Goal: Transaction & Acquisition: Purchase product/service

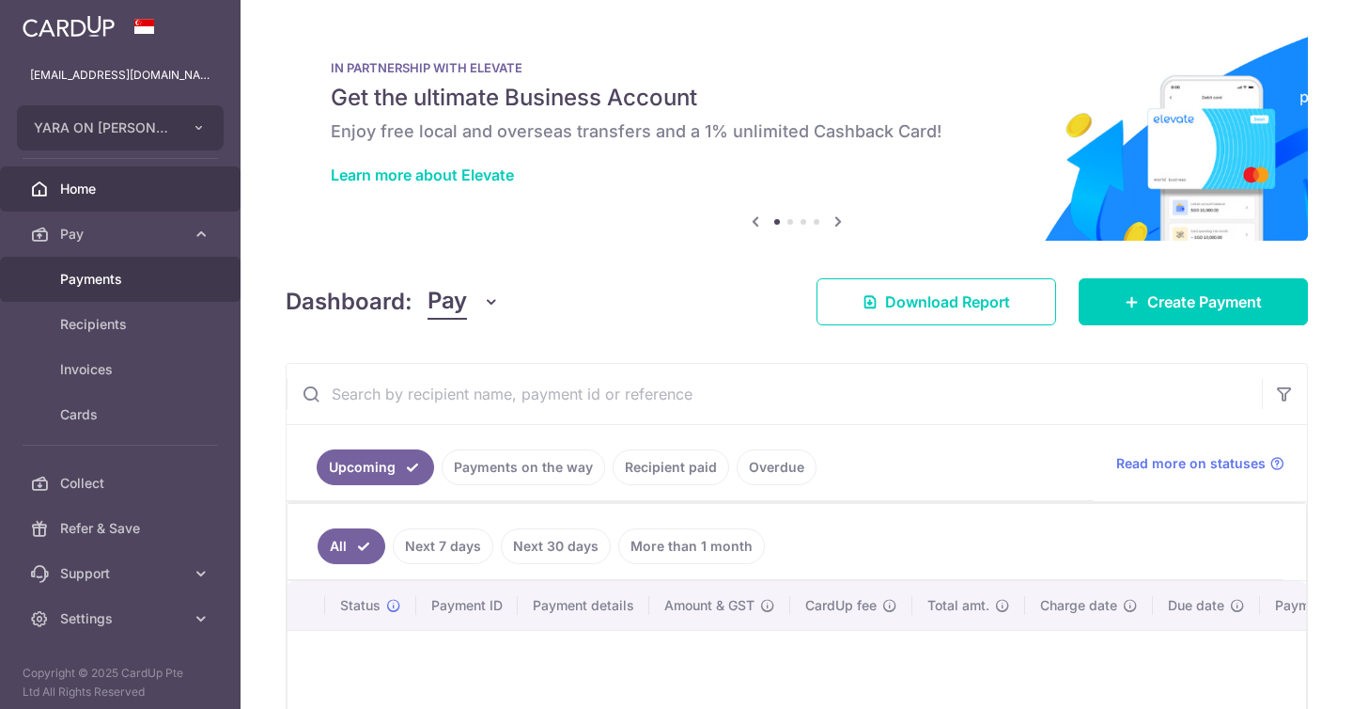
click at [163, 270] on span "Payments" at bounding box center [122, 279] width 124 height 19
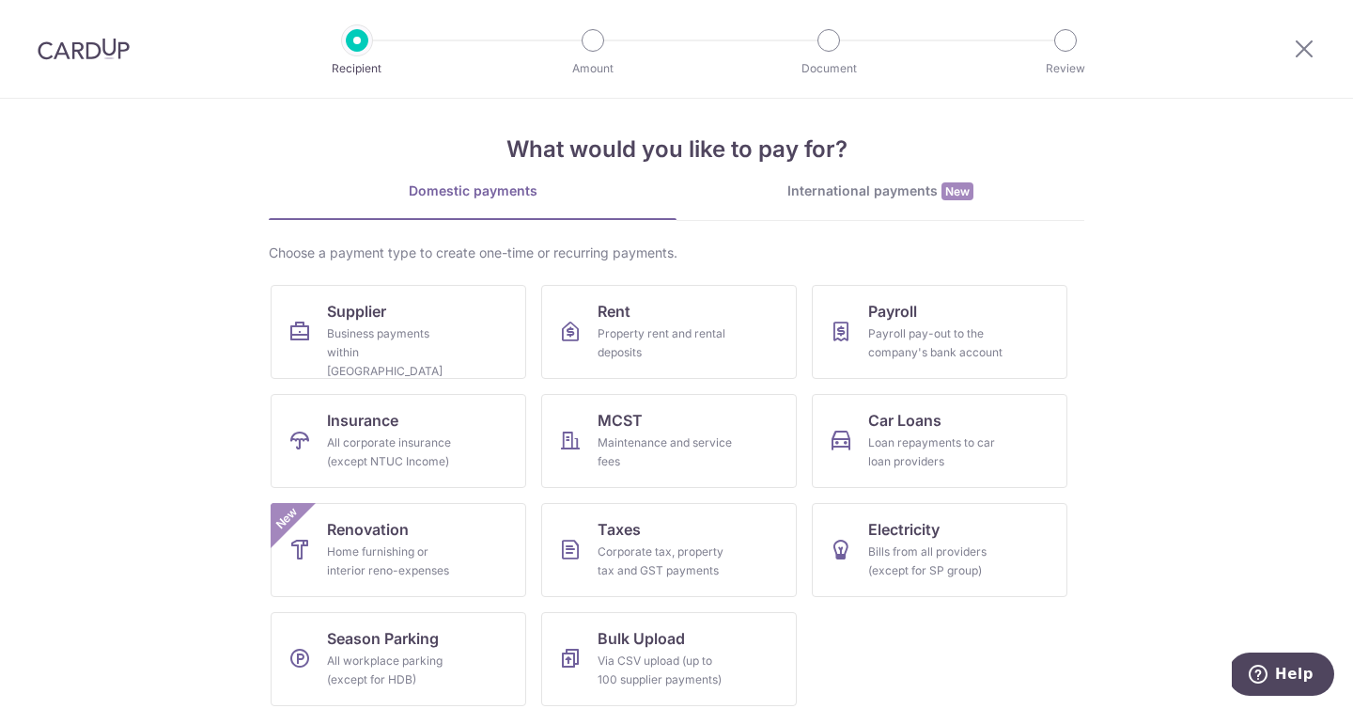
scroll to position [23, 0]
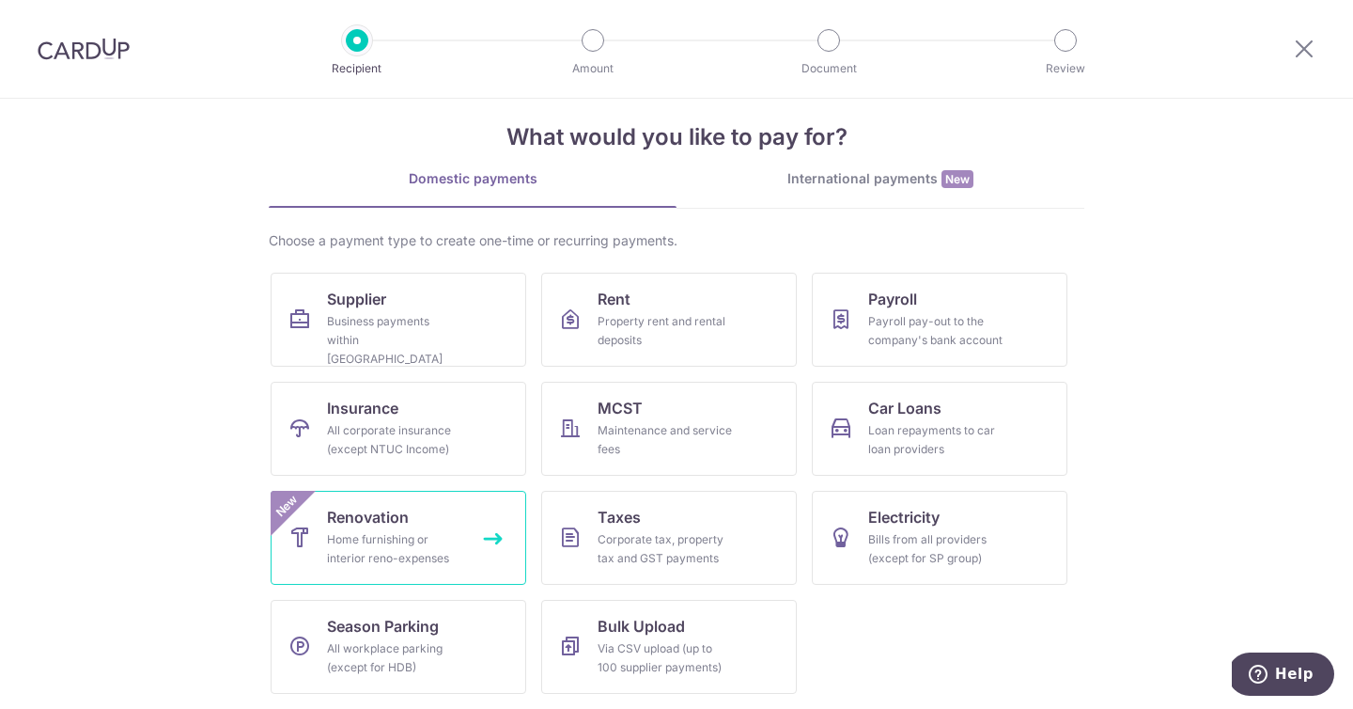
click at [386, 556] on div "Home furnishing or interior reno-expenses" at bounding box center [394, 549] width 135 height 38
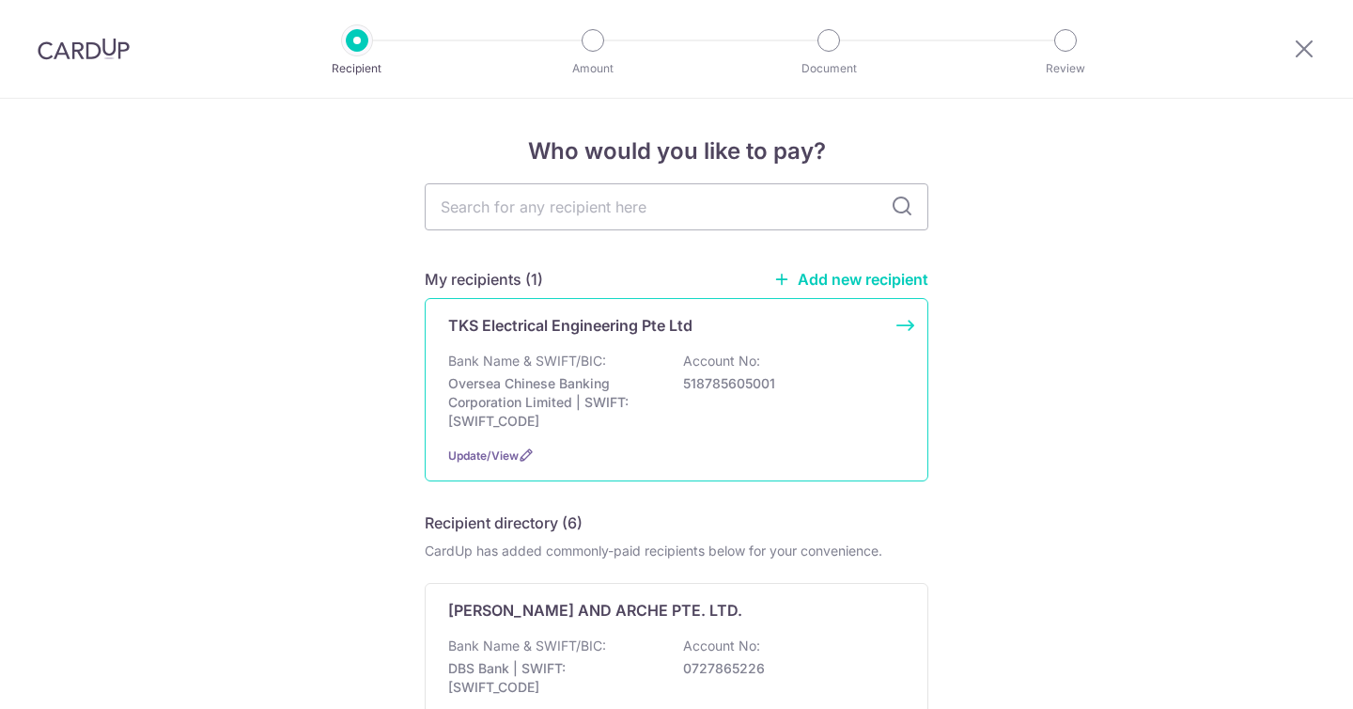
scroll to position [4, 0]
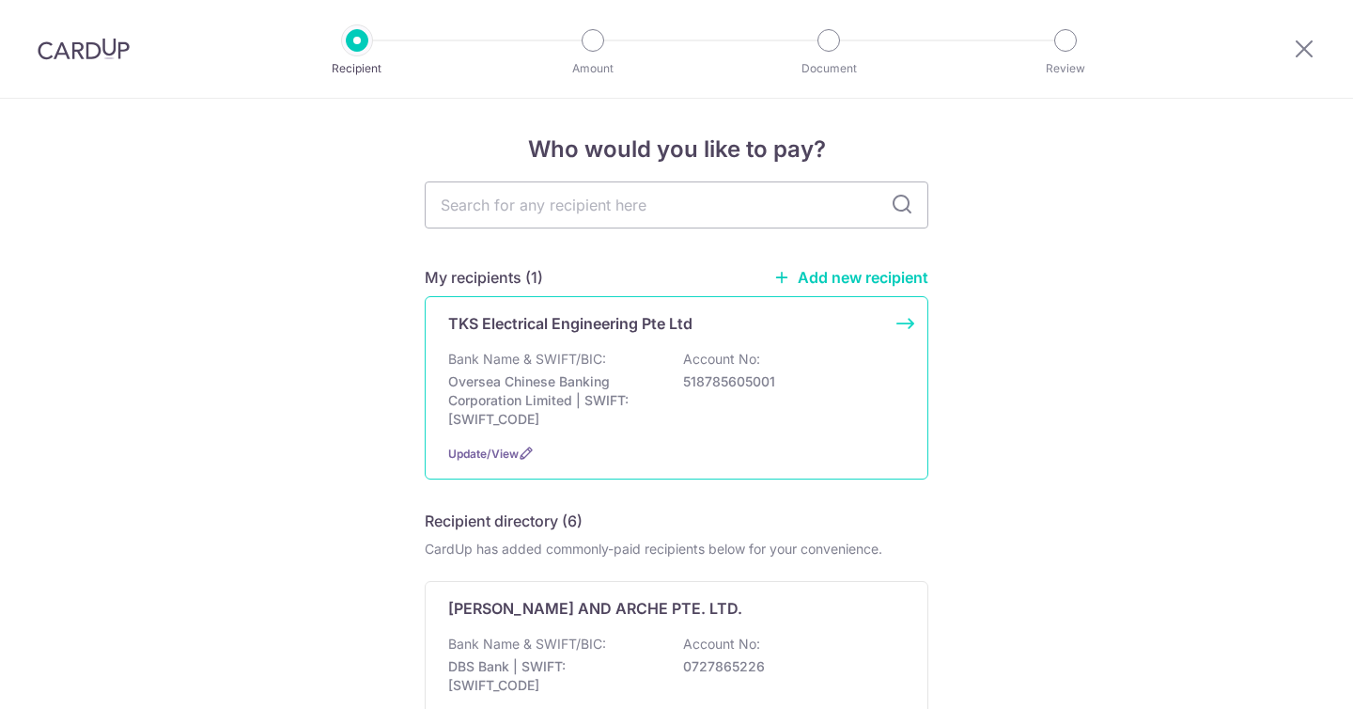
click at [615, 433] on div "TKS Electrical Engineering Pte Ltd Bank Name & SWIFT/BIC: Oversea Chinese Banki…" at bounding box center [677, 387] width 504 height 183
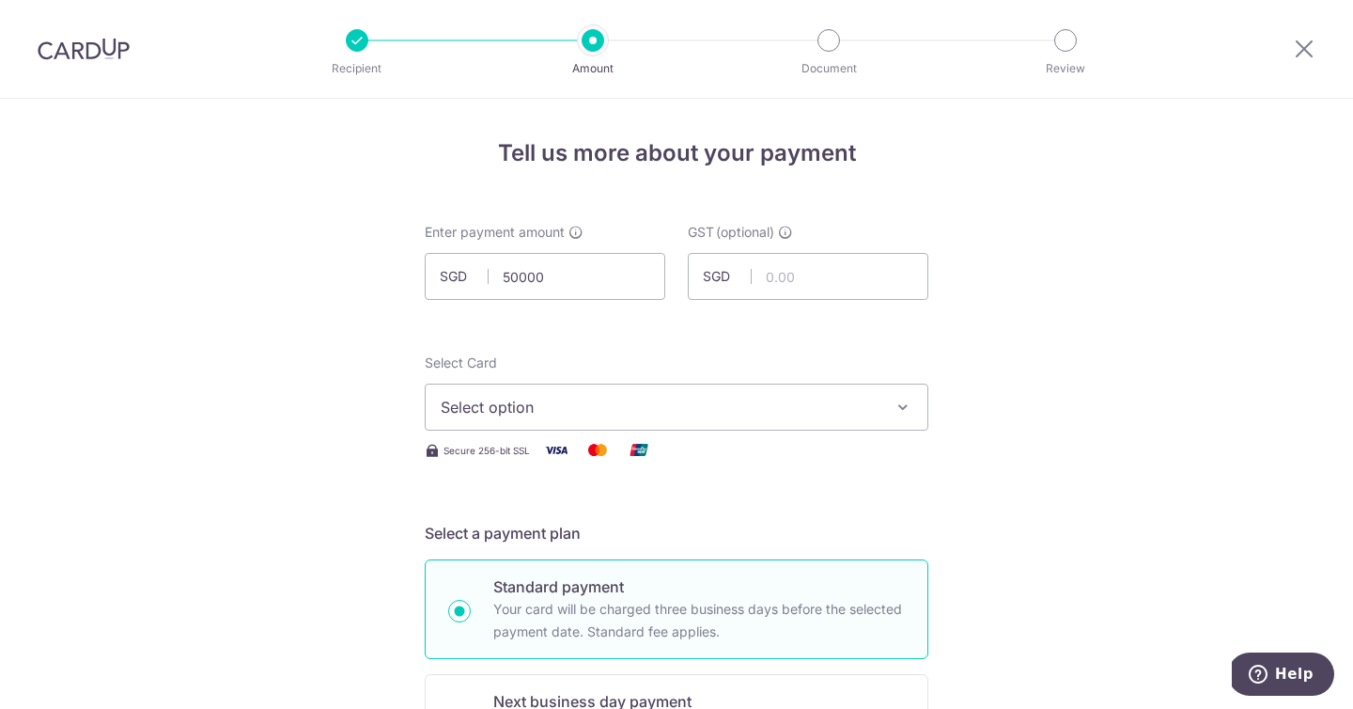
type input "50,000.00"
click at [635, 429] on button "Select option" at bounding box center [677, 406] width 504 height 47
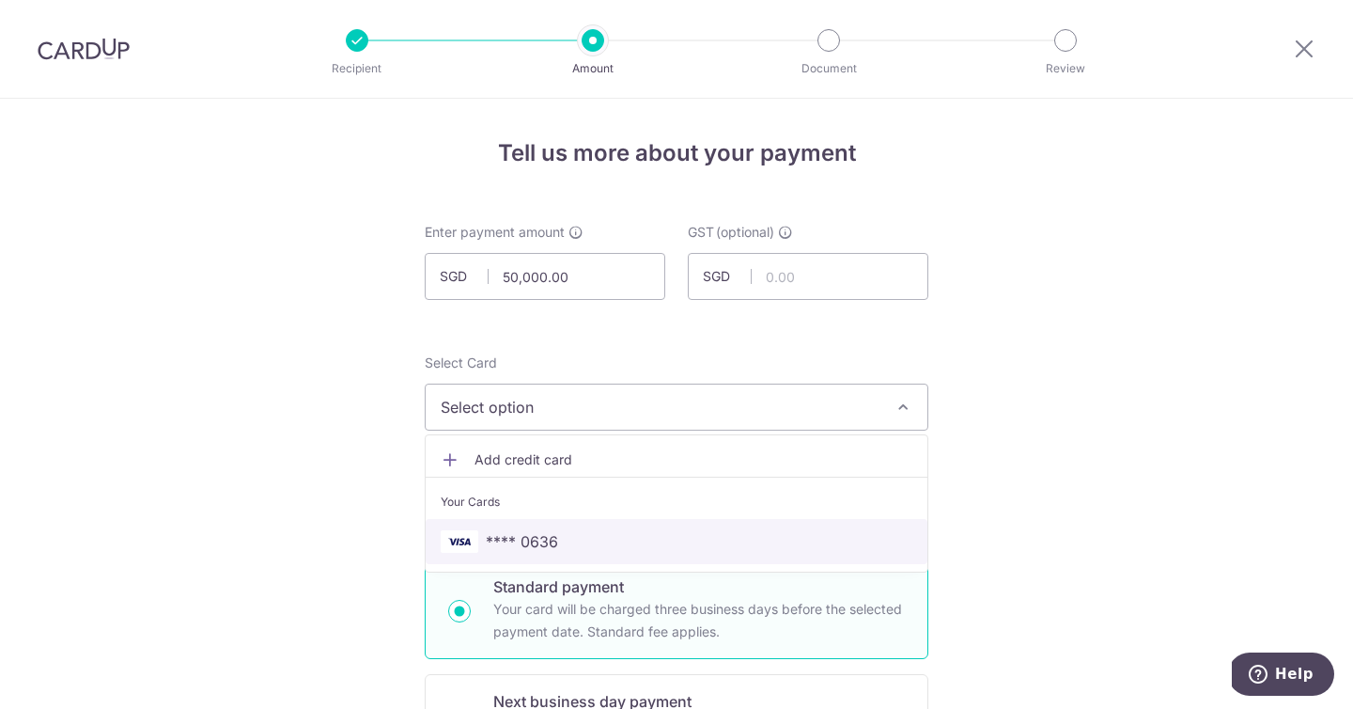
click at [616, 538] on span "**** 0636" at bounding box center [677, 541] width 472 height 23
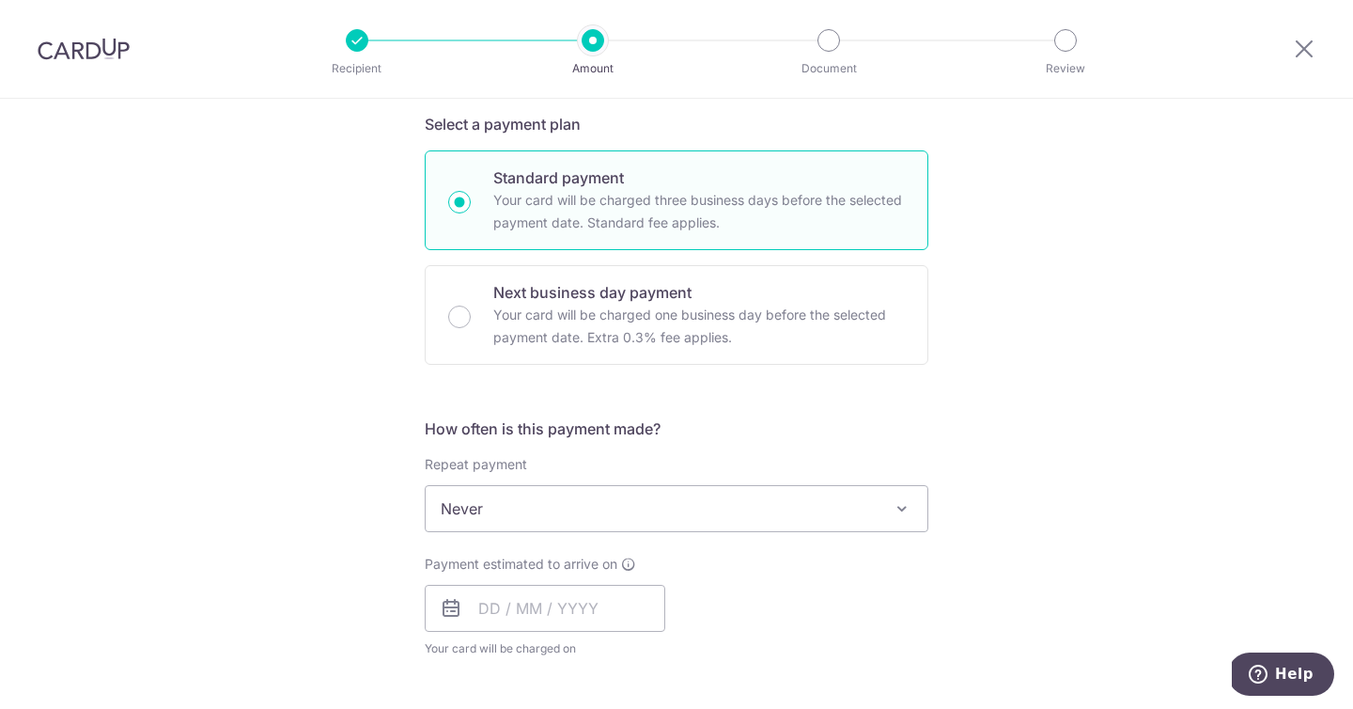
scroll to position [458, 0]
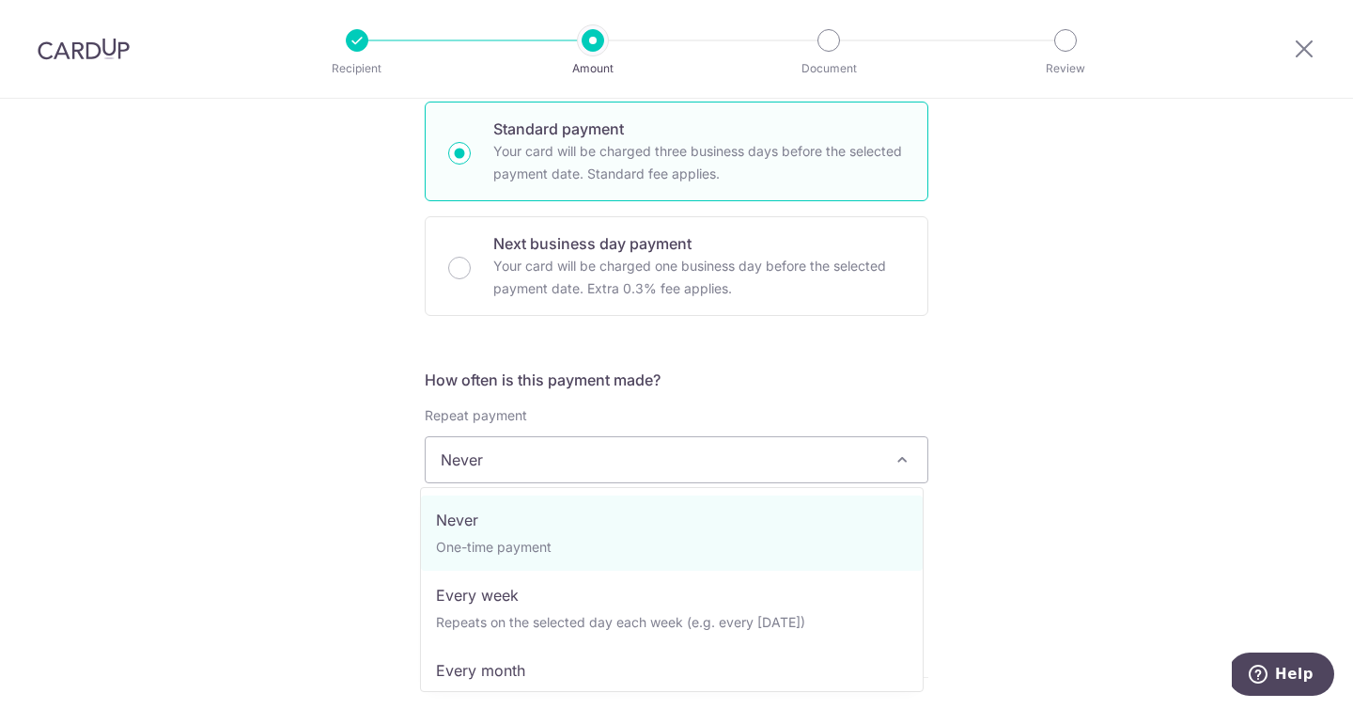
click at [694, 466] on span "Never" at bounding box center [677, 459] width 502 height 45
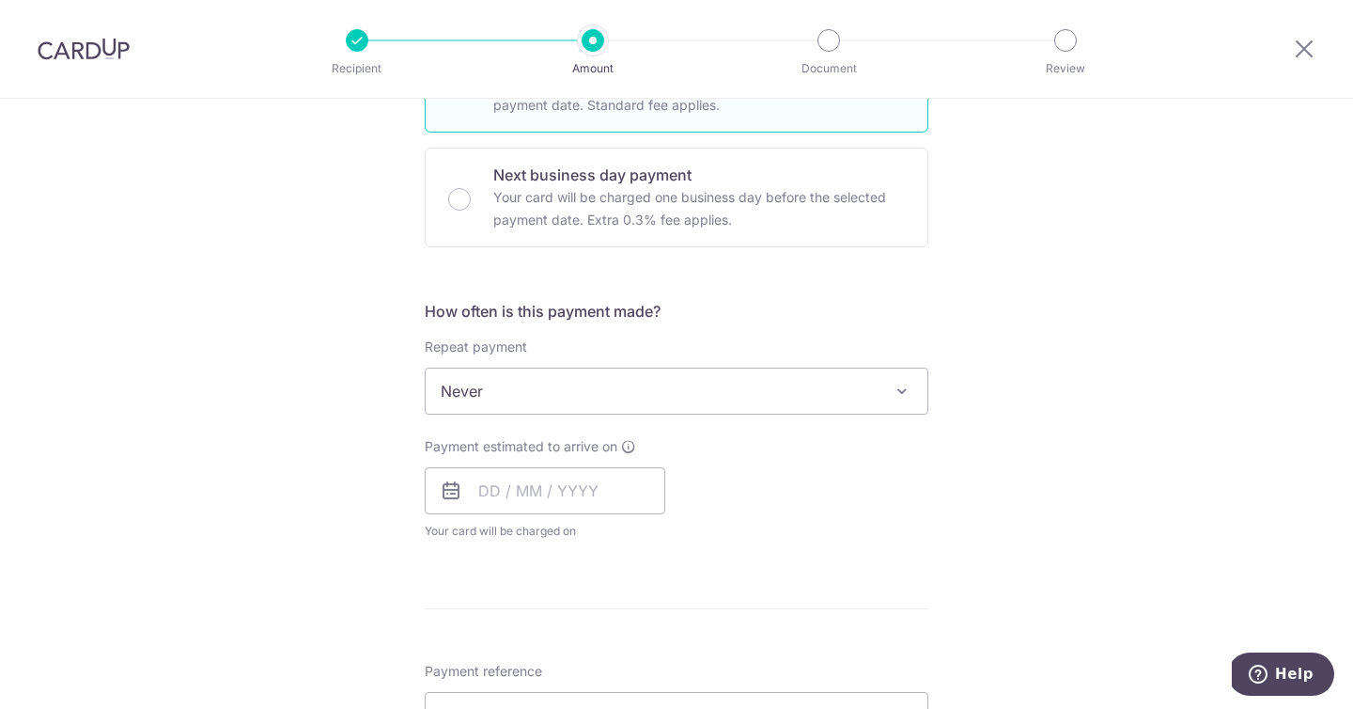
scroll to position [689, 0]
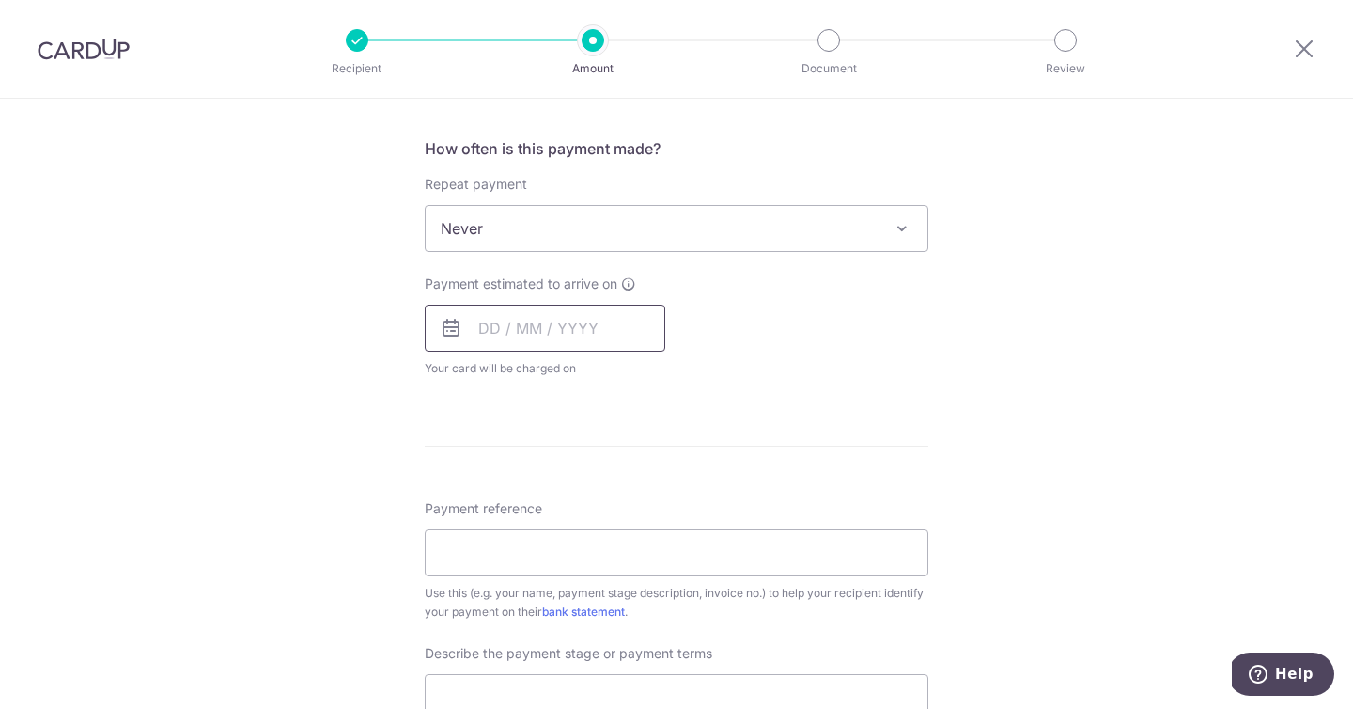
click at [482, 309] on input "text" at bounding box center [545, 327] width 241 height 47
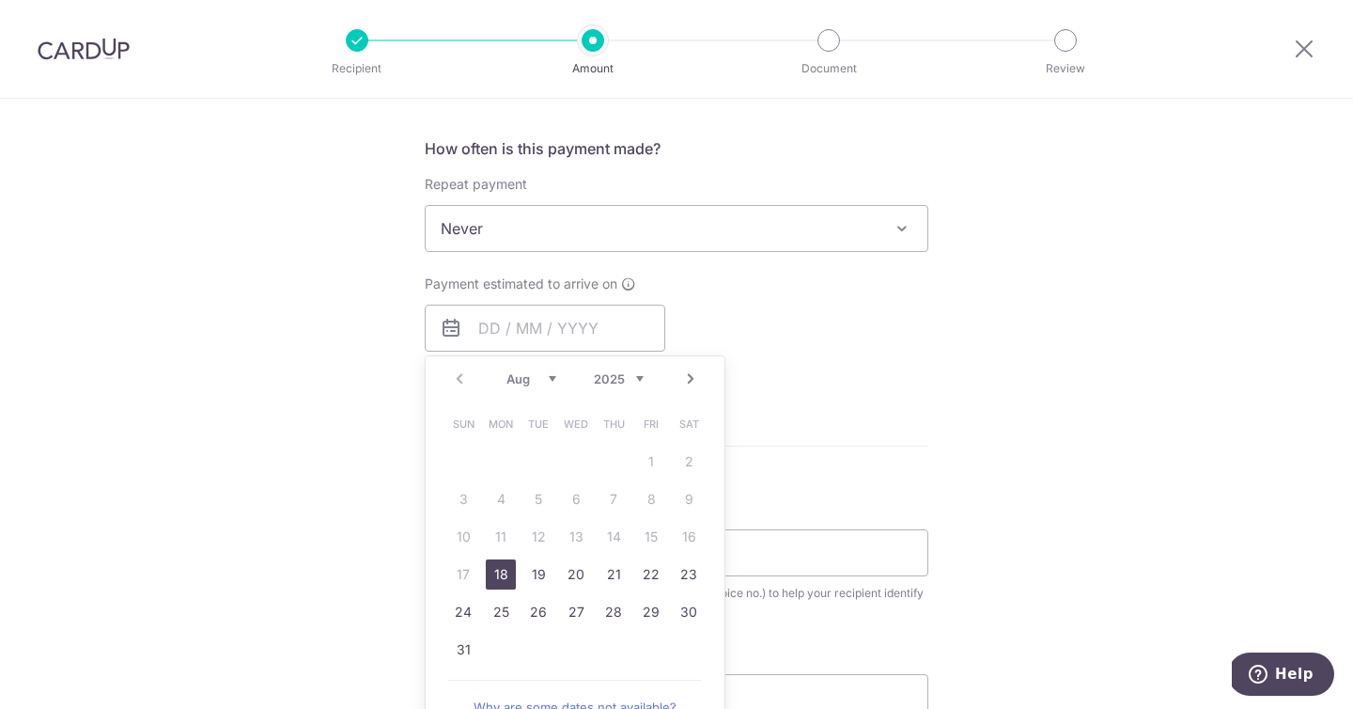
click at [486, 573] on link "18" at bounding box center [501, 574] width 30 height 30
type input "18/08/2025"
click at [265, 517] on div "Tell us more about your payment Enter payment amount SGD 50,000.00 50000.00 GST…" at bounding box center [676, 386] width 1353 height 1952
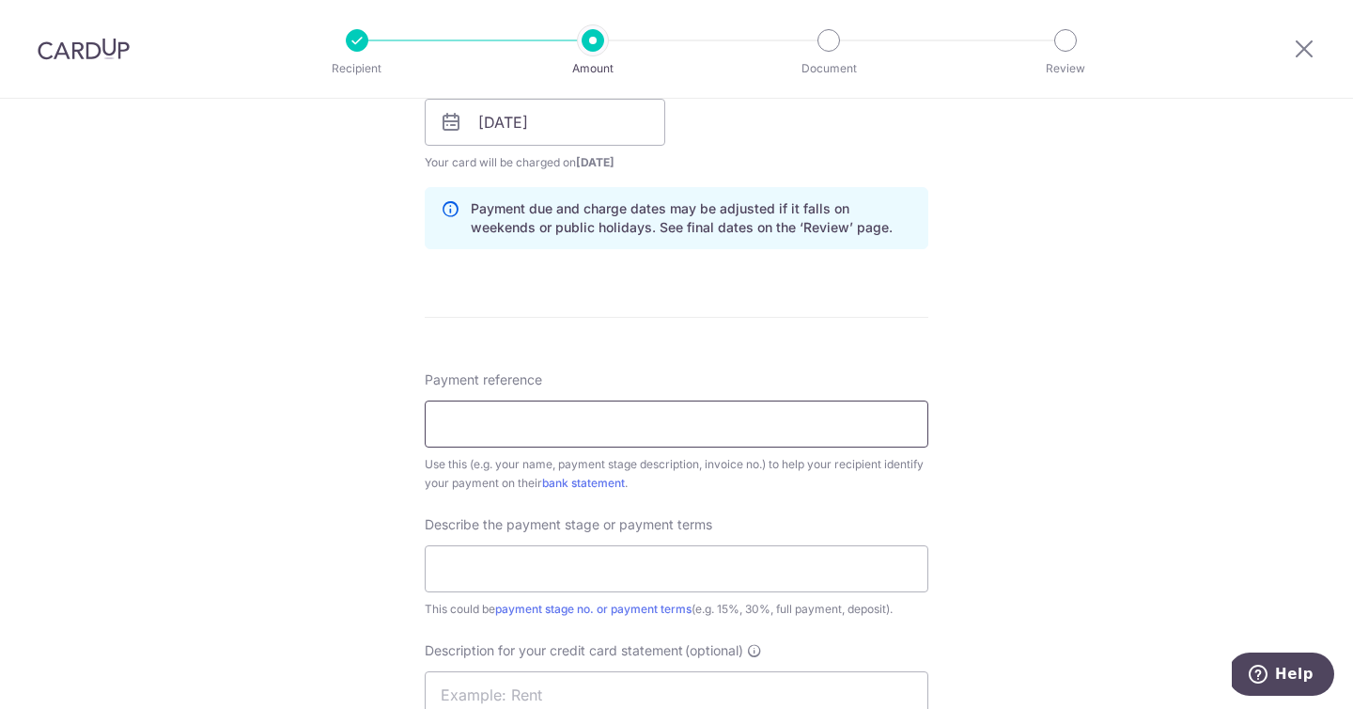
scroll to position [897, 0]
click at [821, 417] on input "Payment reference" at bounding box center [677, 421] width 504 height 47
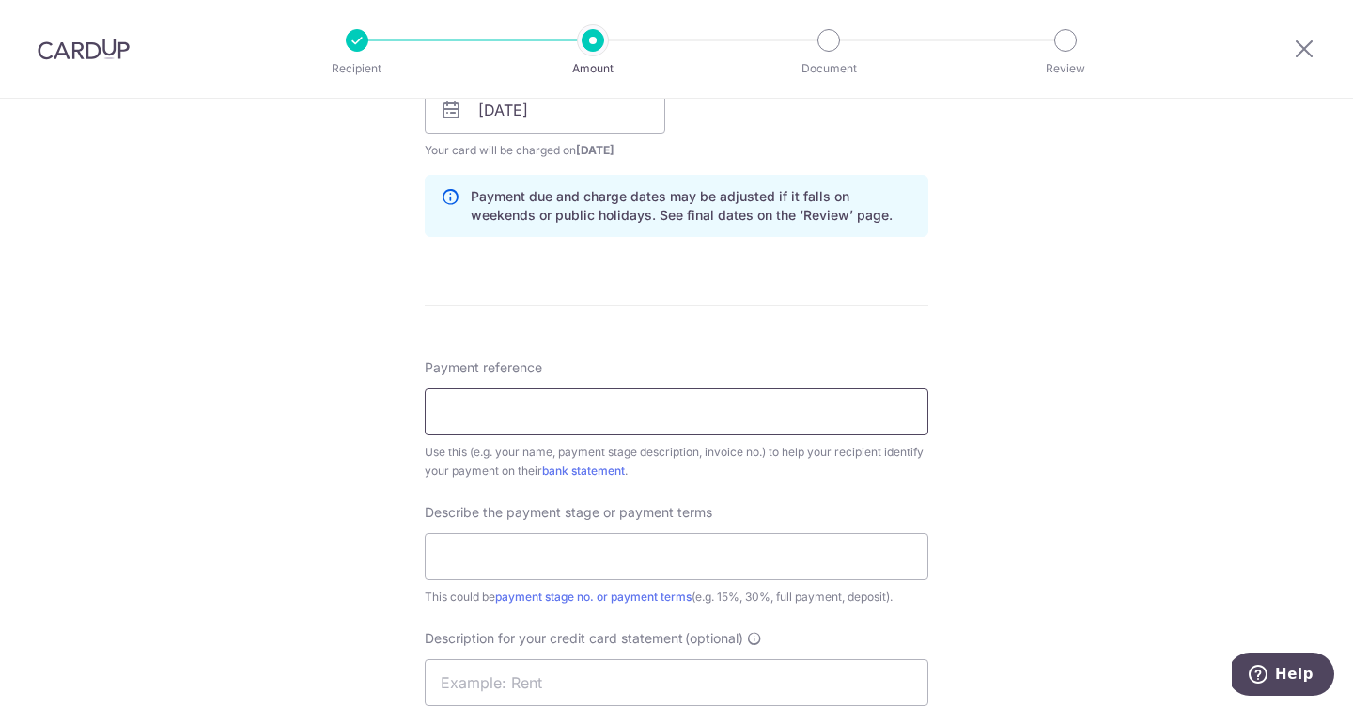
scroll to position [920, 0]
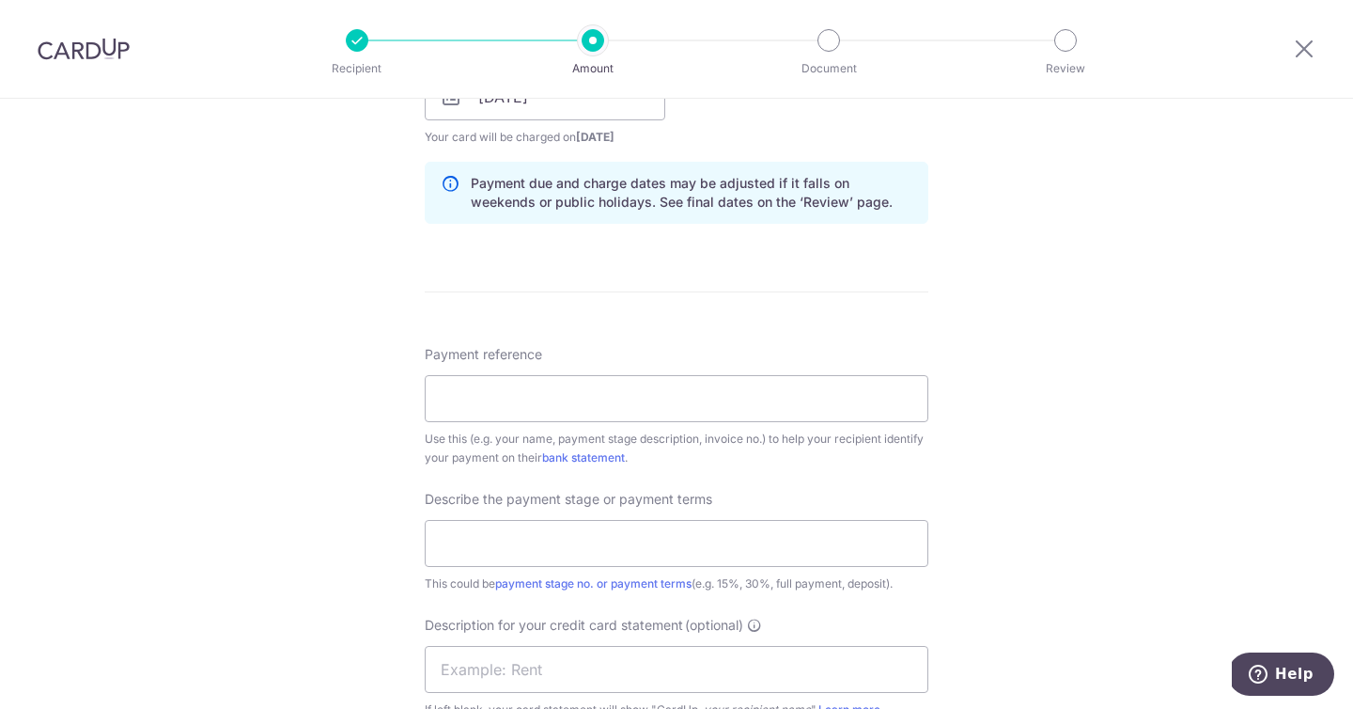
click at [1043, 510] on div "Tell us more about your payment Enter payment amount SGD 50,000.00 50000.00 GST…" at bounding box center [676, 193] width 1353 height 2029
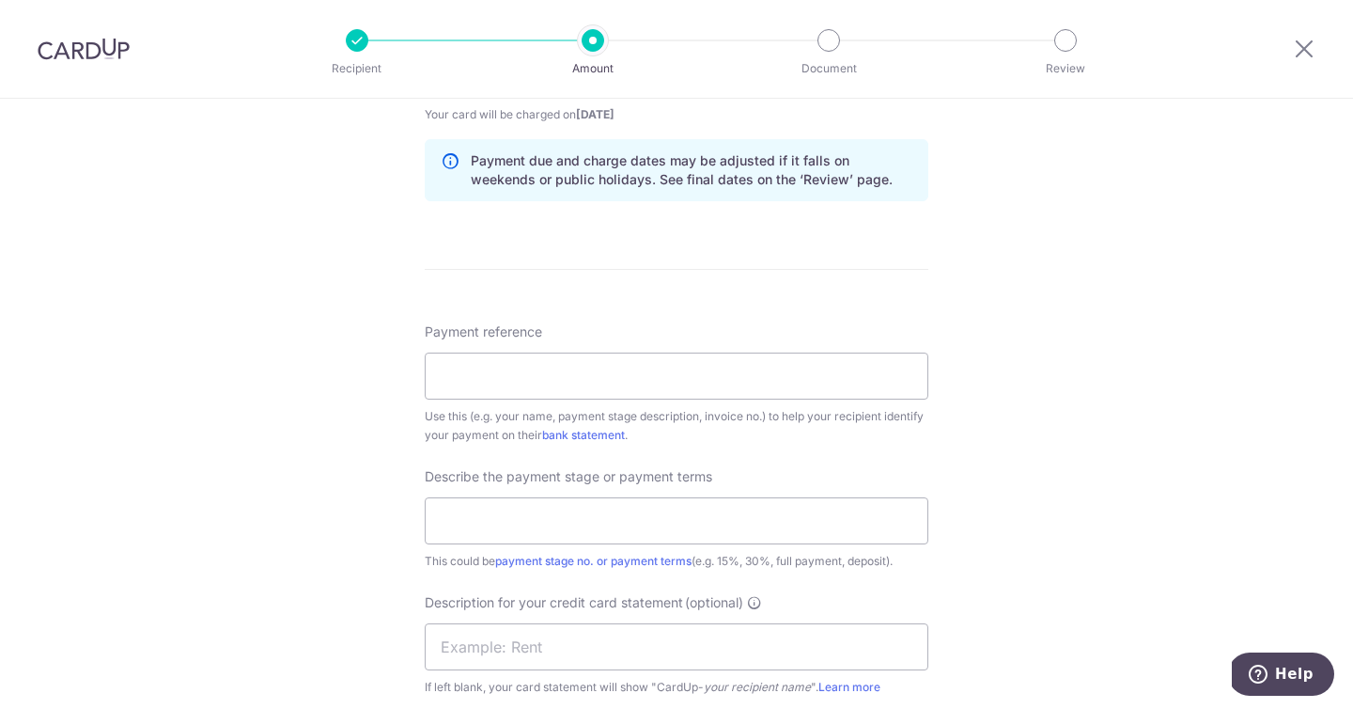
scroll to position [947, 0]
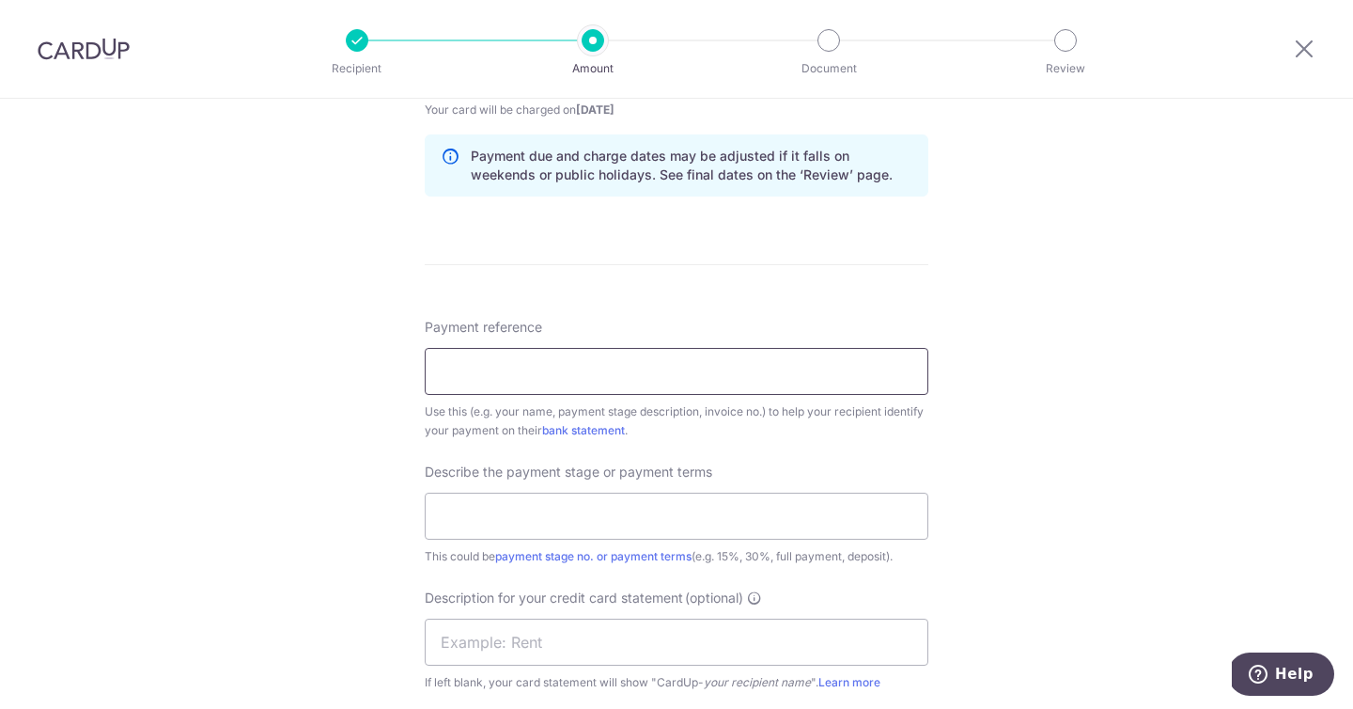
click at [626, 367] on input "Payment reference" at bounding box center [677, 371] width 504 height 47
click at [587, 364] on input "Fat belly Reno Deposit" at bounding box center [677, 371] width 504 height 47
type input "Fat belly Reno Deposit"
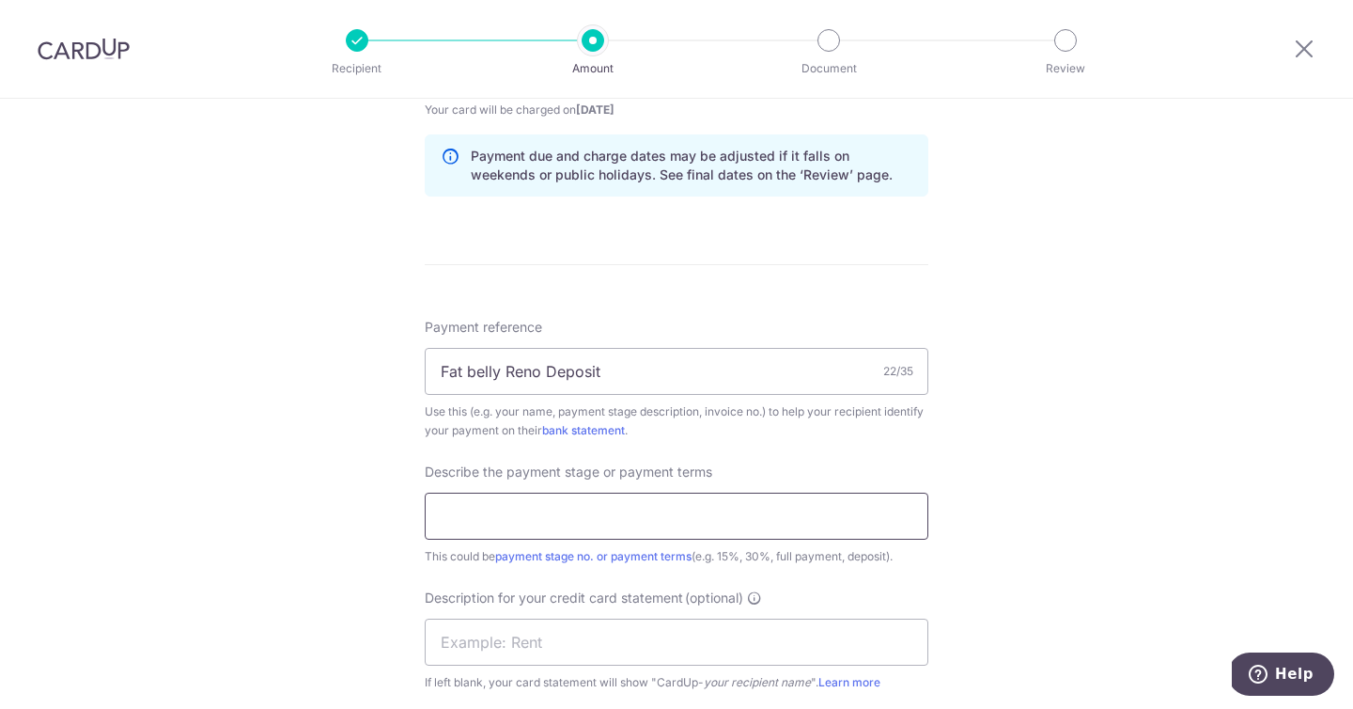
drag, startPoint x: 635, startPoint y: 512, endPoint x: 713, endPoint y: 498, distance: 79.3
click at [635, 512] on input "text" at bounding box center [677, 515] width 504 height 47
paste input "Fat belly Reno Deposit"
click at [502, 515] on input "Fat belly Reno Deposit" at bounding box center [677, 515] width 504 height 47
type input "Fat belly 1st Reno Deposit"
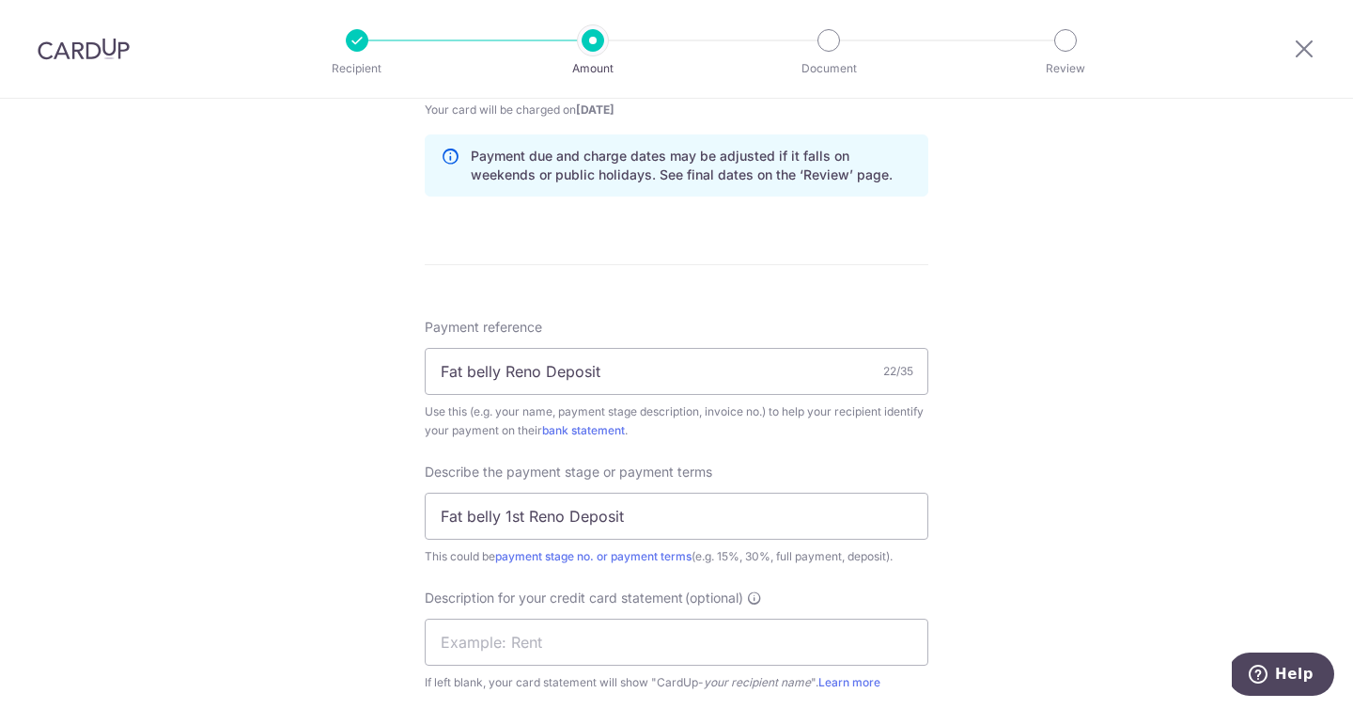
drag, startPoint x: 959, startPoint y: 472, endPoint x: 970, endPoint y: 474, distance: 10.5
click at [970, 474] on div "Tell us more about your payment Enter payment amount SGD 50,000.00 50000.00 GST…" at bounding box center [676, 165] width 1353 height 2029
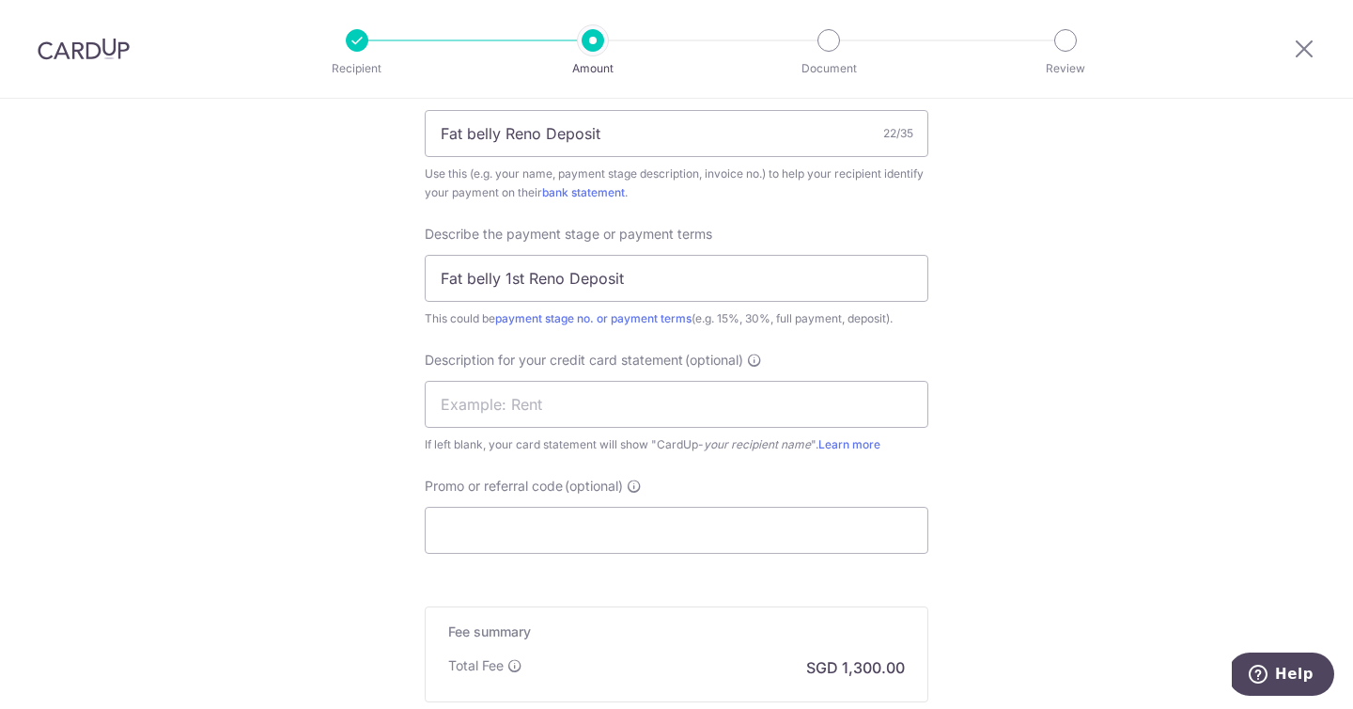
scroll to position [1318, 0]
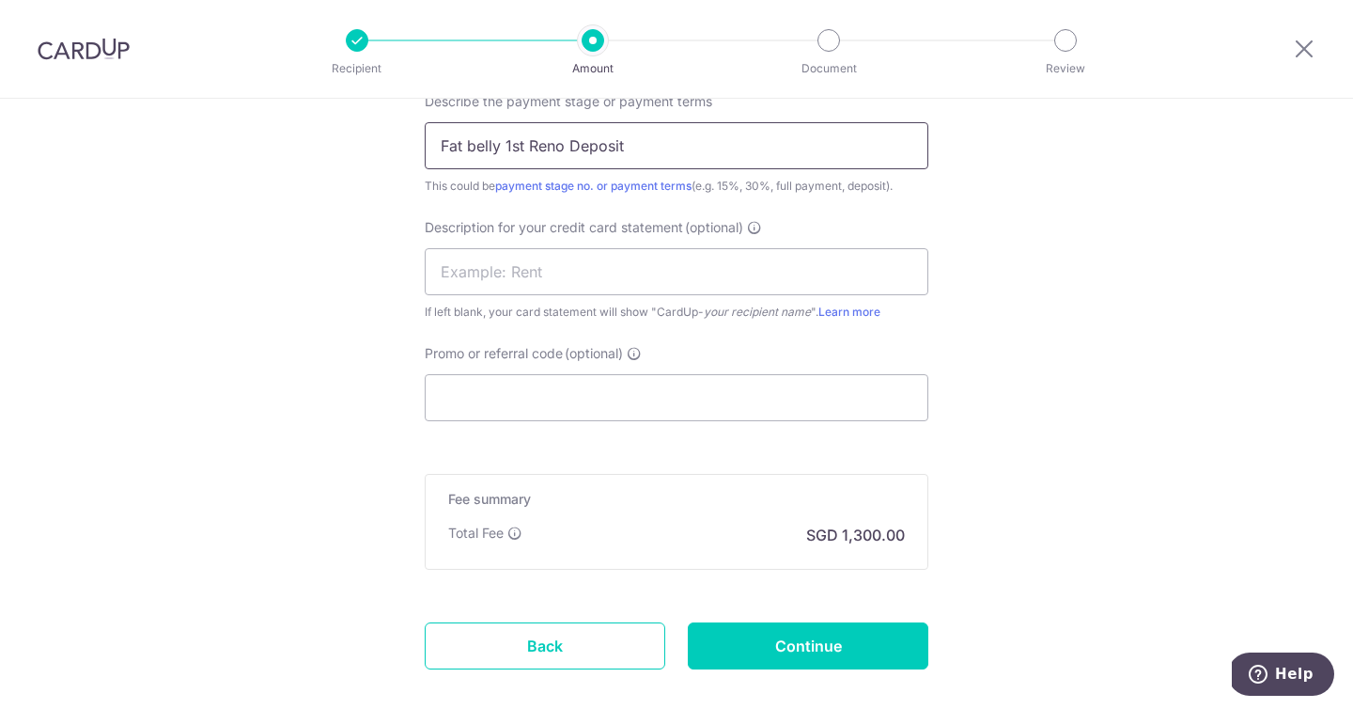
click at [600, 155] on input "Fat belly 1st Reno Deposit" at bounding box center [677, 145] width 504 height 47
click at [590, 144] on input "Fat belly 1st Reno Deposit" at bounding box center [677, 145] width 504 height 47
click at [600, 269] on input "text" at bounding box center [677, 271] width 504 height 47
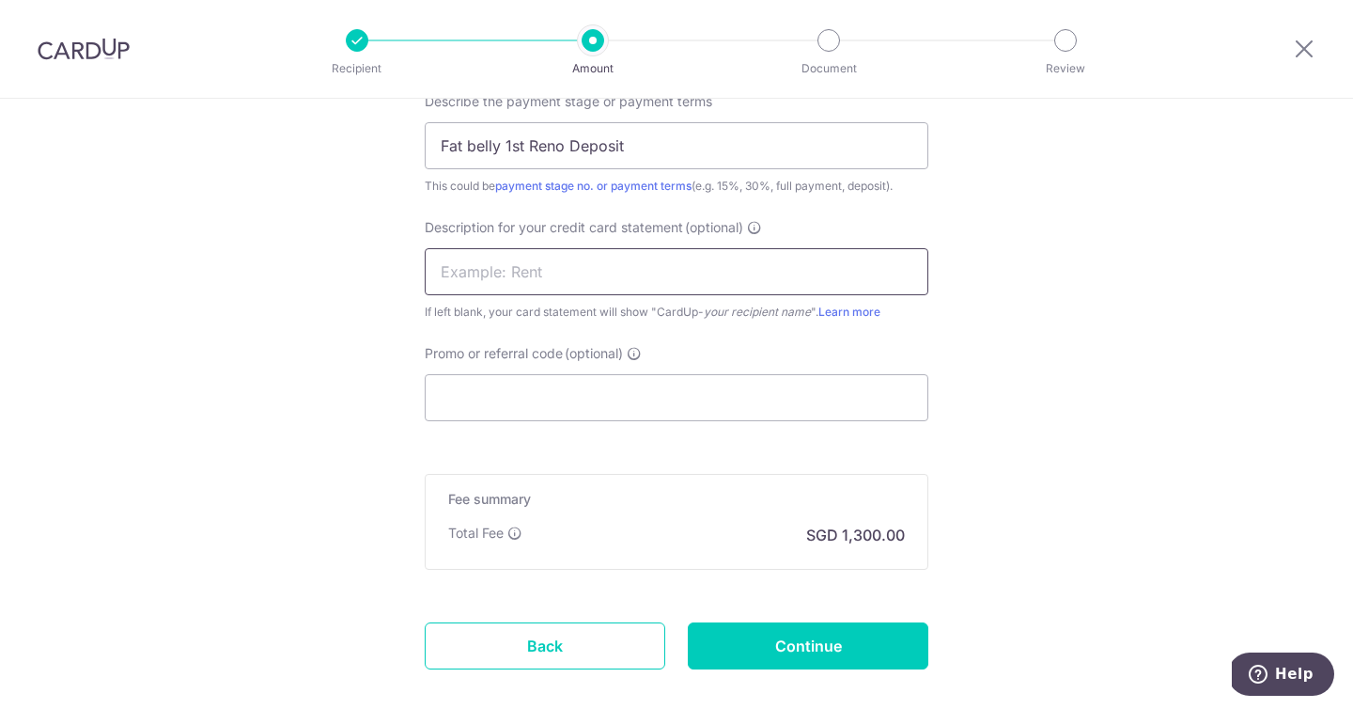
paste input "Fat belly 1st R"
type input "Fat belly 1st R"
click at [445, 404] on input "Promo or referral code (optional)" at bounding box center [677, 397] width 504 height 47
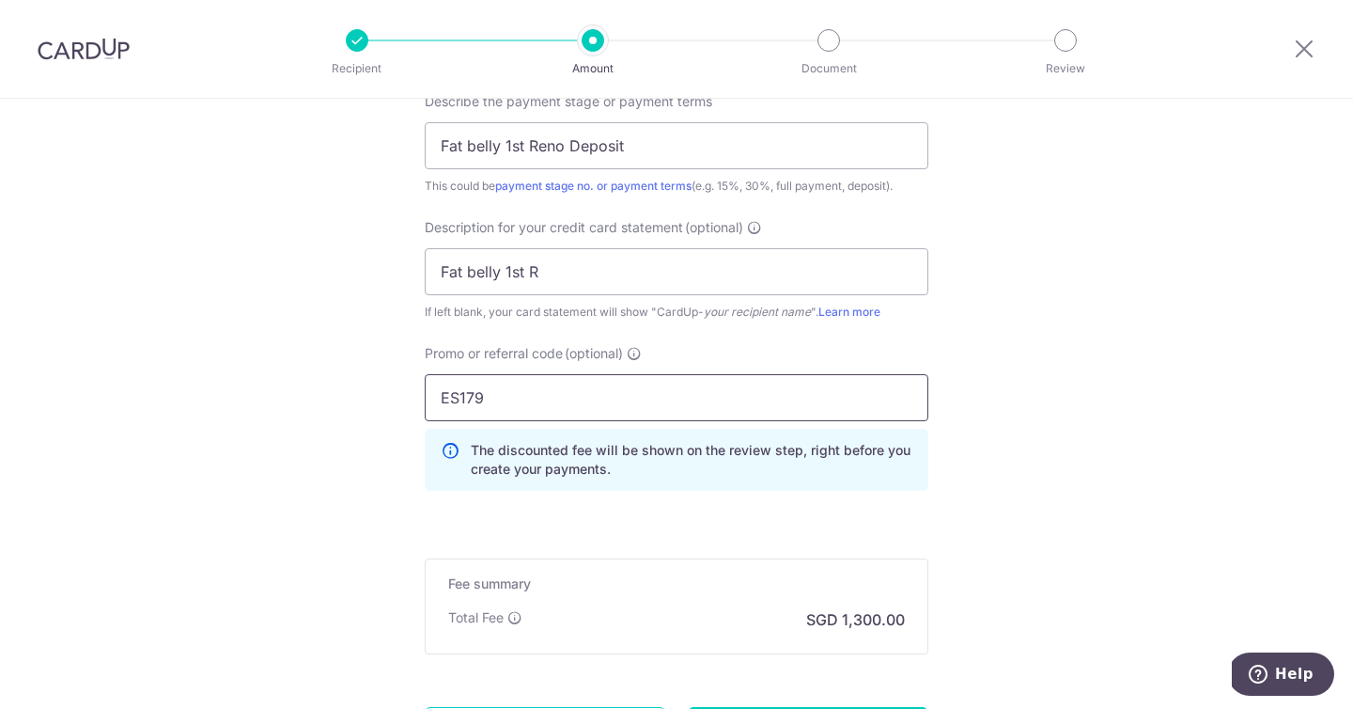
type input "ES179"
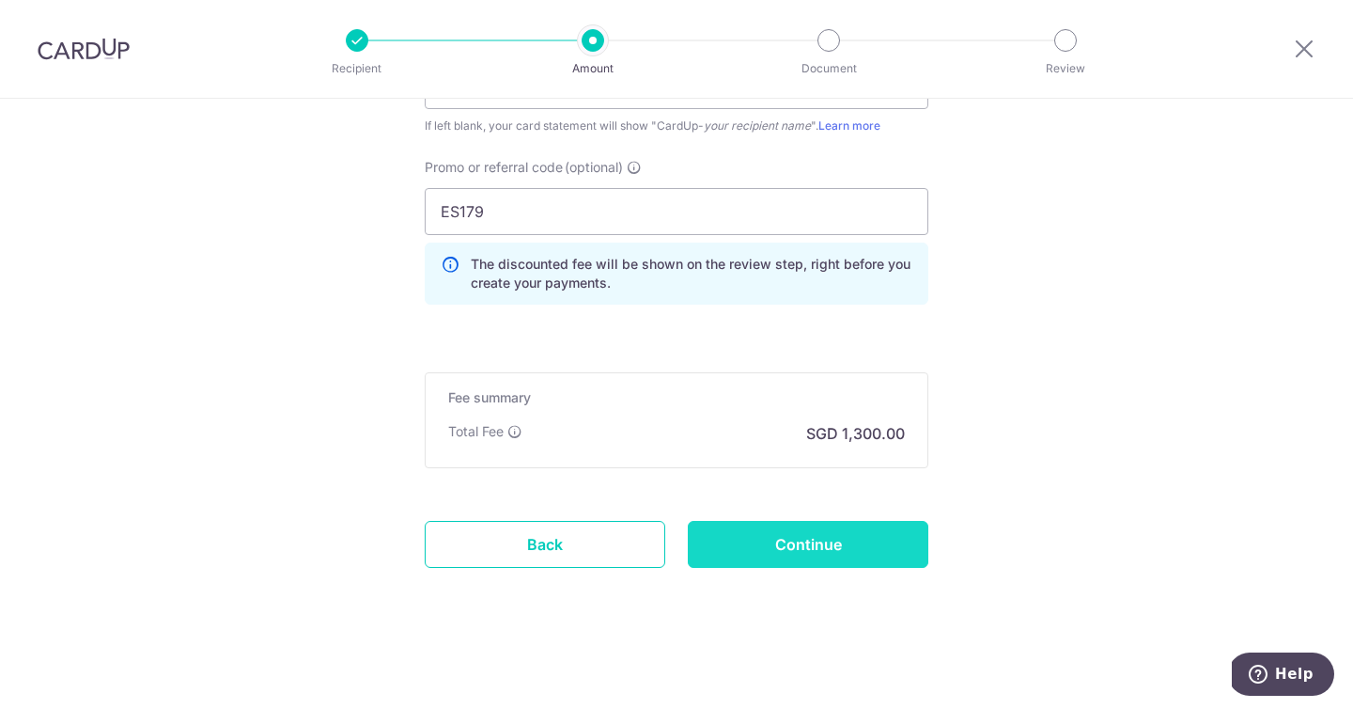
click at [858, 549] on input "Continue" at bounding box center [808, 544] width 241 height 47
type input "Create Schedule"
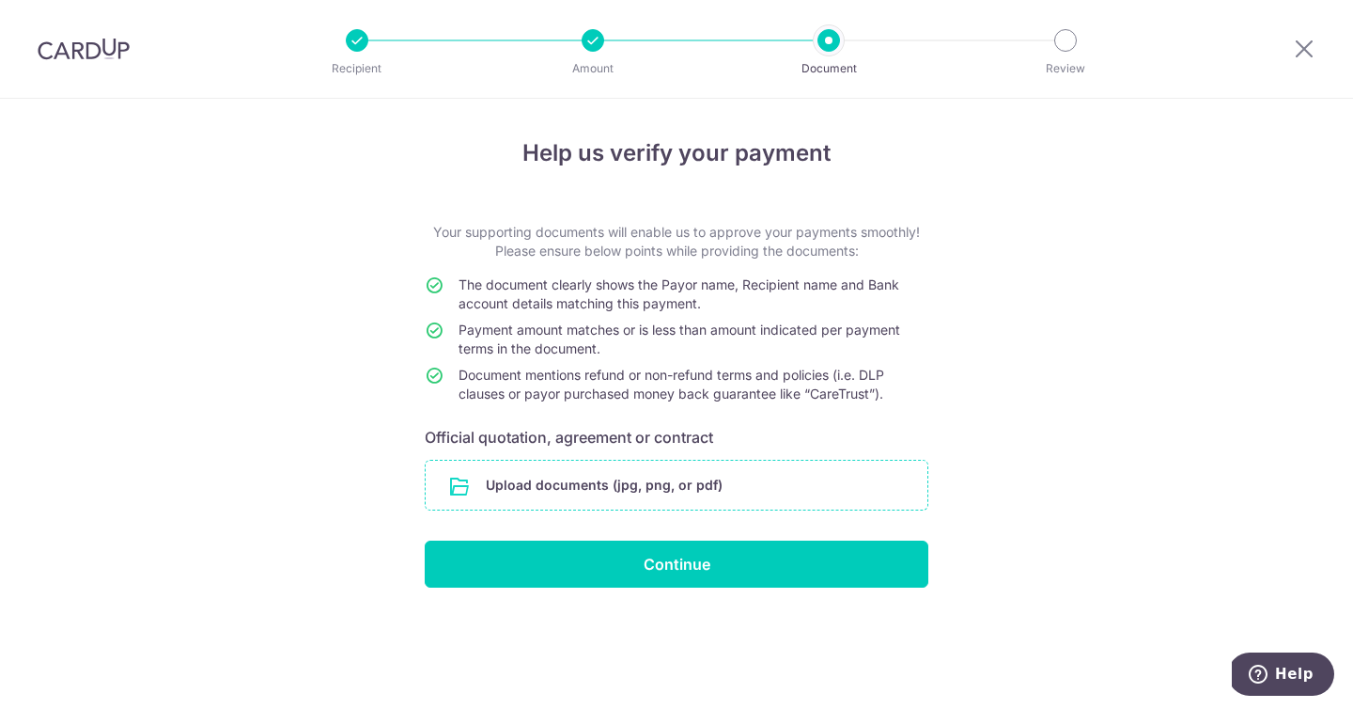
click at [711, 502] on input "file" at bounding box center [677, 484] width 502 height 49
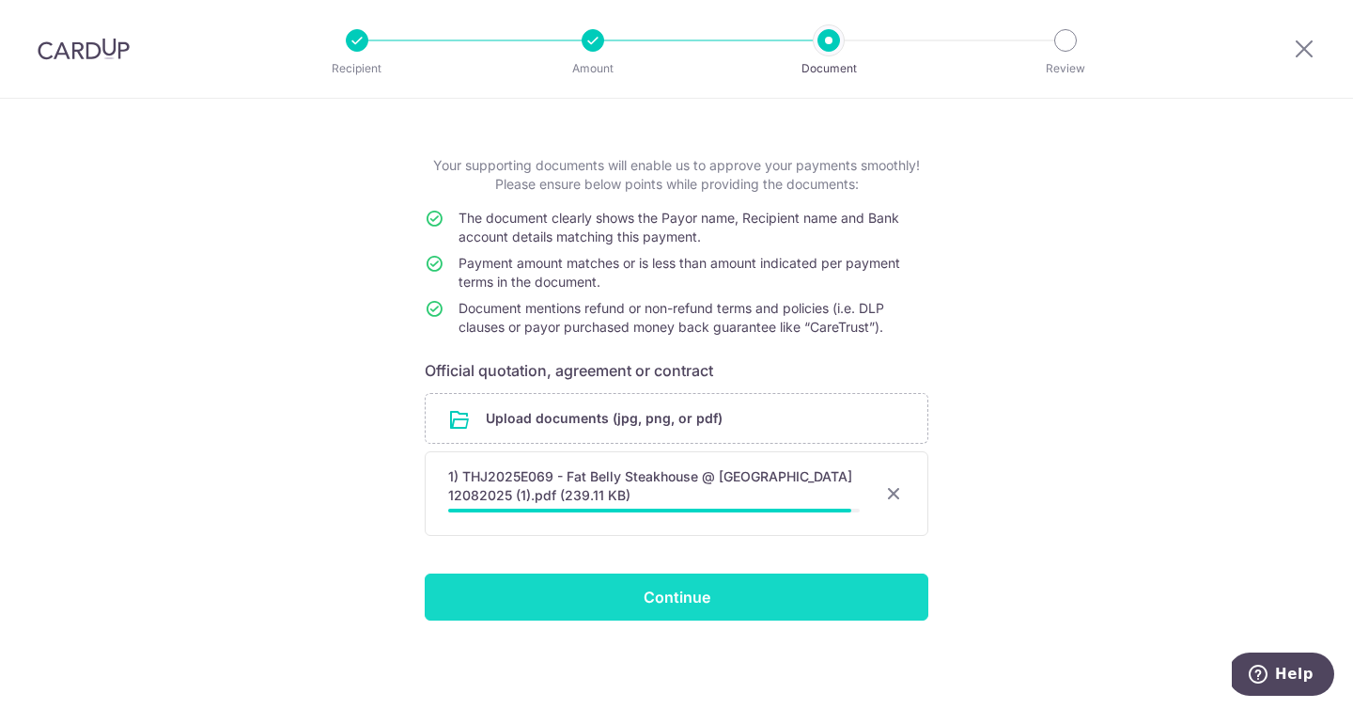
scroll to position [54, 0]
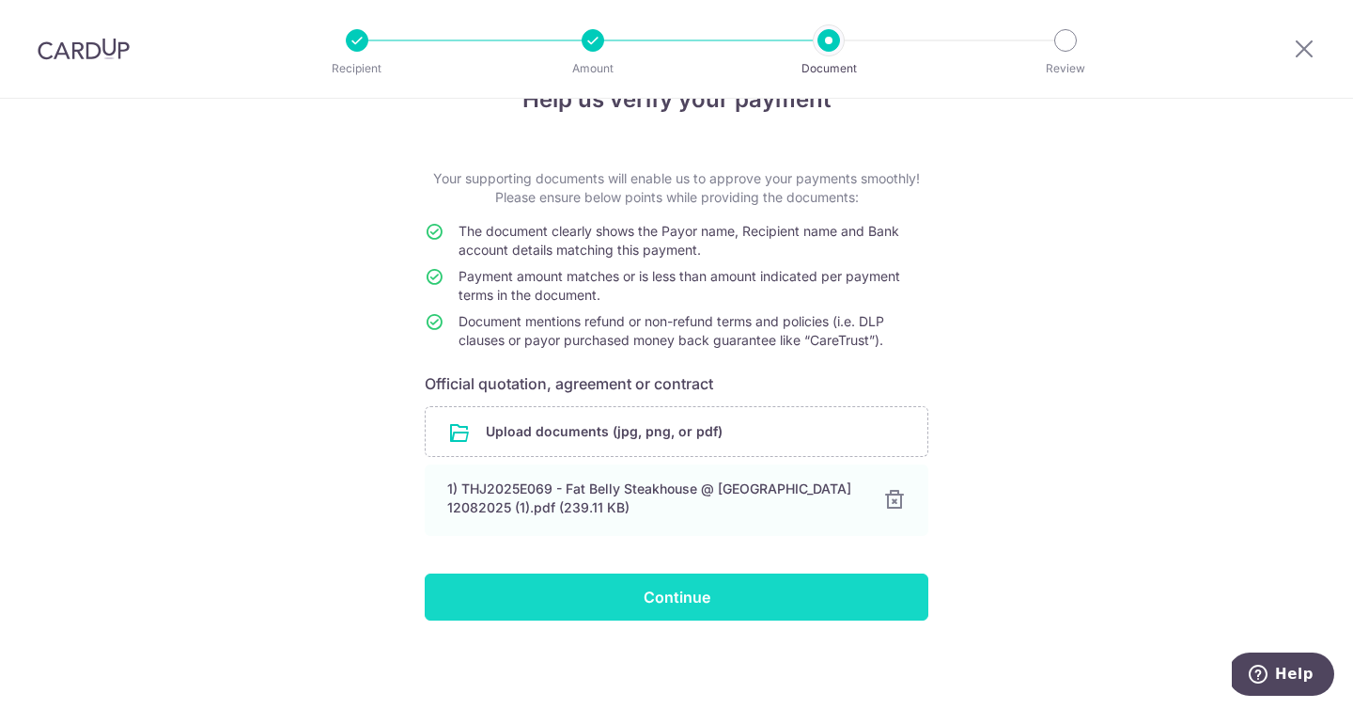
click at [804, 591] on input "Continue" at bounding box center [677, 596] width 504 height 47
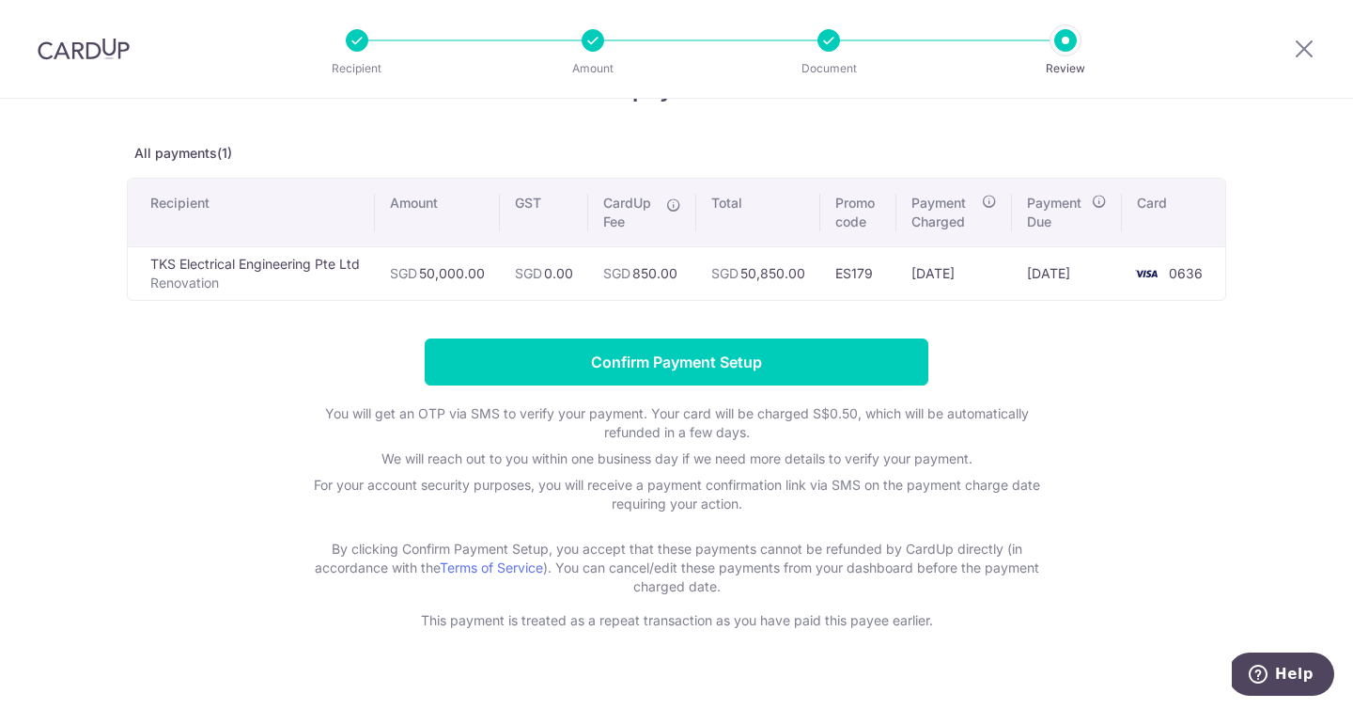
scroll to position [96, 0]
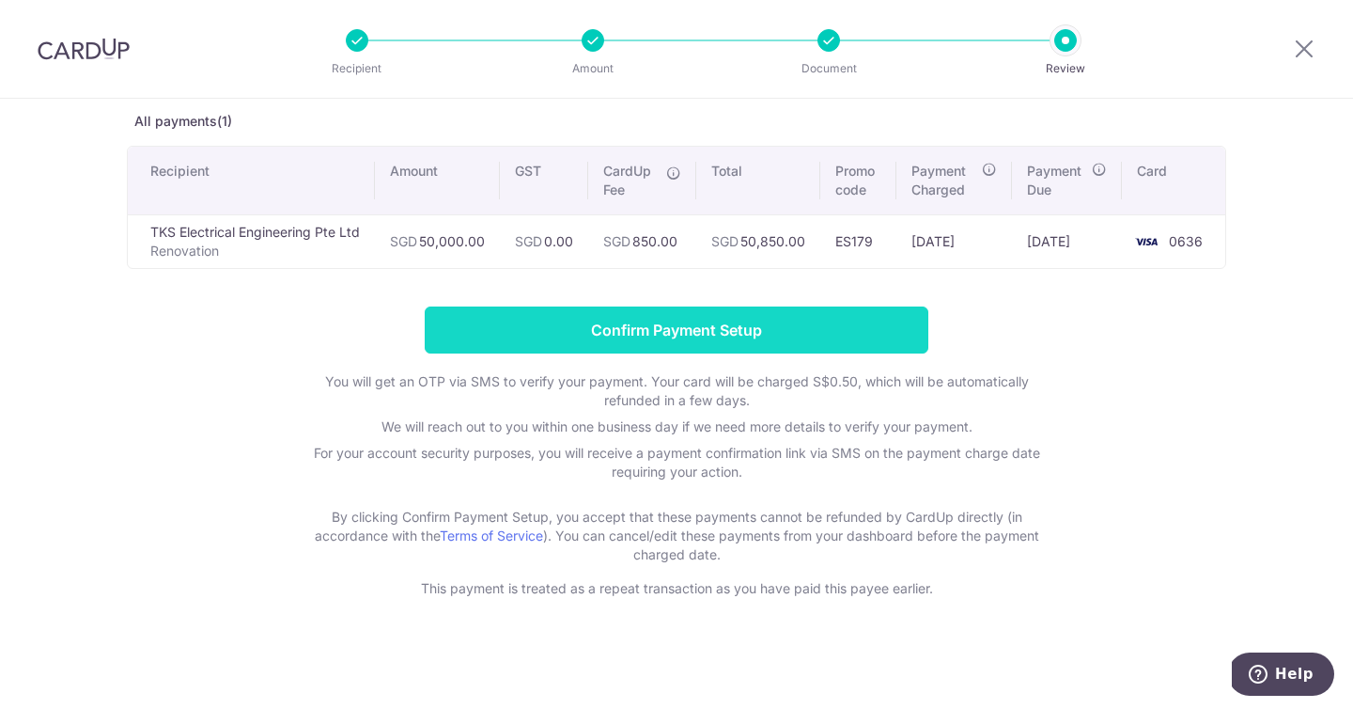
click at [701, 324] on input "Confirm Payment Setup" at bounding box center [677, 329] width 504 height 47
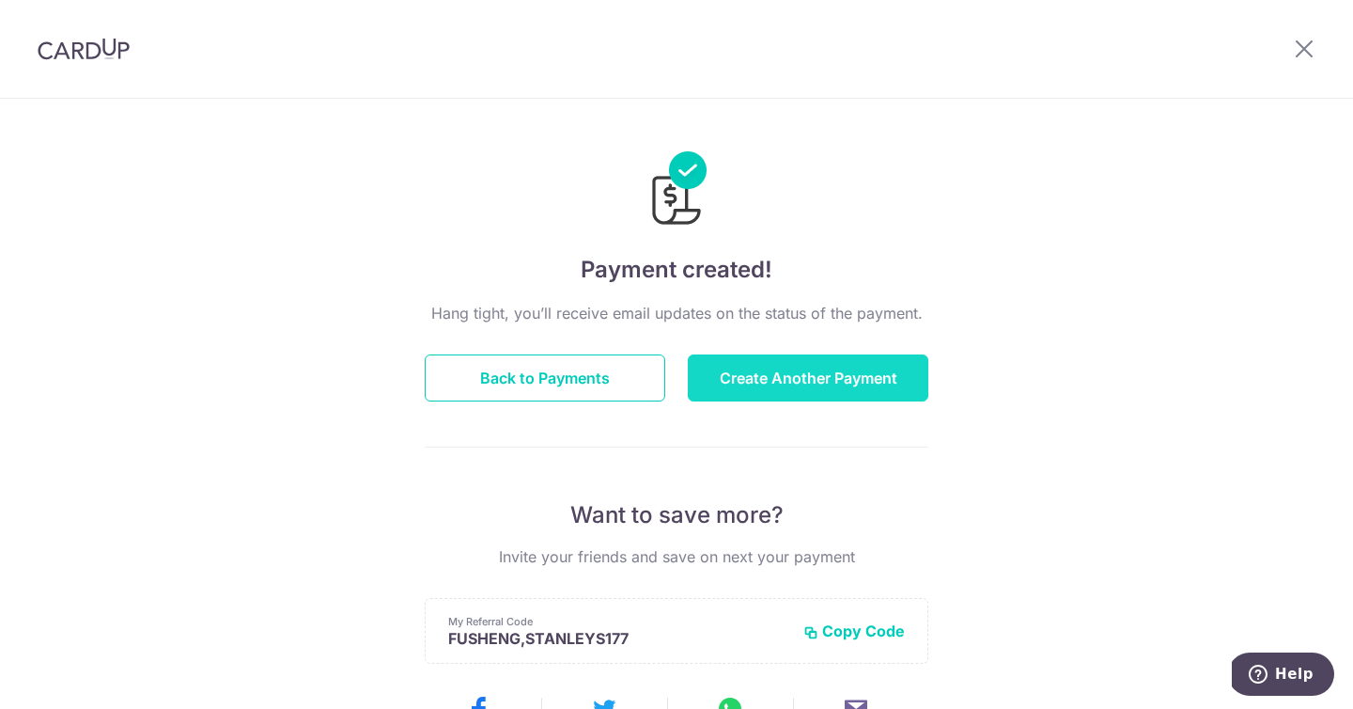
click at [914, 378] on button "Create Another Payment" at bounding box center [808, 377] width 241 height 47
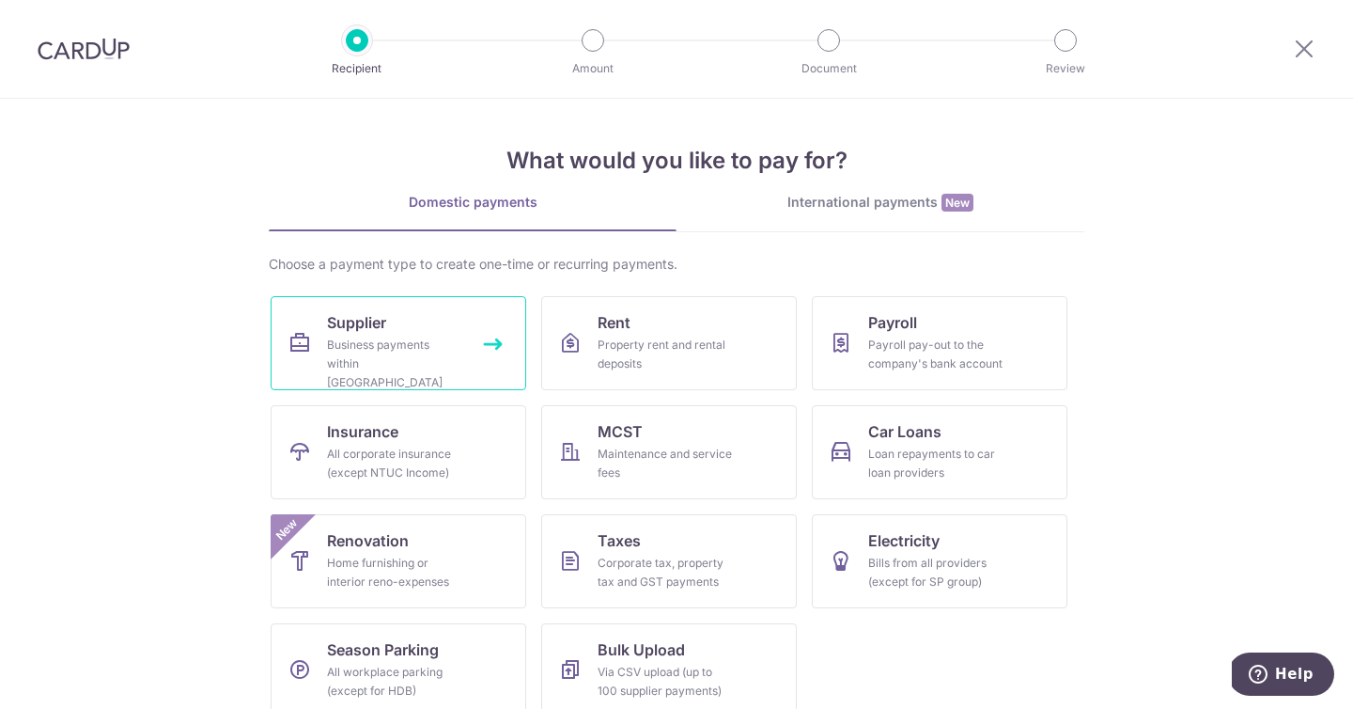
click at [330, 355] on div "Business payments within [GEOGRAPHIC_DATA]" at bounding box center [394, 363] width 135 height 56
click at [1304, 45] on icon at bounding box center [1304, 48] width 23 height 23
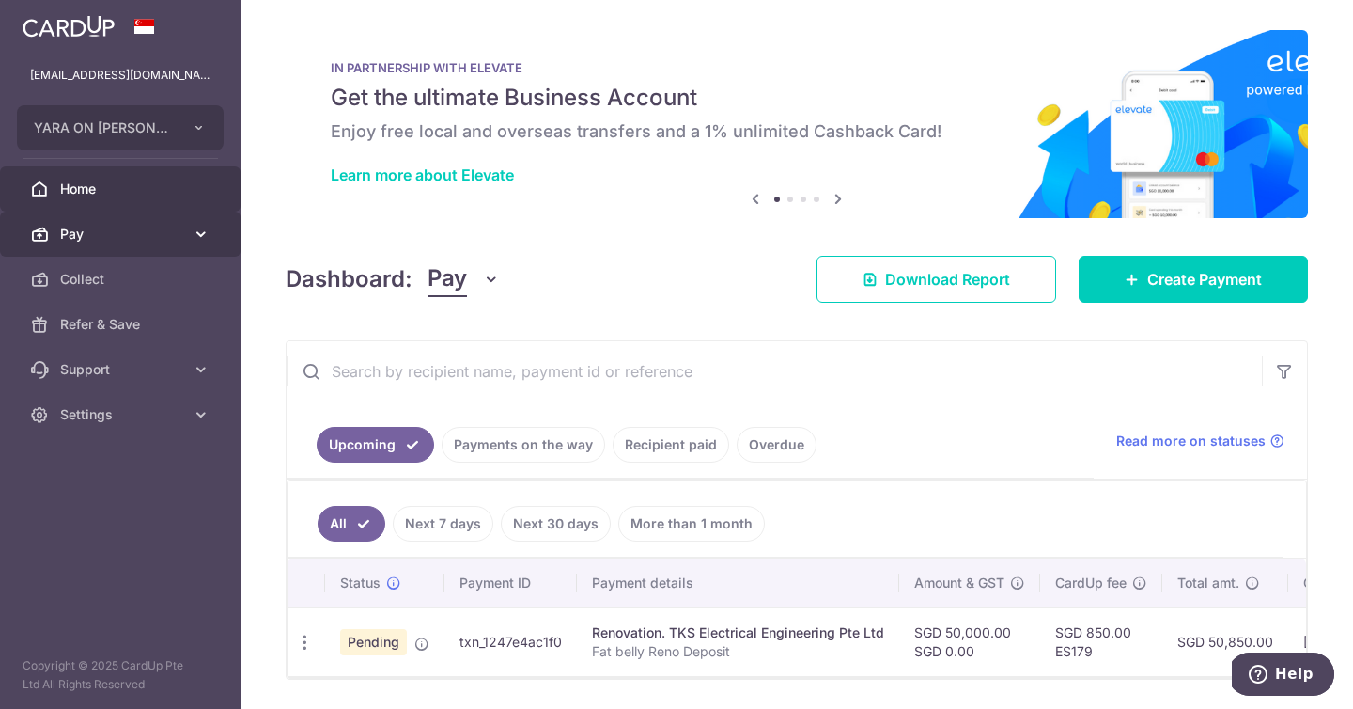
click at [214, 229] on link "Pay" at bounding box center [120, 233] width 241 height 45
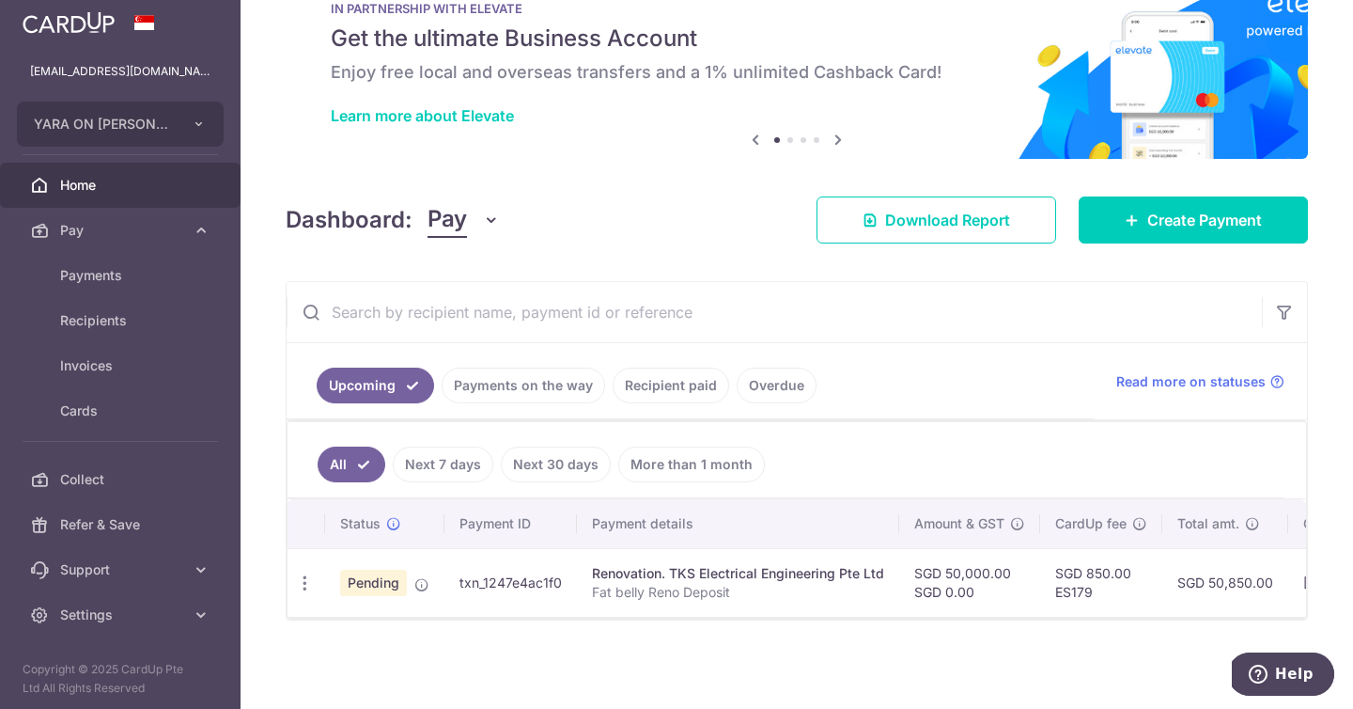
scroll to position [70, 0]
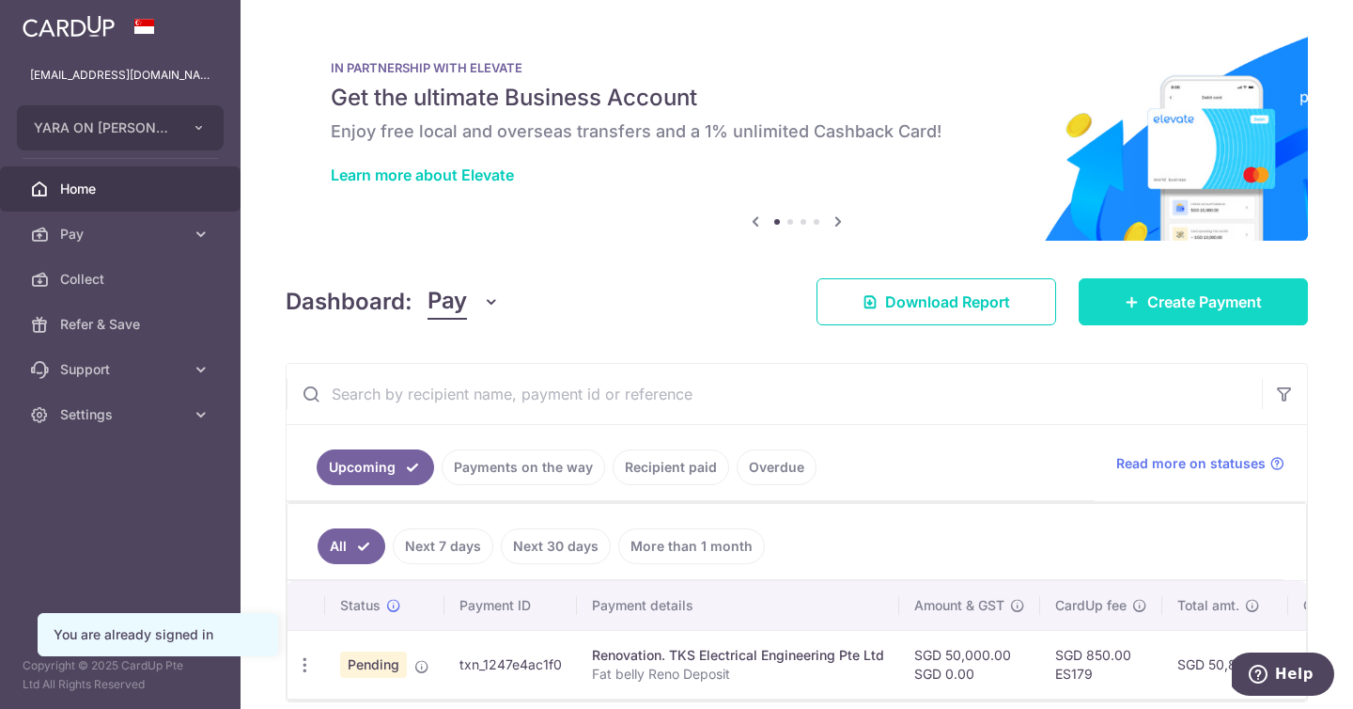
click at [1164, 304] on span "Create Payment" at bounding box center [1204, 301] width 115 height 23
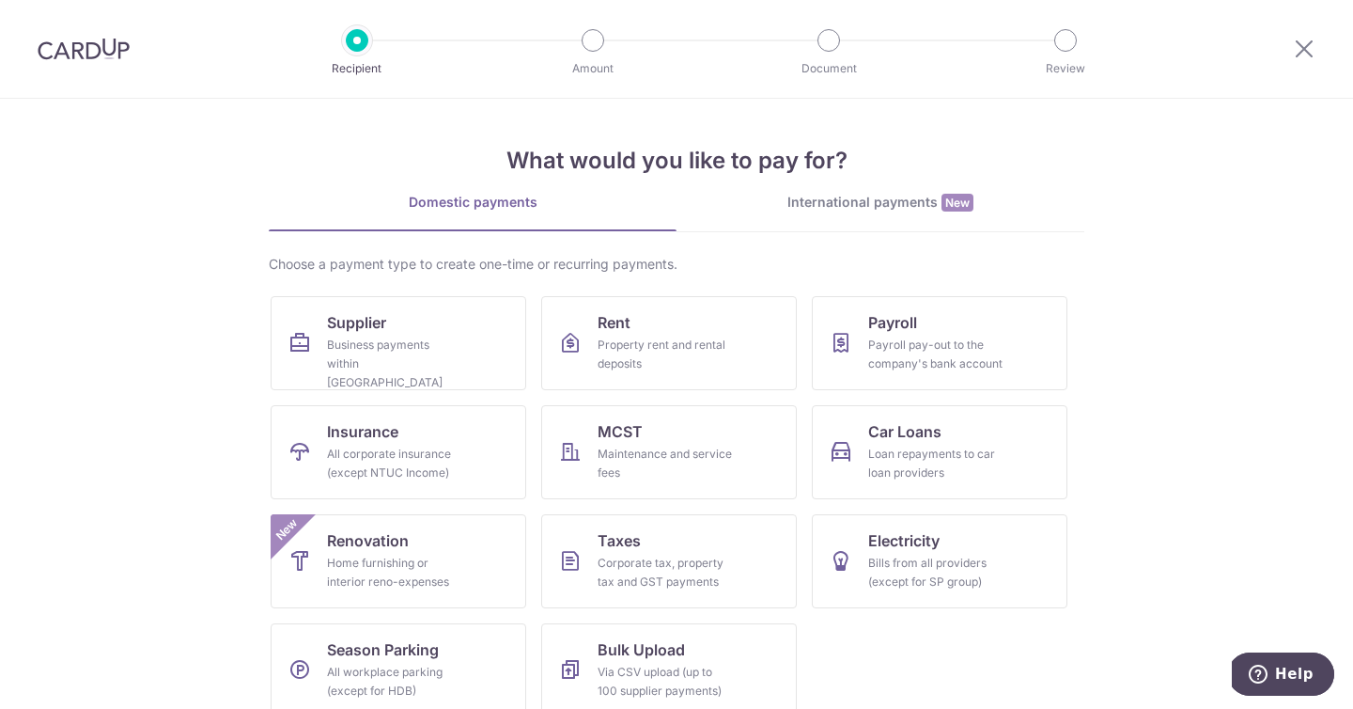
click at [830, 202] on div "International payments New" at bounding box center [881, 203] width 408 height 20
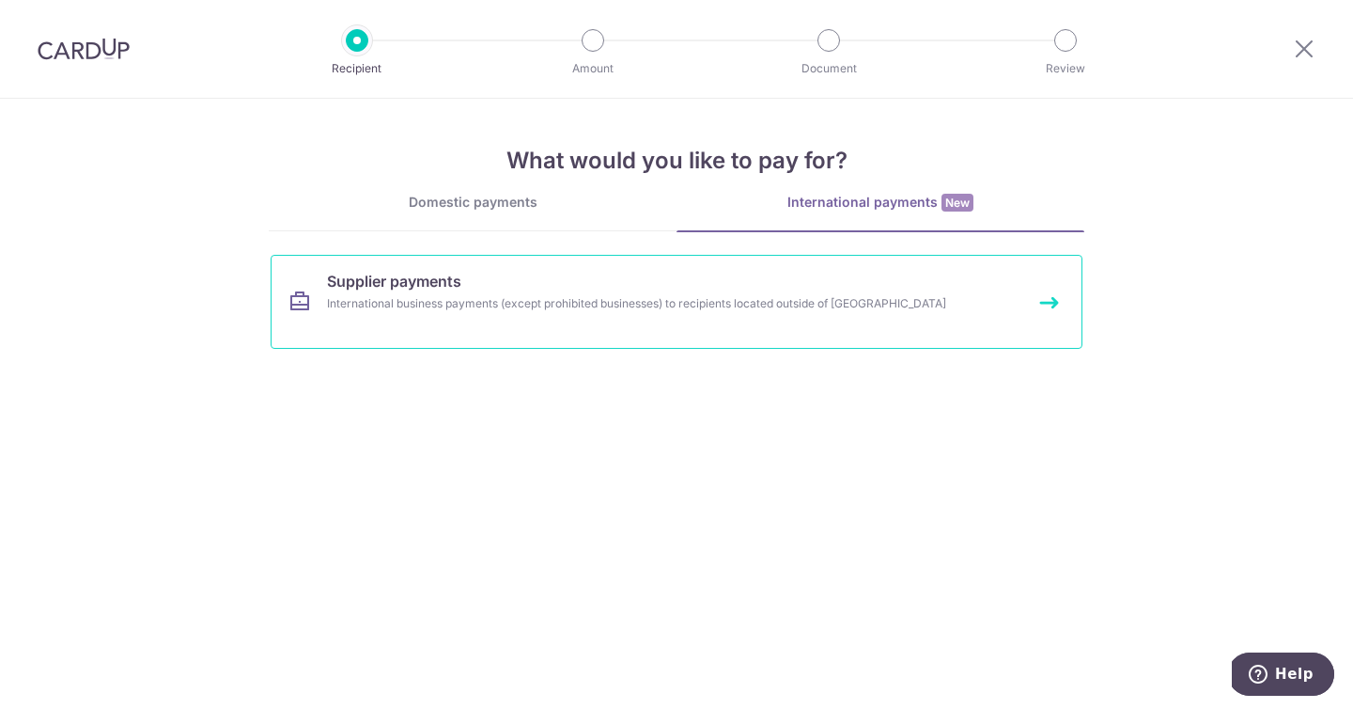
click at [420, 321] on link "Supplier payments International business payments (except prohibited businesses…" at bounding box center [677, 302] width 812 height 94
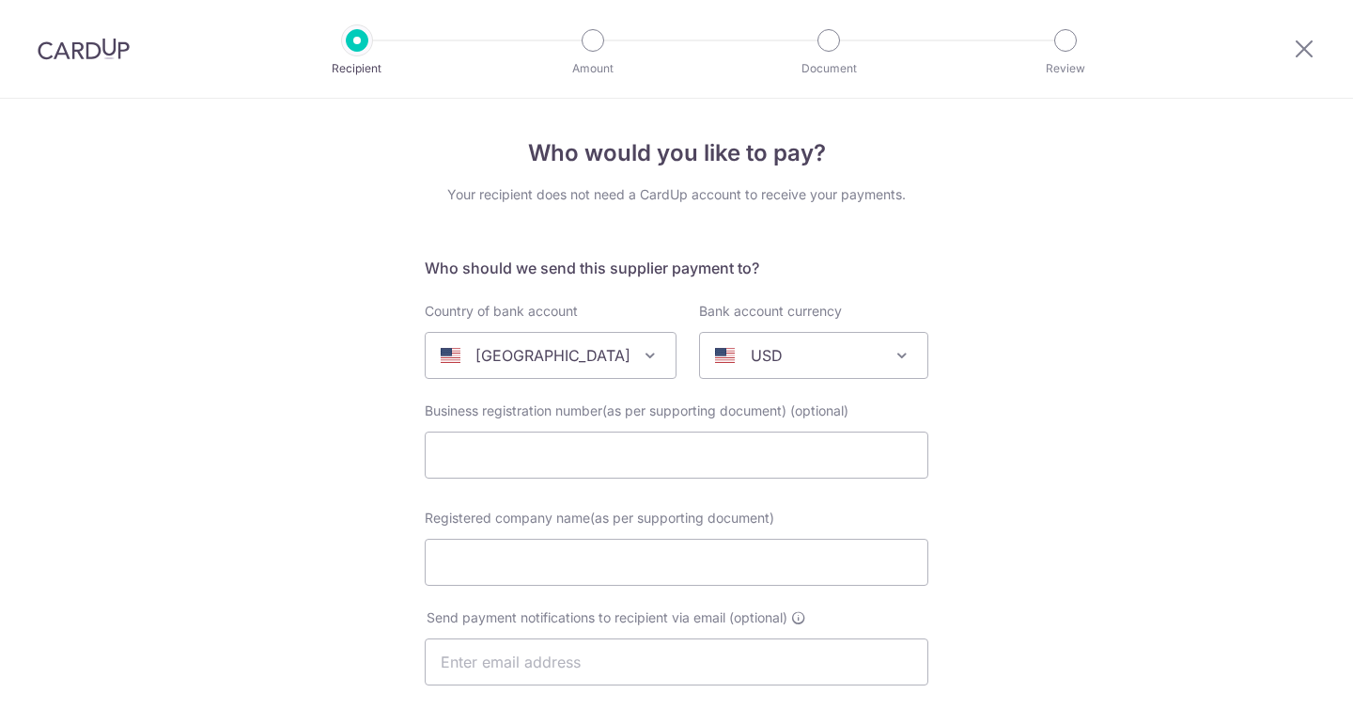
select select
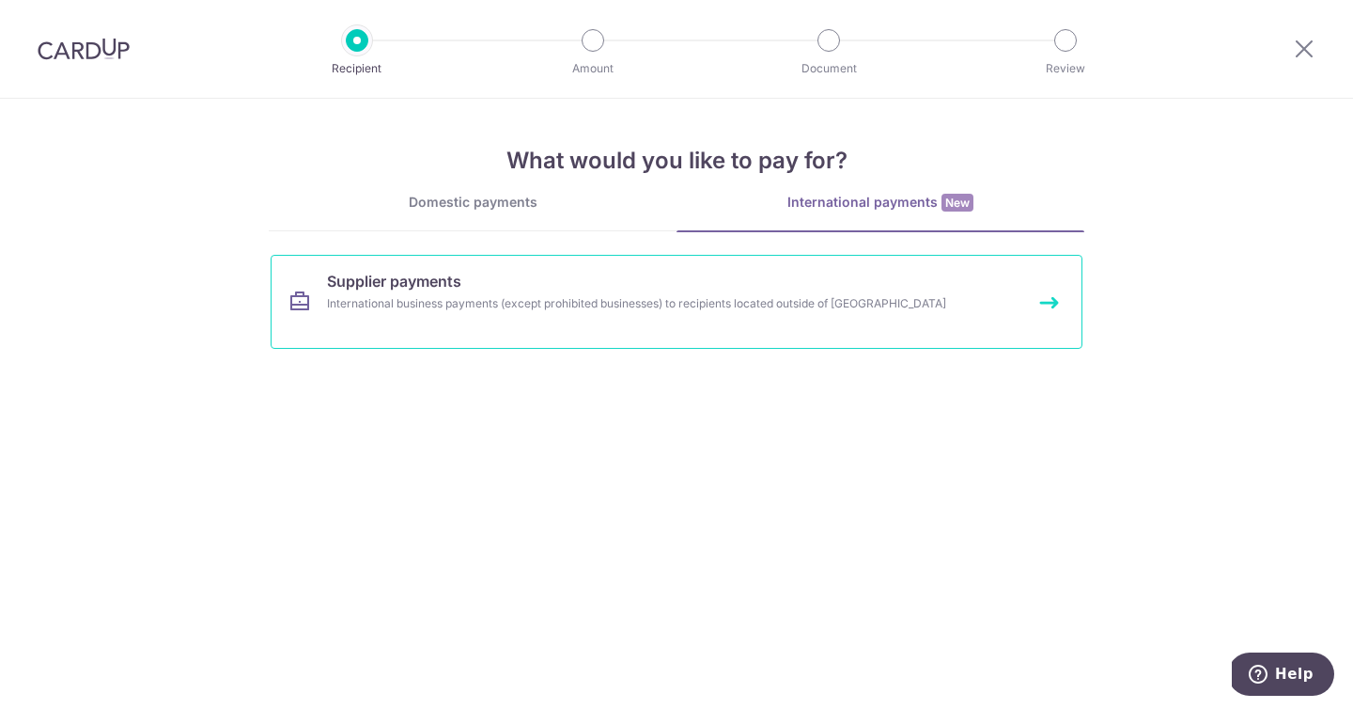
click at [683, 330] on link "Supplier payments International business payments (except prohibited businesses…" at bounding box center [677, 302] width 812 height 94
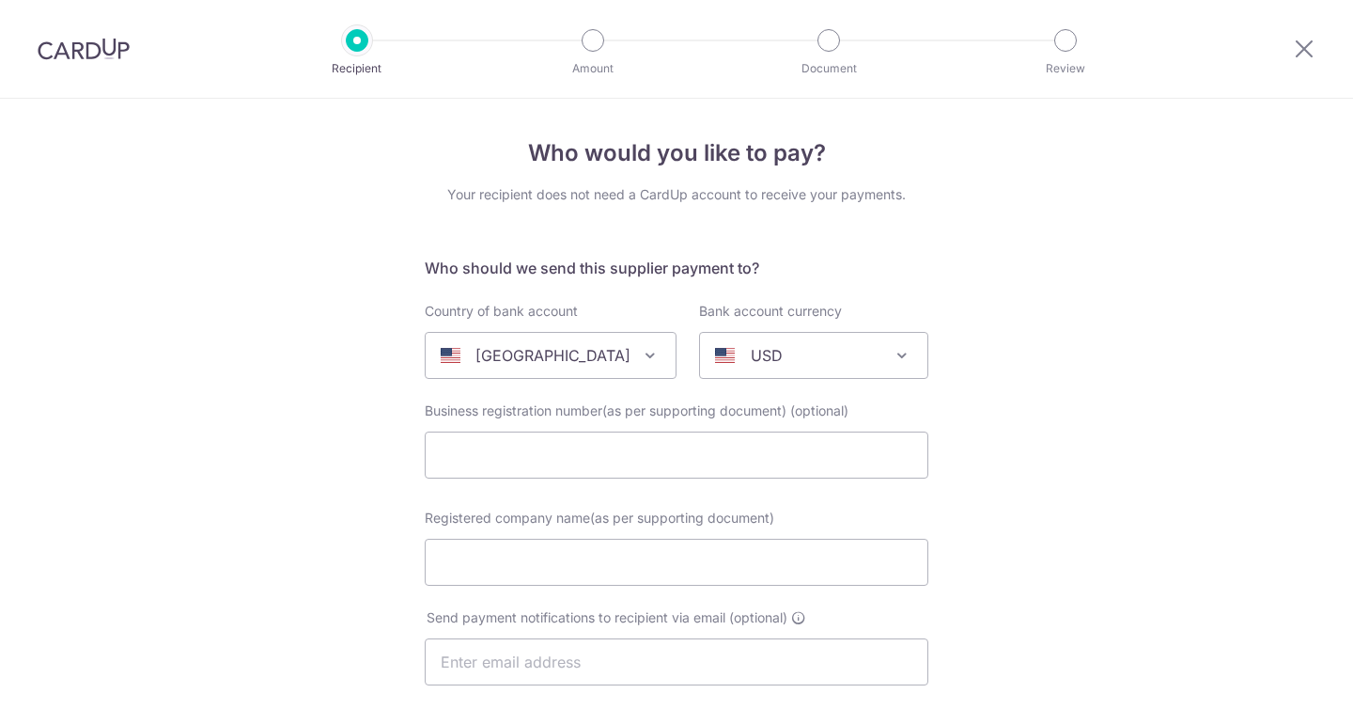
select select
click at [639, 364] on span at bounding box center [650, 355] width 23 height 23
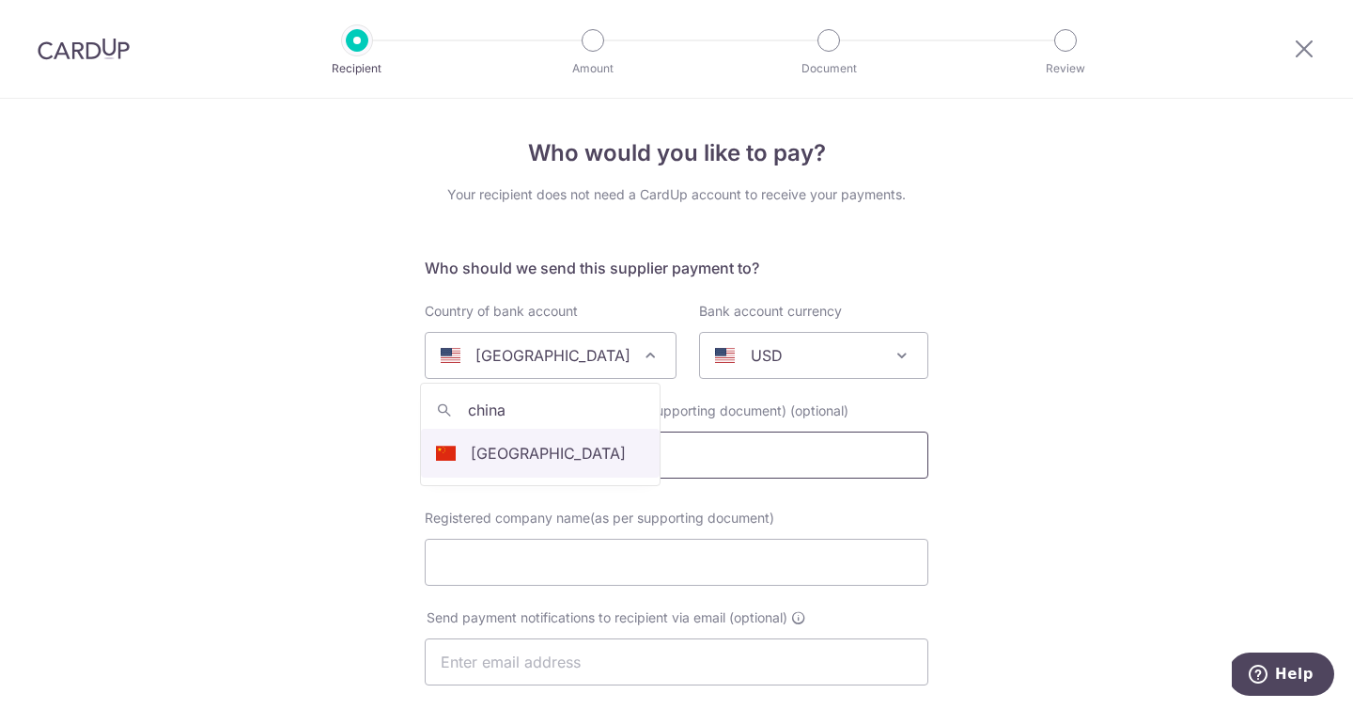
type input "china"
click at [560, 449] on input "text" at bounding box center [677, 454] width 504 height 47
select select "48"
select select "China"
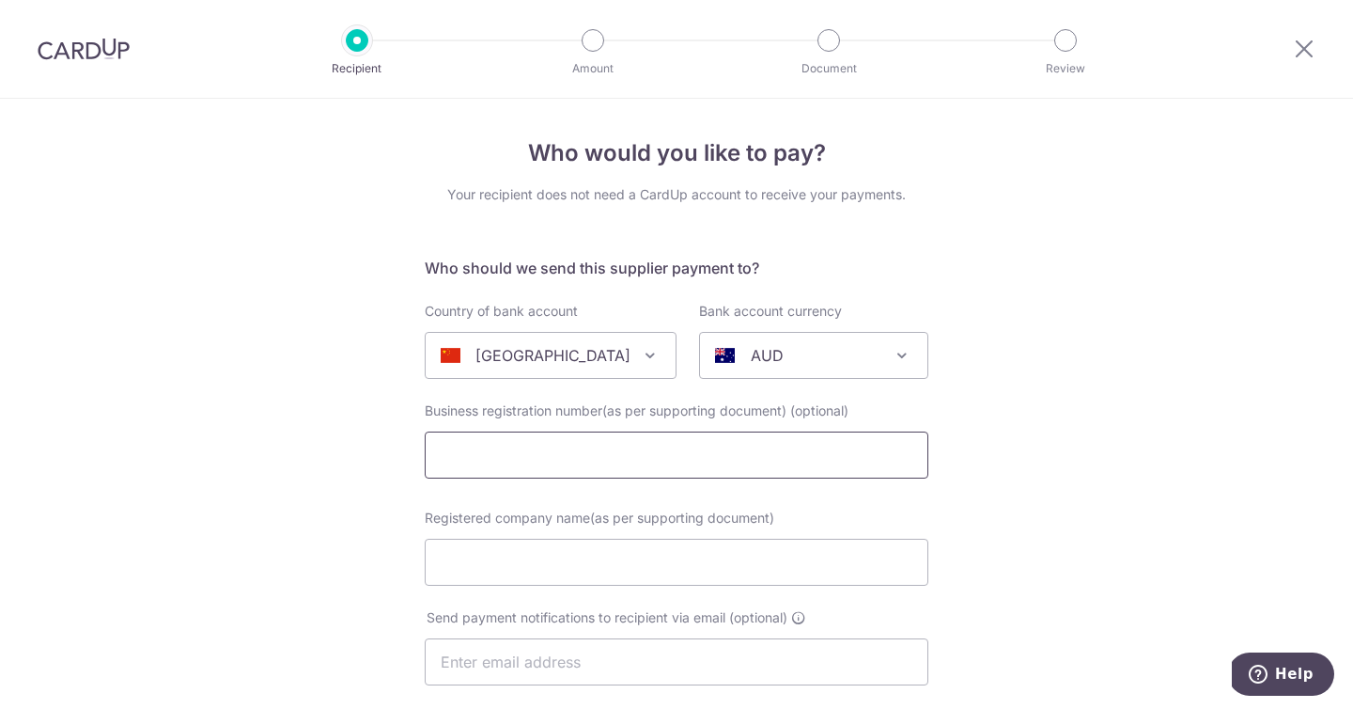
select select
click at [677, 433] on input "text" at bounding box center [677, 454] width 504 height 47
paste input "RON INTERNATIONAL GROUP CO.,LIMITED"
type input "RON INTERNATIONAL GROUP CO.,LIMITED"
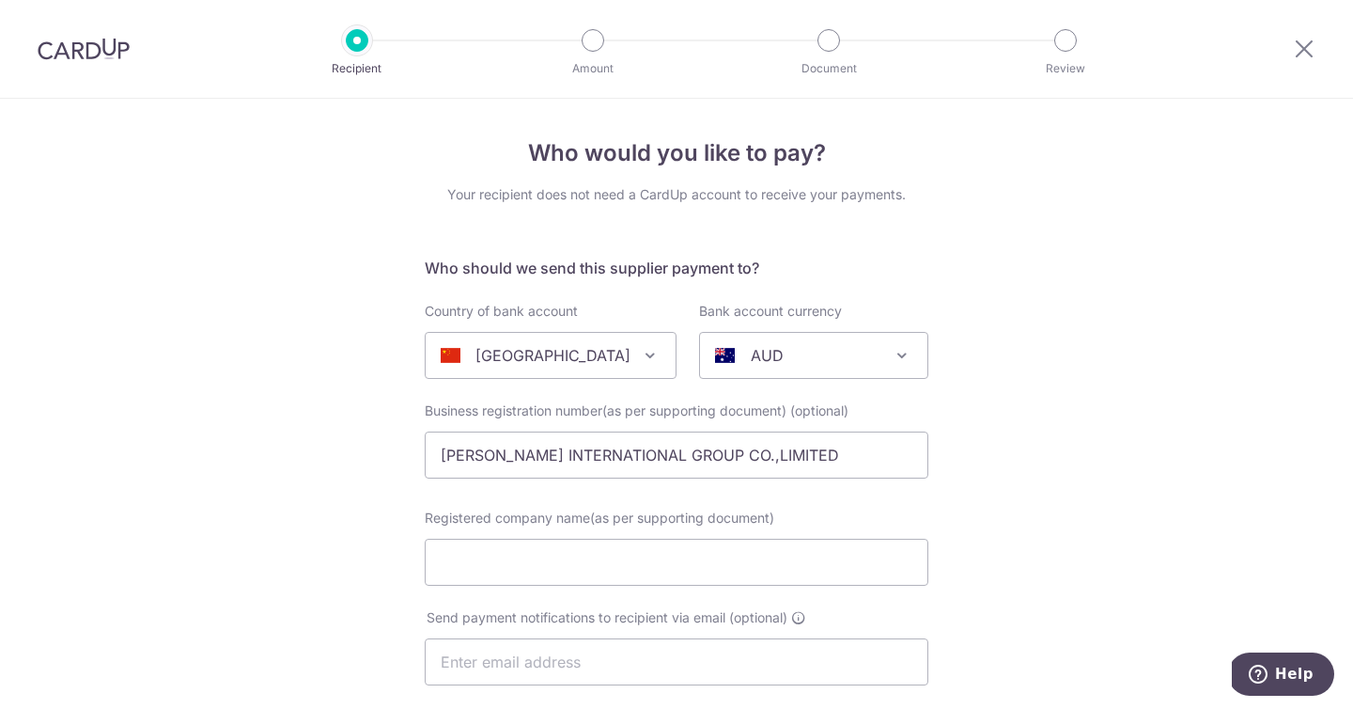
click at [785, 556] on input "Registered company name(as per supporting document)" at bounding box center [677, 561] width 504 height 47
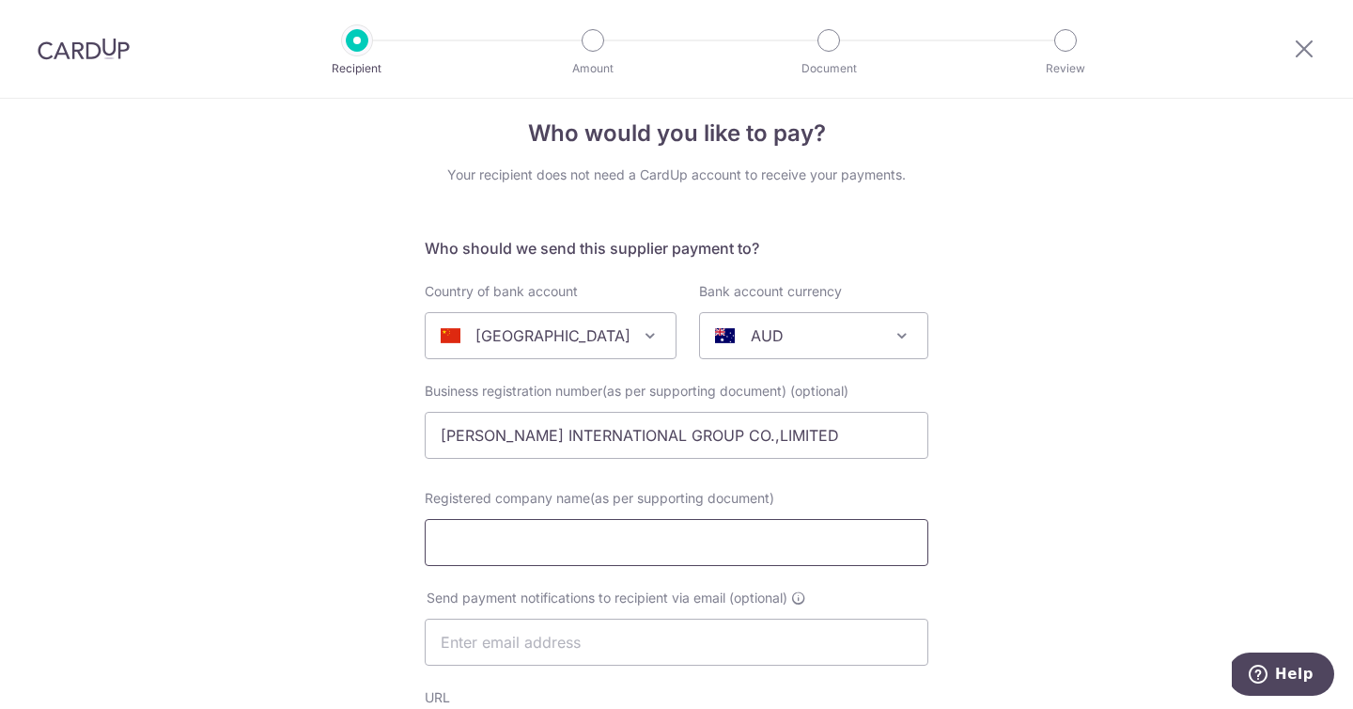
scroll to position [89, 0]
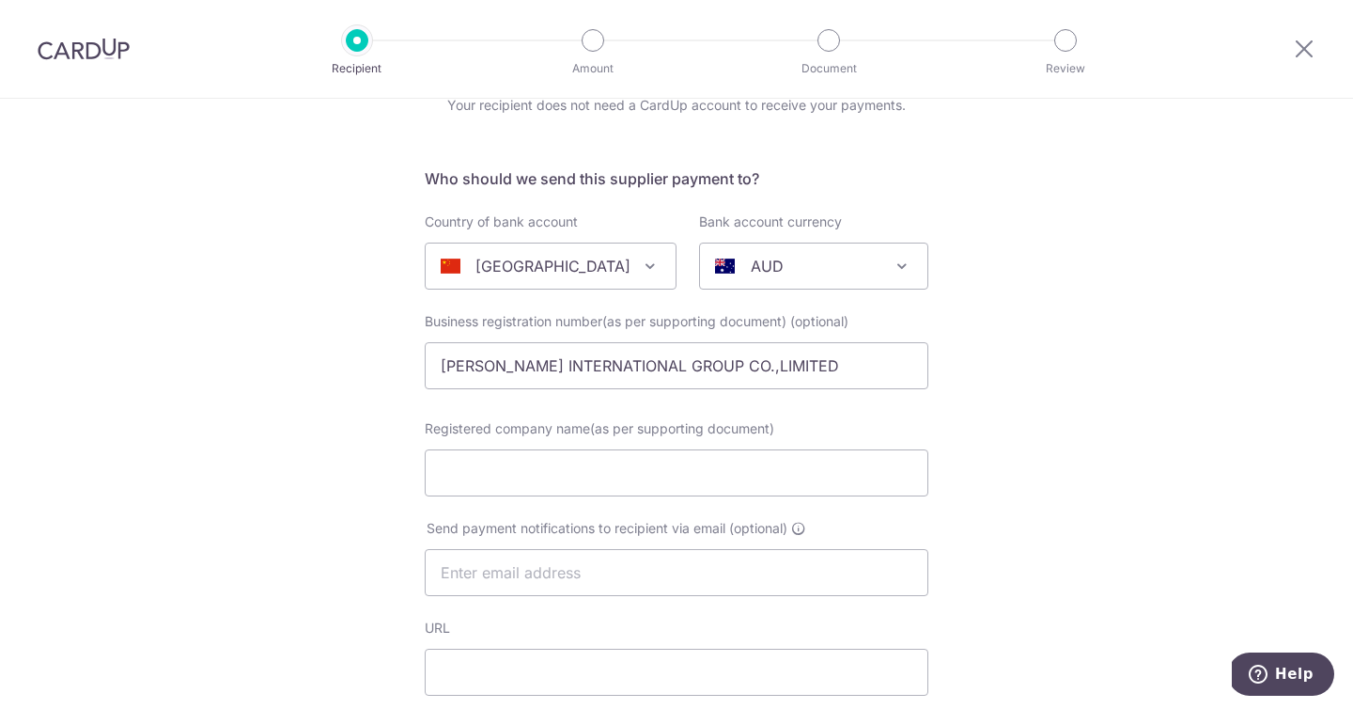
click at [650, 481] on input "Registered company name(as per supporting document)" at bounding box center [677, 472] width 504 height 47
paste input "RON INTERNATIONAL GROUP CO.,LIMITED"
type input "RON INTERNATIONAL GROUP CO.,LIMITED"
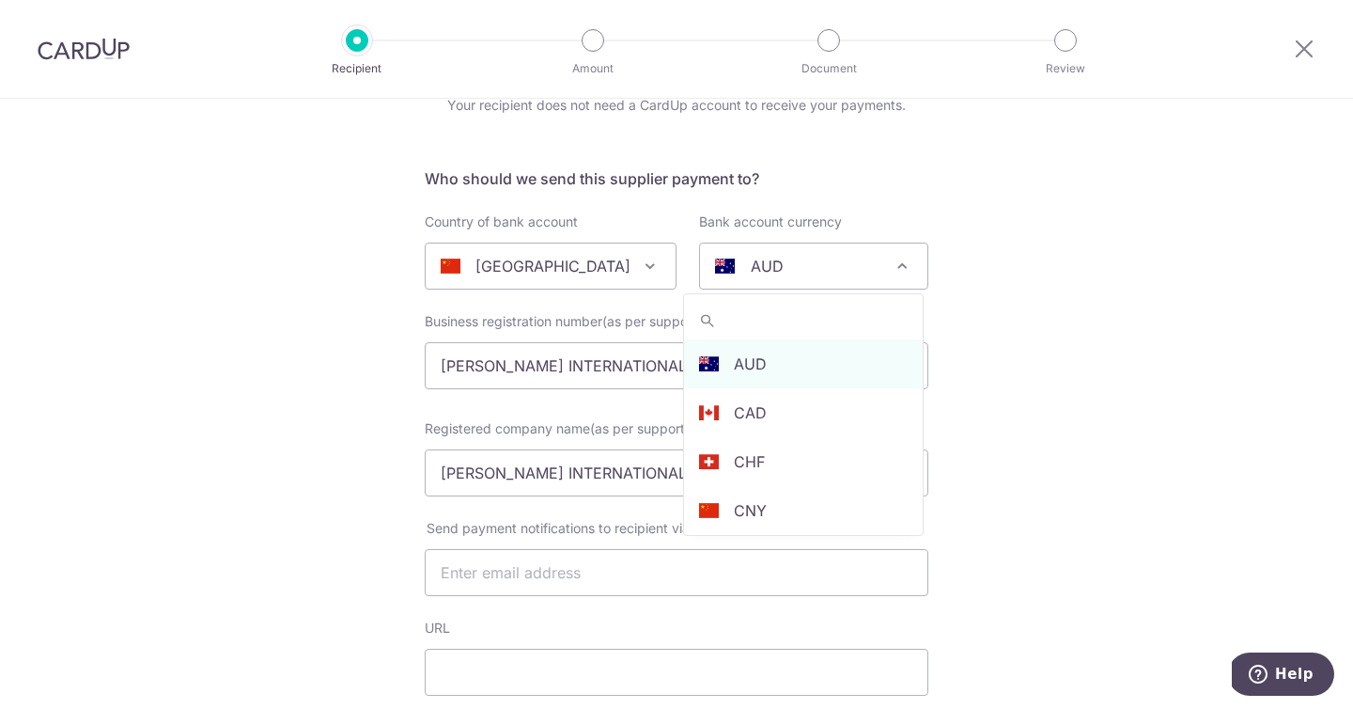
click at [772, 257] on div "AUD" at bounding box center [798, 266] width 167 height 23
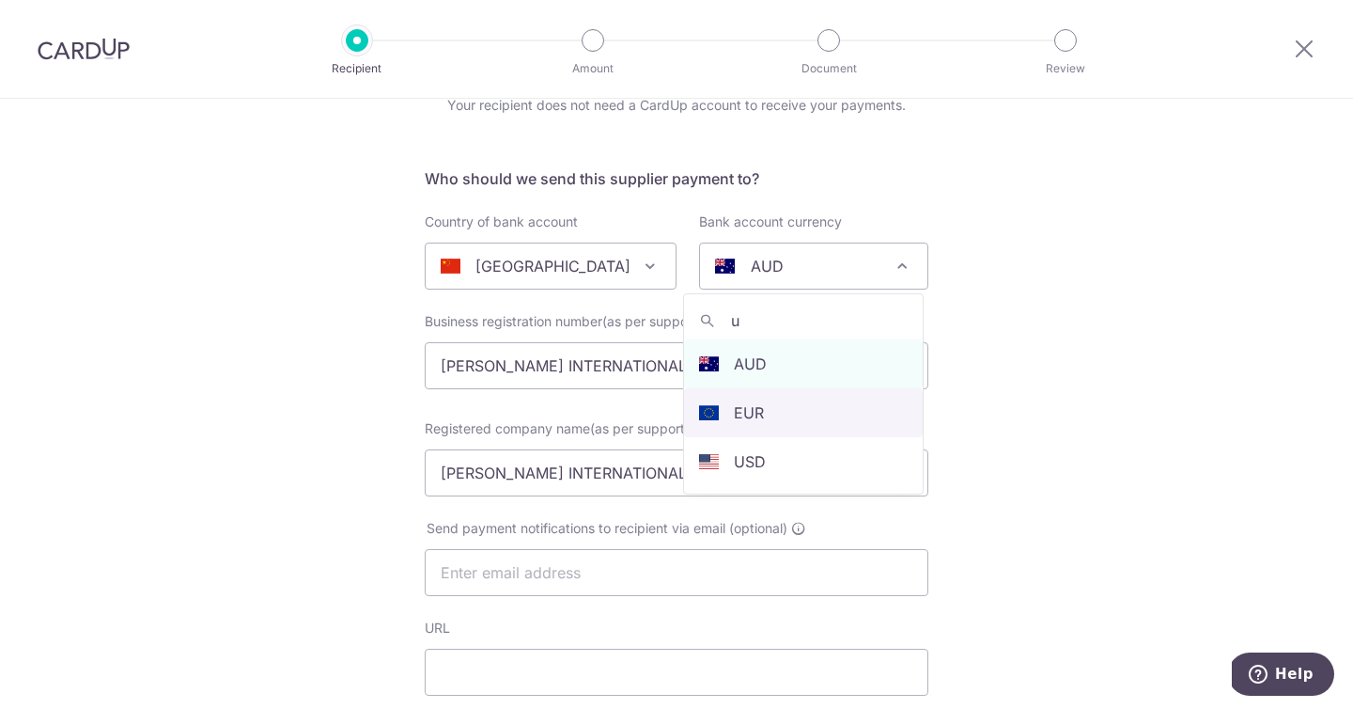
scroll to position [0, 0]
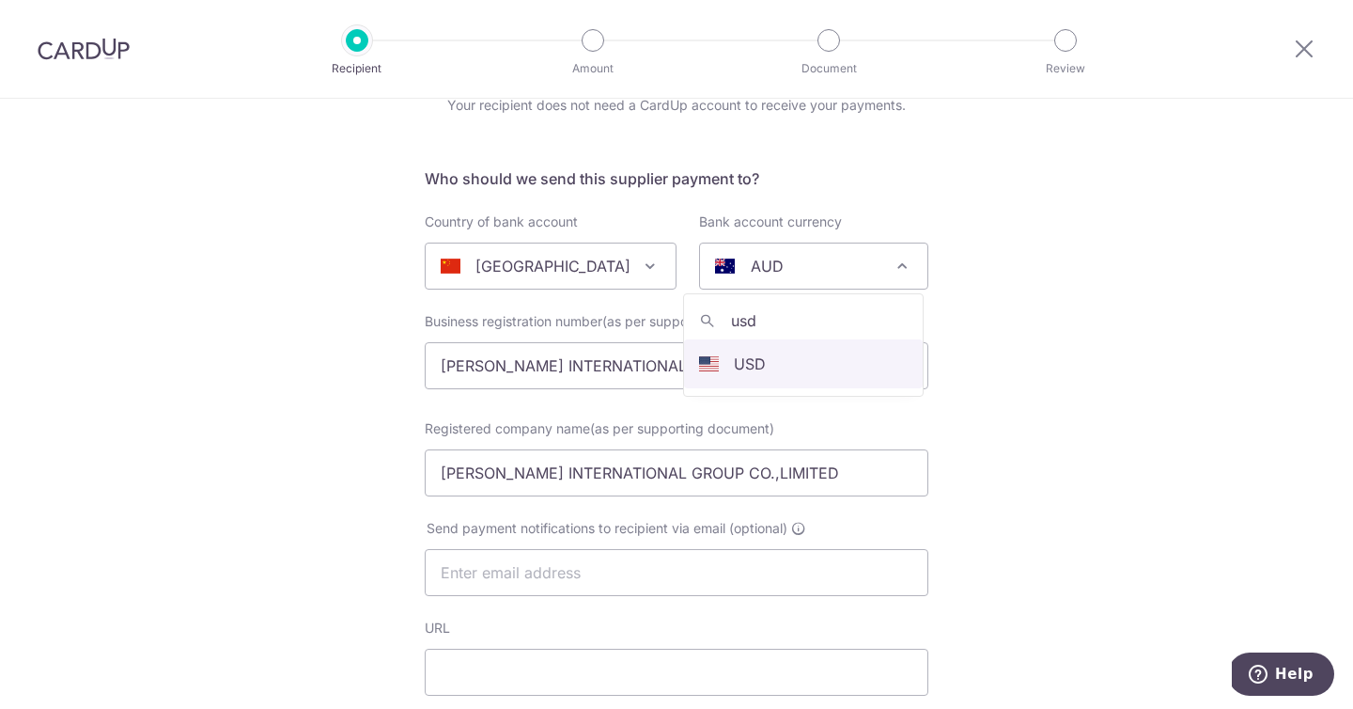
type input "usd"
click at [431, 356] on input "RON INTERNATIONAL GROUP CO.,LIMITED" at bounding box center [677, 365] width 504 height 47
click at [461, 360] on input "RON INTERNATIONAL GROUP CO.,LIMITED" at bounding box center [677, 365] width 504 height 47
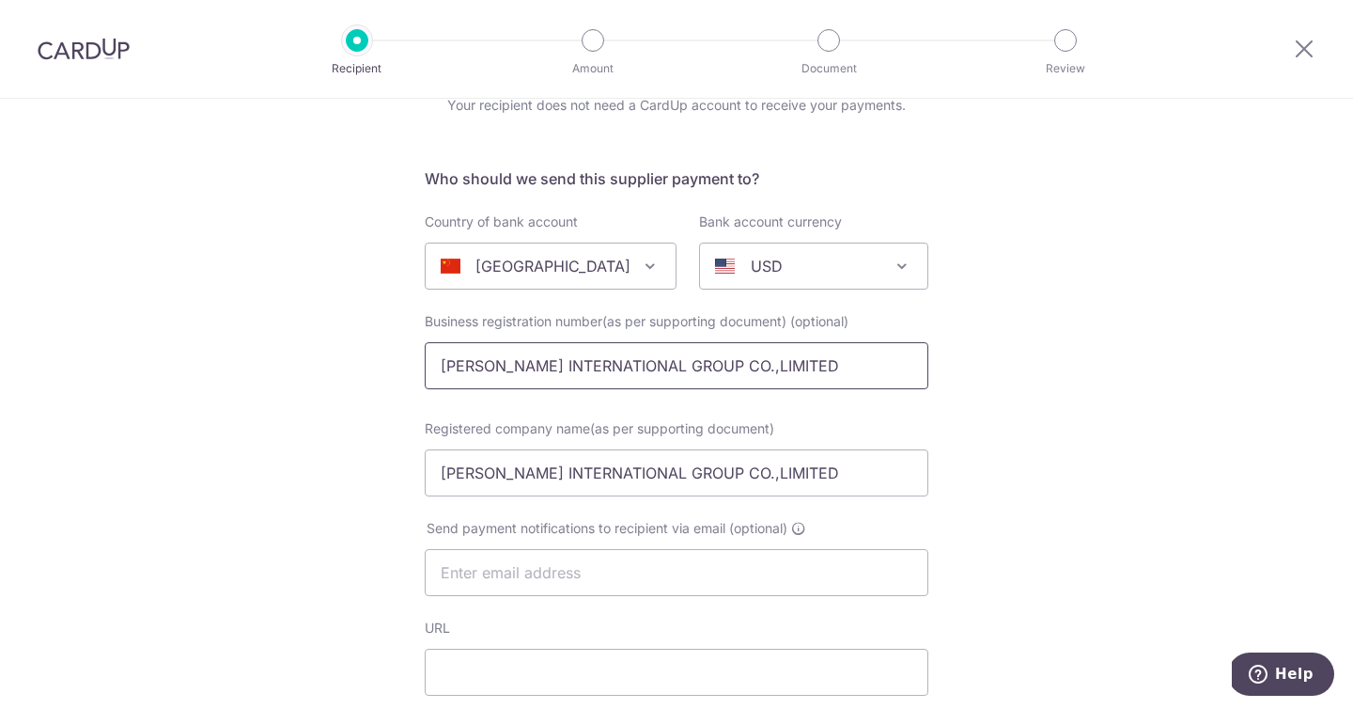
click at [461, 360] on input "RON INTERNATIONAL GROUP CO.,LIMITED" at bounding box center [677, 365] width 504 height 47
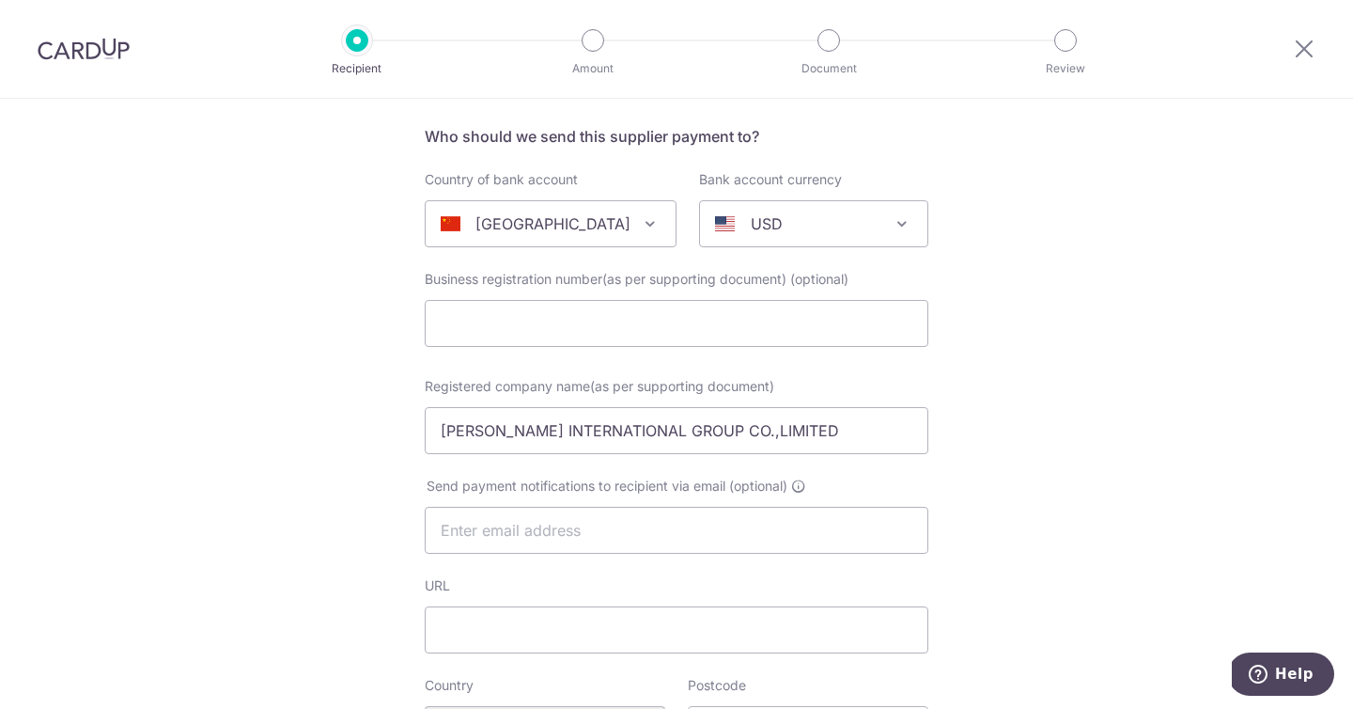
scroll to position [202, 0]
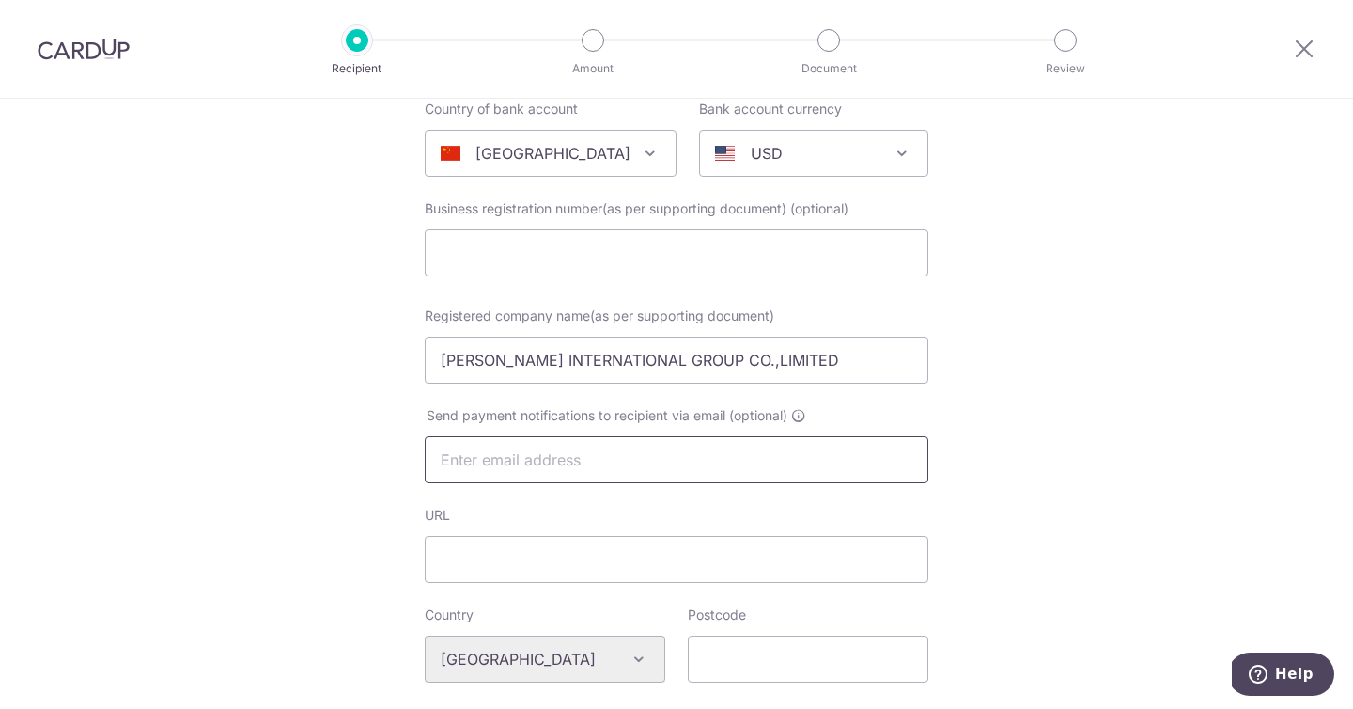
click at [809, 460] on input "text" at bounding box center [677, 459] width 504 height 47
click at [1066, 507] on div "Who would you like to pay? Your recipient does not need a CardUp account to rec…" at bounding box center [676, 695] width 1353 height 1596
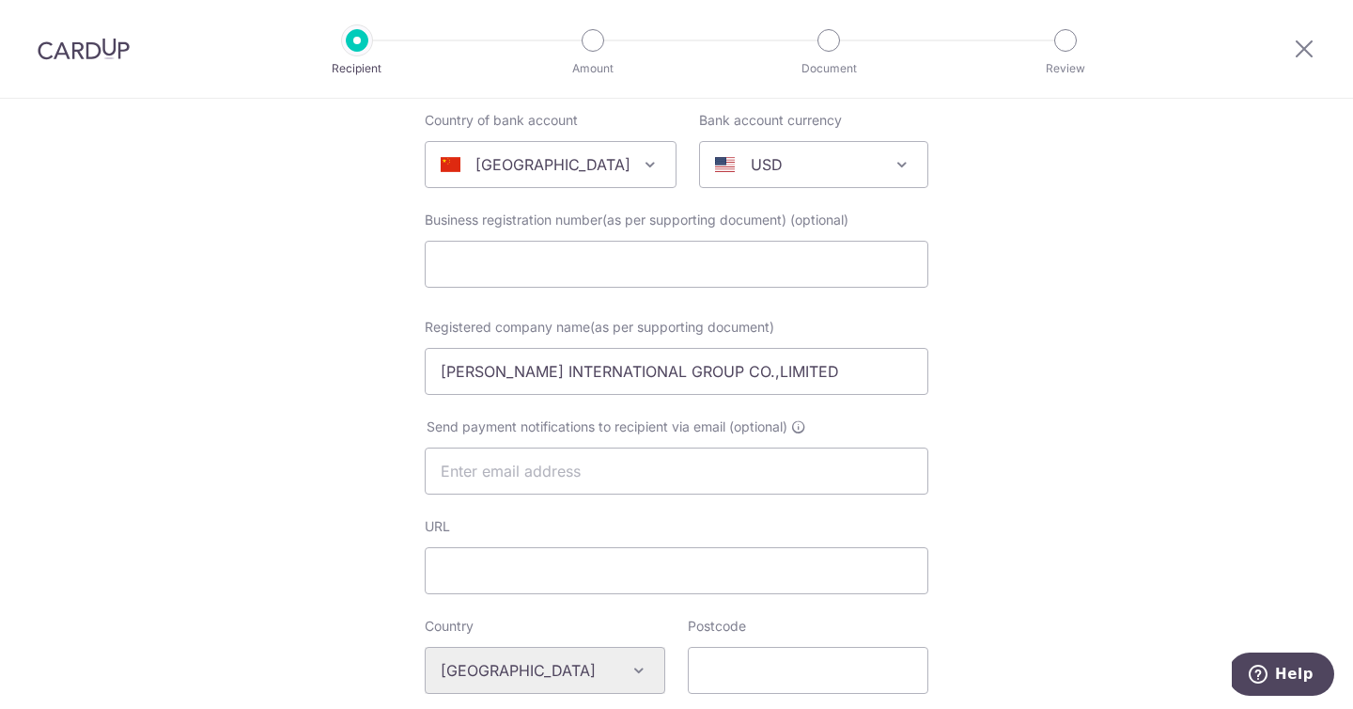
scroll to position [487, 0]
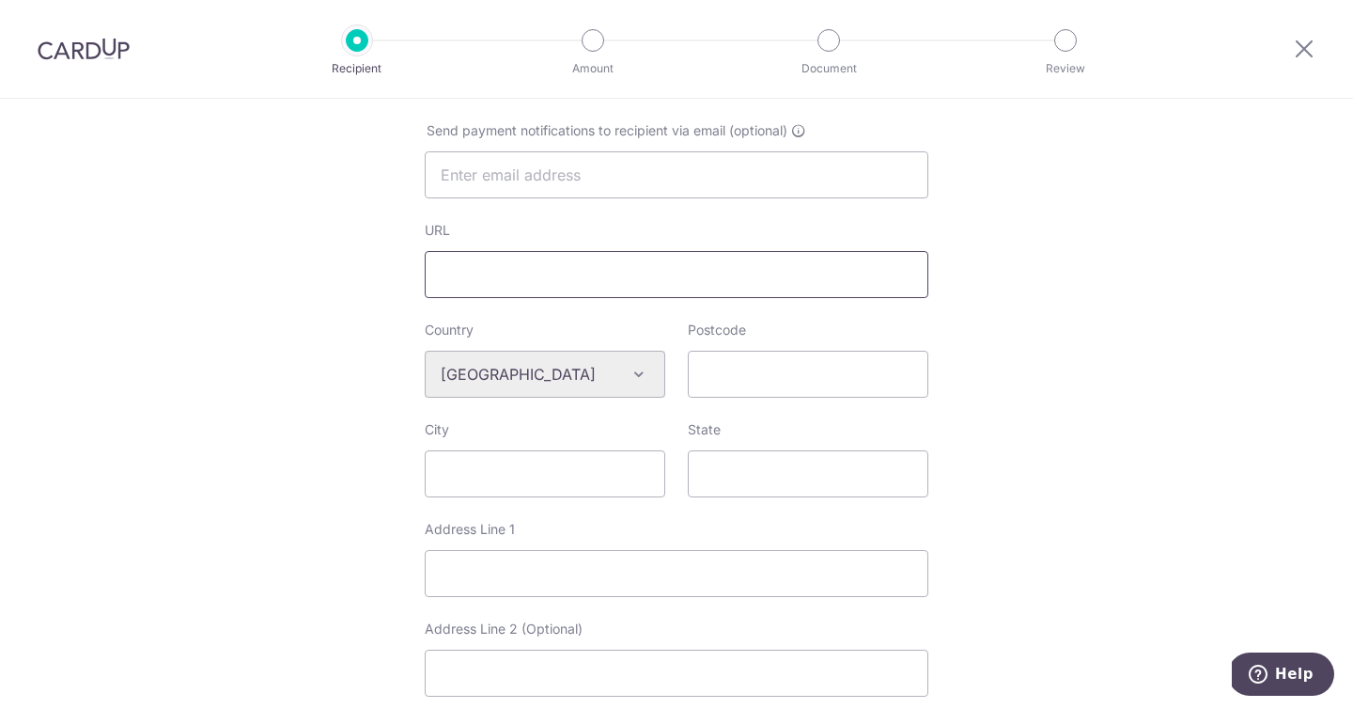
click at [635, 289] on input "URL" at bounding box center [677, 274] width 504 height 47
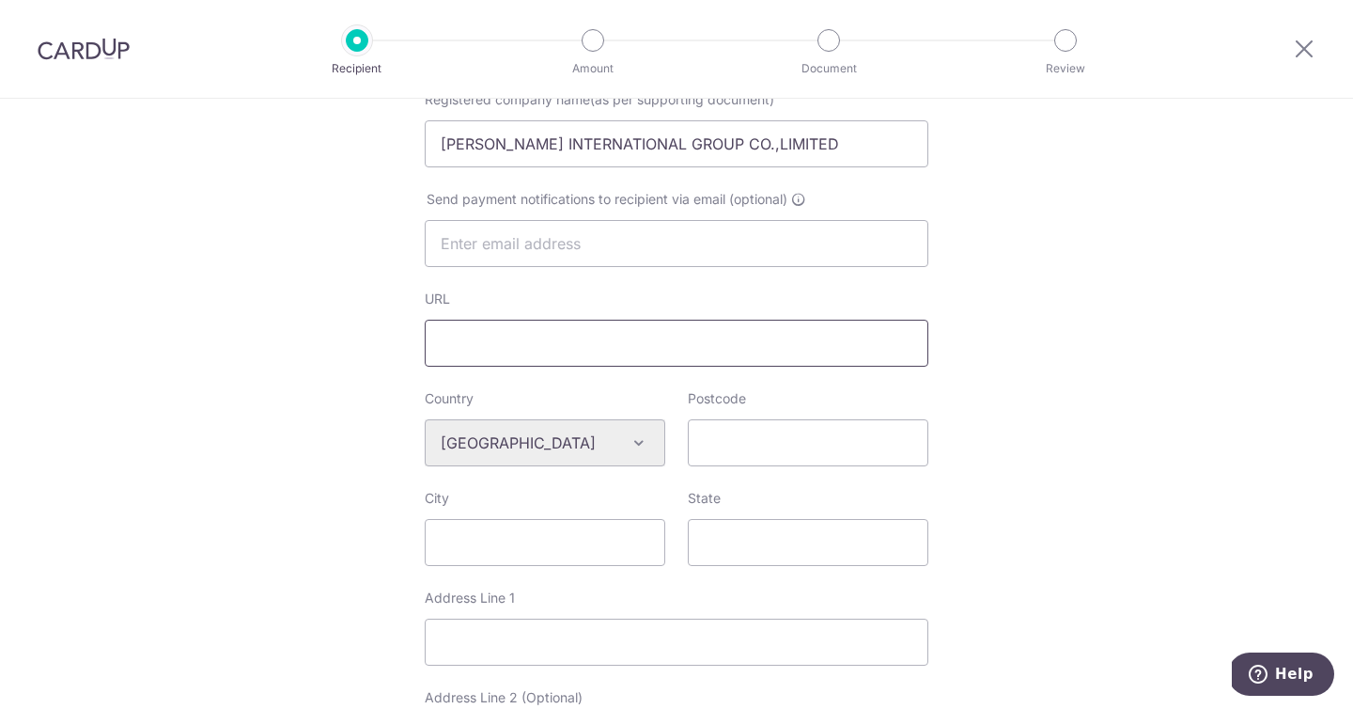
scroll to position [344, 0]
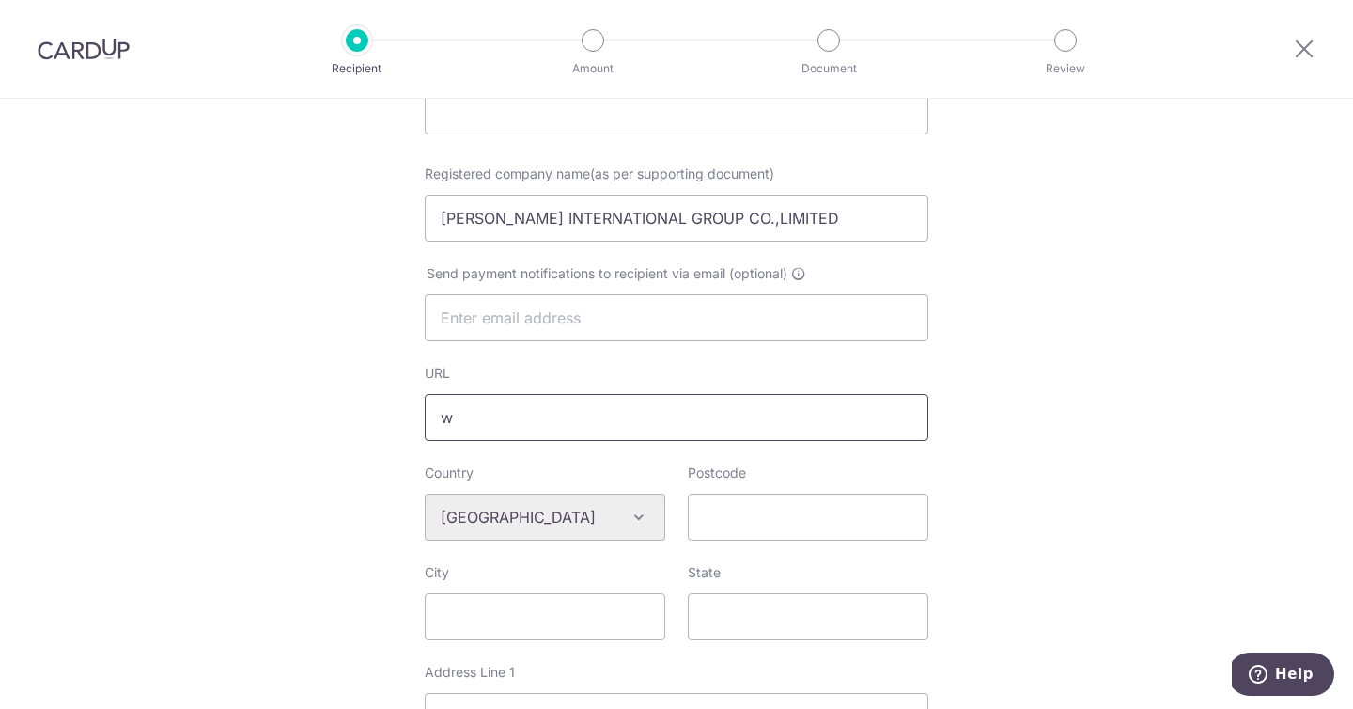
drag, startPoint x: 588, startPoint y: 429, endPoint x: 184, endPoint y: 376, distance: 407.5
click at [189, 377] on div "Who would you like to pay? Your recipient does not need a CardUp account to rec…" at bounding box center [676, 553] width 1353 height 1596
paste input "https://www.rongroup.co/"
type input "https://www.rongroup.co/"
click at [1007, 404] on div "Who would you like to pay? Your recipient does not need a CardUp account to rec…" at bounding box center [676, 553] width 1353 height 1596
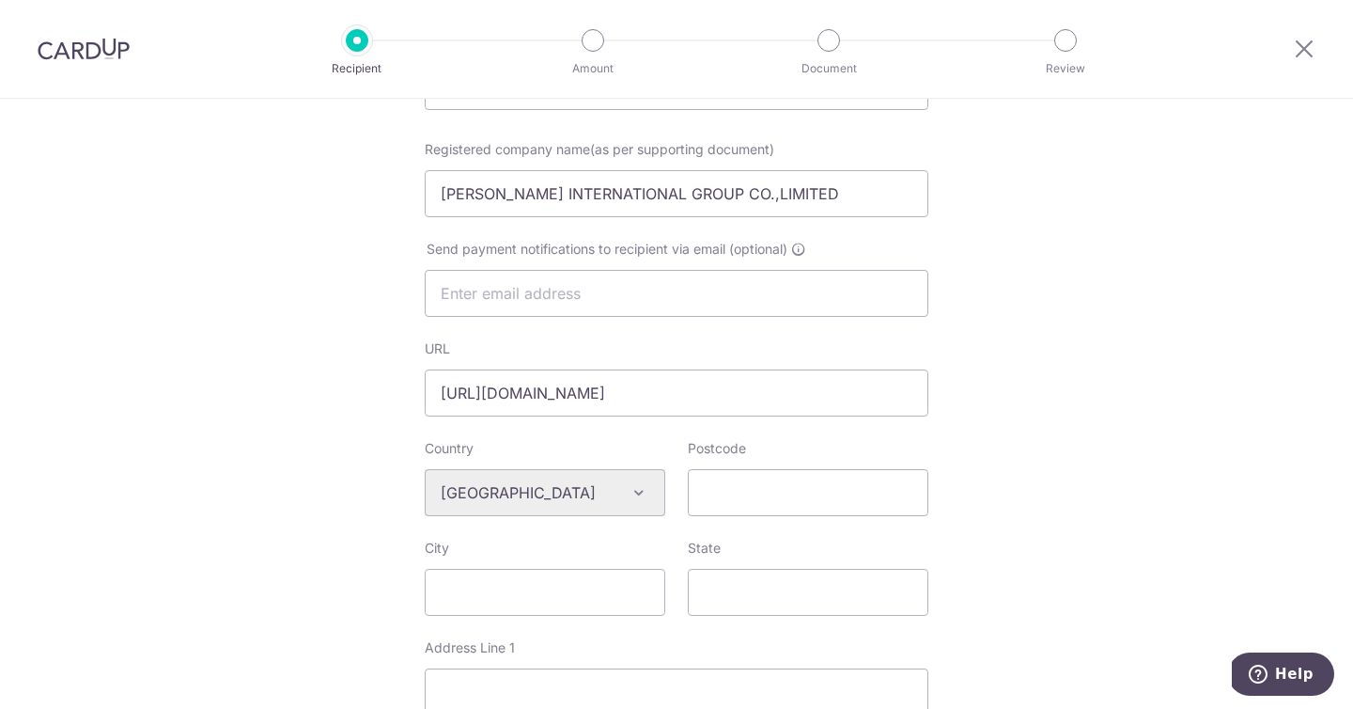
scroll to position [450, 0]
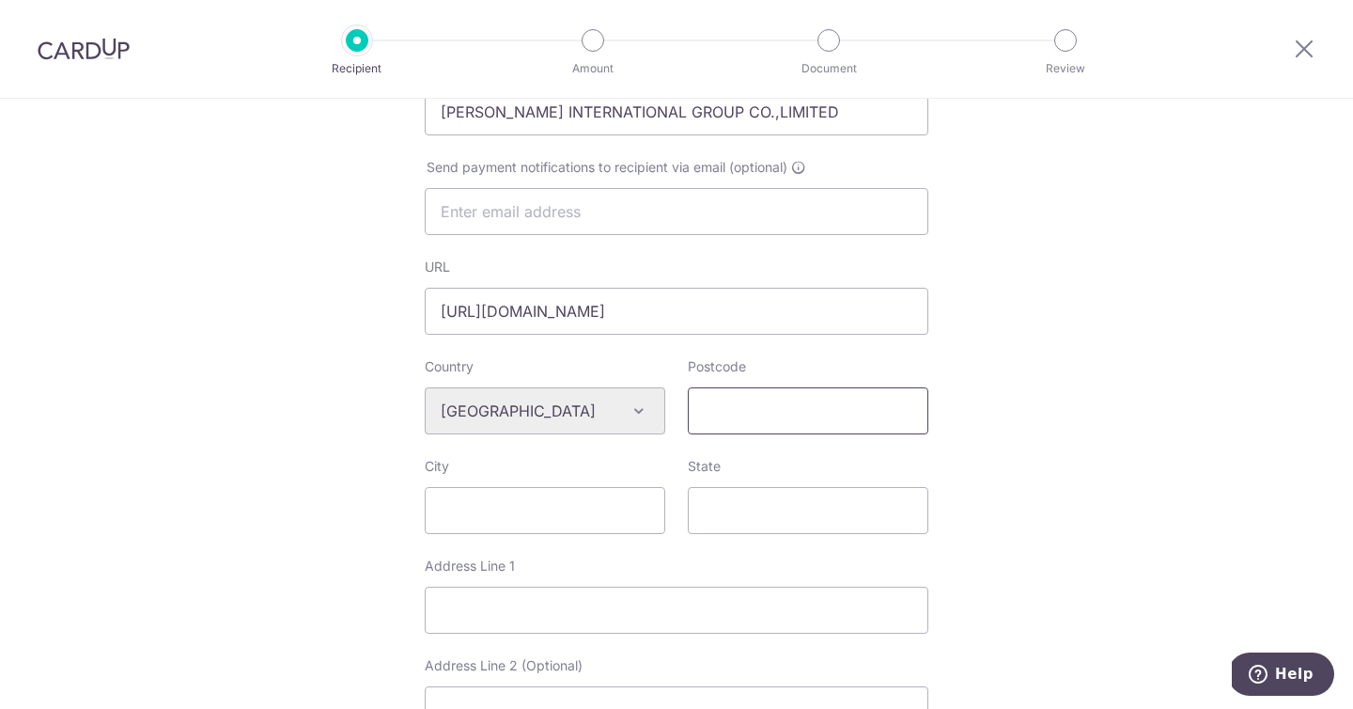
drag, startPoint x: 763, startPoint y: 412, endPoint x: 750, endPoint y: 406, distance: 14.3
click at [763, 412] on input "Postcode" at bounding box center [808, 410] width 241 height 47
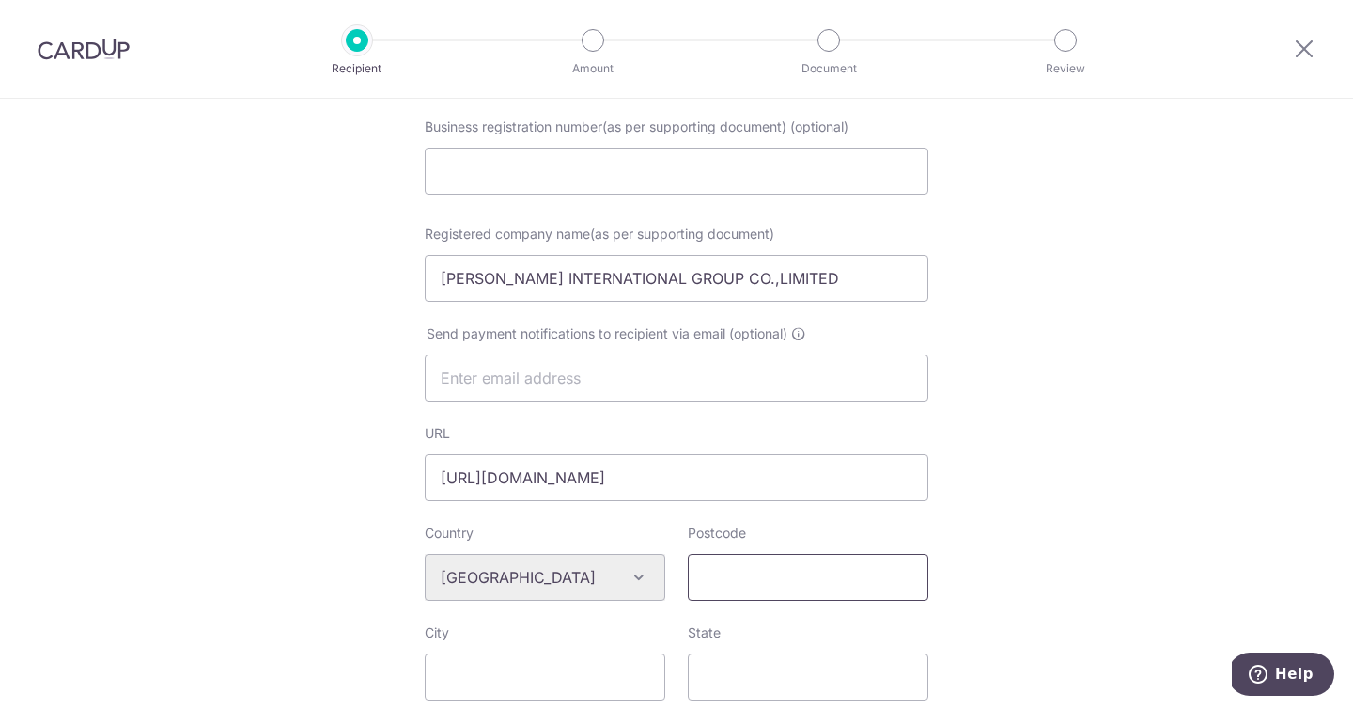
scroll to position [232, 0]
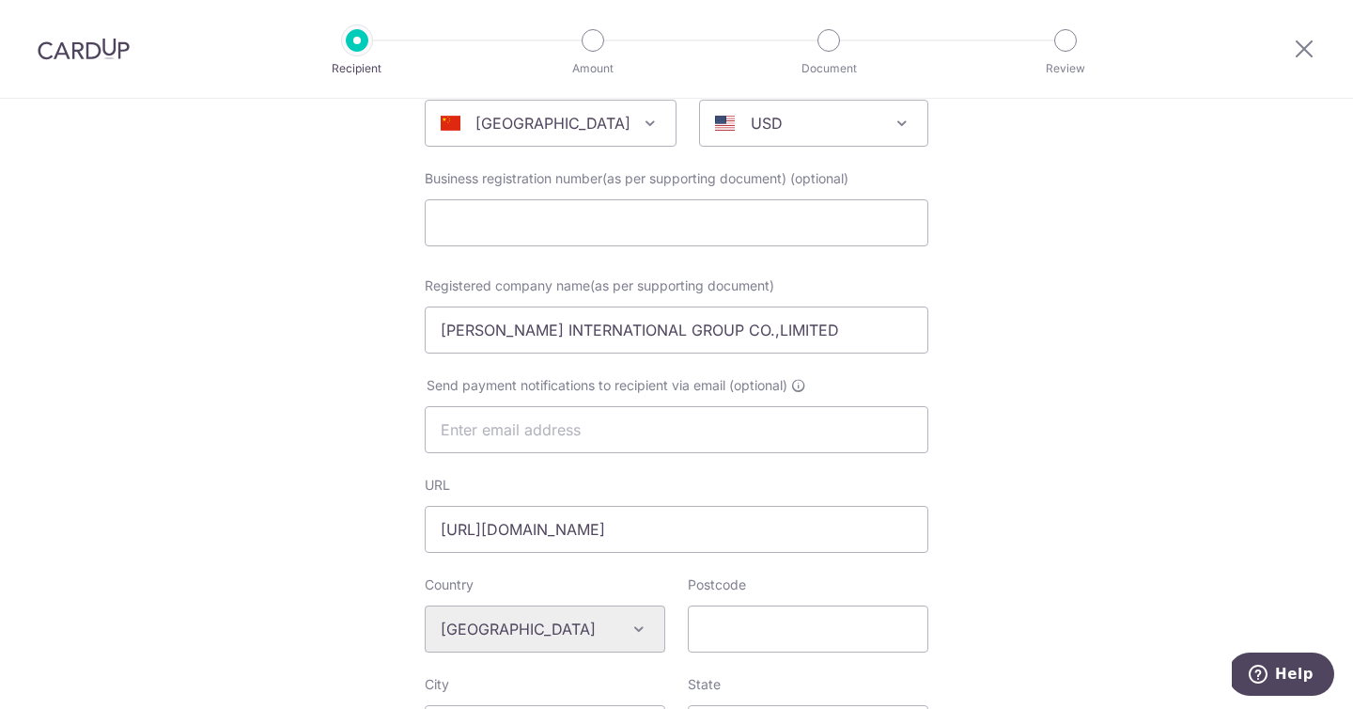
click at [604, 130] on div "[GEOGRAPHIC_DATA]" at bounding box center [536, 123] width 190 height 23
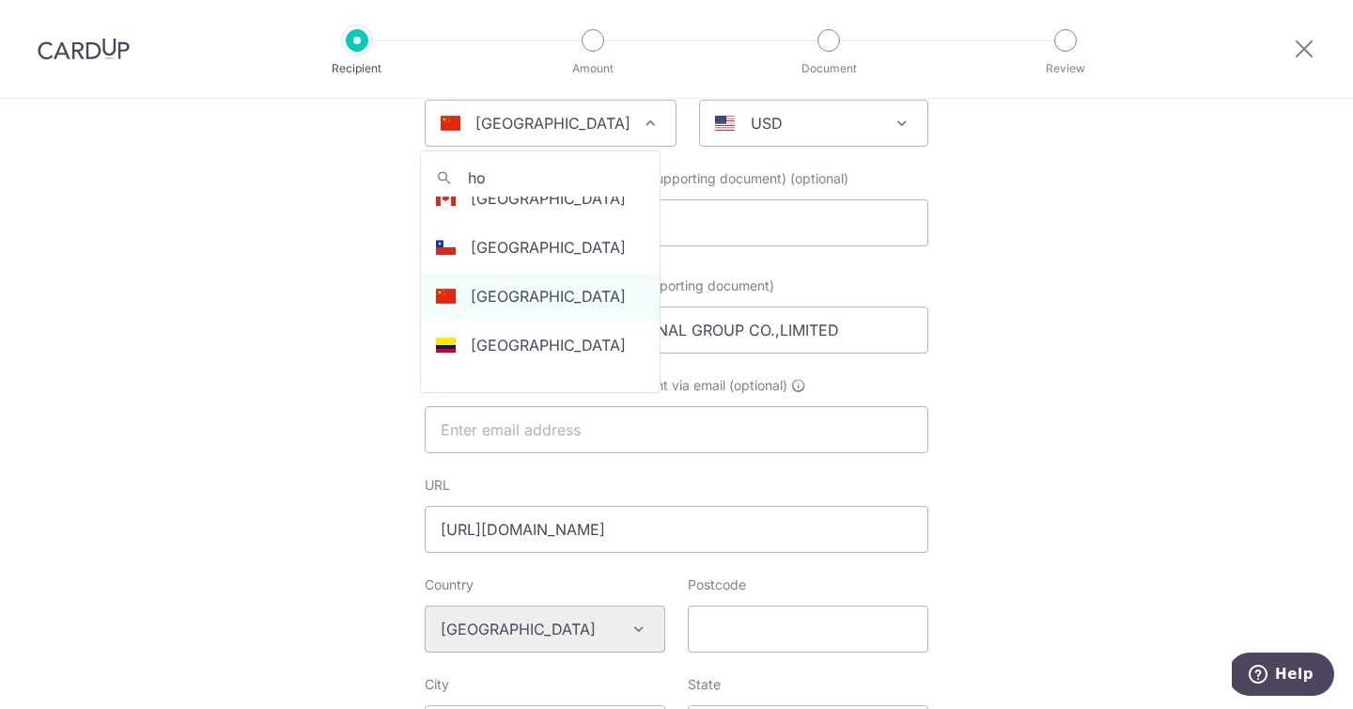
scroll to position [0, 0]
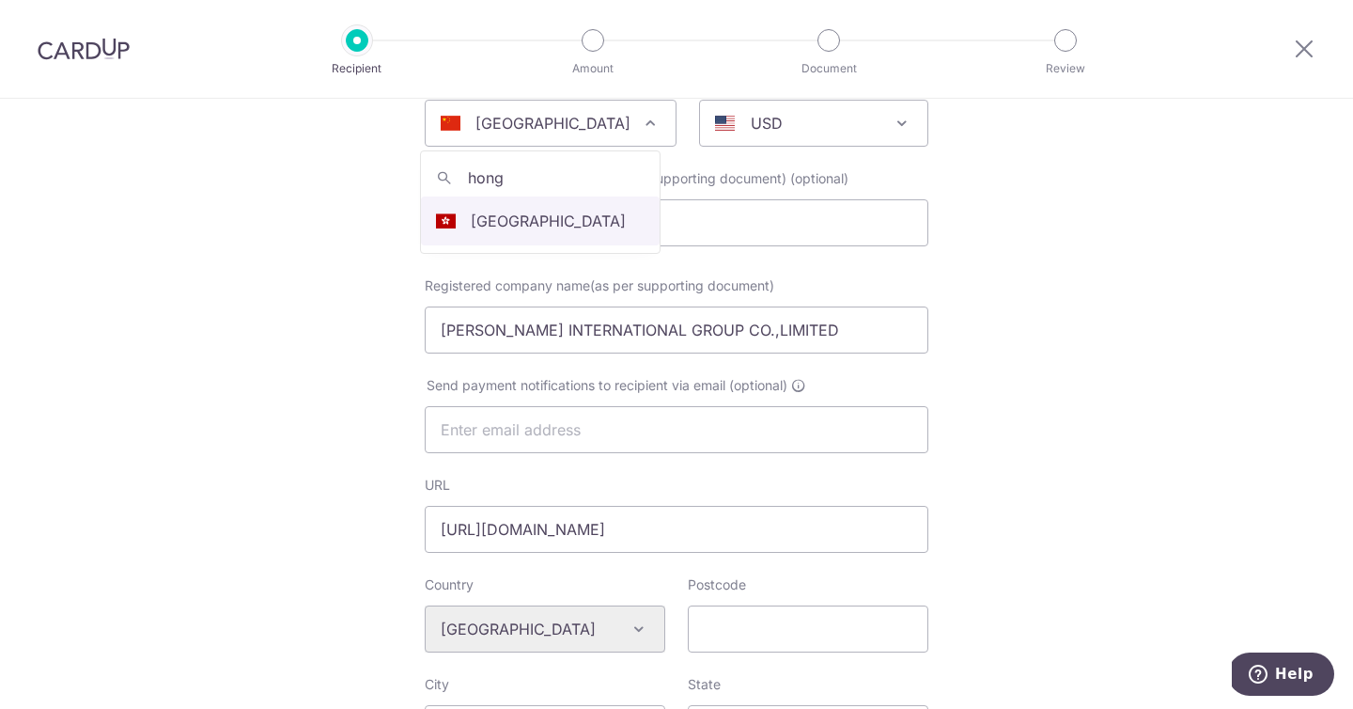
type input "hong"
select select "95"
select select "[GEOGRAPHIC_DATA]"
select select
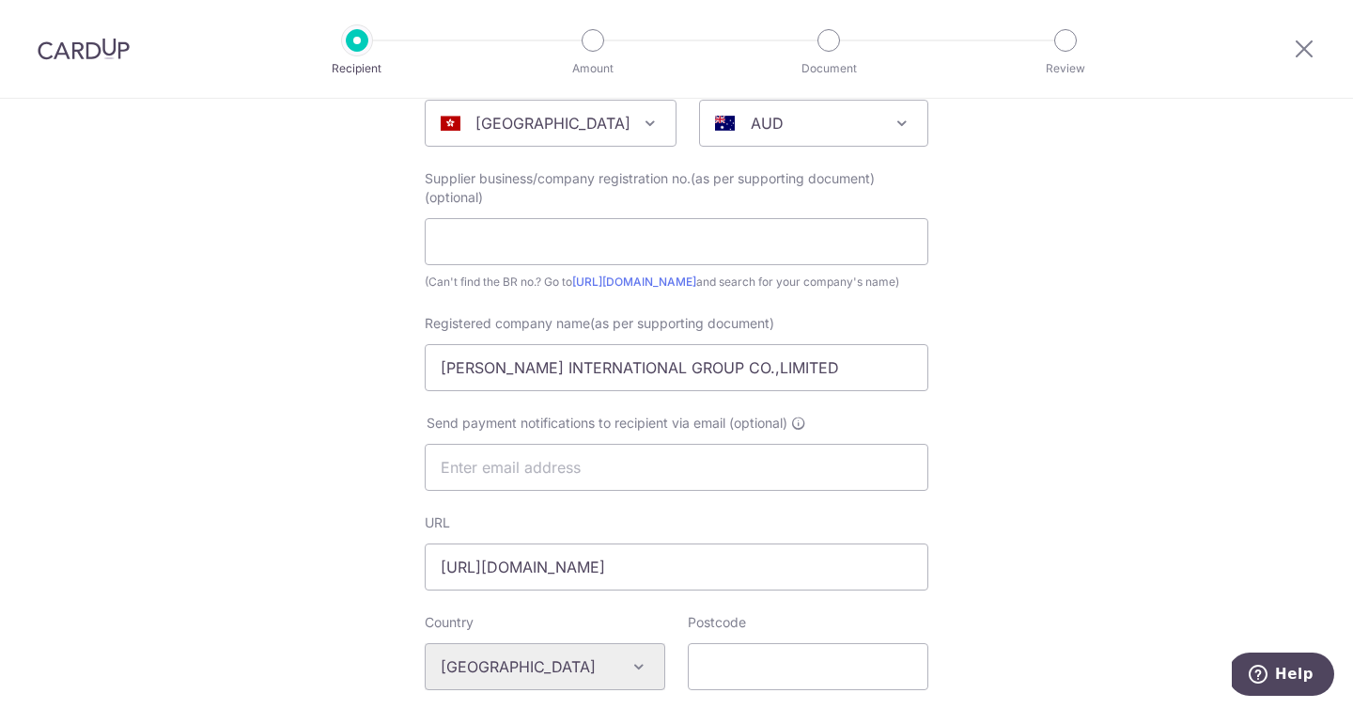
click at [1072, 362] on div "Who would you like to pay? Your recipient does not need a CardUp account to rec…" at bounding box center [676, 683] width 1353 height 1633
click at [769, 116] on div "AUD" at bounding box center [798, 123] width 167 height 23
type input "usd"
click at [1093, 374] on div "Who would you like to pay? Your recipient does not need a CardUp account to rec…" at bounding box center [676, 683] width 1353 height 1633
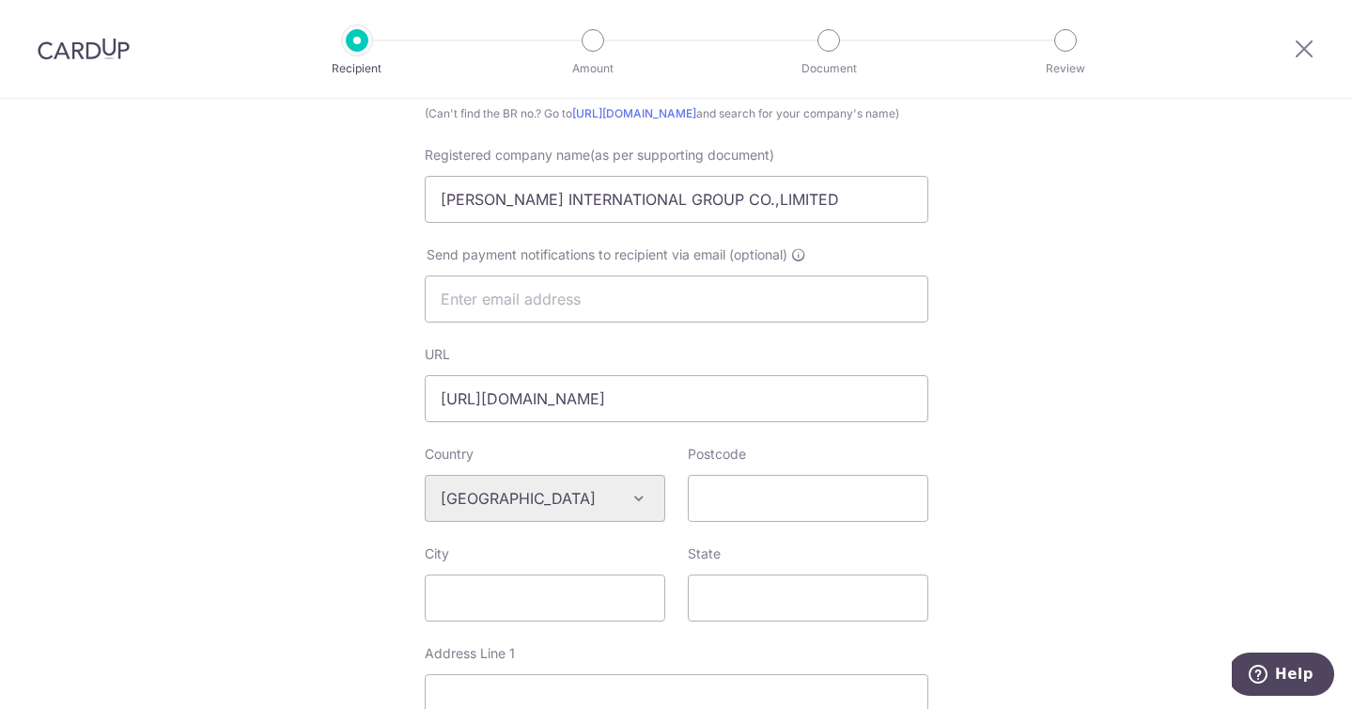
scroll to position [474, 0]
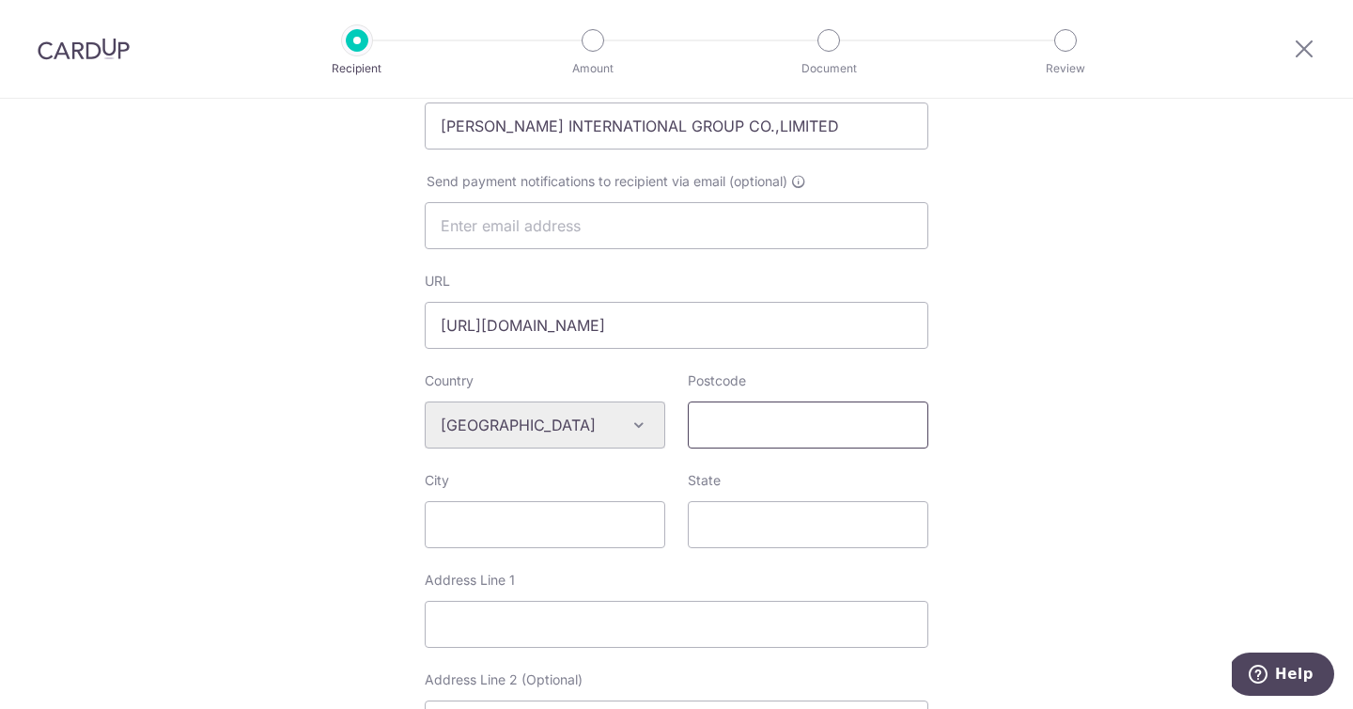
click at [869, 440] on input "Postcode" at bounding box center [808, 424] width 241 height 47
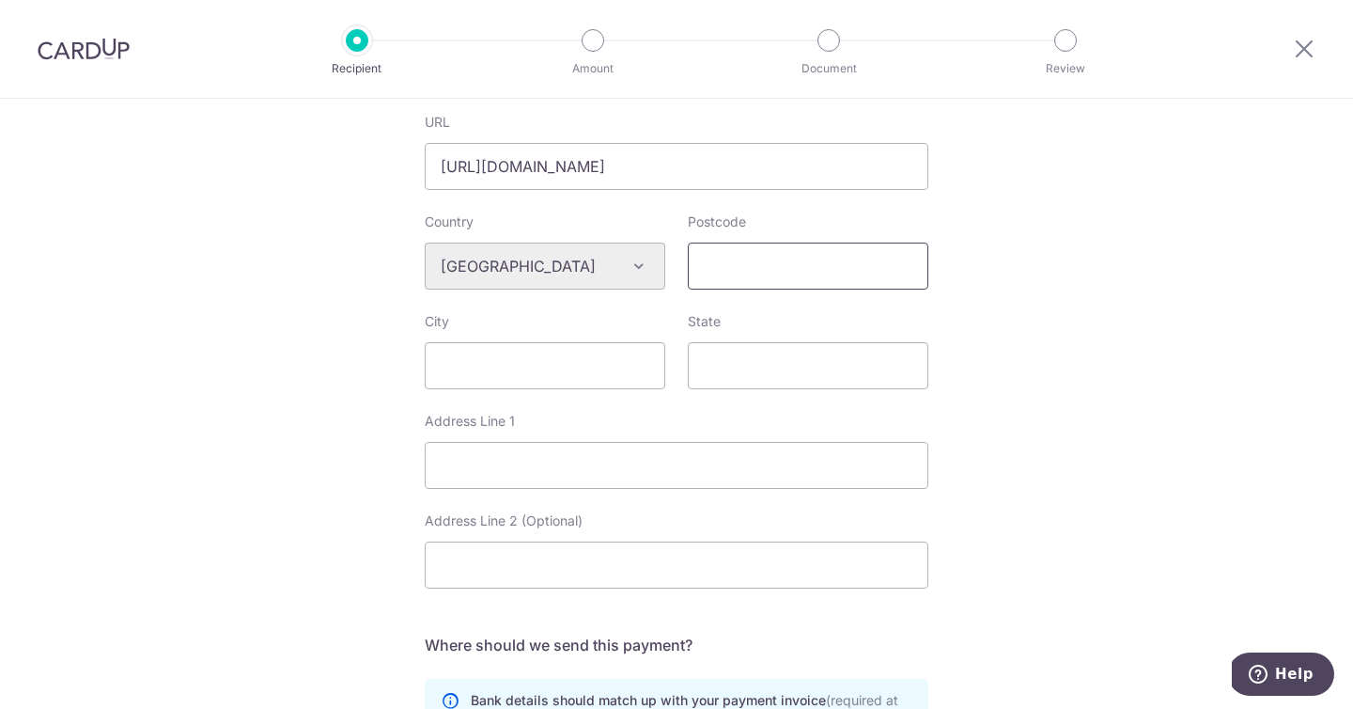
scroll to position [639, 0]
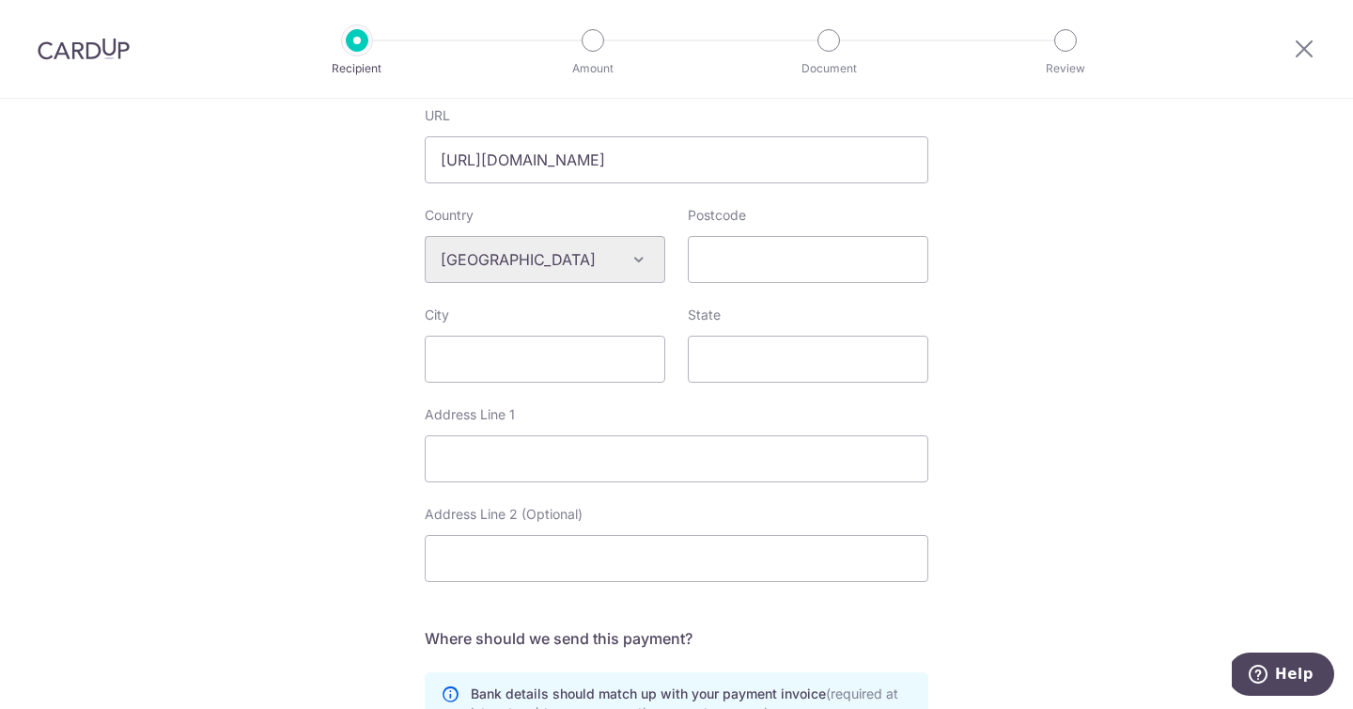
click at [1017, 375] on div "Who would you like to pay? Your recipient does not need a CardUp account to rec…" at bounding box center [676, 276] width 1353 height 1633
click at [616, 379] on input "City" at bounding box center [545, 358] width 241 height 47
type input "Hong Kong"
drag, startPoint x: 509, startPoint y: 374, endPoint x: 305, endPoint y: 387, distance: 204.3
click at [288, 384] on div "Who would you like to pay? Your recipient does not need a CardUp account to rec…" at bounding box center [676, 276] width 1353 height 1633
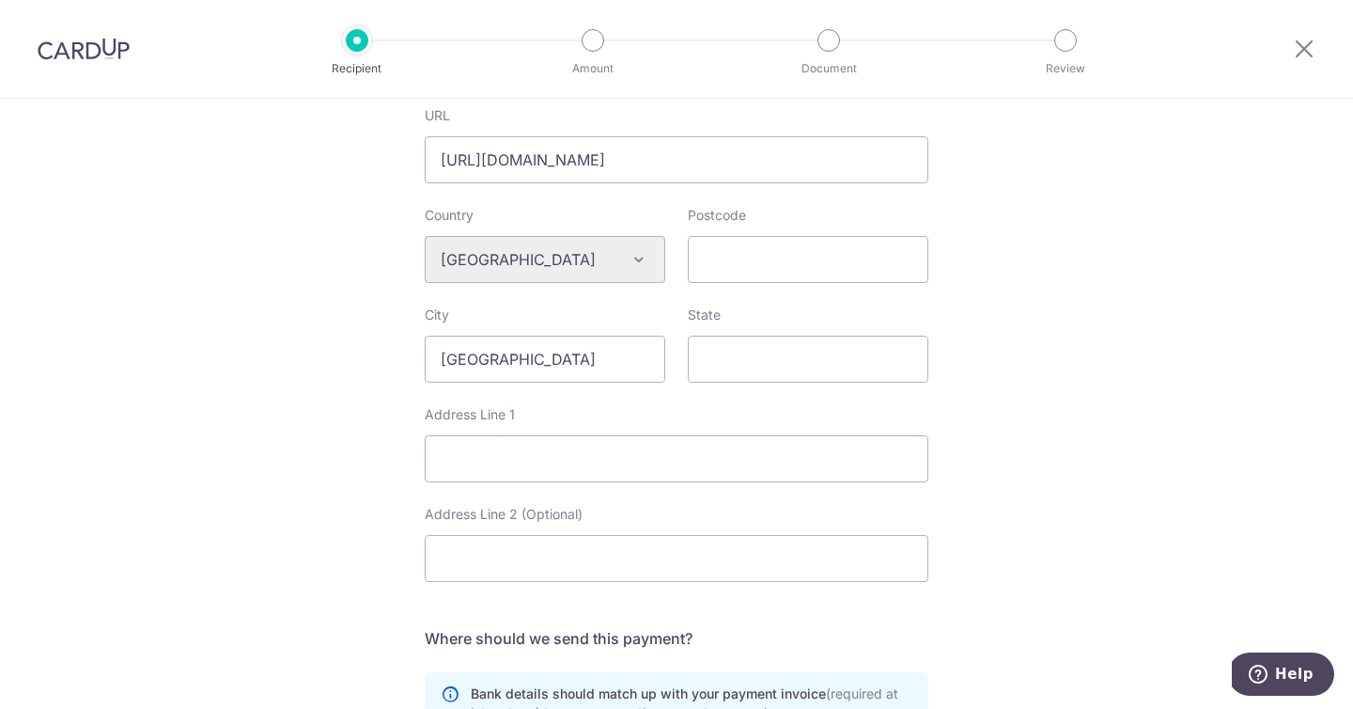
drag, startPoint x: 1173, startPoint y: 428, endPoint x: 1142, endPoint y: 429, distance: 31.1
click at [1173, 428] on div "Who would you like to pay? Your recipient does not need a CardUp account to rec…" at bounding box center [676, 276] width 1353 height 1633
click at [681, 472] on input "Address Line 1" at bounding box center [677, 458] width 504 height 47
paste input ":RM803 chevalier House 45 Chatham RD, South Tsim Sha Tsui,Kowloon,HK"
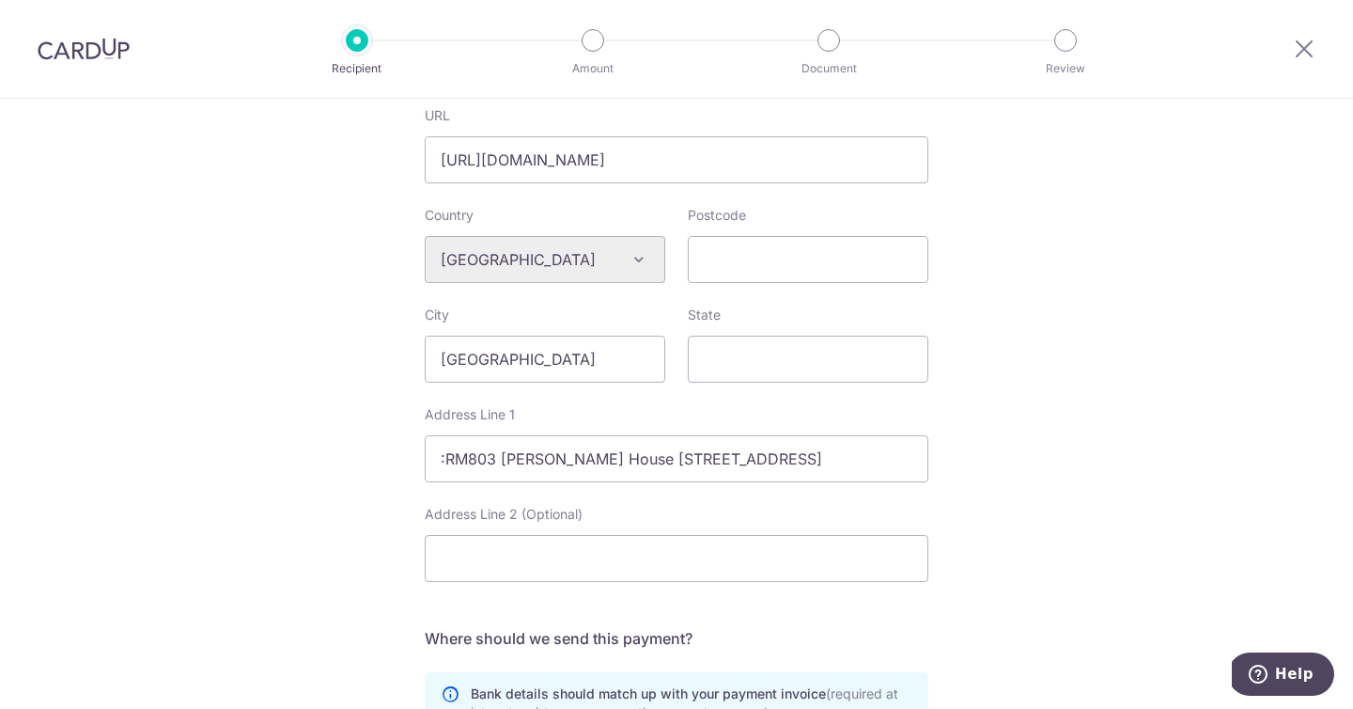
click at [1100, 454] on div "Who would you like to pay? Your recipient does not need a CardUp account to rec…" at bounding box center [676, 276] width 1353 height 1633
drag, startPoint x: 529, startPoint y: 476, endPoint x: 238, endPoint y: 463, distance: 291.6
click at [174, 461] on div "Who would you like to pay? Your recipient does not need a CardUp account to rec…" at bounding box center [676, 276] width 1353 height 1633
drag, startPoint x: 379, startPoint y: 470, endPoint x: 430, endPoint y: 476, distance: 52.0
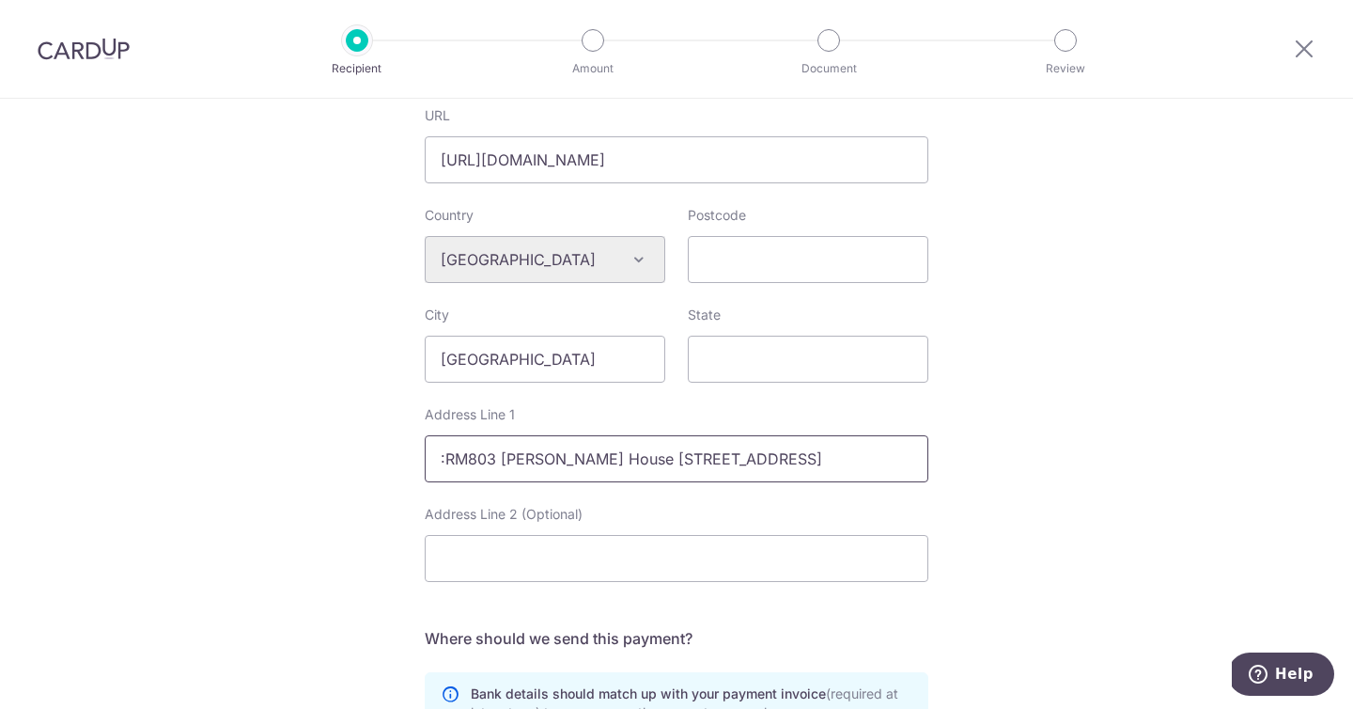
click at [399, 471] on div "Who would you like to pay? Your recipient does not need a CardUp account to rec…" at bounding box center [676, 276] width 1353 height 1633
click at [442, 476] on input ":RM803 chevalier House 45 Chatham RD, South Tsim Sha Tsui,Kowloon,HK" at bounding box center [677, 458] width 504 height 47
type input "RM803 chevalier House 45 Chatham RD, South Tsim Sha Tsui,Kowloon,HK"
click at [1182, 525] on div "Who would you like to pay? Your recipient does not need a CardUp account to rec…" at bounding box center [676, 276] width 1353 height 1633
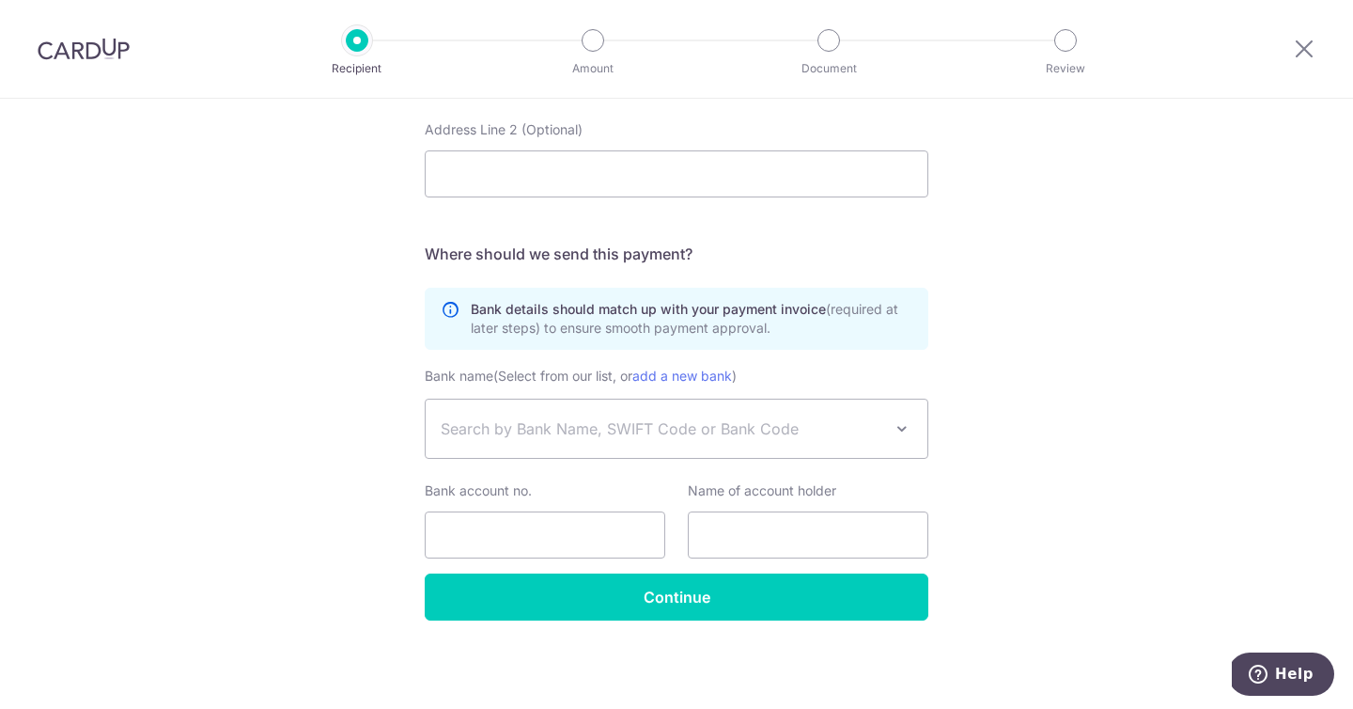
scroll to position [1042, 0]
click at [720, 426] on span "Search by Bank Name, SWIFT Code or Bank Code" at bounding box center [662, 428] width 442 height 23
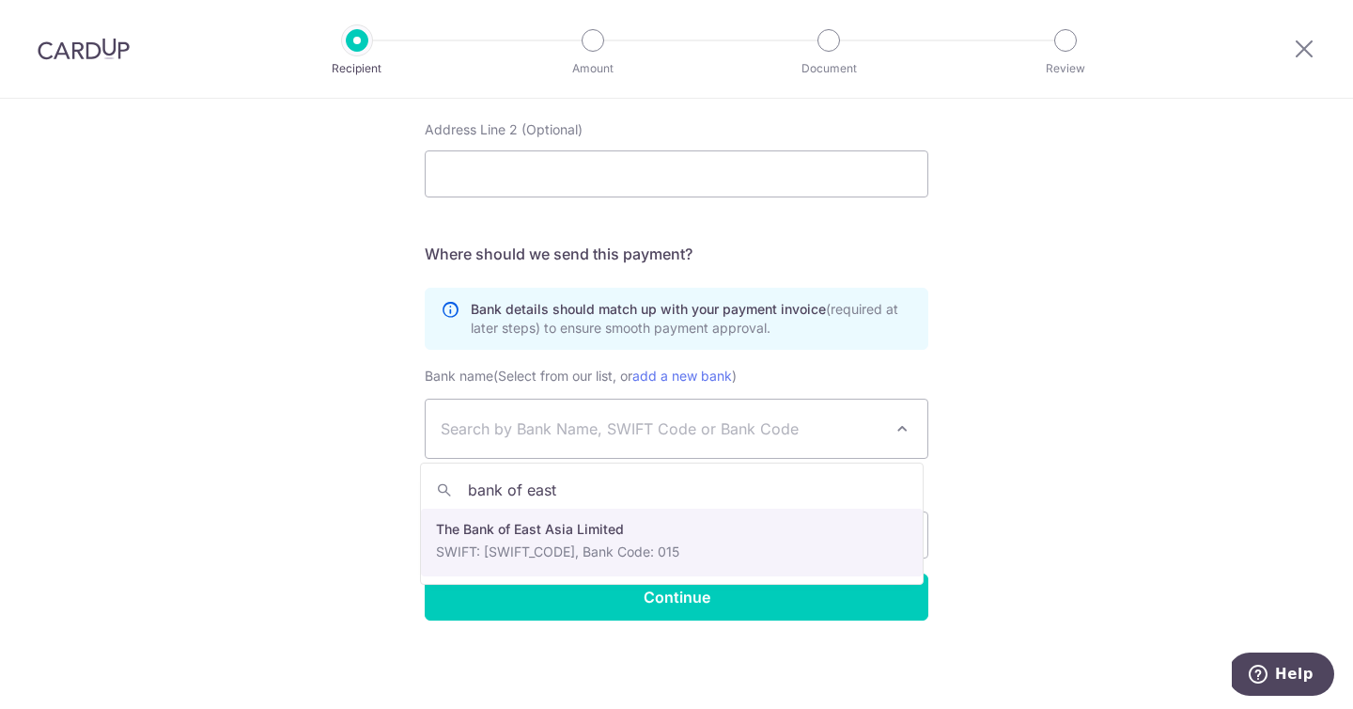
type input "bank of east"
select select "37"
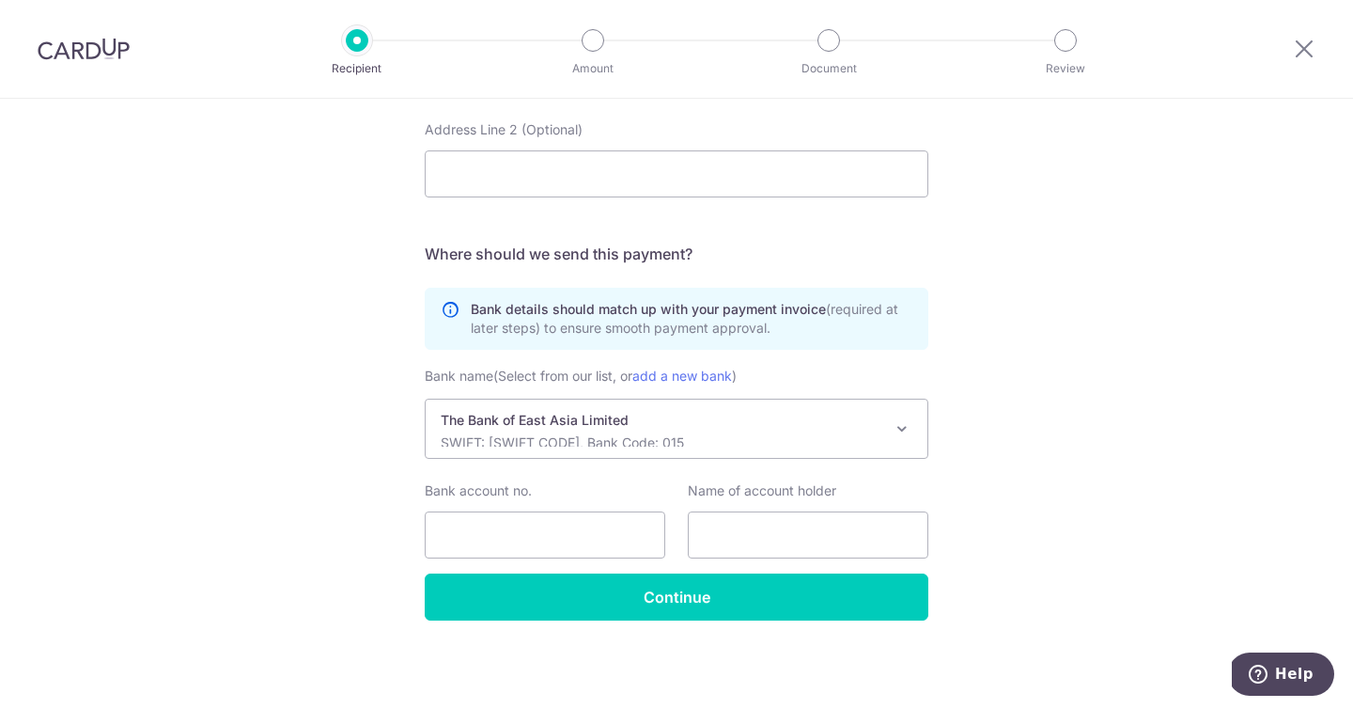
click at [791, 534] on input "text" at bounding box center [808, 534] width 241 height 47
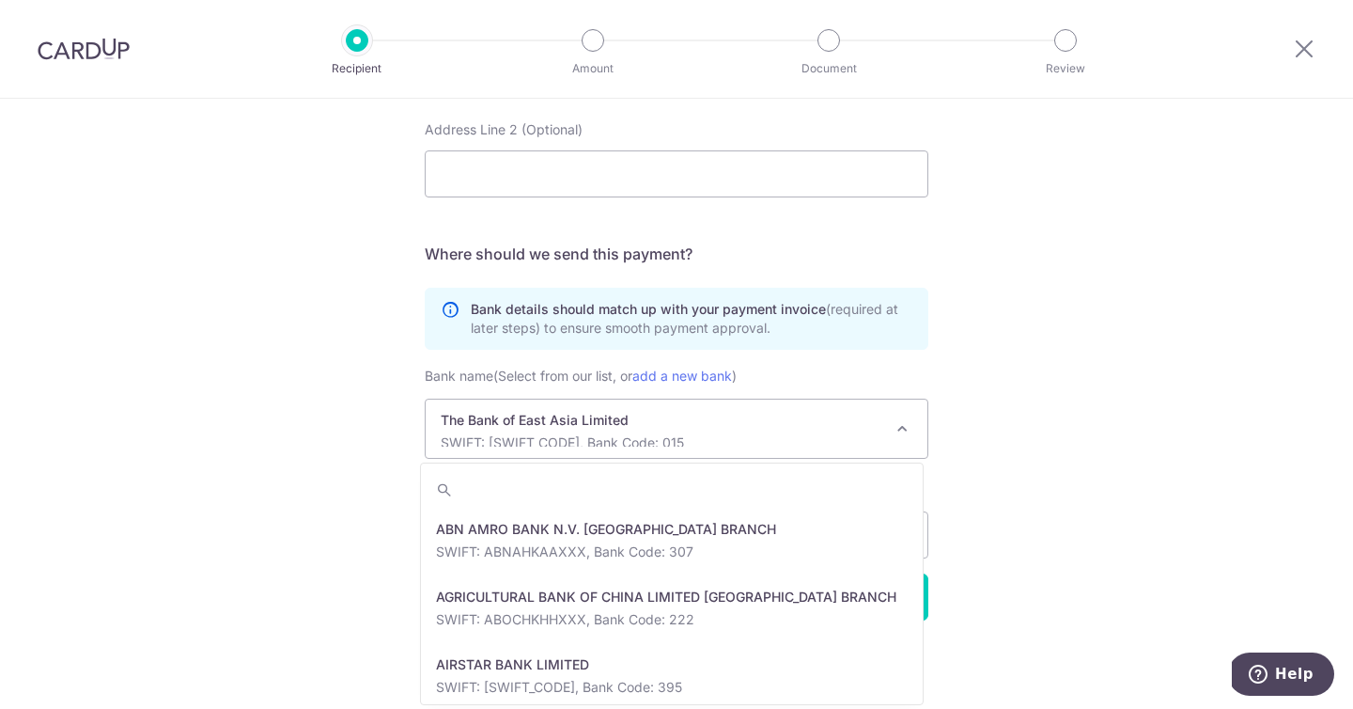
click at [895, 420] on span at bounding box center [902, 428] width 23 height 23
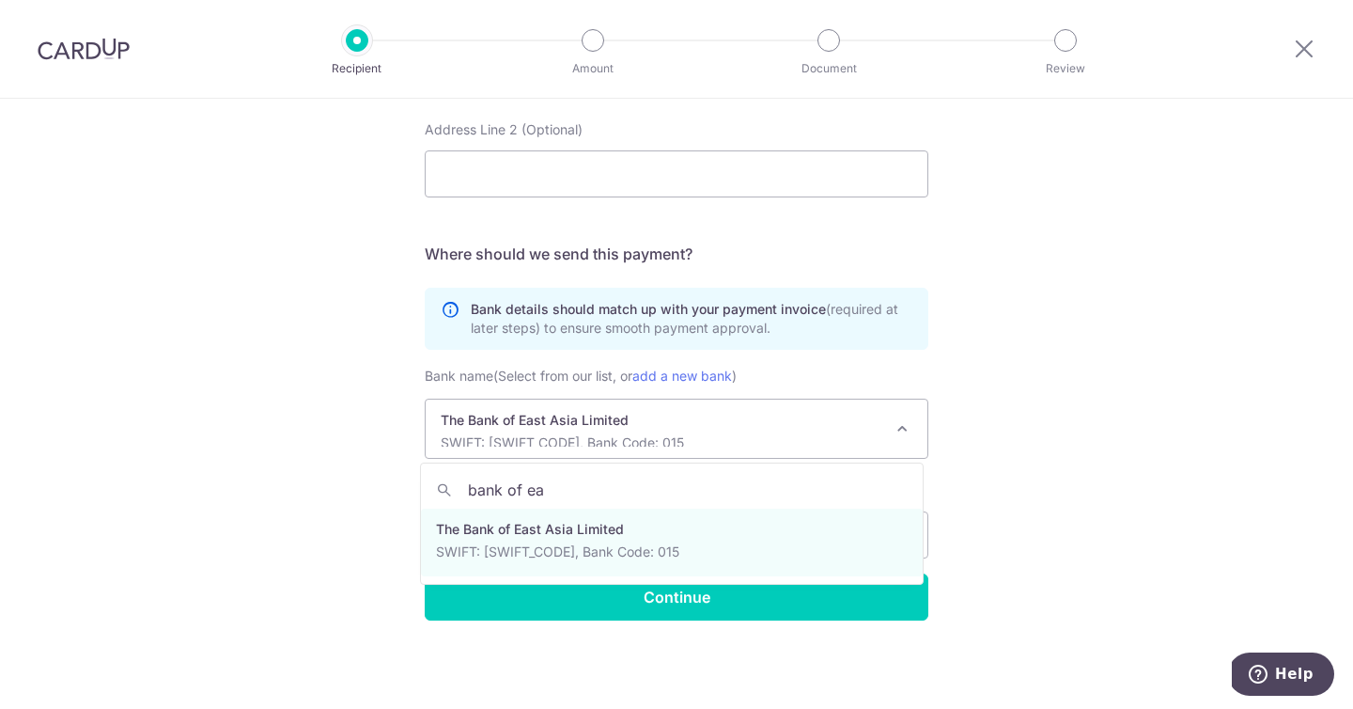
scroll to position [0, 0]
type input "bank of east"
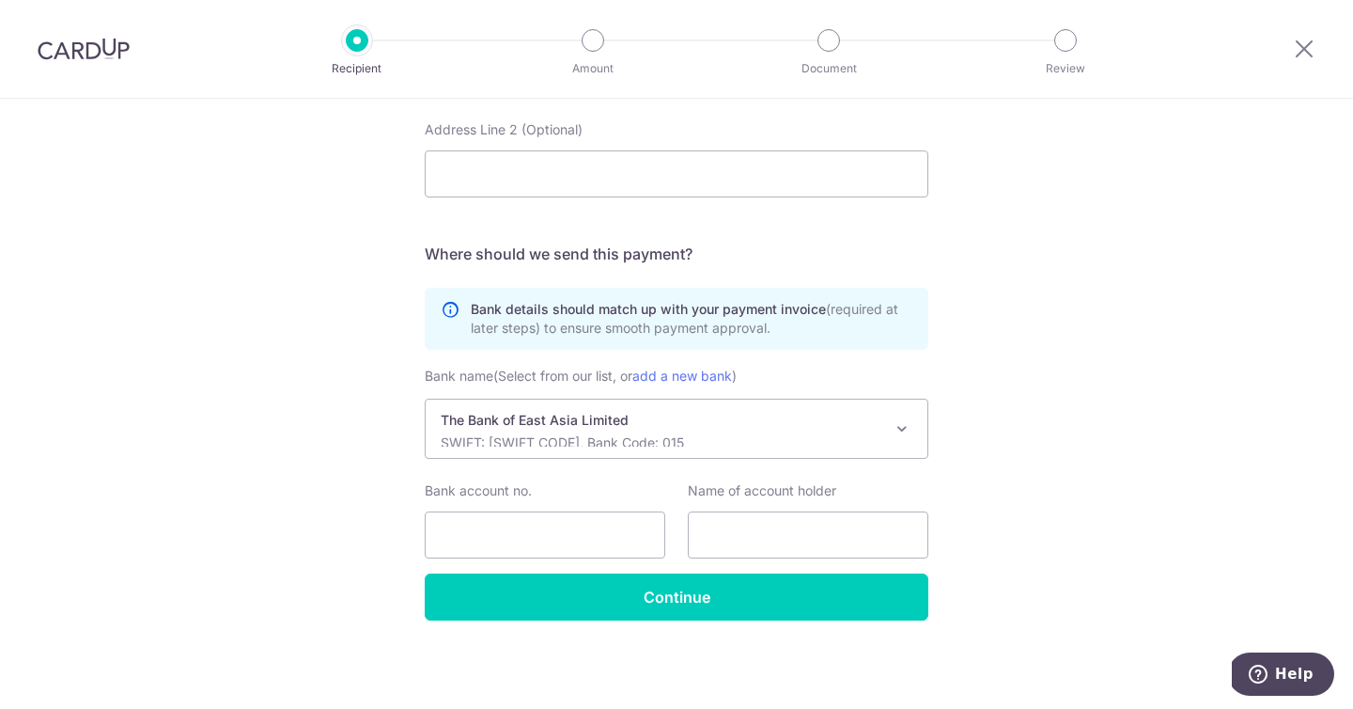
drag, startPoint x: 1250, startPoint y: 393, endPoint x: 1240, endPoint y: 394, distance: 10.4
click at [590, 547] on input "Bank account no." at bounding box center [545, 534] width 241 height 47
paste input "015-518-68-033739"
click at [466, 534] on input "015-518-68-033739" at bounding box center [545, 534] width 241 height 47
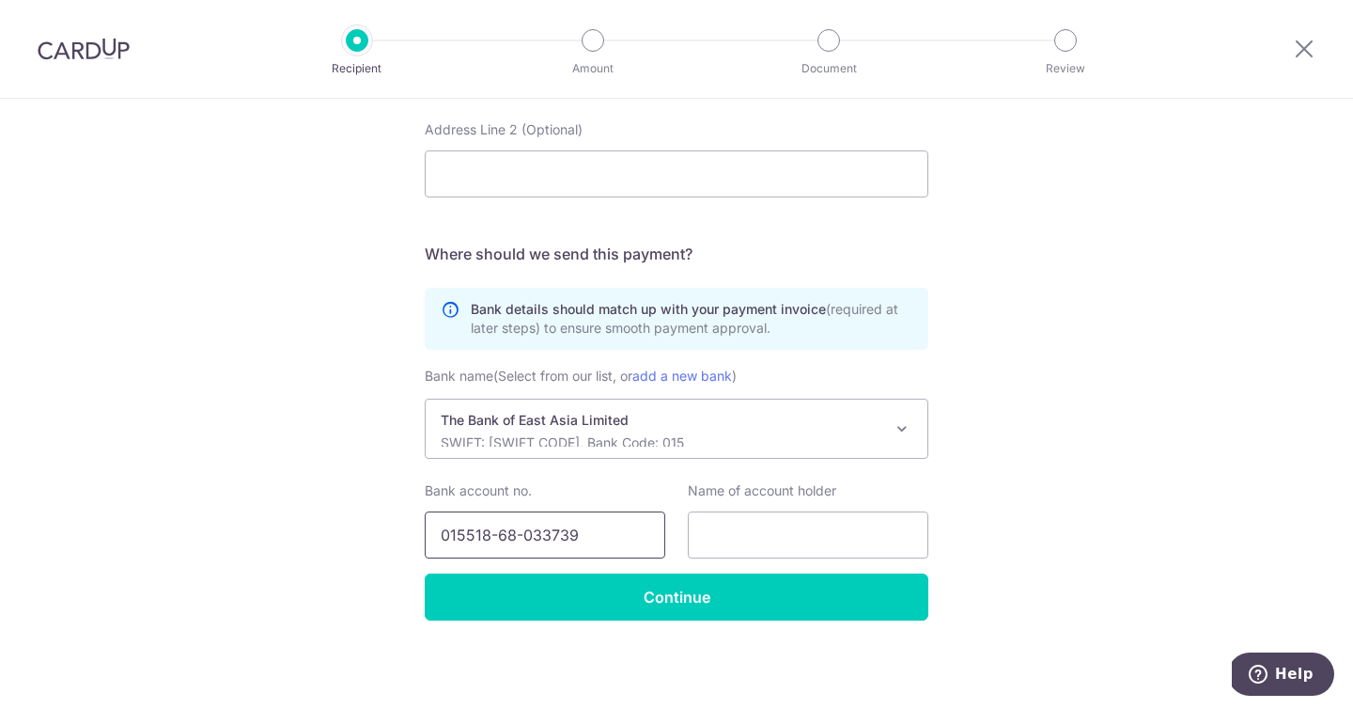
click at [489, 533] on input "015518-68-033739" at bounding box center [545, 534] width 241 height 47
click at [510, 535] on input "01551868-033739" at bounding box center [545, 534] width 241 height 47
type input "01551868033739"
click at [863, 529] on input "text" at bounding box center [808, 534] width 241 height 47
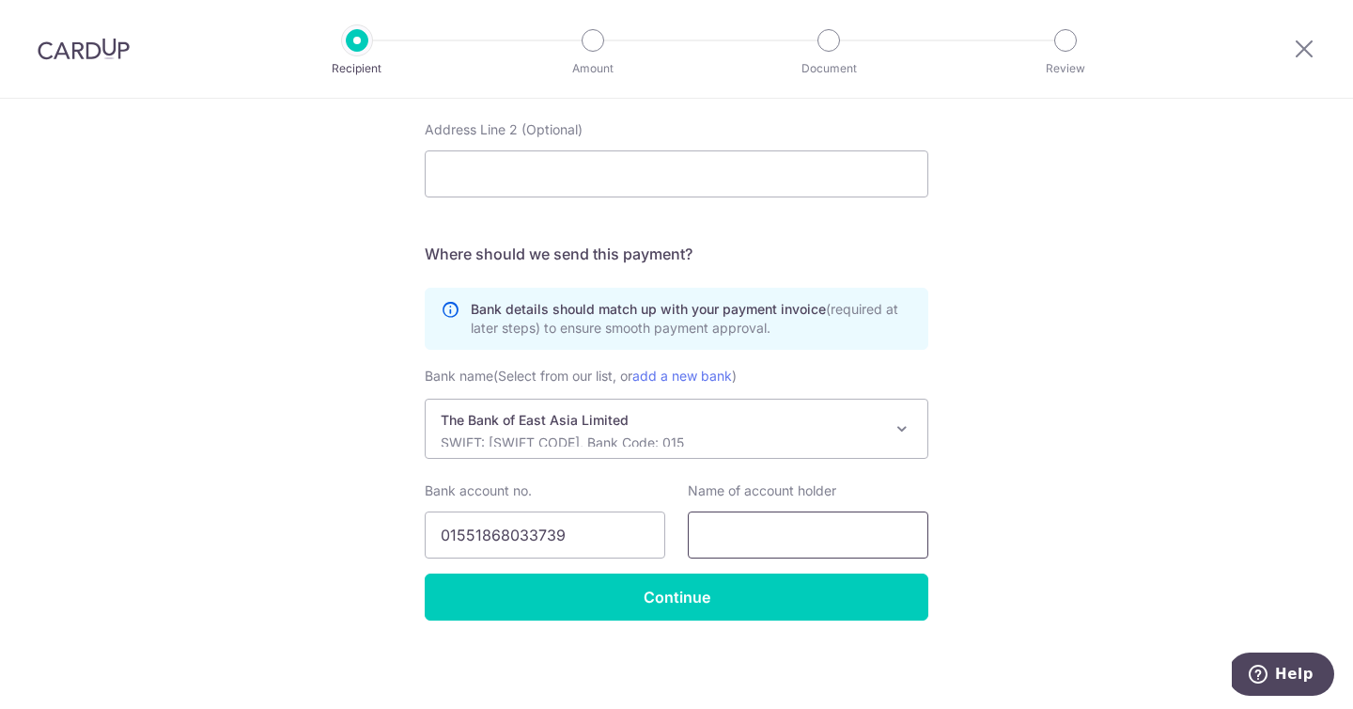
paste input "RON INTERNATIONAL GROUP CO.,LIMITED"
type input "RON INTERNATIONAL GROUP CO.,LIMITED"
drag, startPoint x: 1081, startPoint y: 516, endPoint x: 1018, endPoint y: 541, distance: 67.9
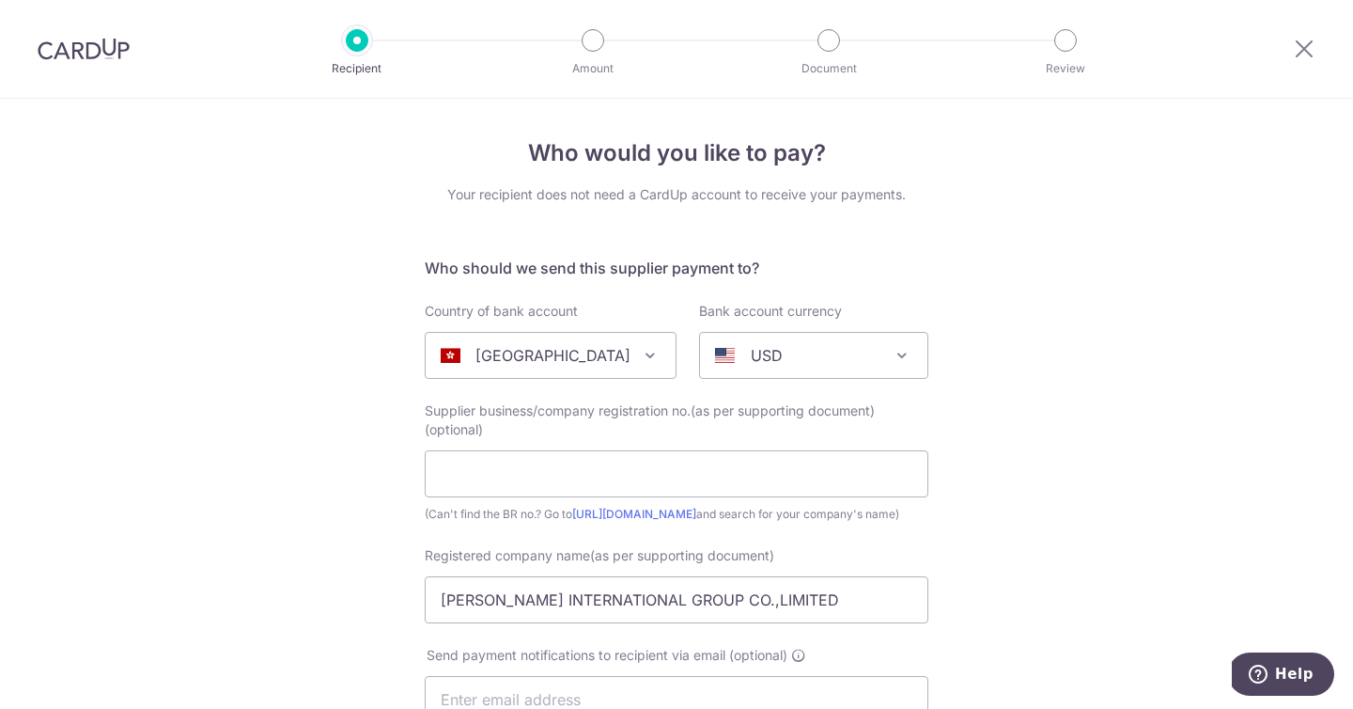
scroll to position [396, 0]
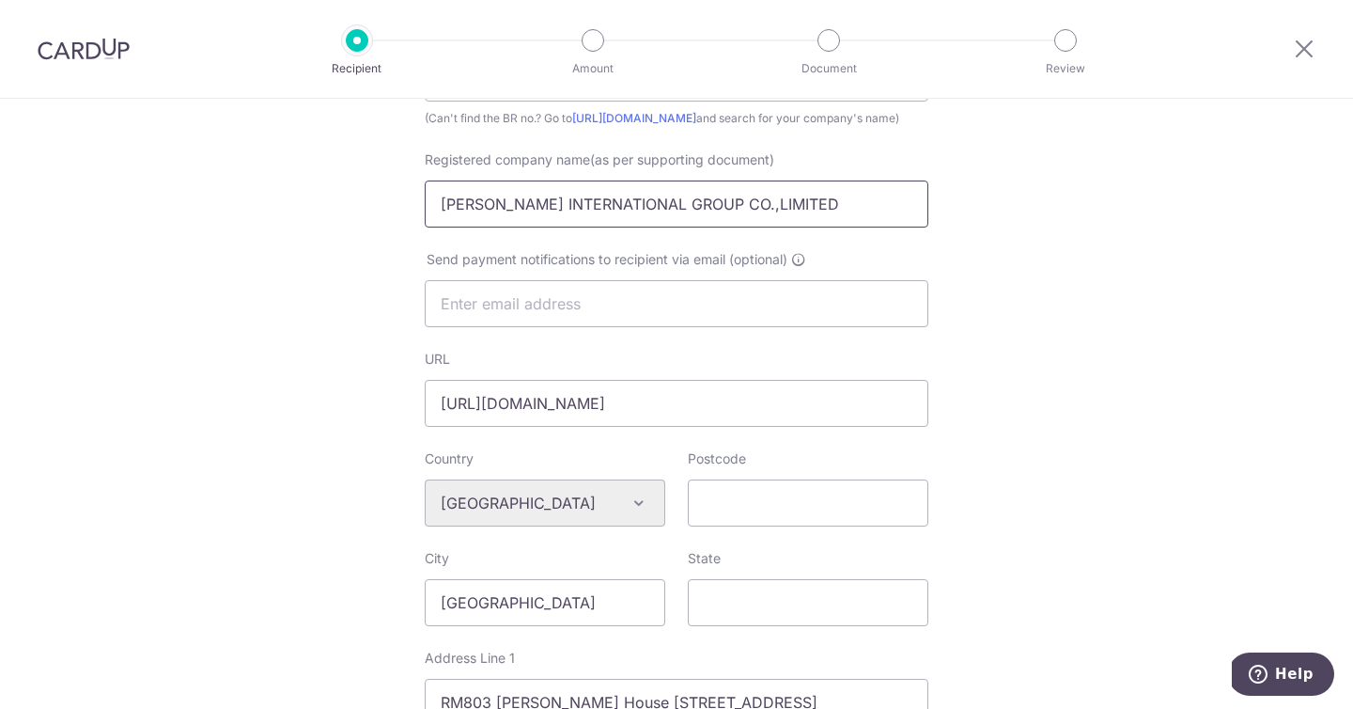
drag, startPoint x: 331, startPoint y: 185, endPoint x: 84, endPoint y: 160, distance: 248.5
click at [73, 156] on div "Who would you like to pay? Your recipient does not need a CardUp account to rec…" at bounding box center [676, 519] width 1353 height 1633
paste input "T"
type input "RON INTERNATIONAL GROUP CO.,LTD"
click at [1051, 376] on div "Who would you like to pay? Your recipient does not need a CardUp account to rec…" at bounding box center [676, 519] width 1353 height 1633
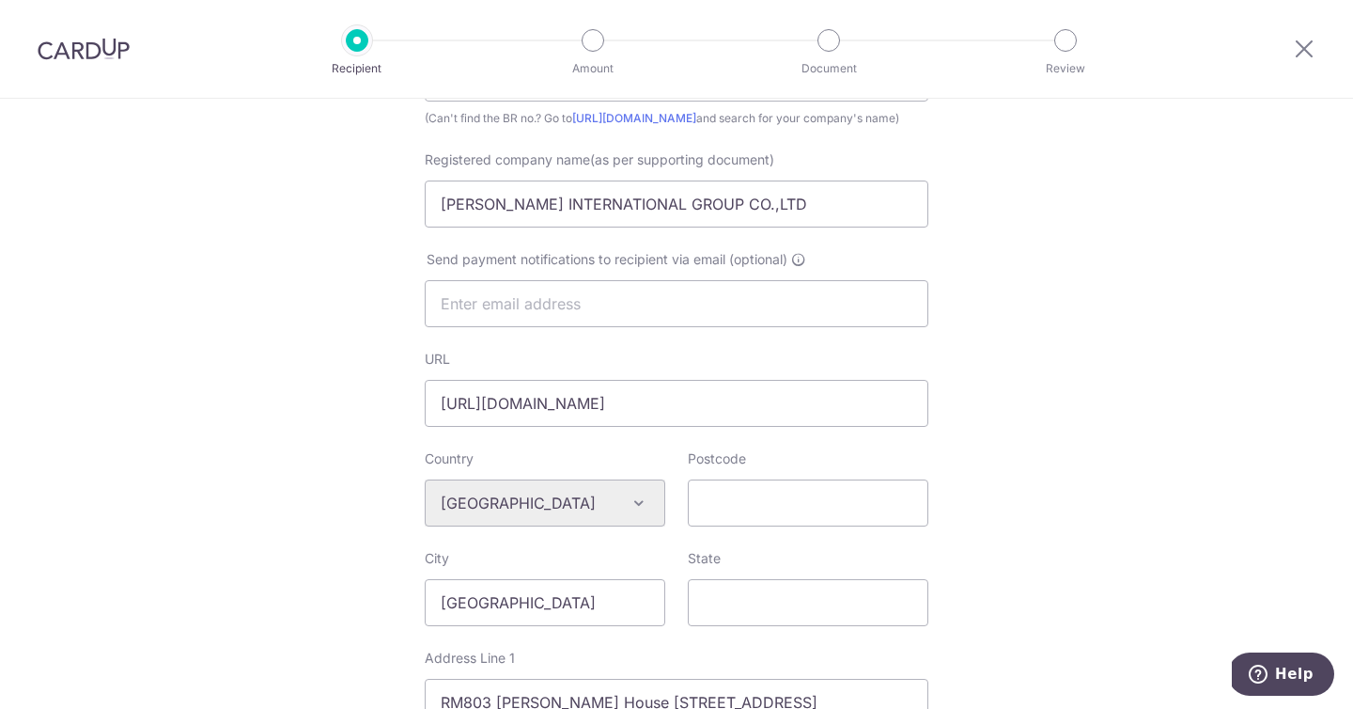
click at [1028, 369] on div "Who would you like to pay? Your recipient does not need a CardUp account to rec…" at bounding box center [676, 519] width 1353 height 1633
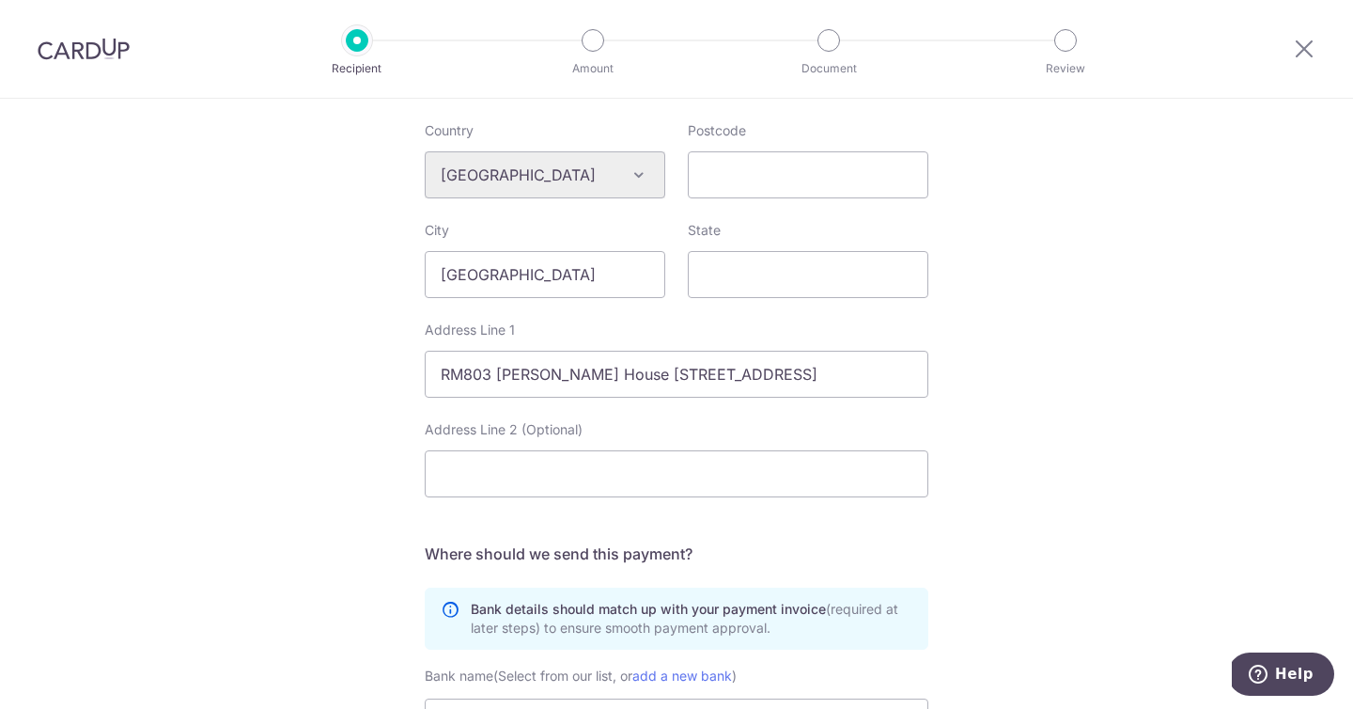
scroll to position [1042, 0]
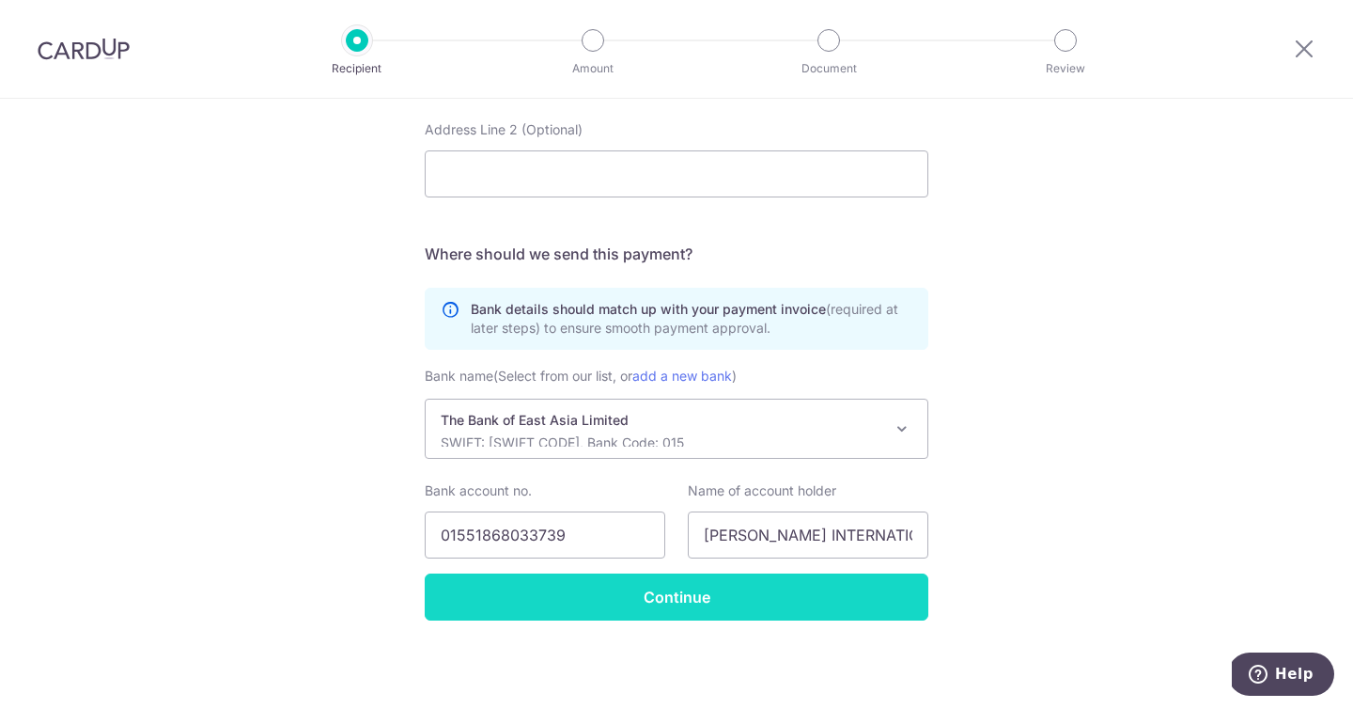
click at [710, 596] on input "Continue" at bounding box center [677, 596] width 504 height 47
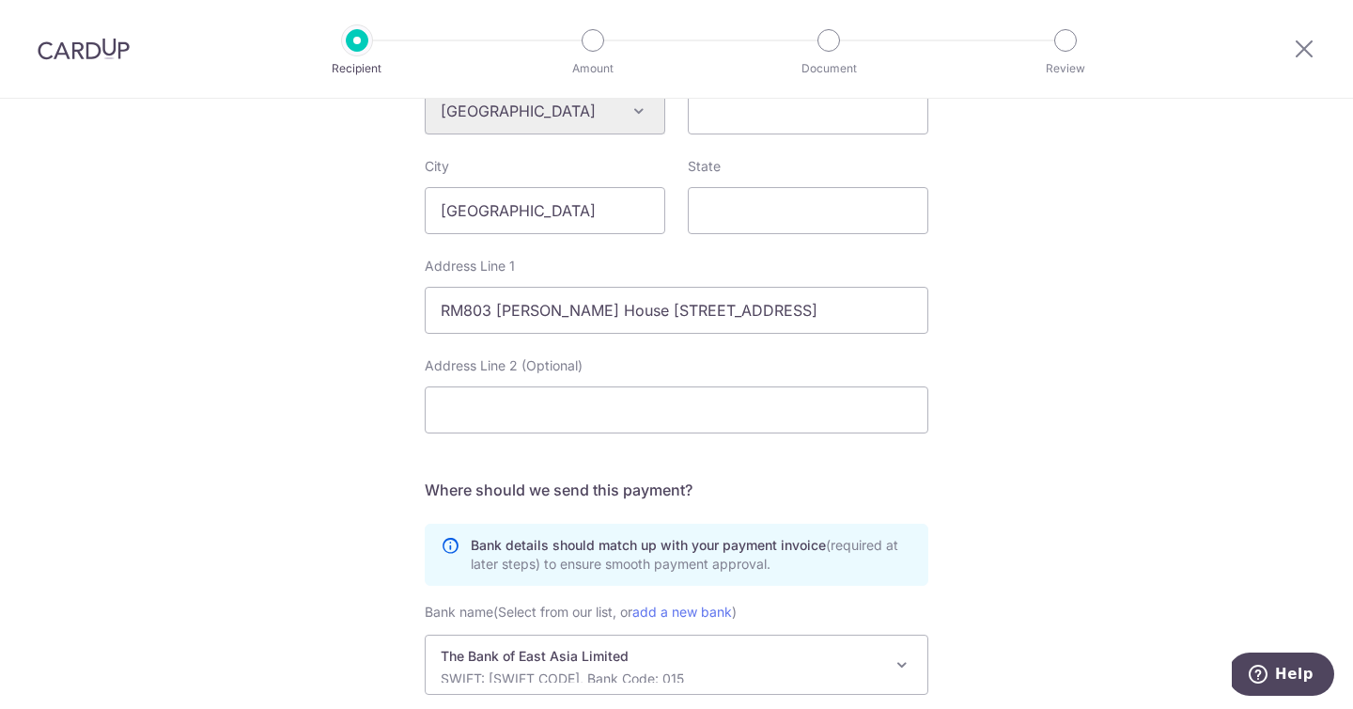
scroll to position [658, 0]
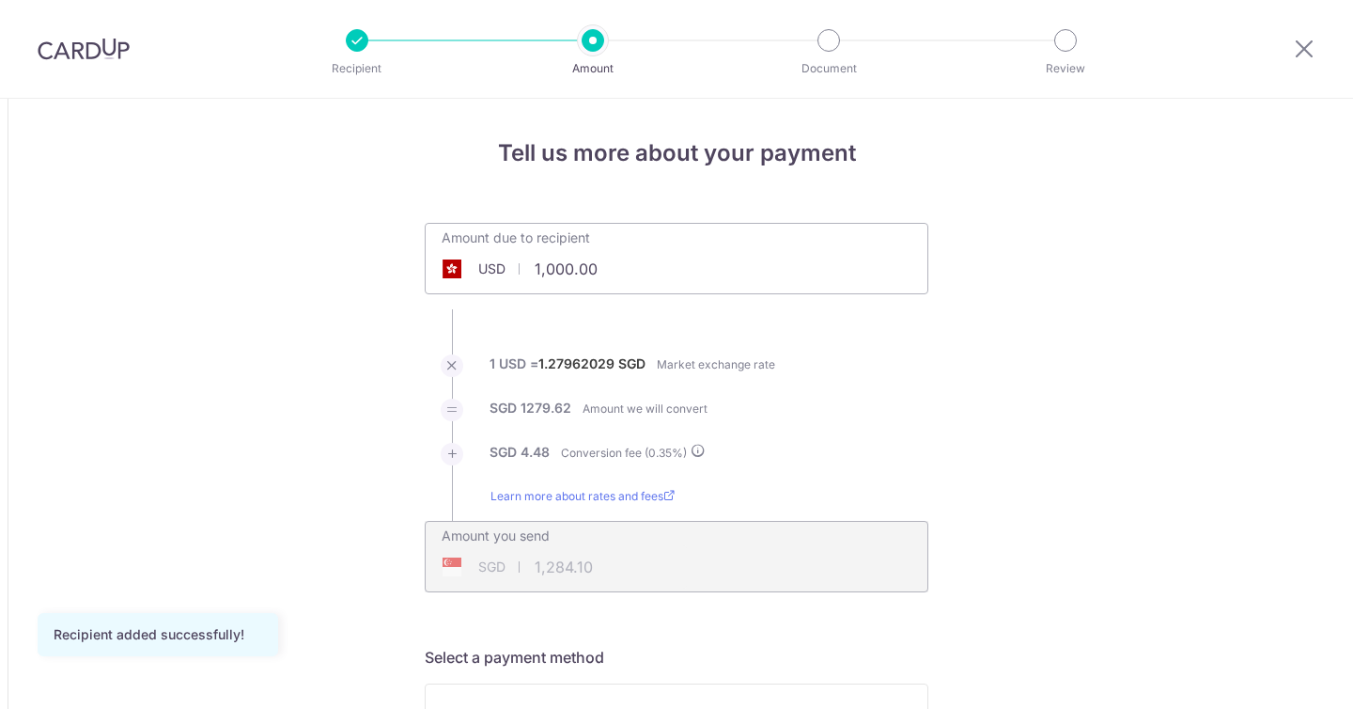
drag, startPoint x: 617, startPoint y: 281, endPoint x: 199, endPoint y: 239, distance: 420.3
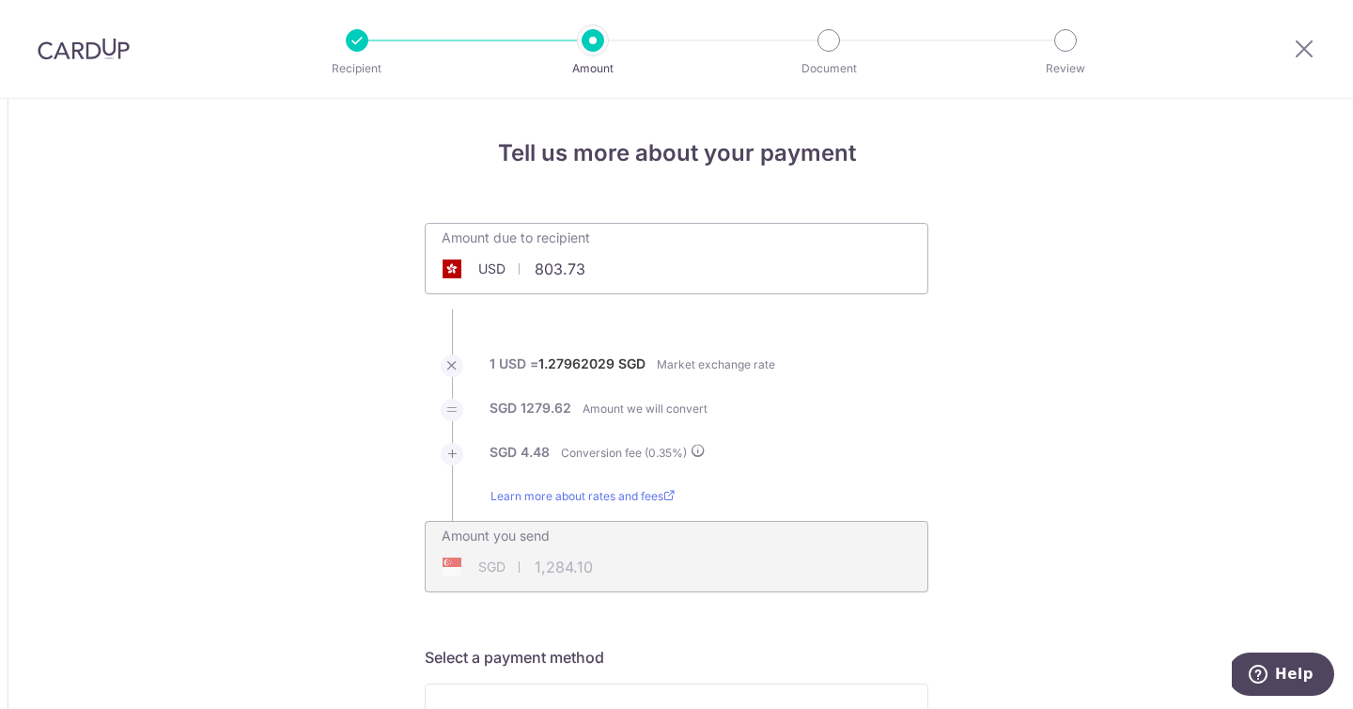
drag, startPoint x: 1089, startPoint y: 487, endPoint x: 1061, endPoint y: 502, distance: 32.0
type input "803.73"
type input "1,032.08"
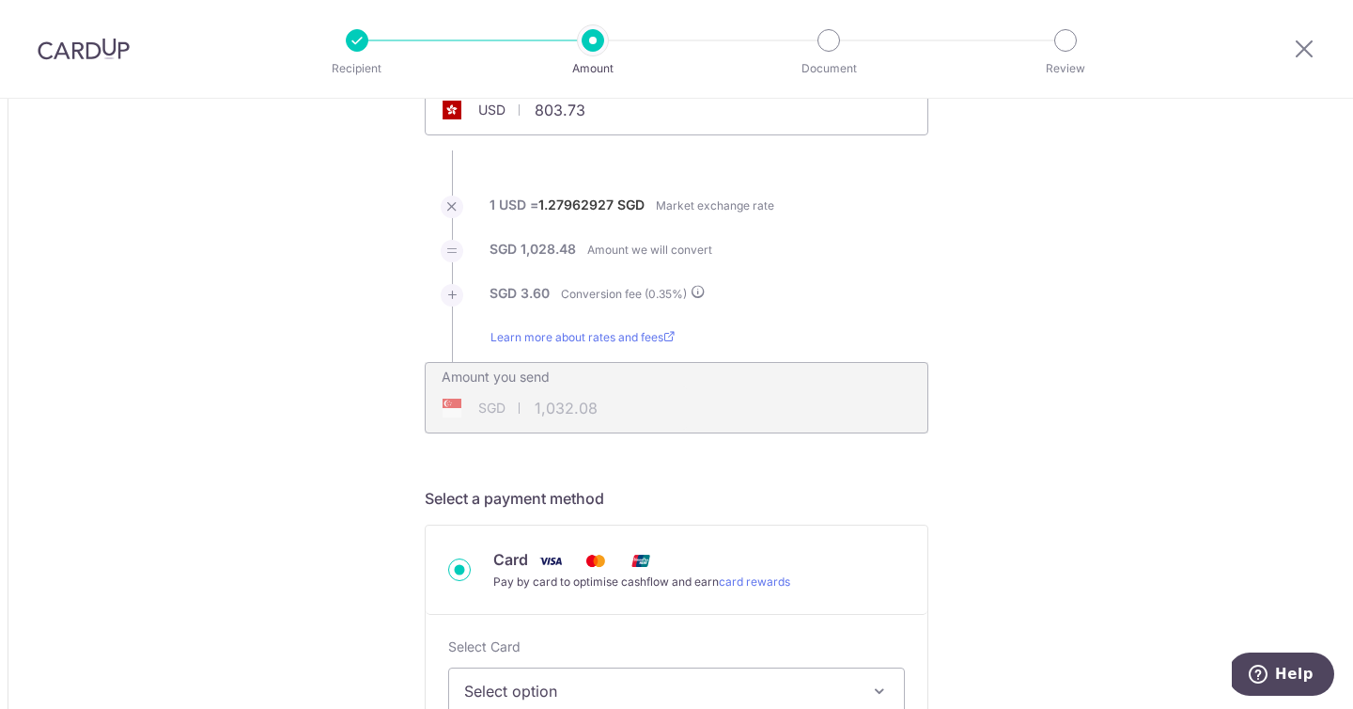
scroll to position [360, 0]
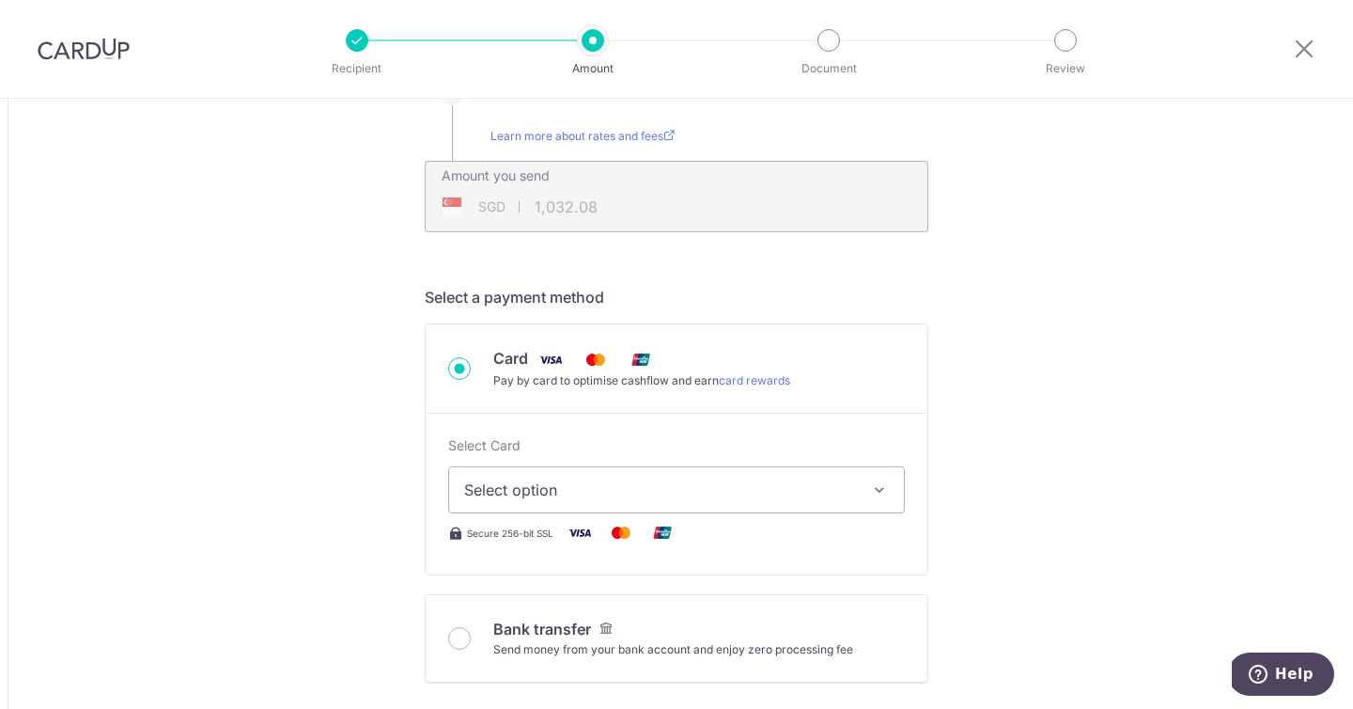
click at [788, 486] on span "Select option" at bounding box center [659, 489] width 391 height 23
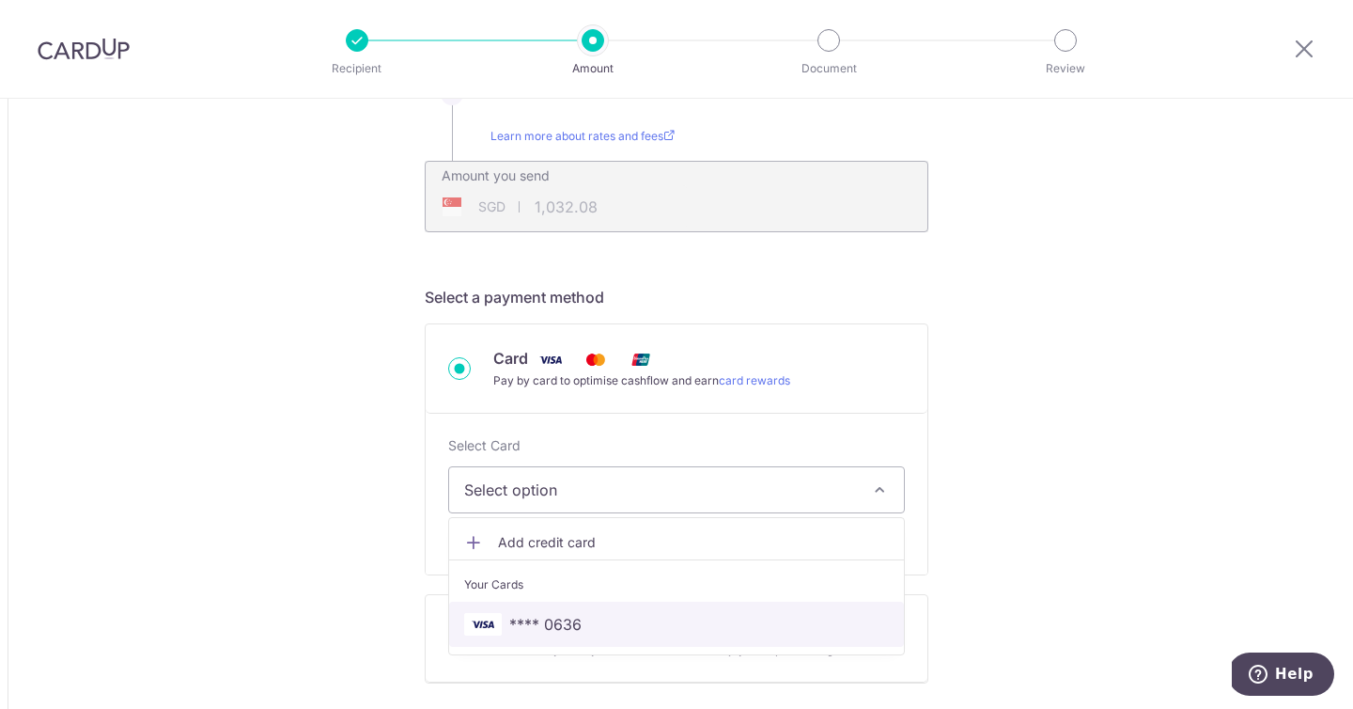
drag, startPoint x: 660, startPoint y: 614, endPoint x: 1130, endPoint y: 456, distance: 495.7
click at [660, 614] on span "**** 0636" at bounding box center [676, 624] width 425 height 23
type input "803.73"
type input "1,032.05"
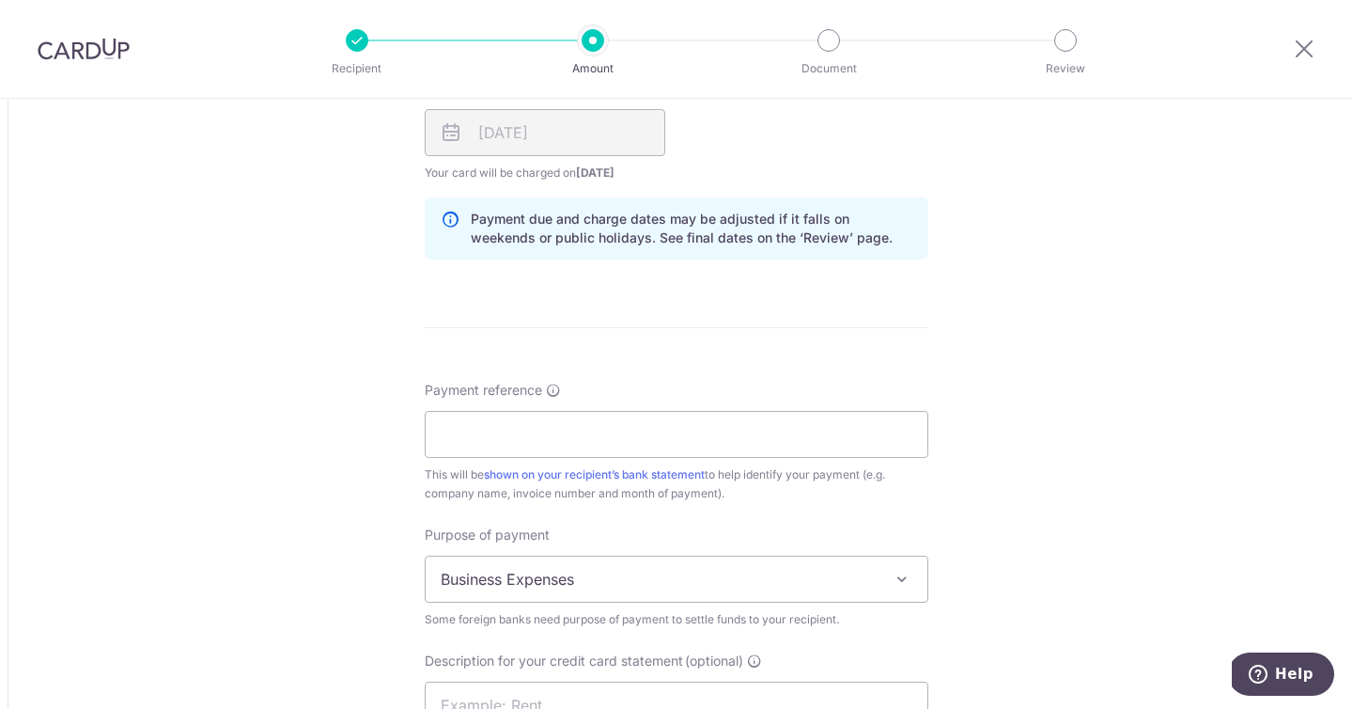
scroll to position [1453, 0]
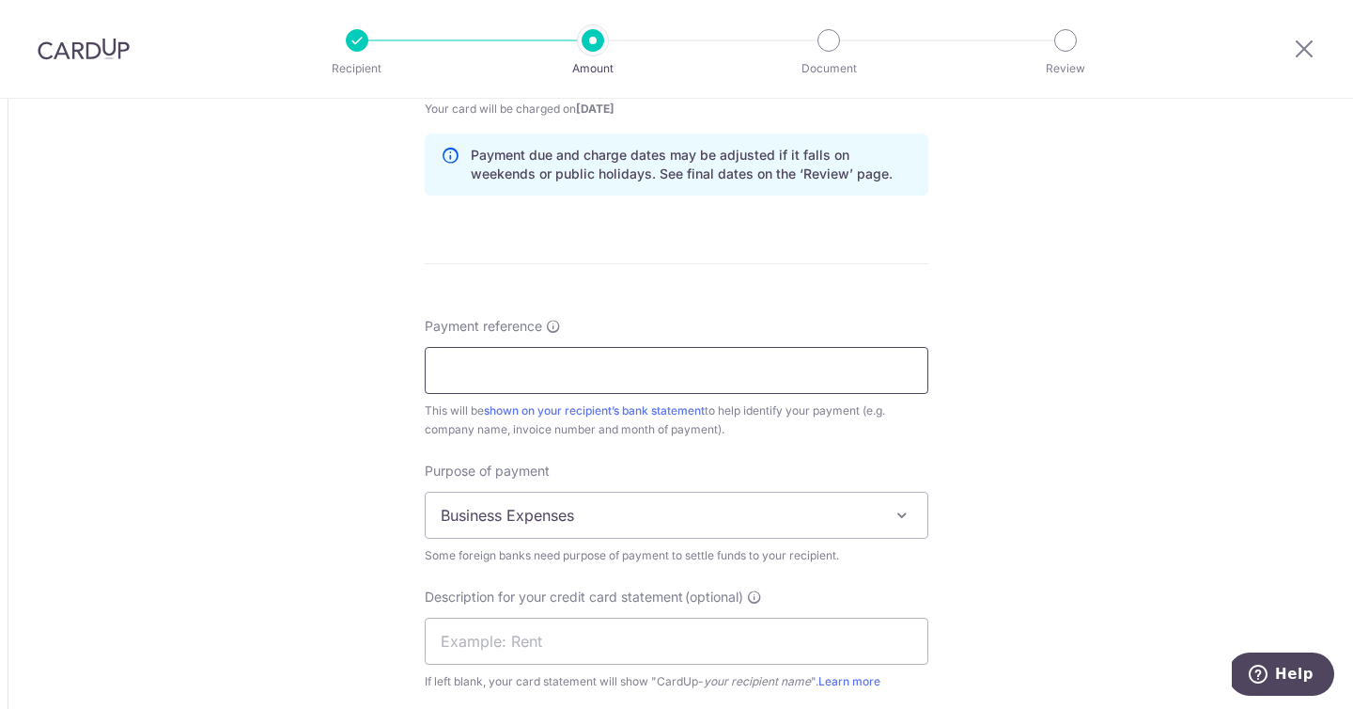
click at [811, 372] on input "Payment reference" at bounding box center [677, 370] width 504 height 47
click at [539, 368] on input "Ron Group Payment" at bounding box center [677, 370] width 504 height 47
type input "Ron Group Payment"
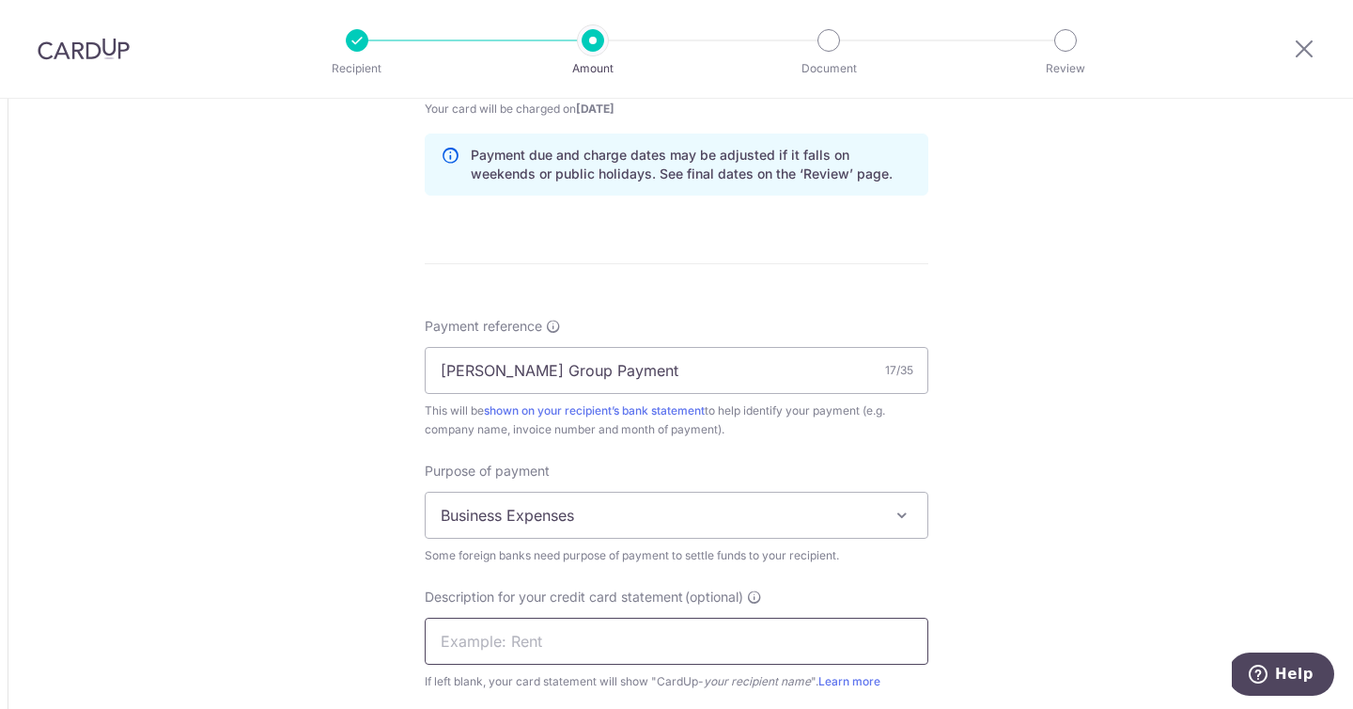
click at [572, 632] on input "text" at bounding box center [677, 640] width 504 height 47
paste input "Ron Group Payme"
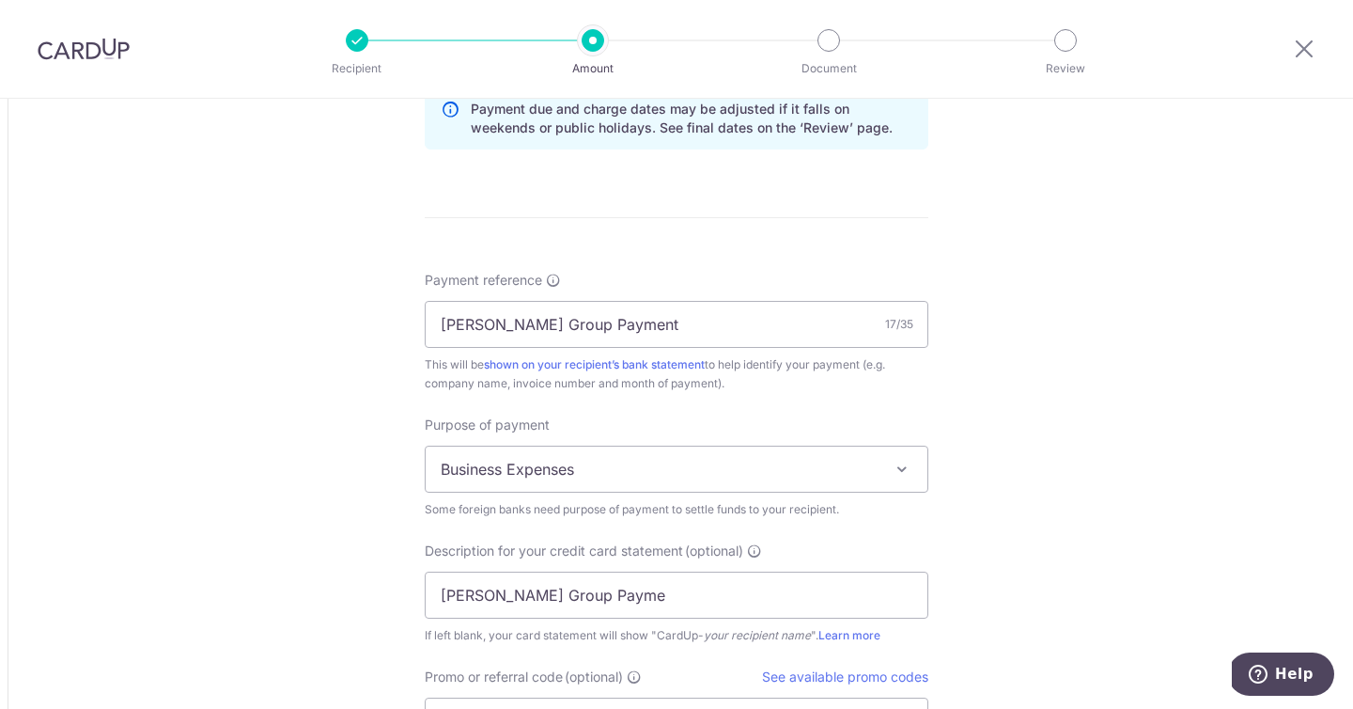
scroll to position [1567, 0]
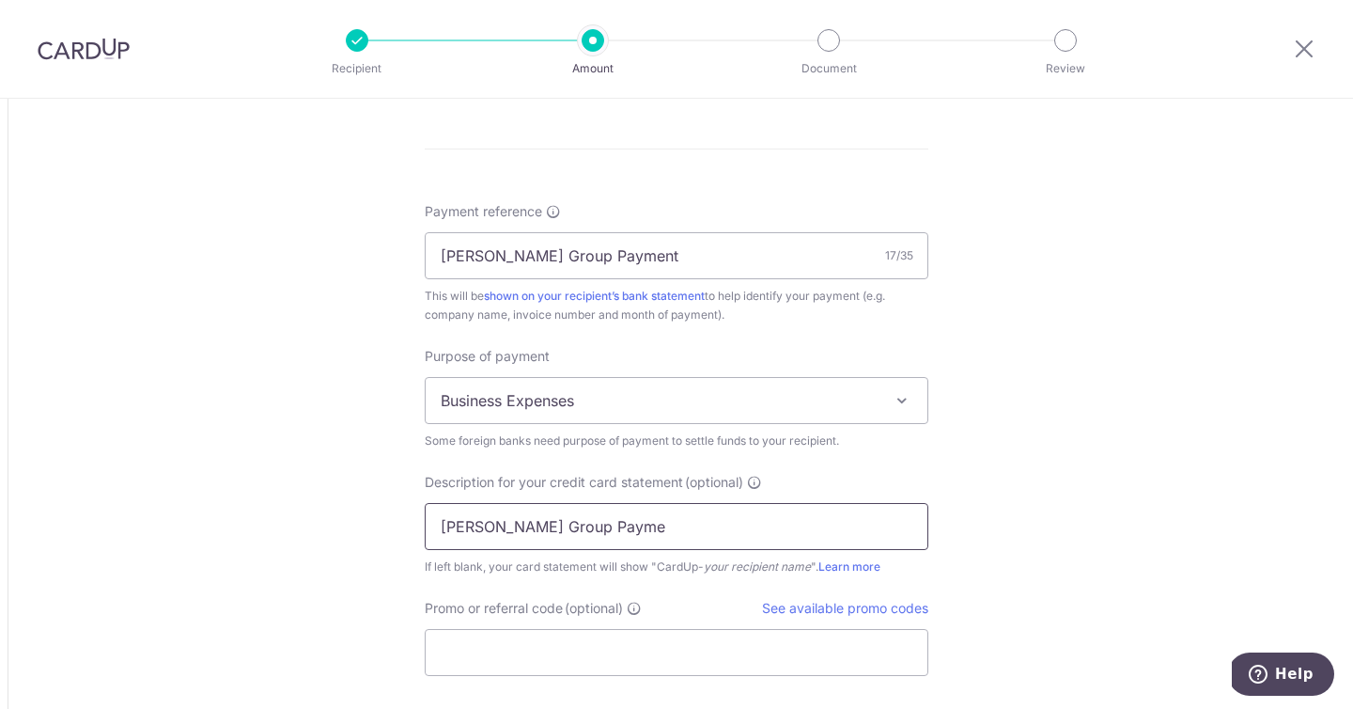
click at [626, 535] on input "Ron Group Payme" at bounding box center [677, 526] width 504 height 47
drag, startPoint x: 736, startPoint y: 623, endPoint x: 730, endPoint y: 641, distance: 18.7
click at [732, 630] on div "Promo or referral code (optional) See available promo codes The discounted fee …" at bounding box center [677, 637] width 504 height 77
click at [594, 530] on input "RonGroup Paymen" at bounding box center [677, 526] width 504 height 47
click at [461, 522] on input "RonGroup" at bounding box center [677, 526] width 504 height 47
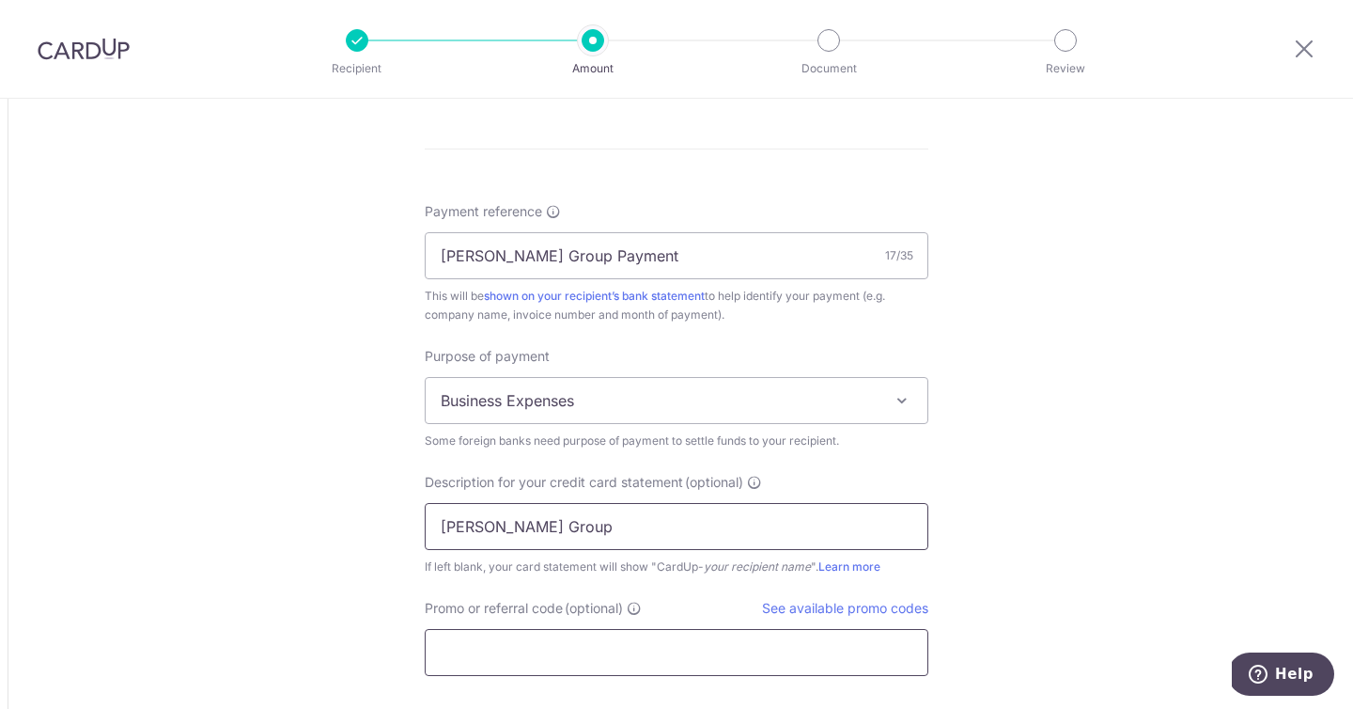
type input "[PERSON_NAME] Group"
click at [504, 636] on input "Promo or referral code (optional)" at bounding box center [677, 652] width 504 height 47
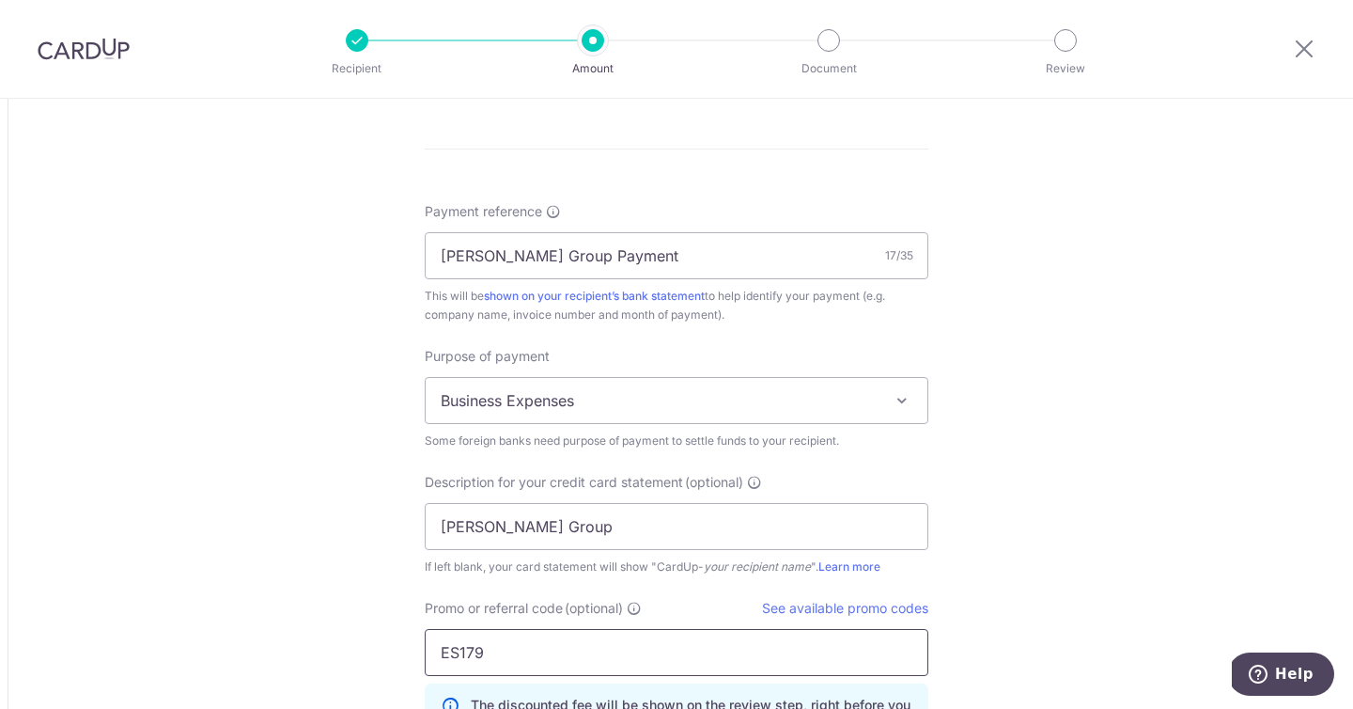
type input "ES179"
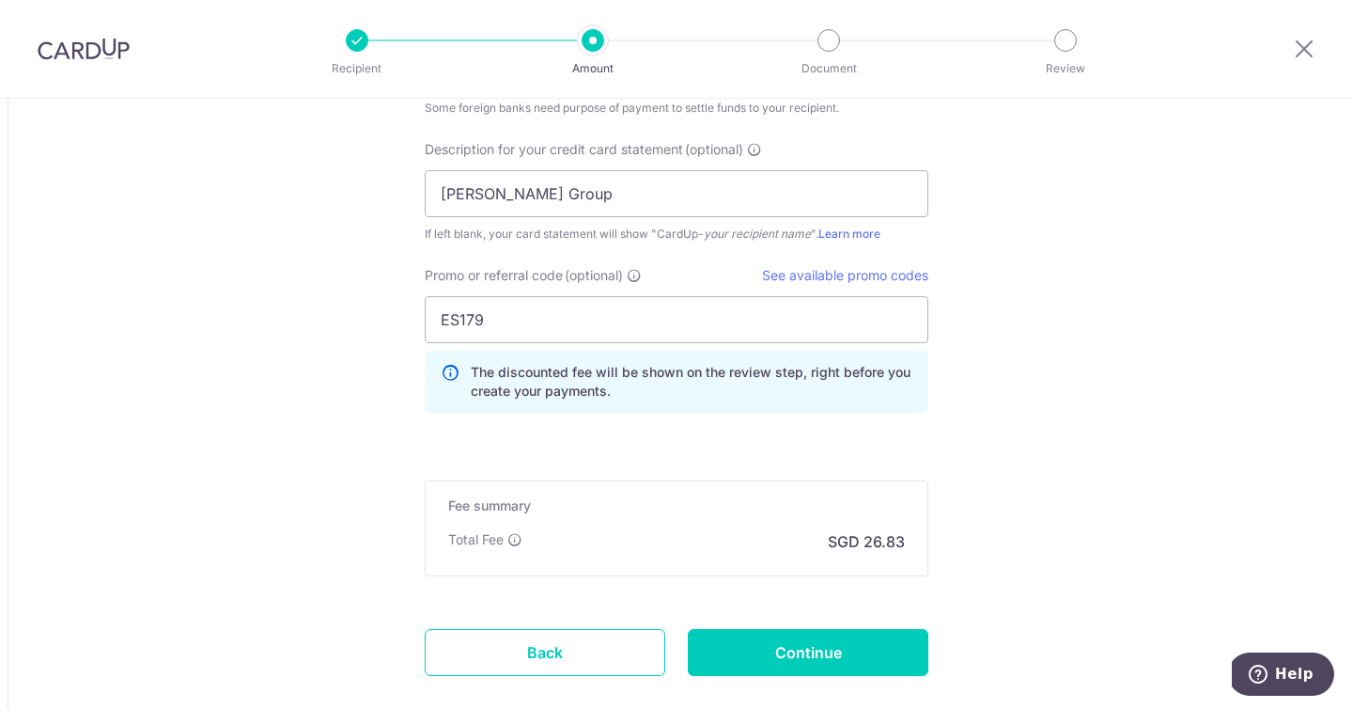
scroll to position [2007, 0]
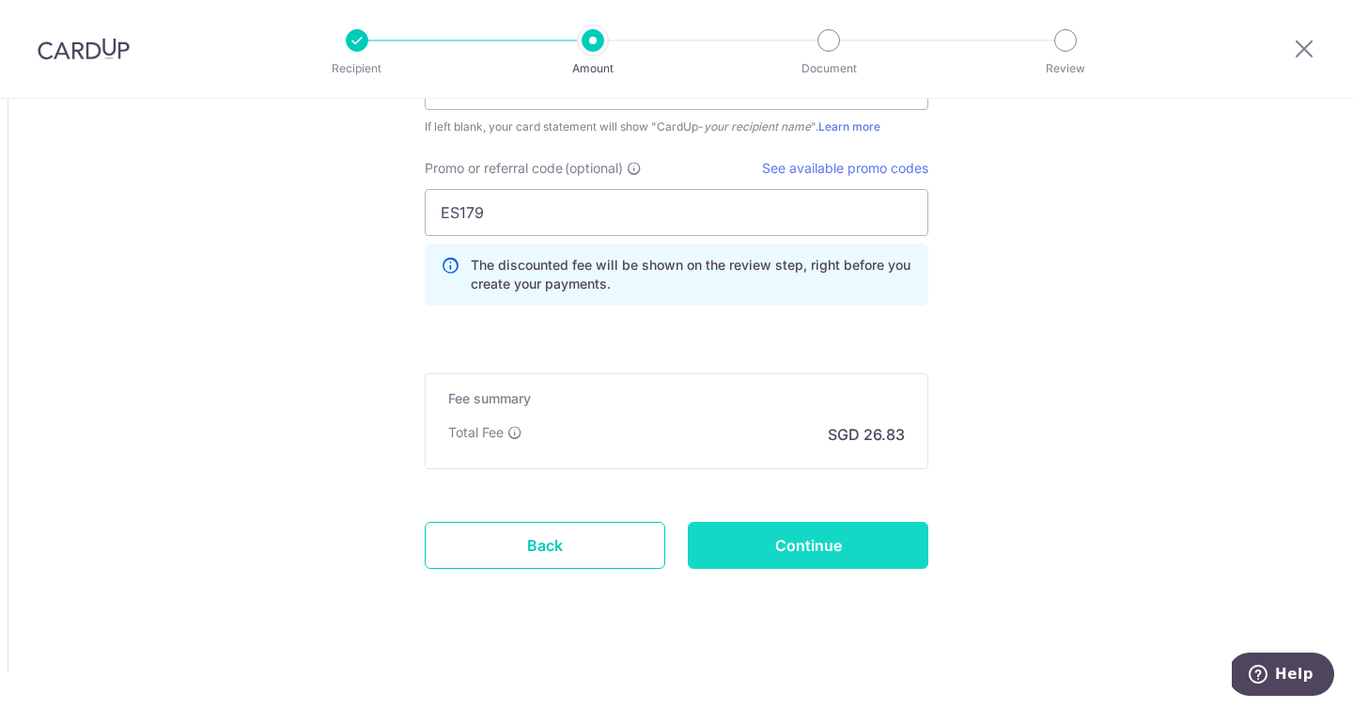
click at [831, 546] on input "Continue" at bounding box center [808, 545] width 241 height 47
type input "Create Schedule"
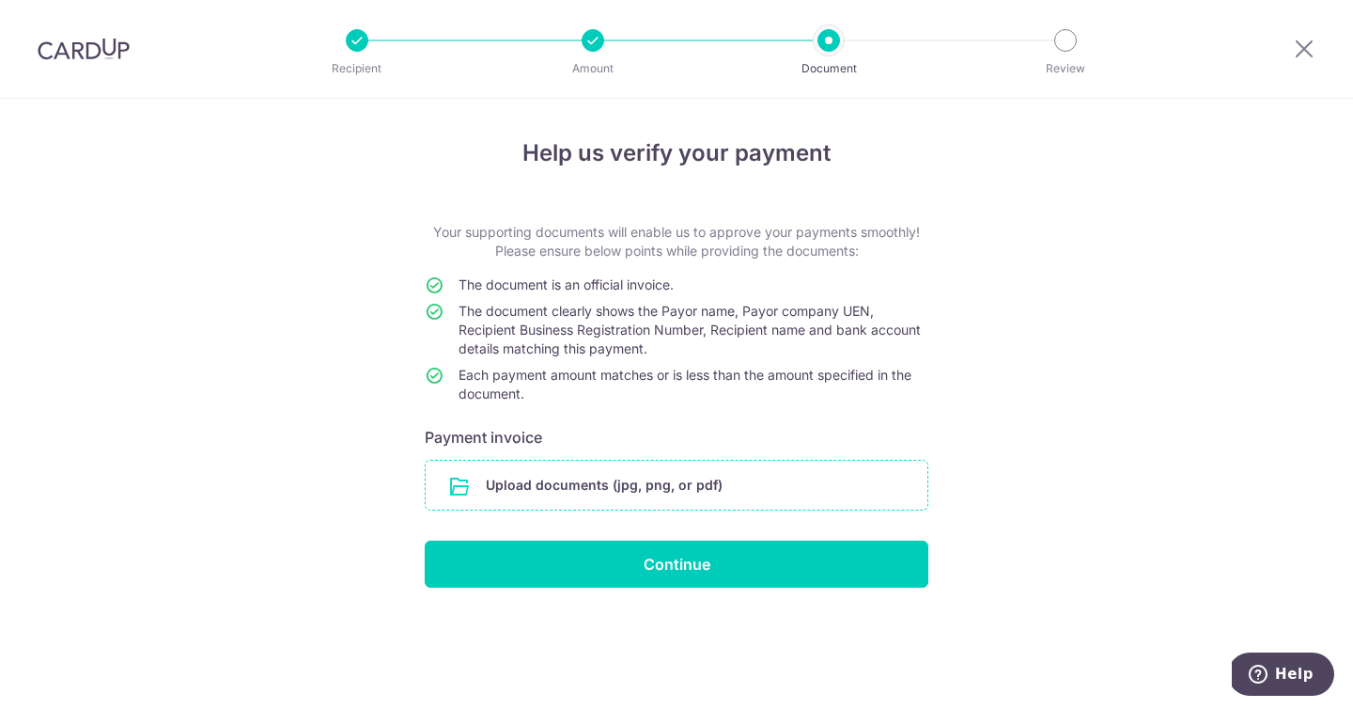
click at [652, 492] on input "file" at bounding box center [677, 484] width 502 height 49
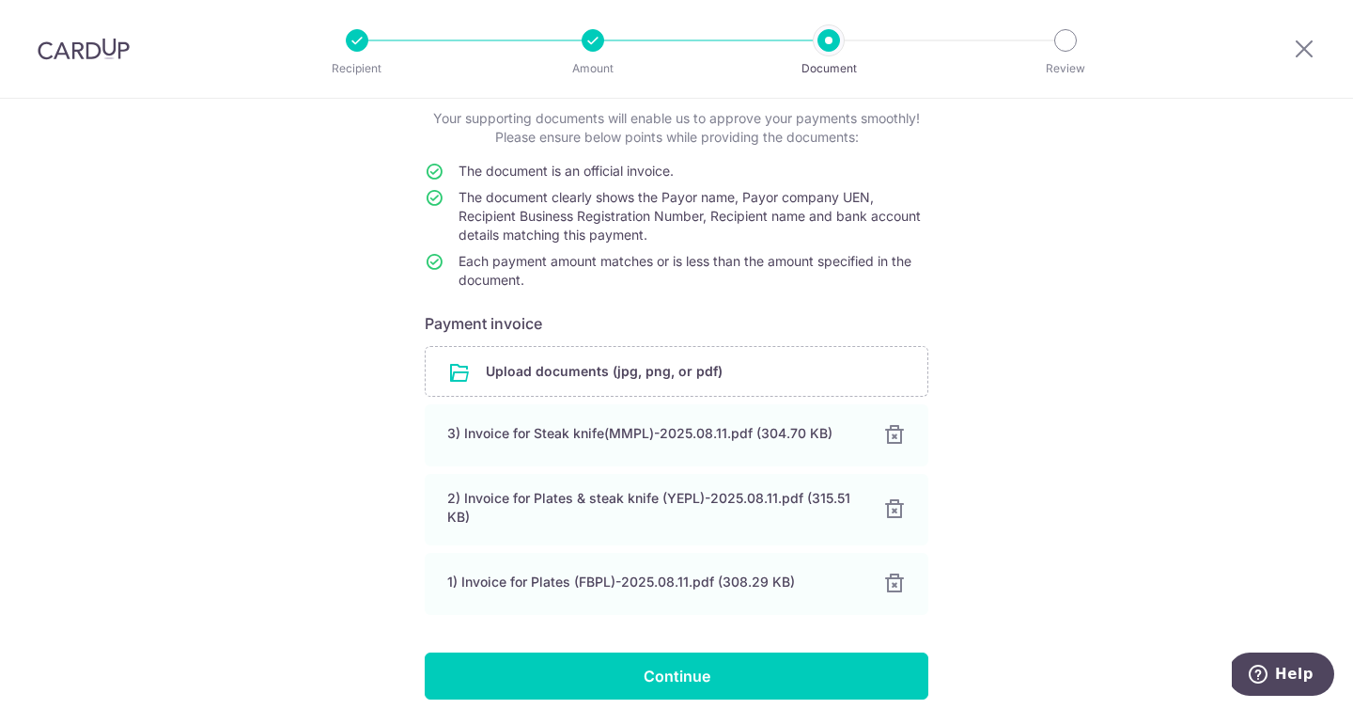
scroll to position [193, 0]
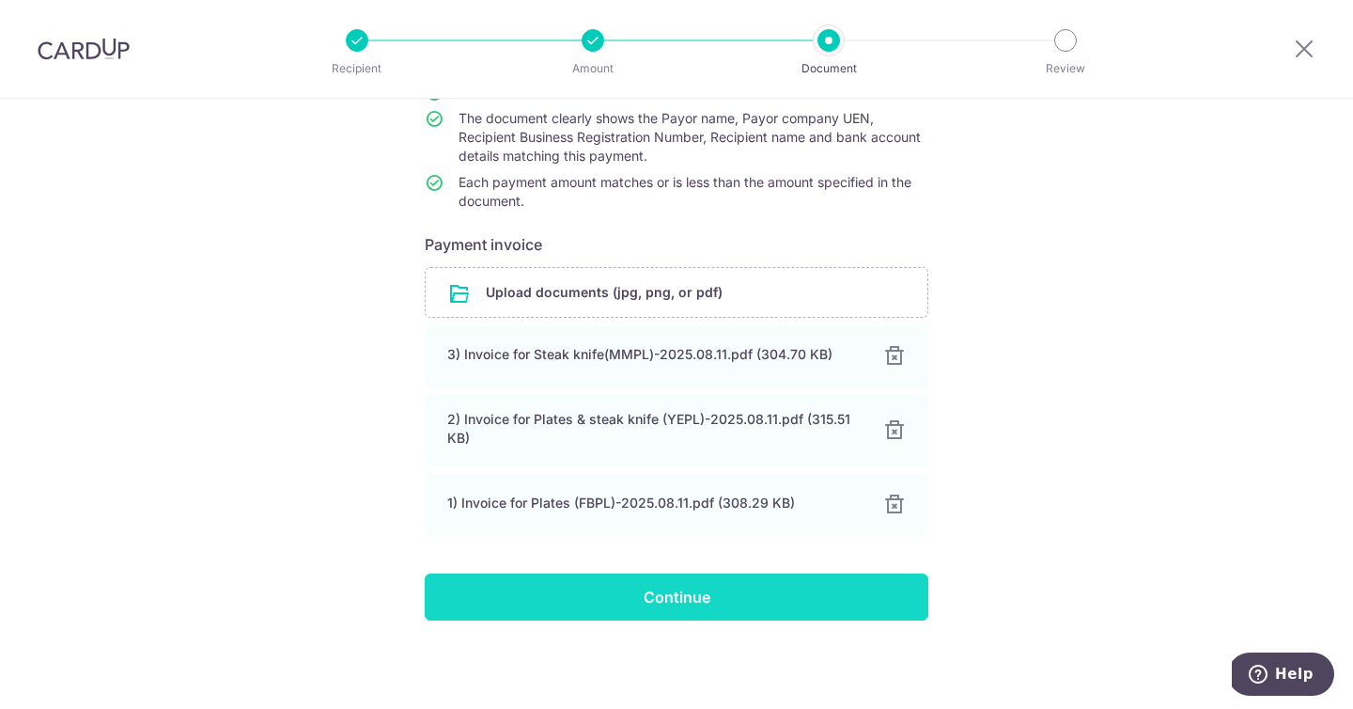
click at [733, 600] on input "Continue" at bounding box center [677, 596] width 504 height 47
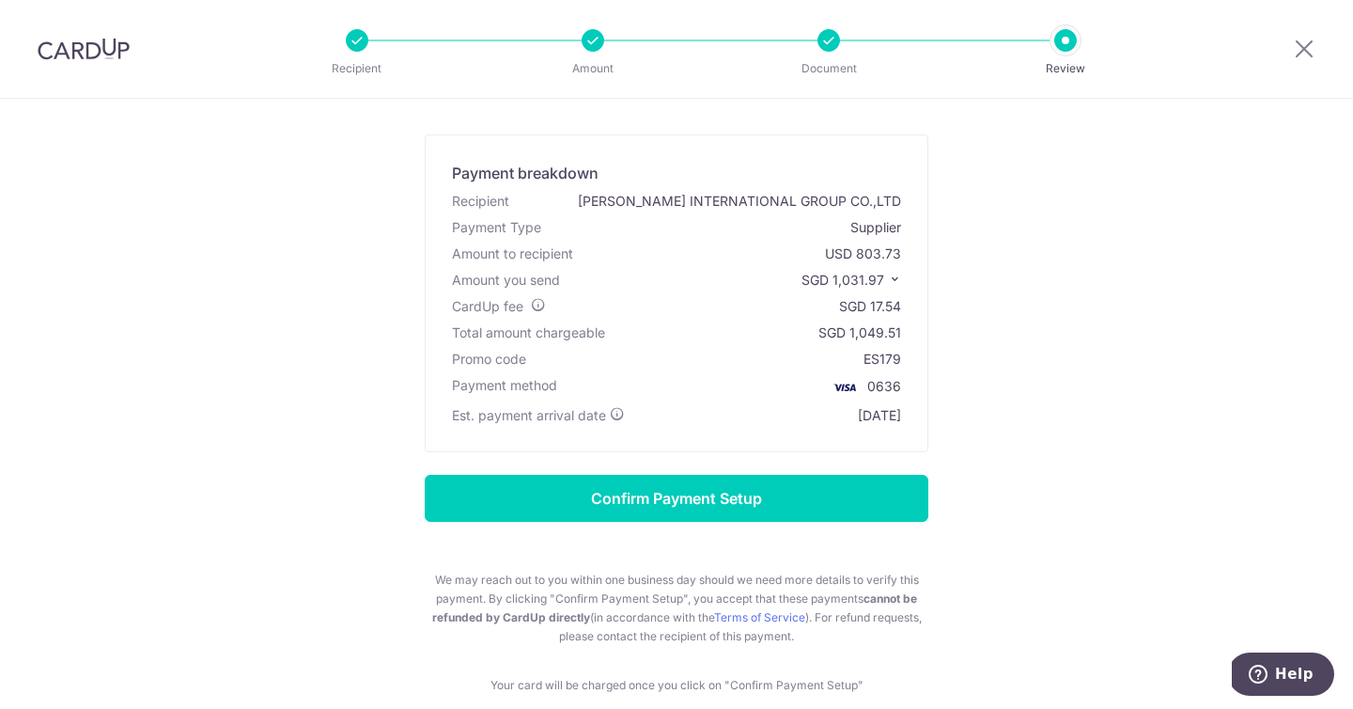
scroll to position [170, 0]
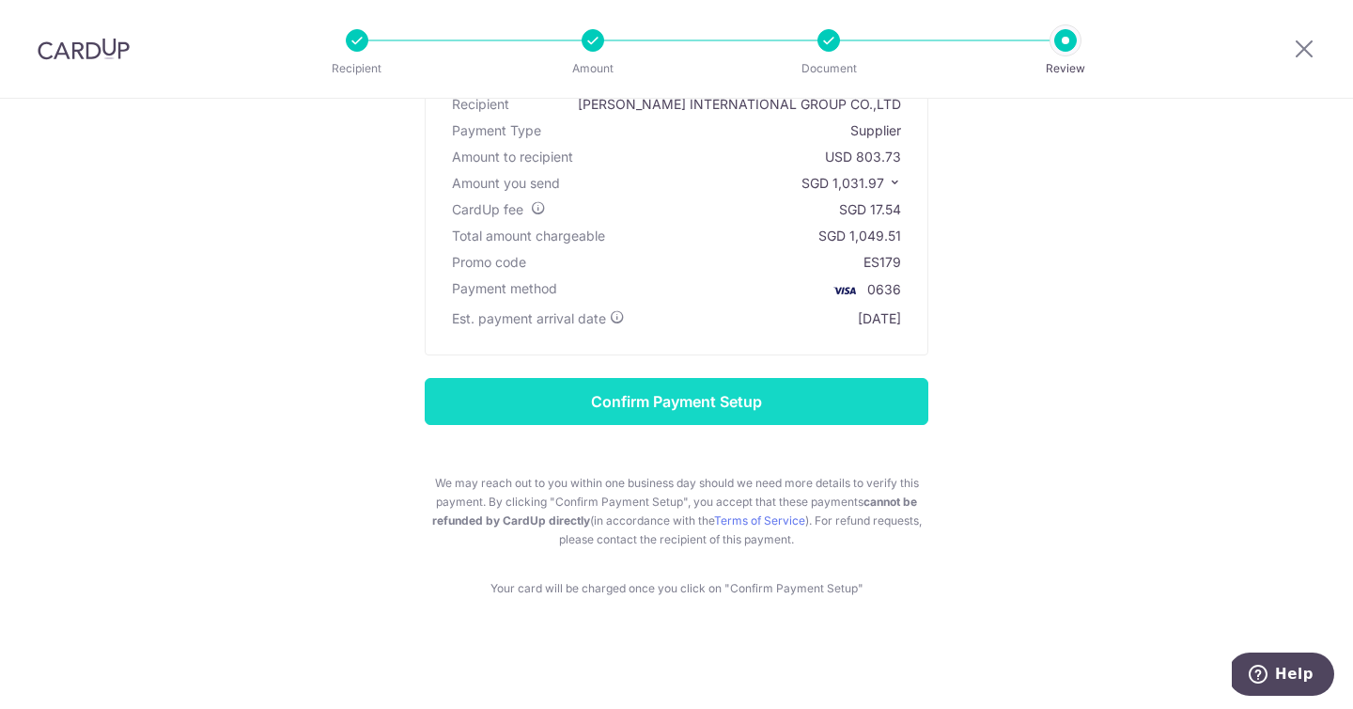
click at [782, 400] on input "Confirm Payment Setup" at bounding box center [677, 401] width 504 height 47
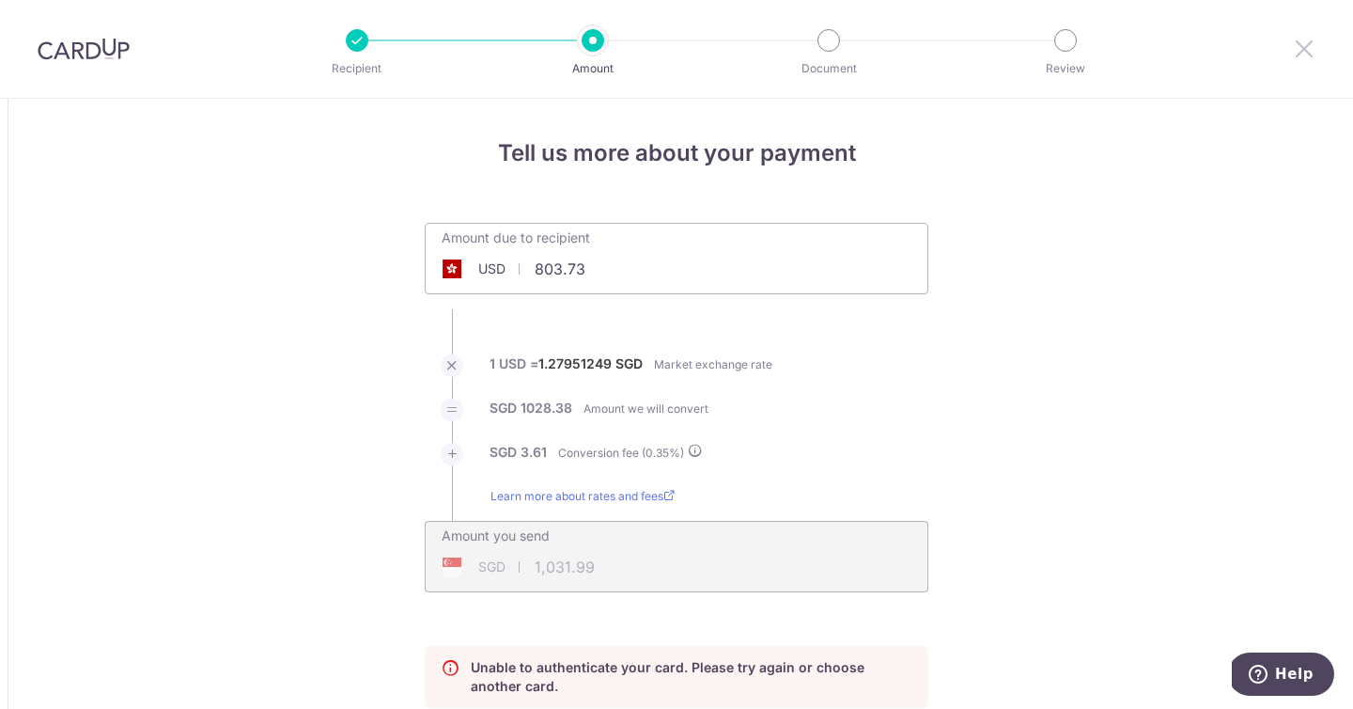
click at [1314, 48] on icon at bounding box center [1304, 48] width 23 height 23
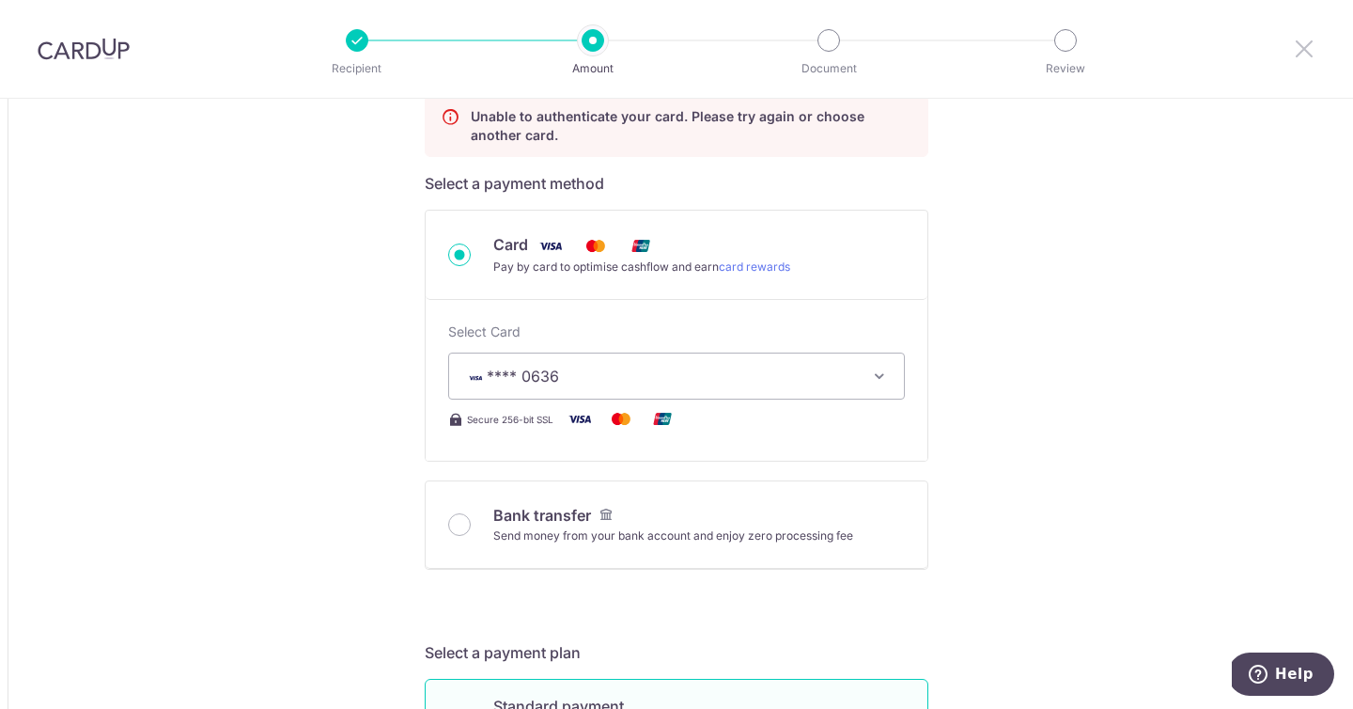
scroll to position [605, 0]
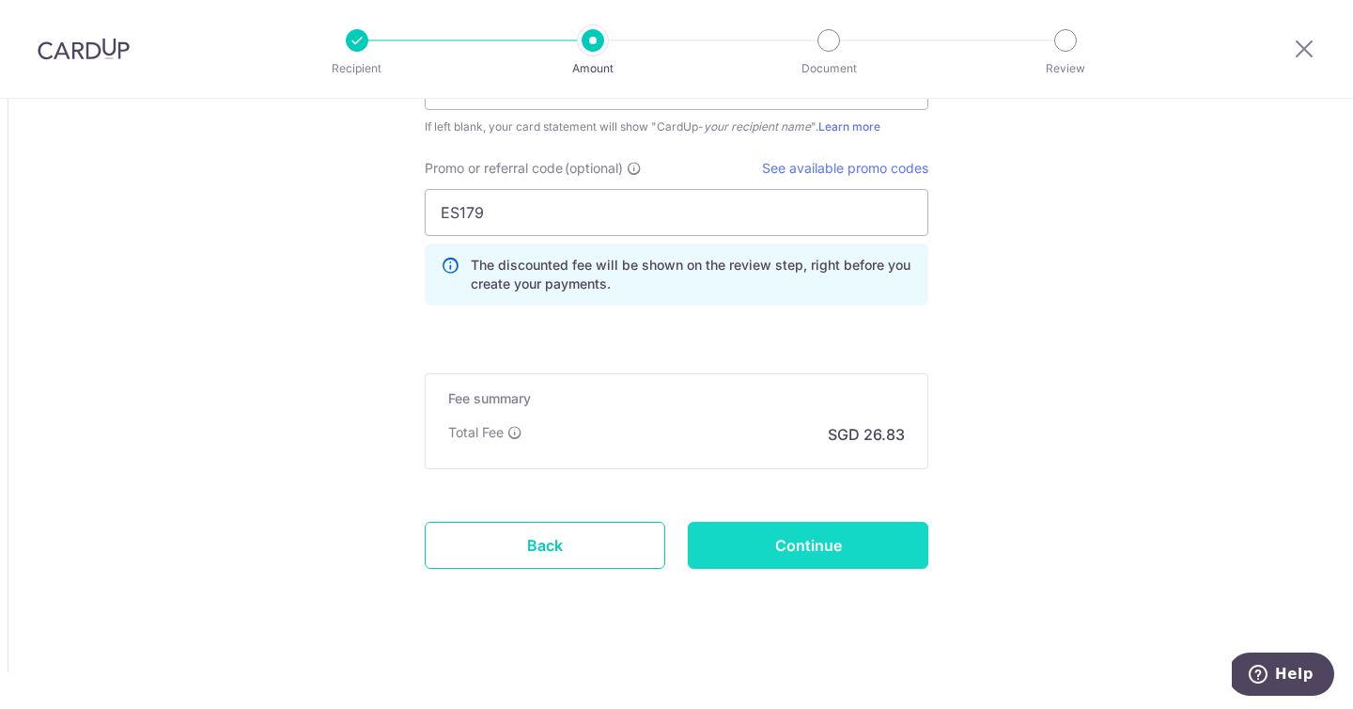
click at [779, 553] on input "Continue" at bounding box center [808, 545] width 241 height 47
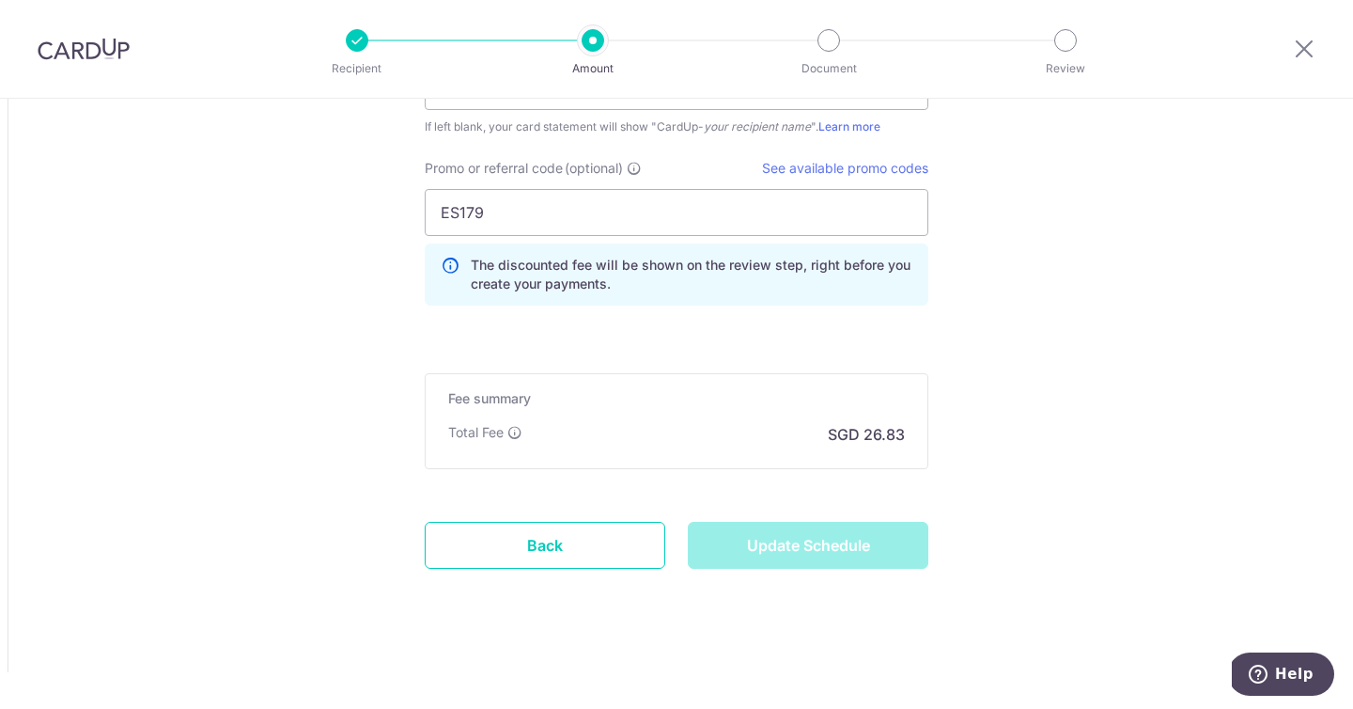
type input "Update Schedule"
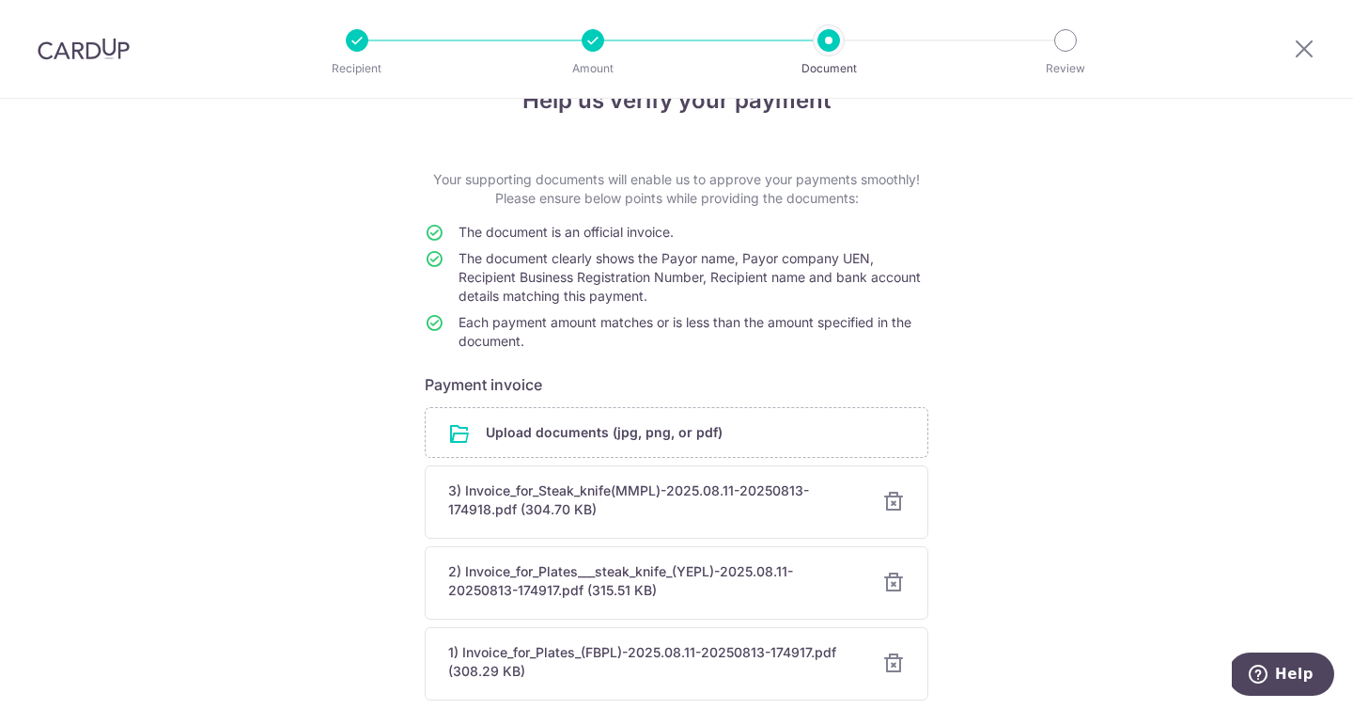
scroll to position [217, 0]
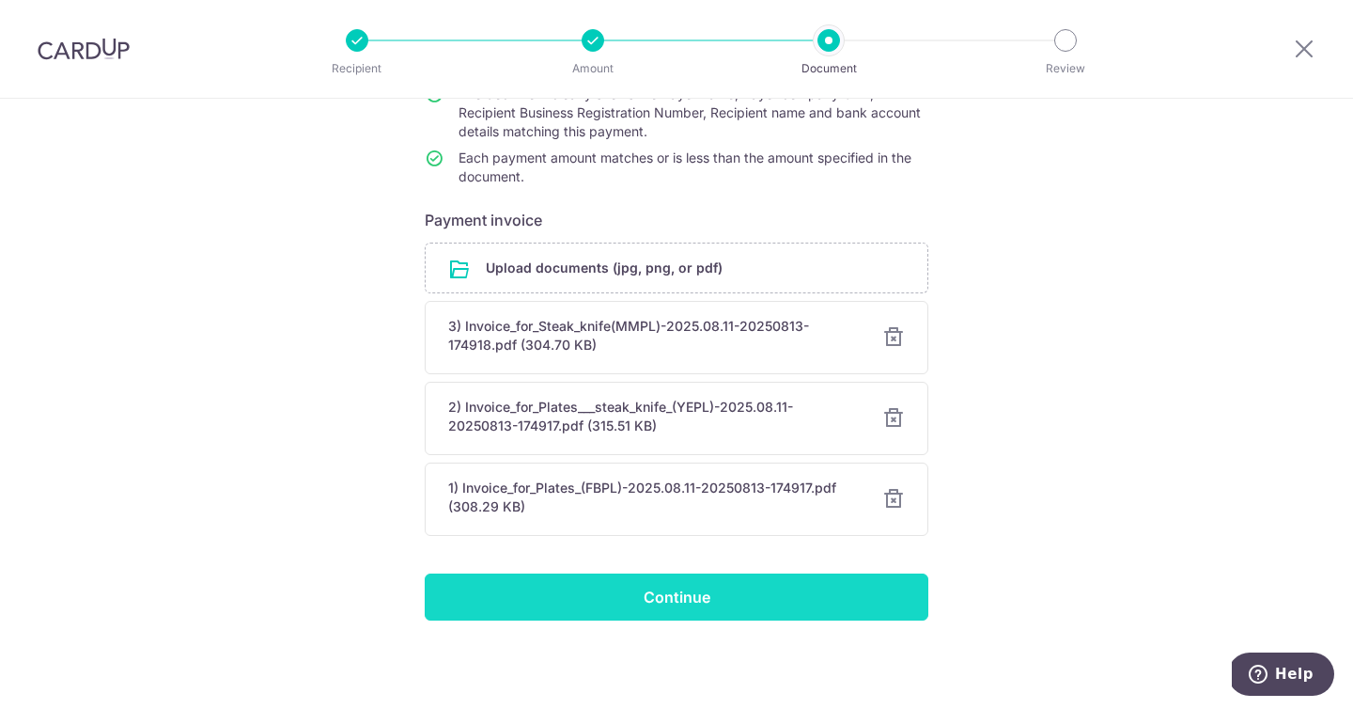
click at [799, 586] on input "Continue" at bounding box center [677, 596] width 504 height 47
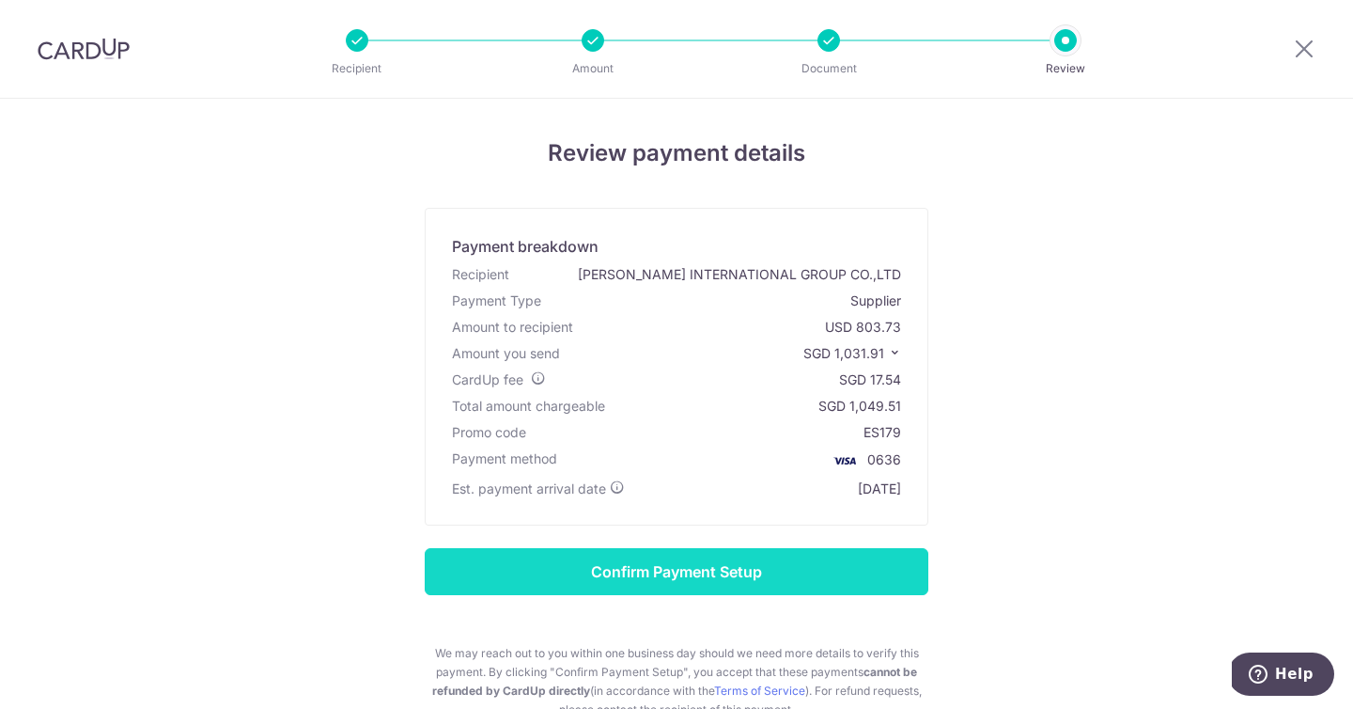
click at [848, 569] on input "Confirm Payment Setup" at bounding box center [677, 571] width 504 height 47
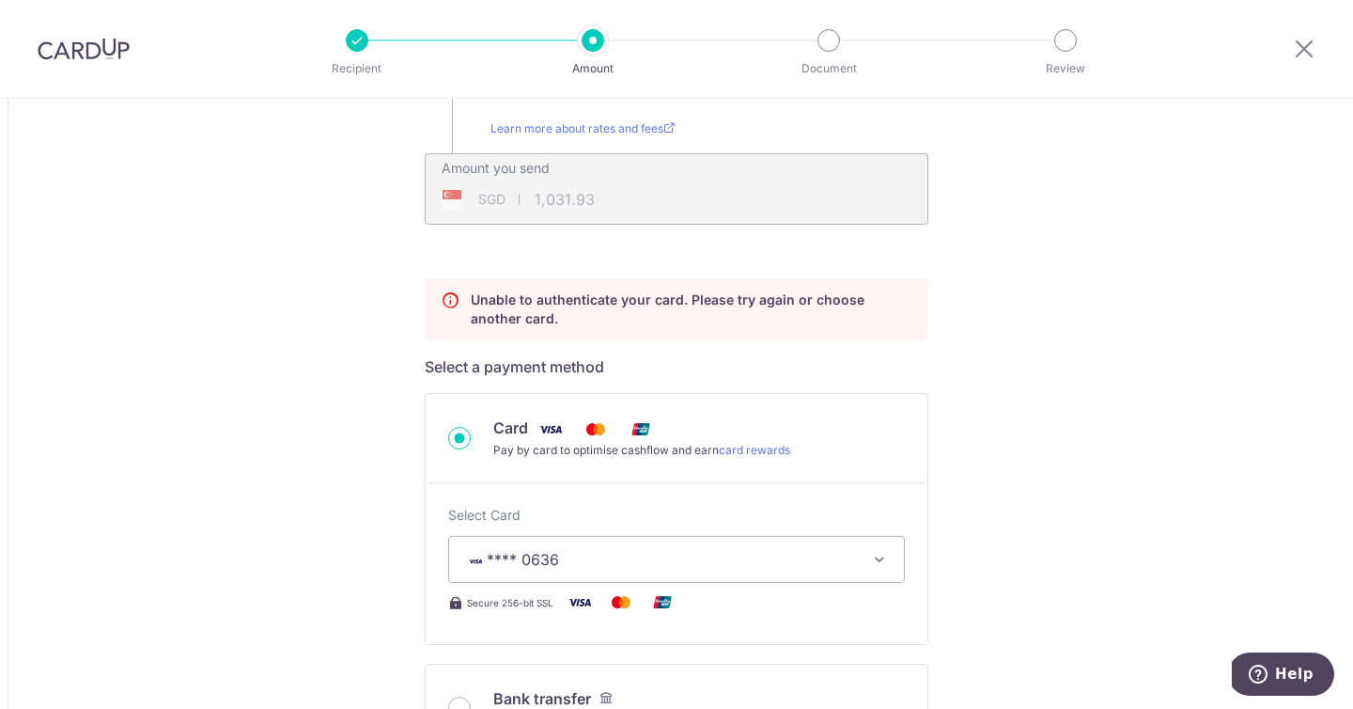
scroll to position [391, 0]
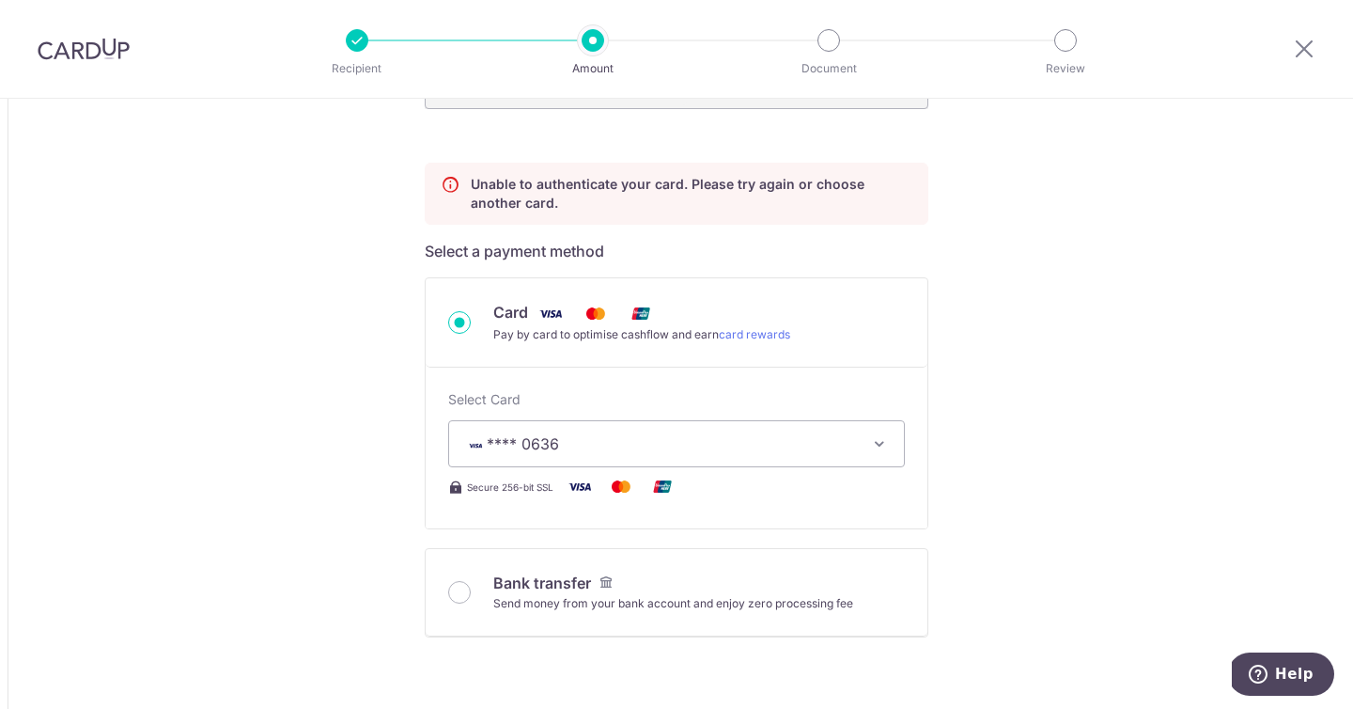
scroll to position [496, 0]
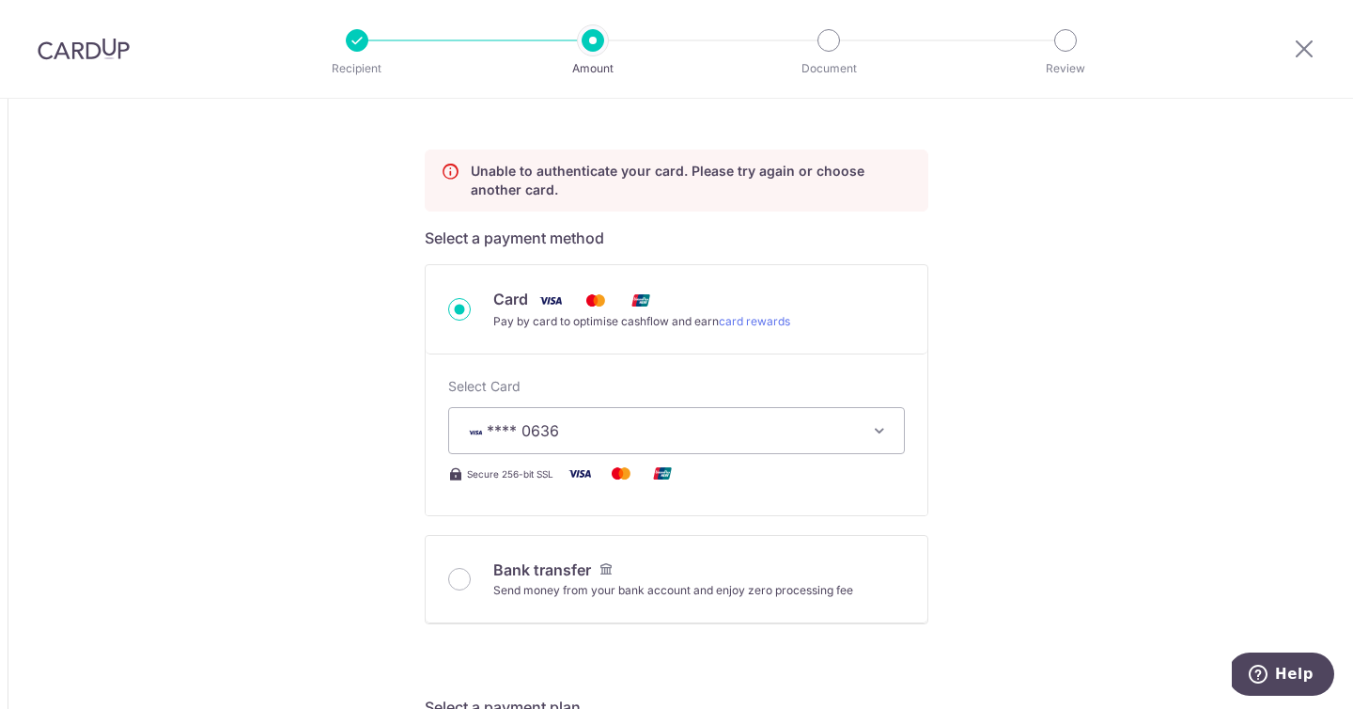
click at [859, 417] on button "**** 0636" at bounding box center [676, 430] width 457 height 47
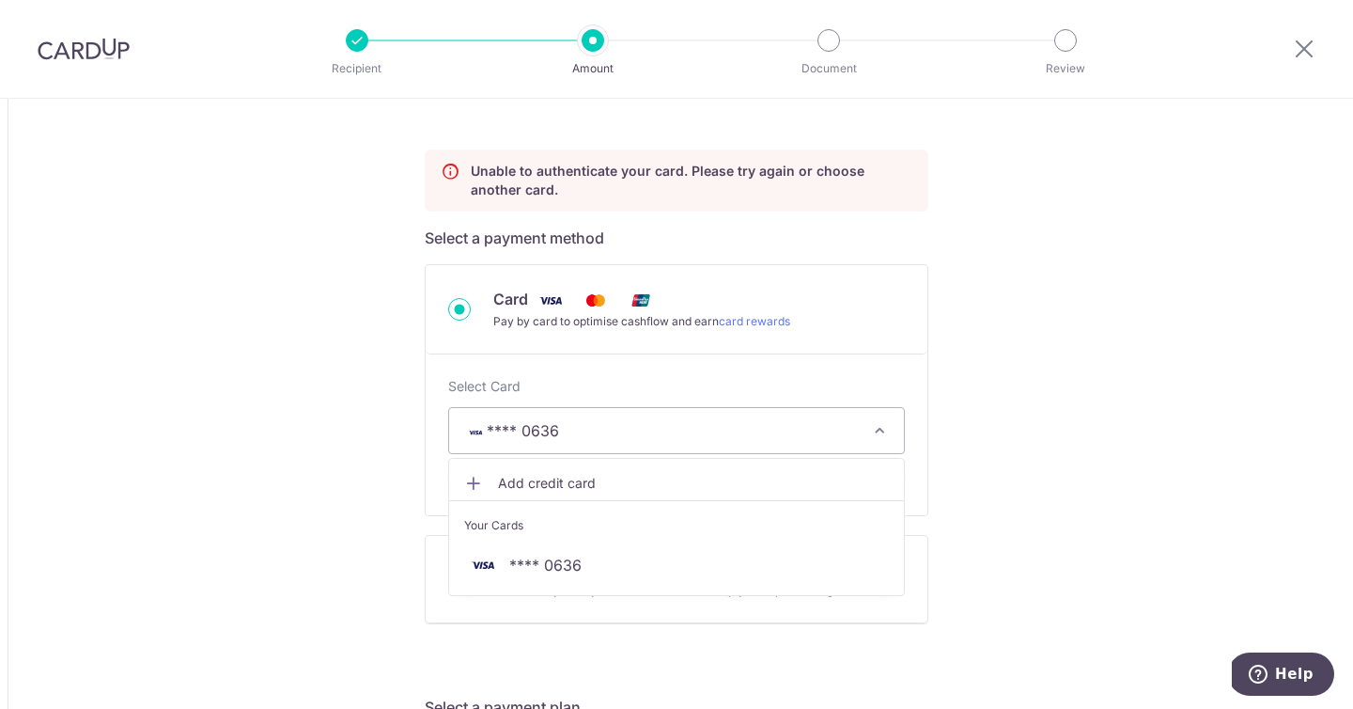
click at [555, 474] on span "Add credit card" at bounding box center [693, 483] width 391 height 19
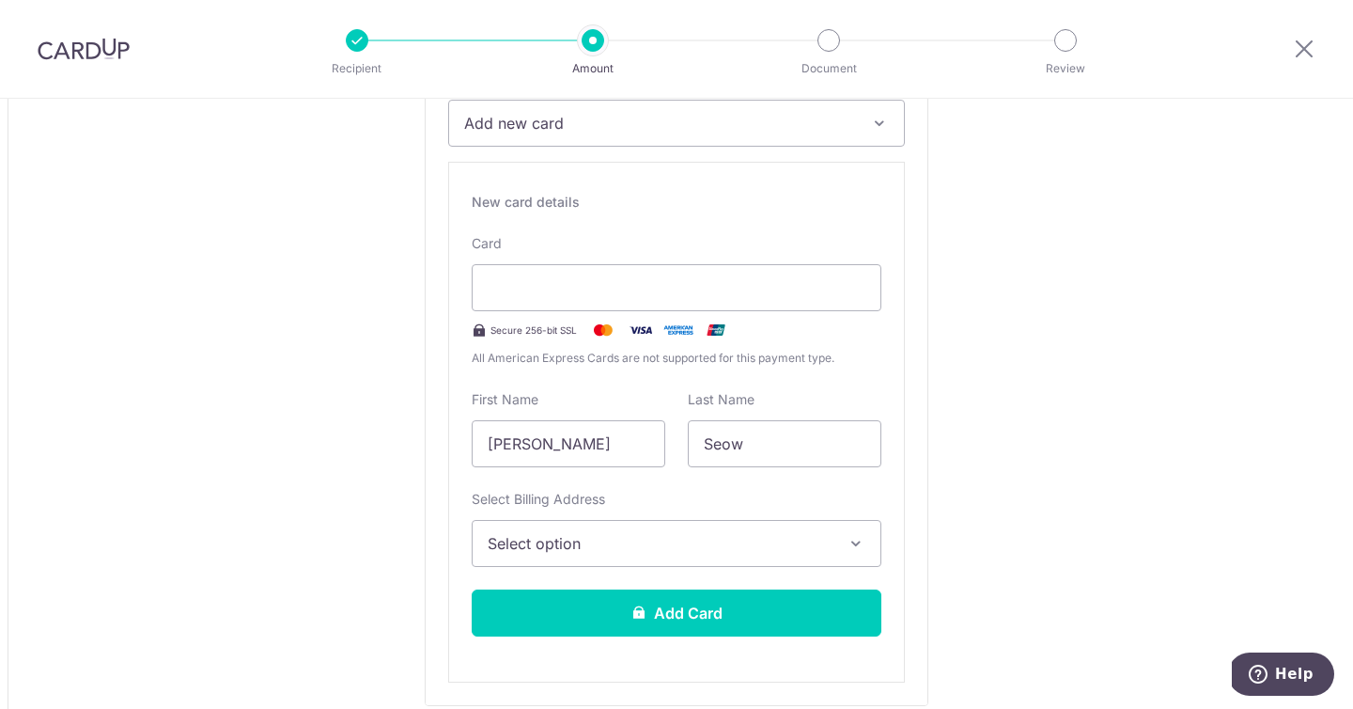
scroll to position [806, 0]
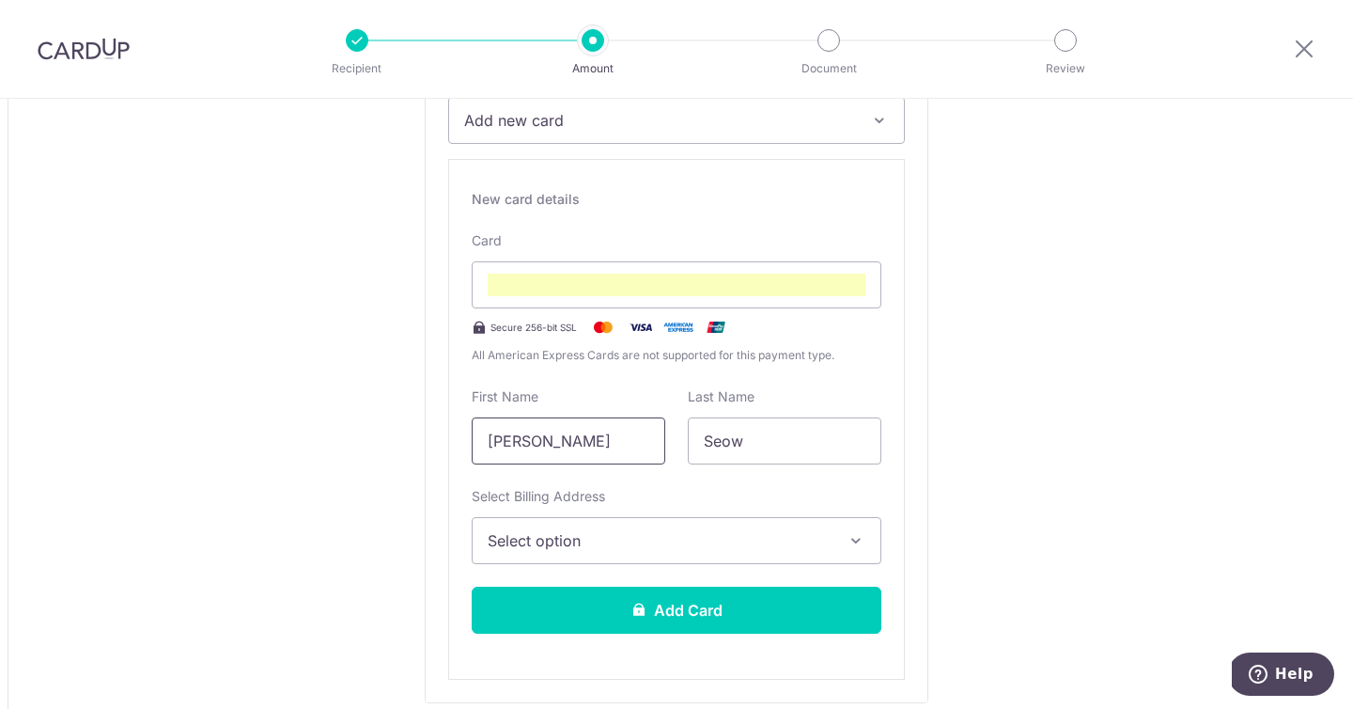
click at [585, 442] on input "[PERSON_NAME]" at bounding box center [569, 440] width 194 height 47
type input "andryl wei tse"
click at [736, 447] on input "Seow" at bounding box center [785, 440] width 194 height 47
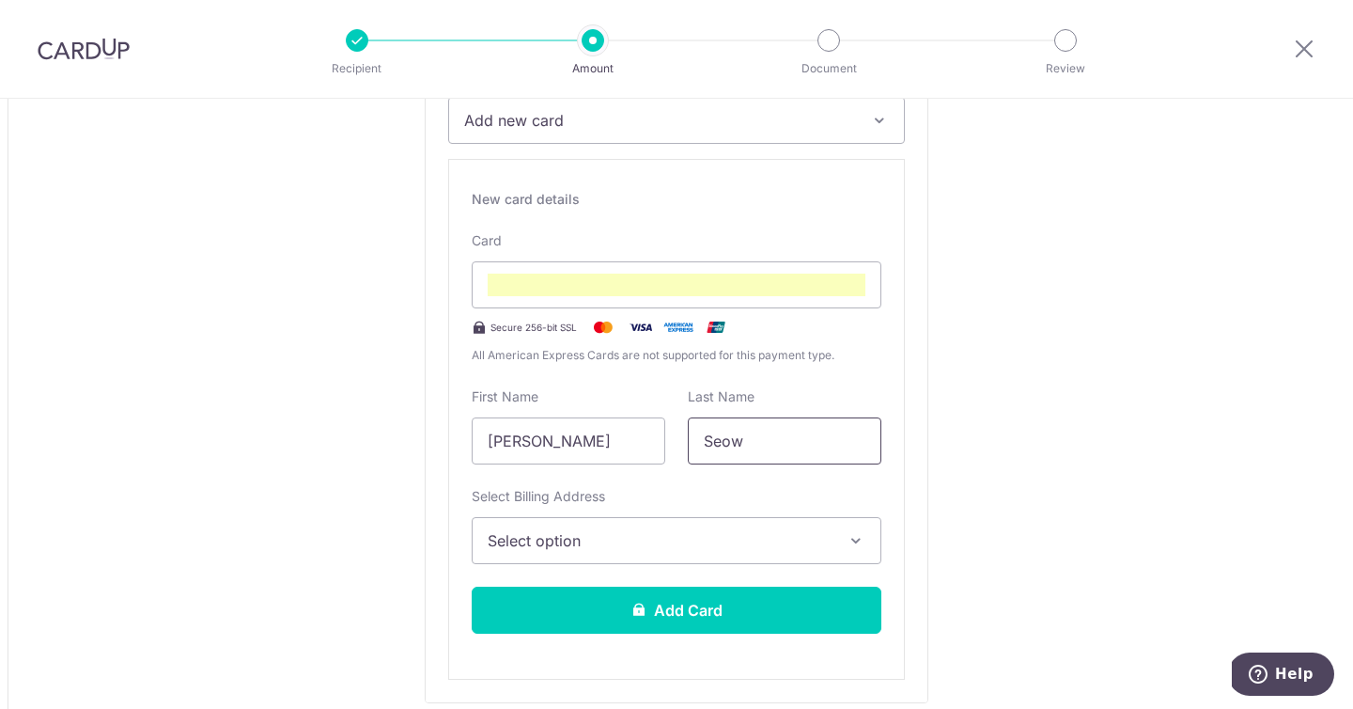
click at [736, 447] on input "Seow" at bounding box center [785, 440] width 194 height 47
type input "foo"
click at [538, 531] on span "Select option" at bounding box center [660, 540] width 344 height 23
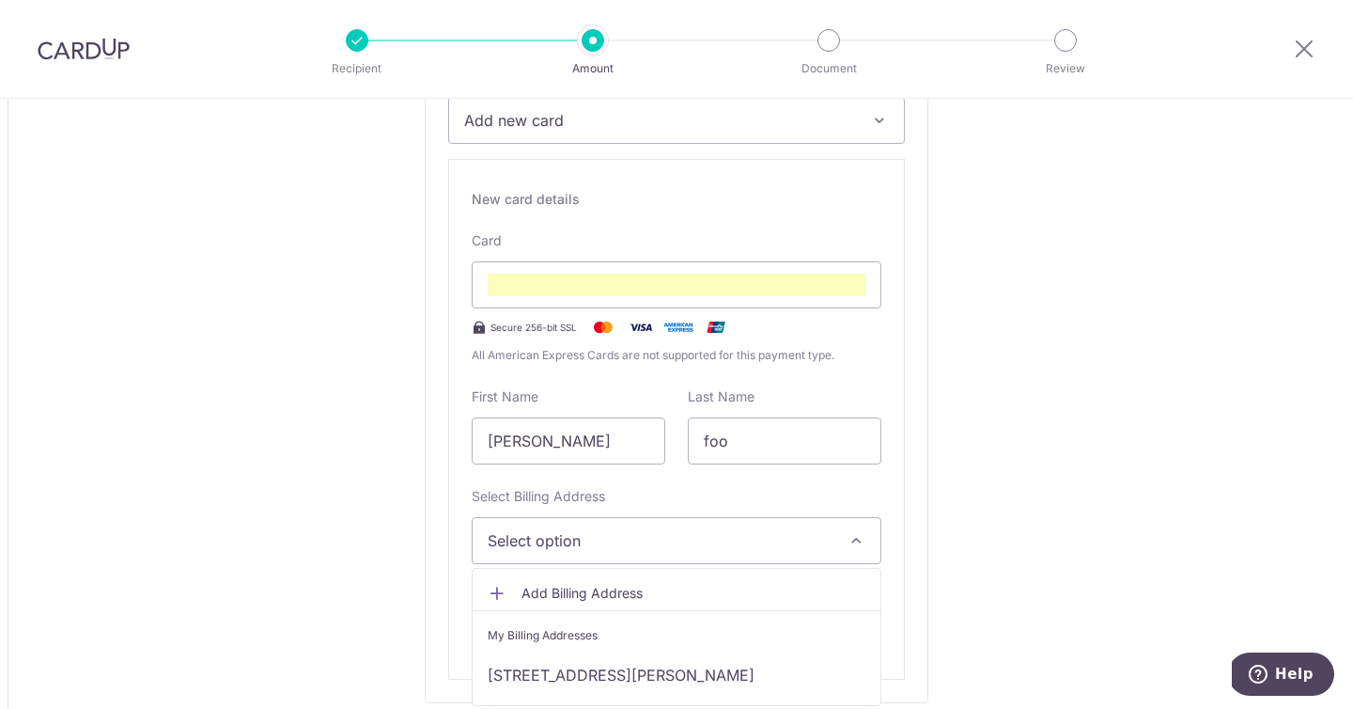
scroll to position [835, 0]
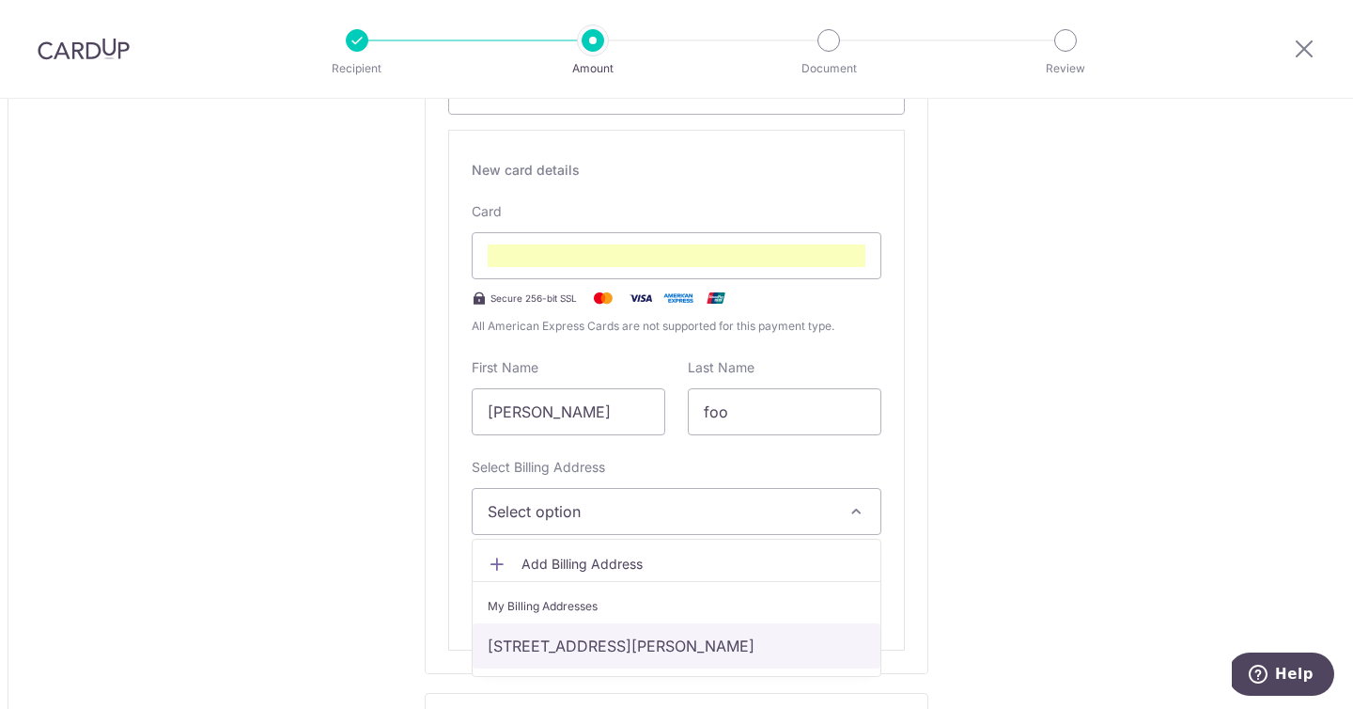
click at [723, 642] on link "52 Newton Road #06-06, Singapore, Singapore-307992" at bounding box center [677, 645] width 408 height 45
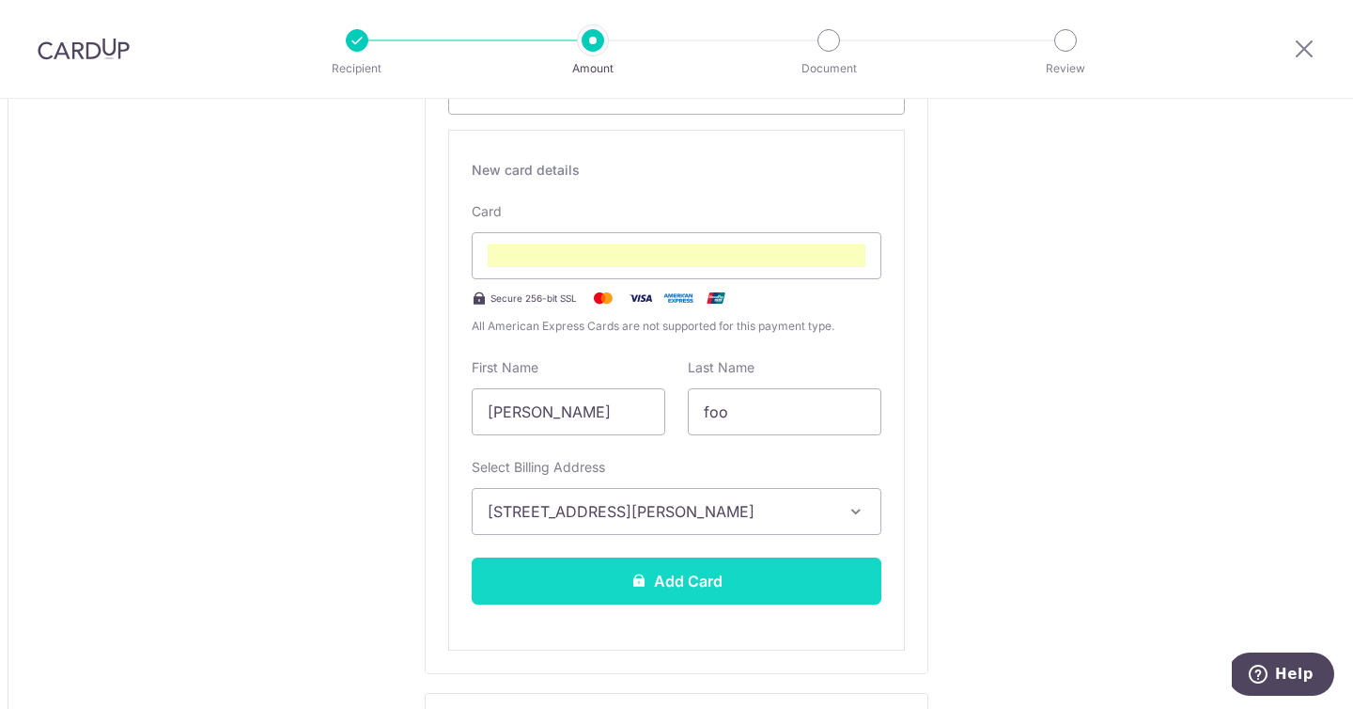
click at [738, 581] on button "Add Card" at bounding box center [677, 580] width 410 height 47
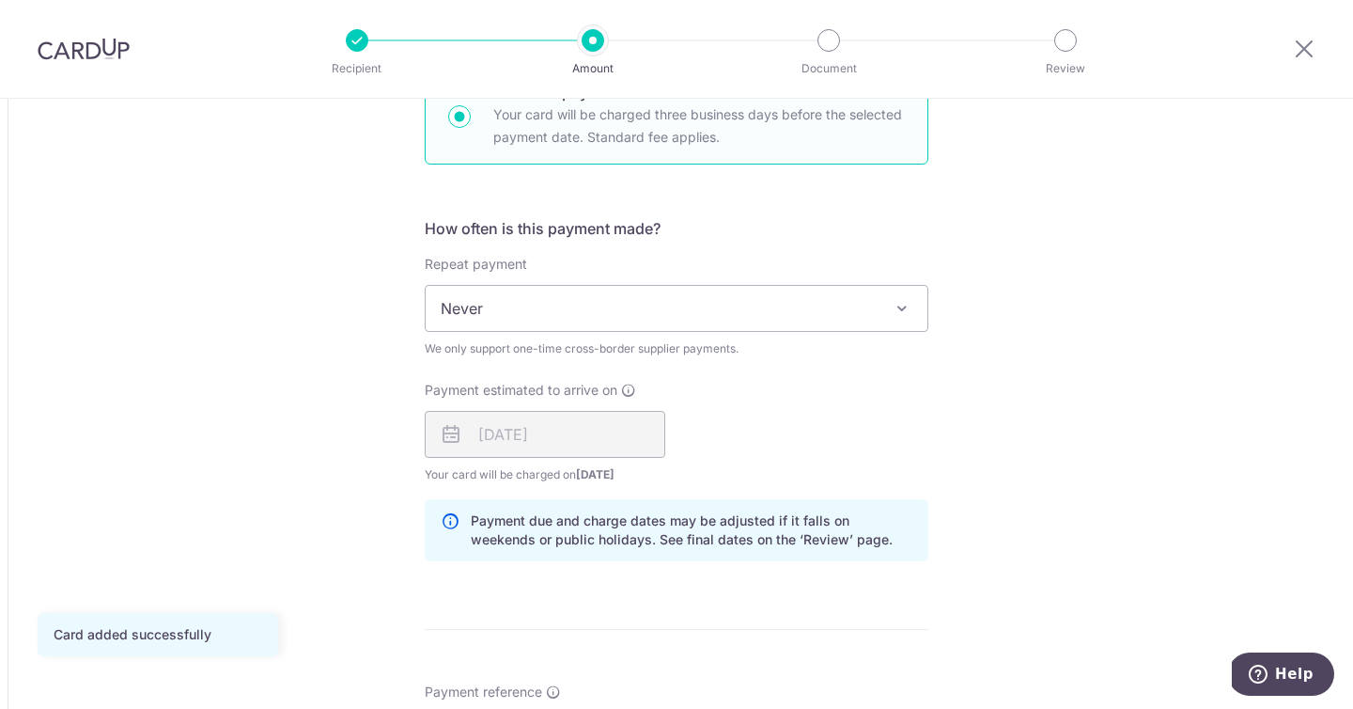
scroll to position [1191, 0]
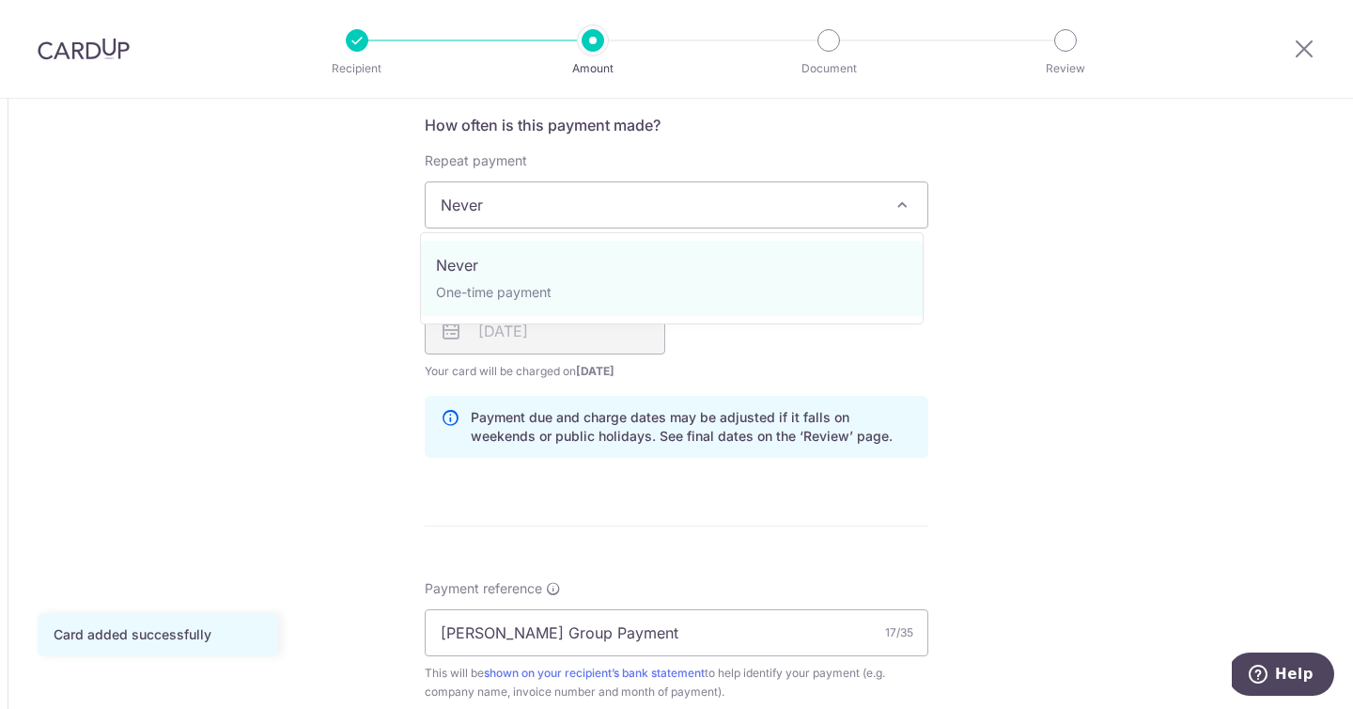
click at [502, 221] on span "Never" at bounding box center [677, 204] width 502 height 45
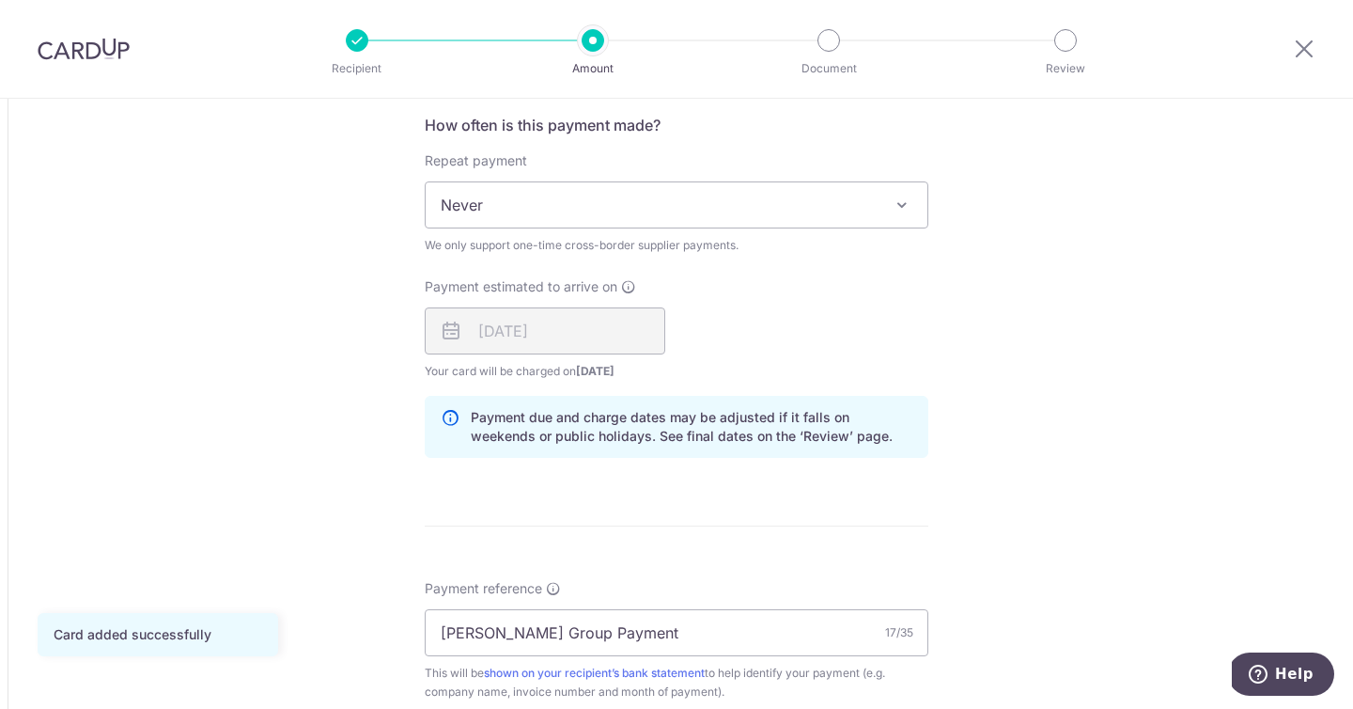
click at [502, 219] on span "Never" at bounding box center [677, 204] width 502 height 45
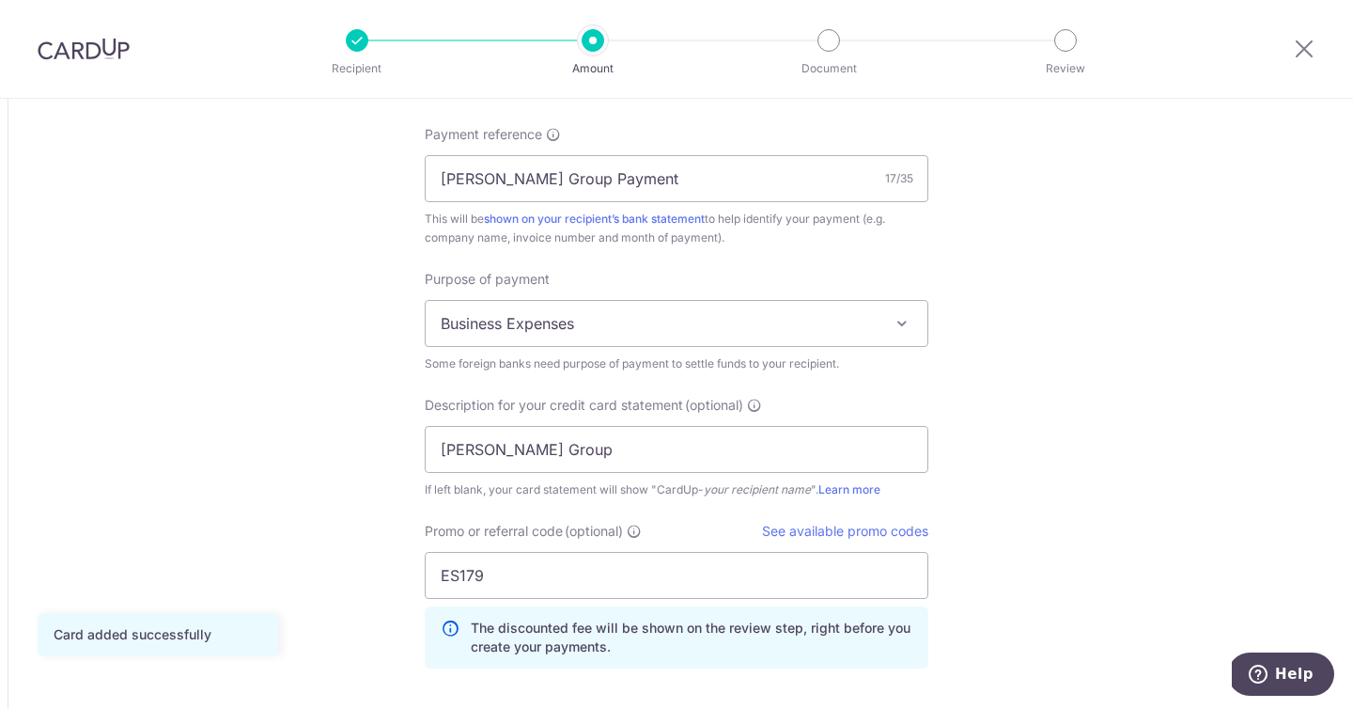
scroll to position [2007, 0]
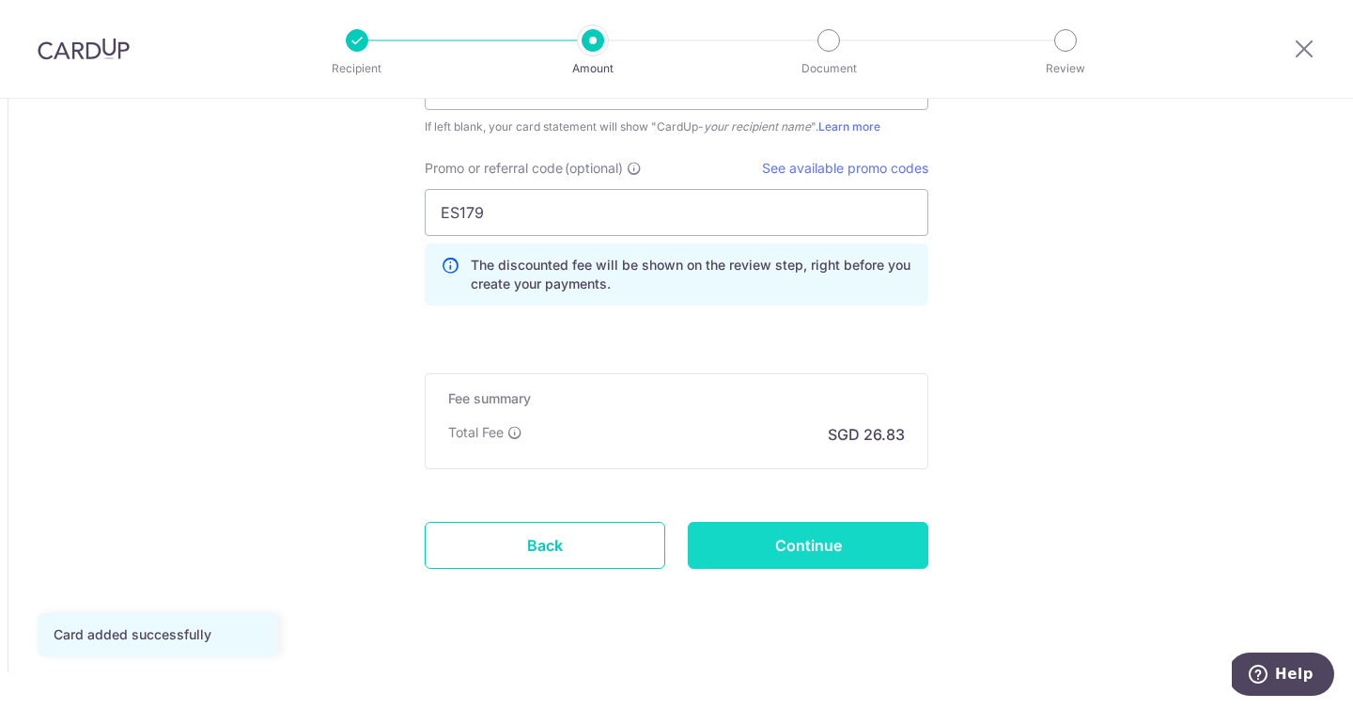
click at [851, 538] on input "Continue" at bounding box center [808, 545] width 241 height 47
type input "Update Schedule"
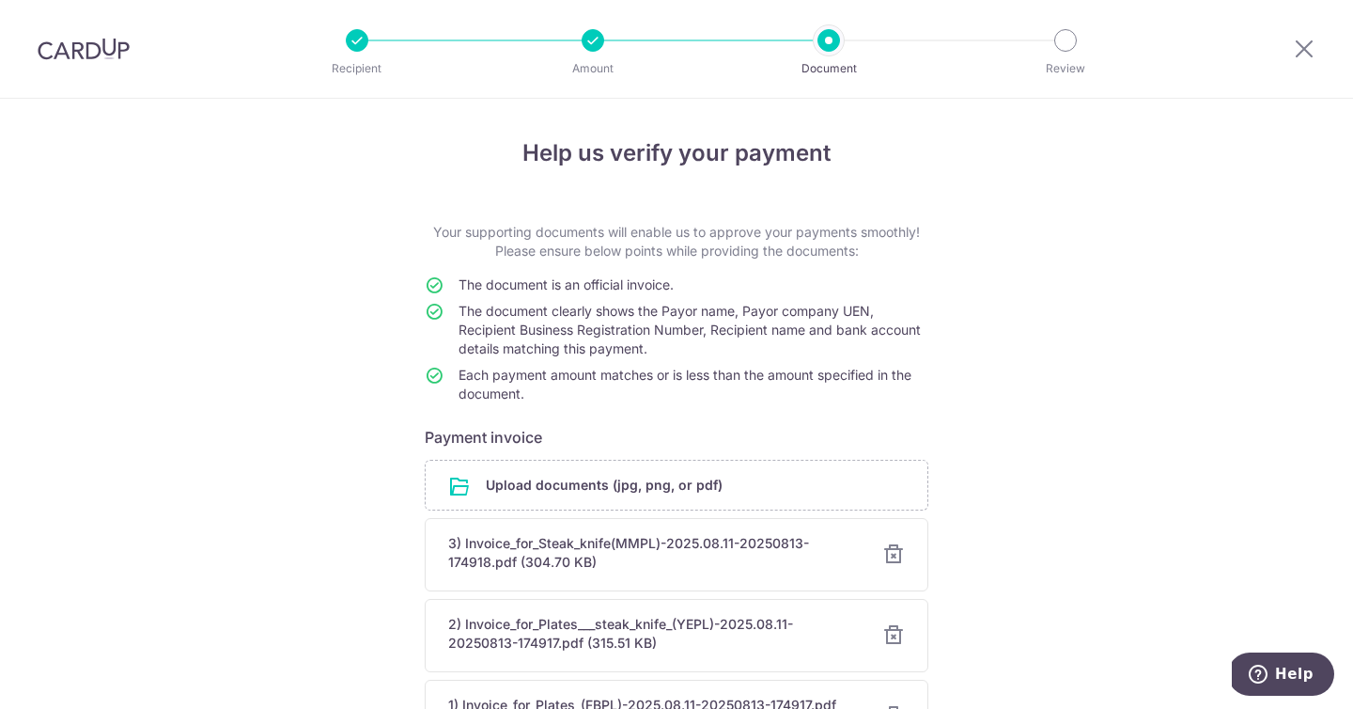
scroll to position [217, 0]
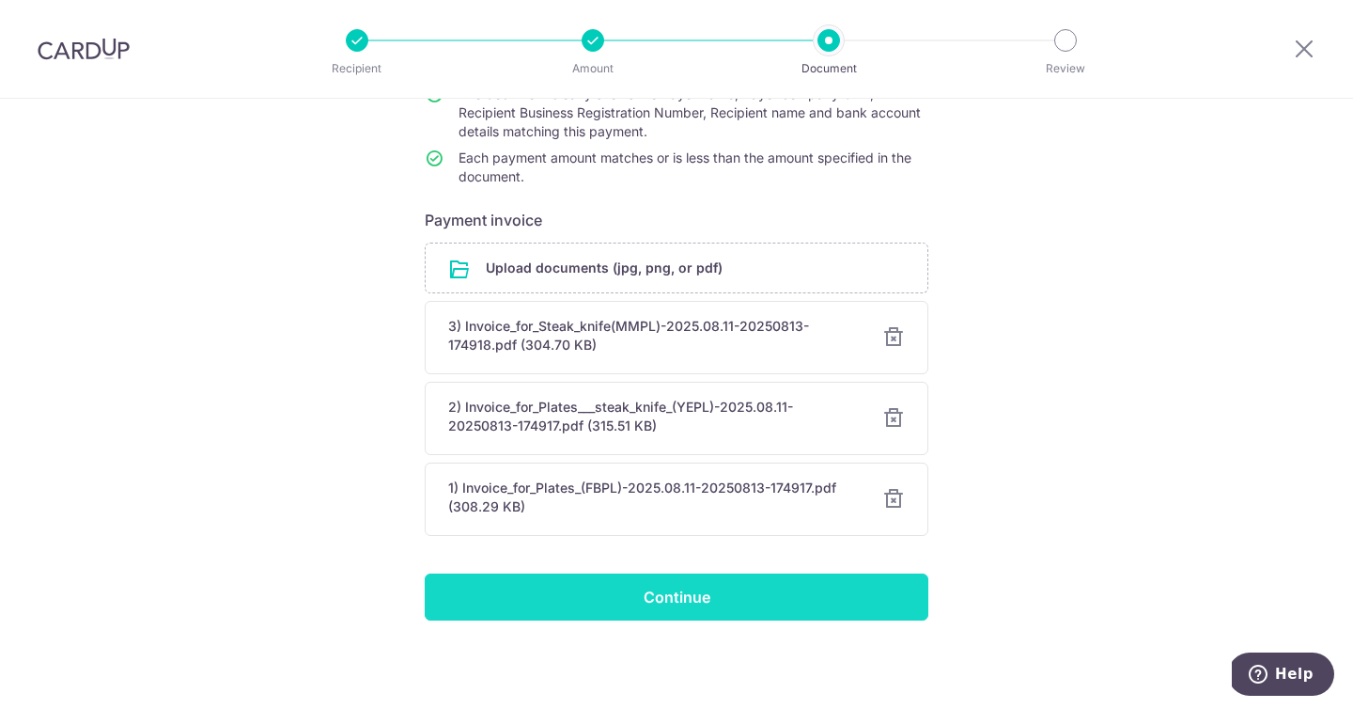
click at [788, 606] on input "Continue" at bounding box center [677, 596] width 504 height 47
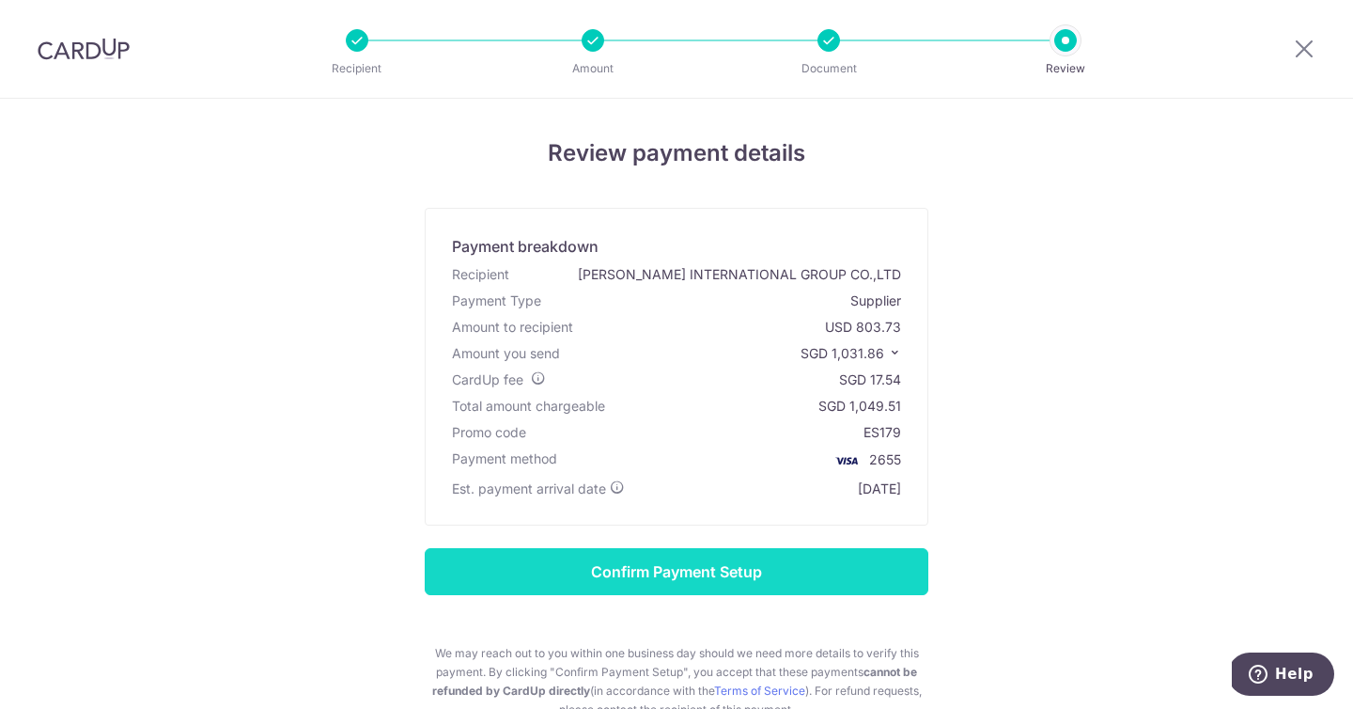
click at [766, 584] on input "Confirm Payment Setup" at bounding box center [677, 571] width 504 height 47
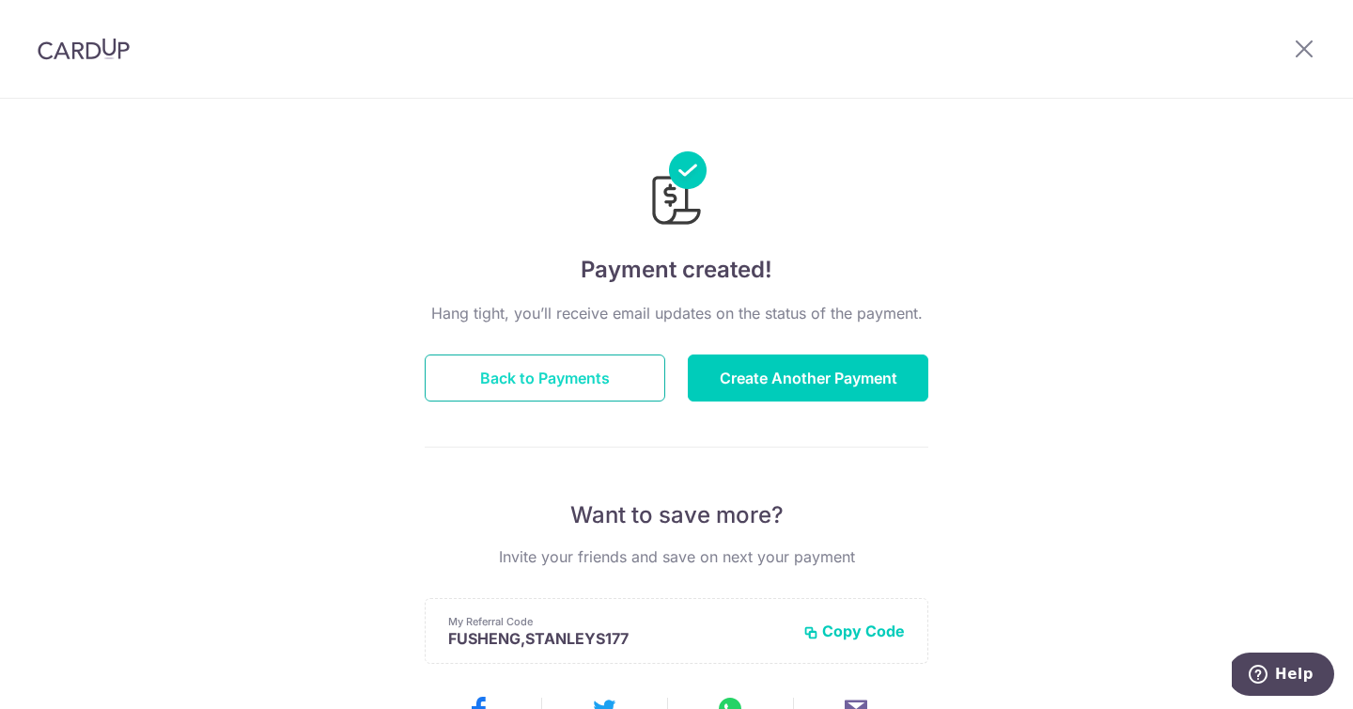
click at [518, 367] on button "Back to Payments" at bounding box center [545, 377] width 241 height 47
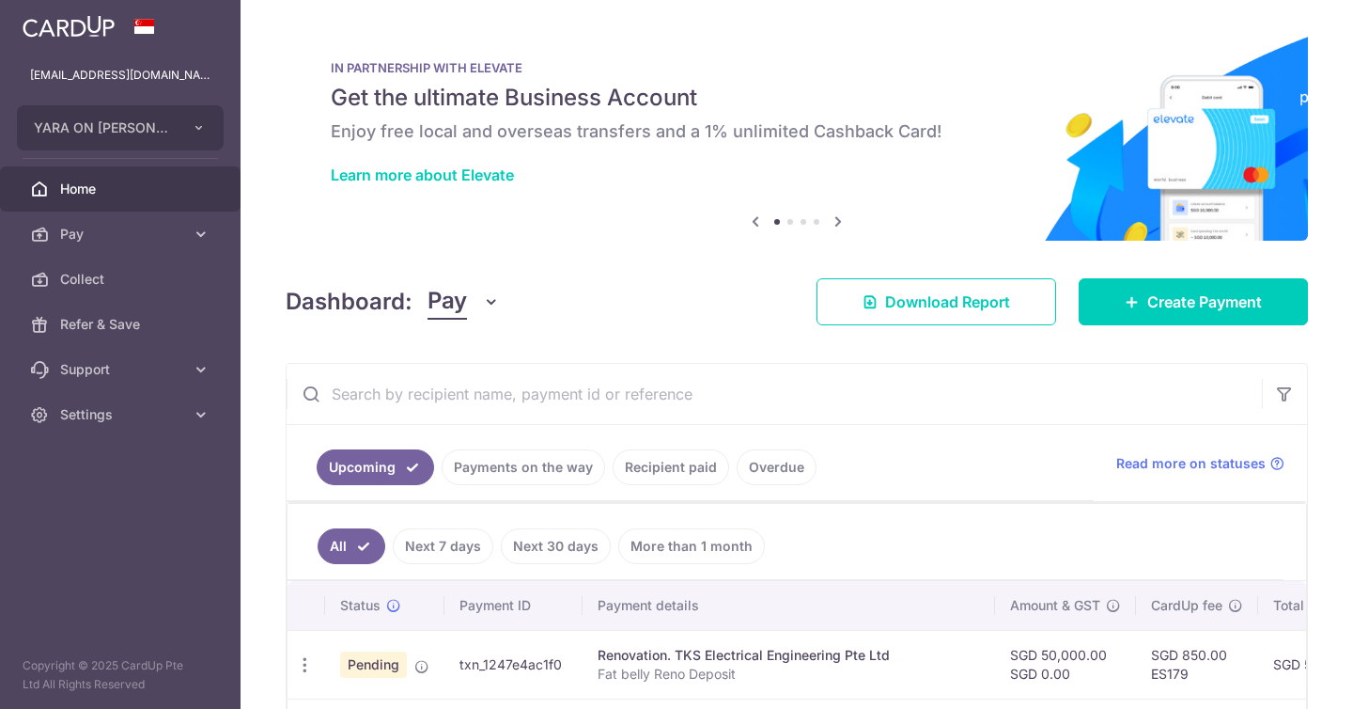
scroll to position [179, 0]
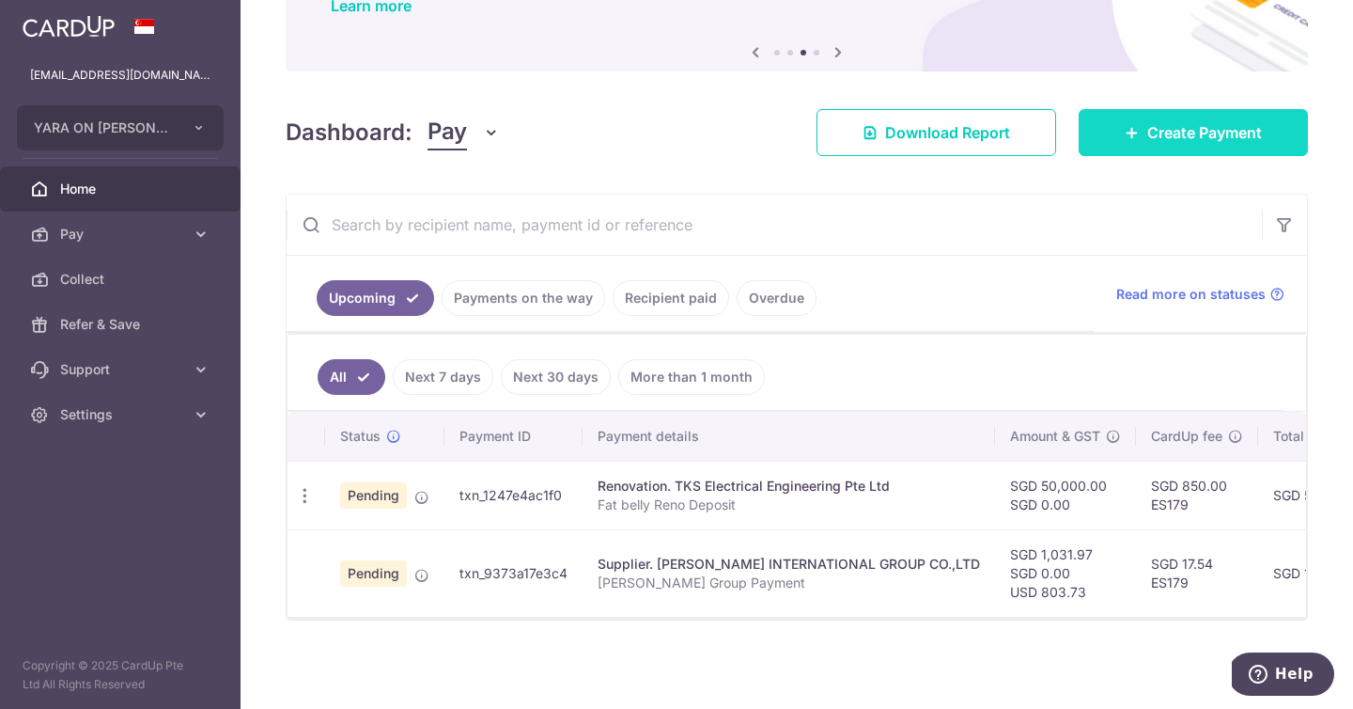
click at [1202, 127] on span "Create Payment" at bounding box center [1204, 132] width 115 height 23
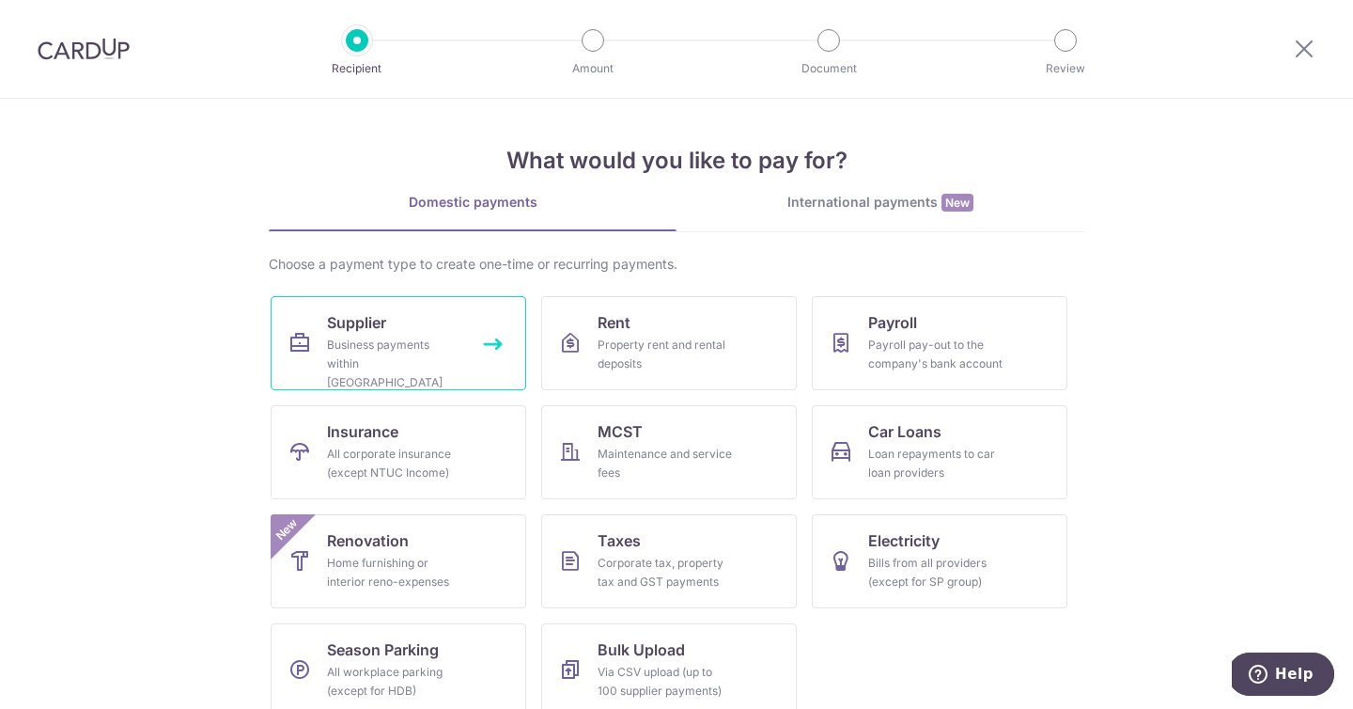
scroll to position [23, 0]
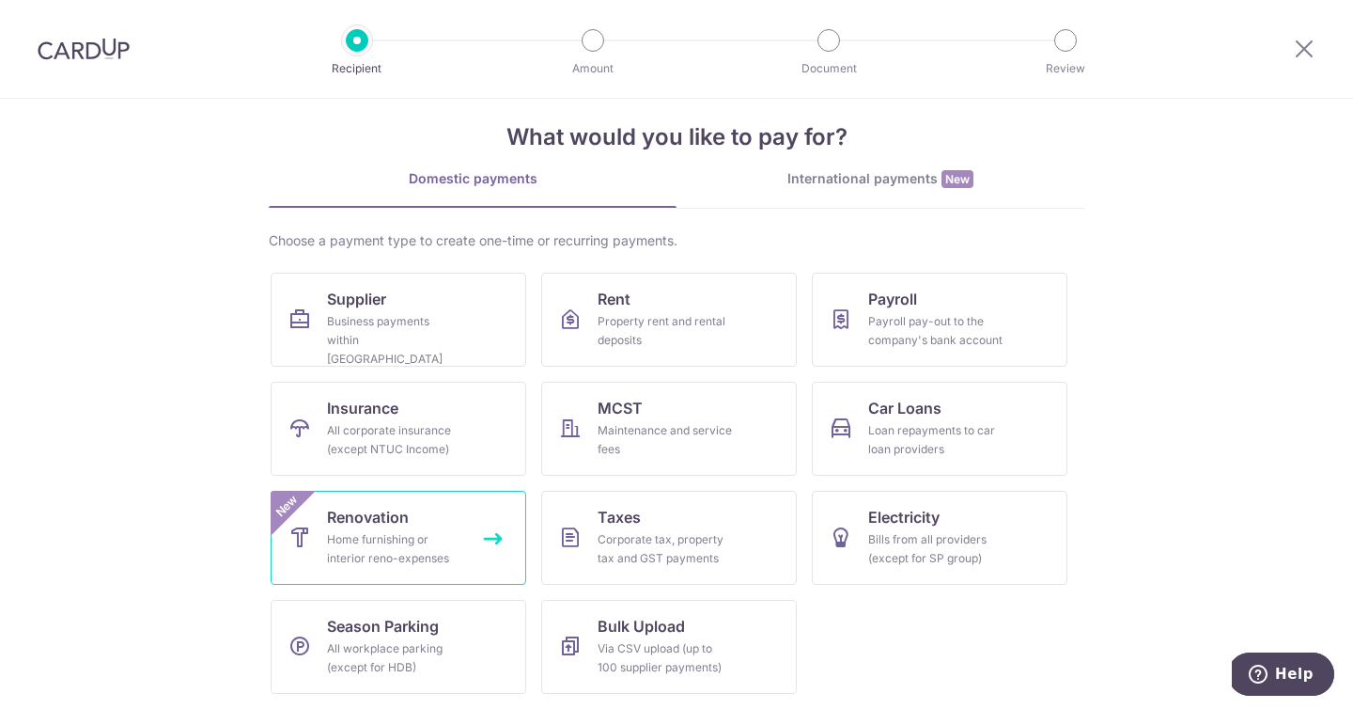
click at [413, 538] on div "Home furnishing or interior reno-expenses" at bounding box center [394, 549] width 135 height 38
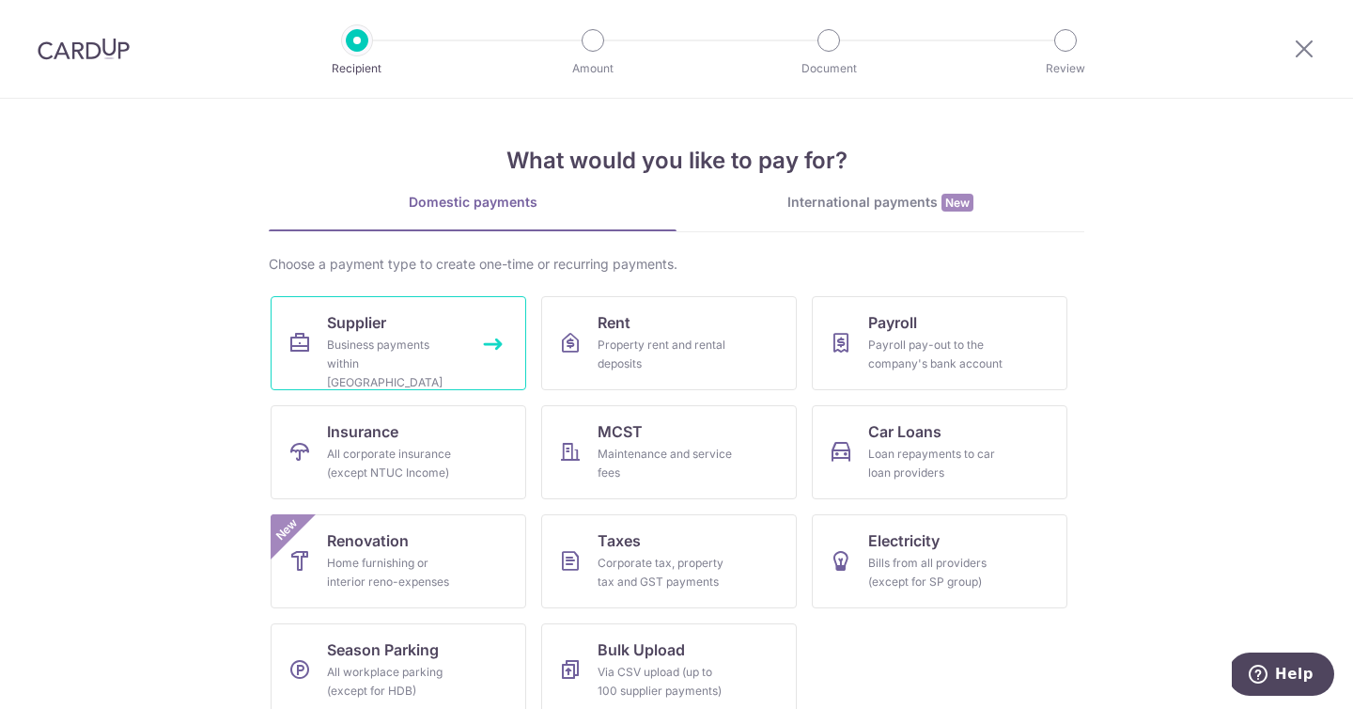
click at [407, 353] on div "Business payments within Singapore" at bounding box center [394, 363] width 135 height 56
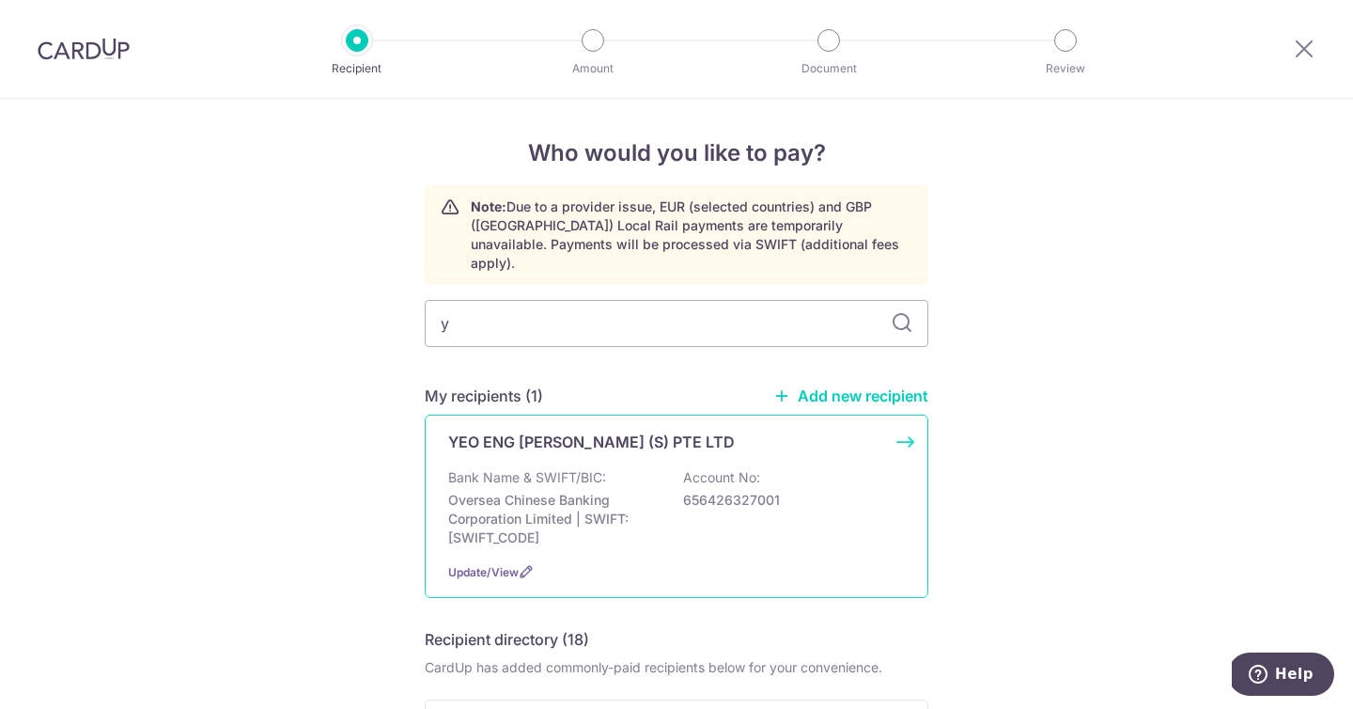
type input "y"
click at [656, 489] on div "Bank Name & SWIFT/BIC: Oversea Chinese Banking Corporation Limited | SWIFT: [SW…" at bounding box center [676, 507] width 457 height 79
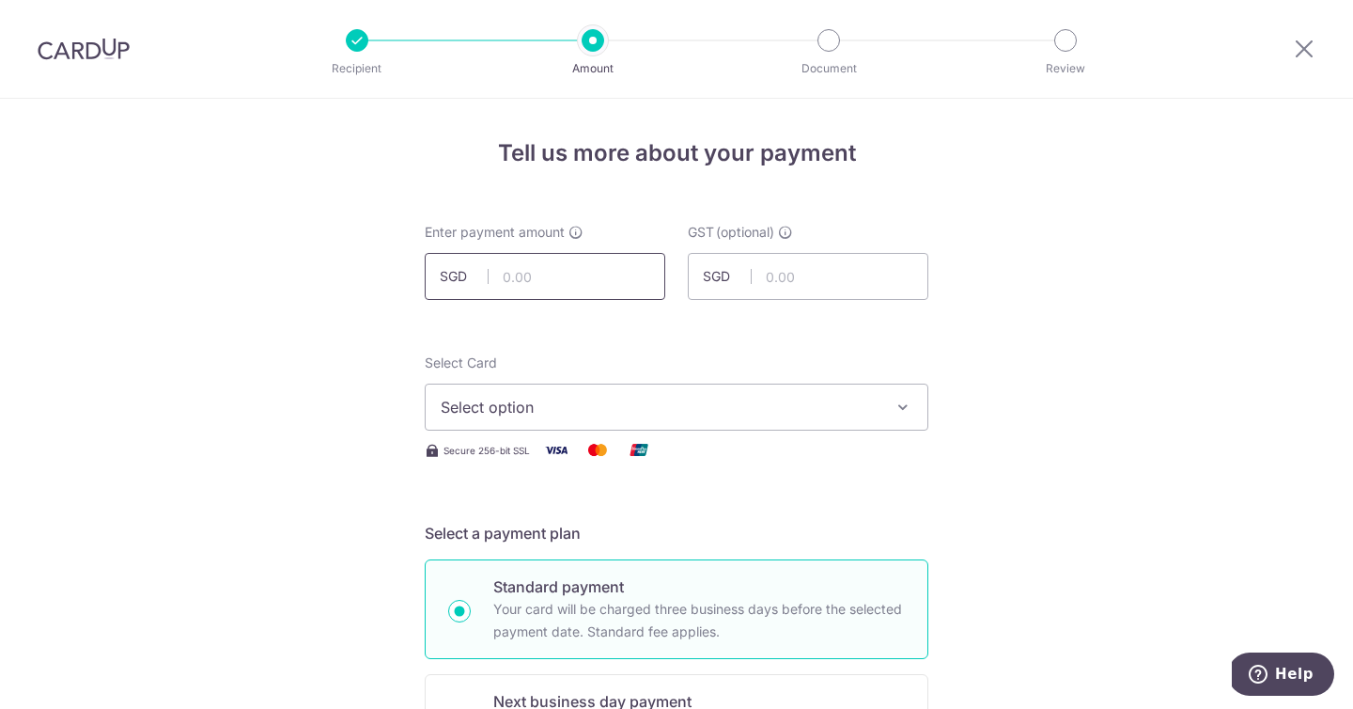
click at [590, 279] on input "text" at bounding box center [545, 276] width 241 height 47
paste input "11,382.00"
type input "11,382.00"
click at [528, 398] on span "Select option" at bounding box center [660, 407] width 438 height 23
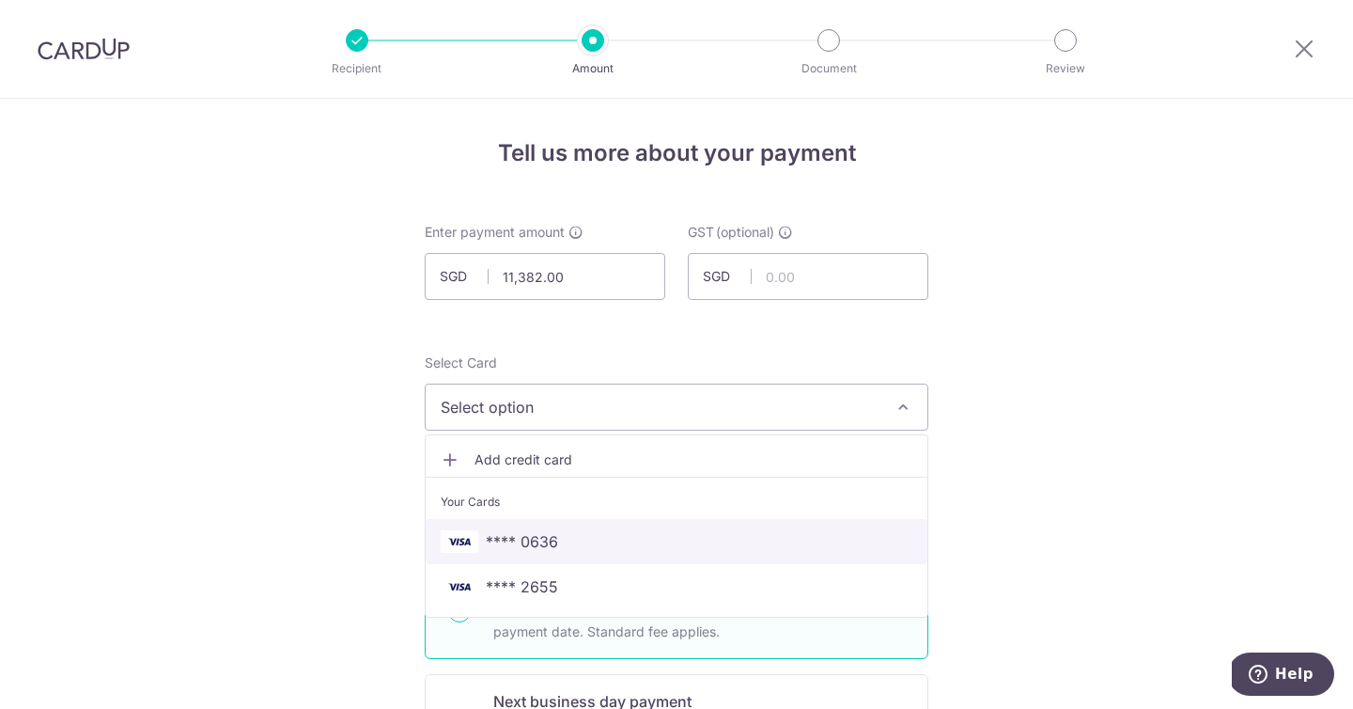
click at [543, 542] on span "**** 0636" at bounding box center [522, 541] width 72 height 23
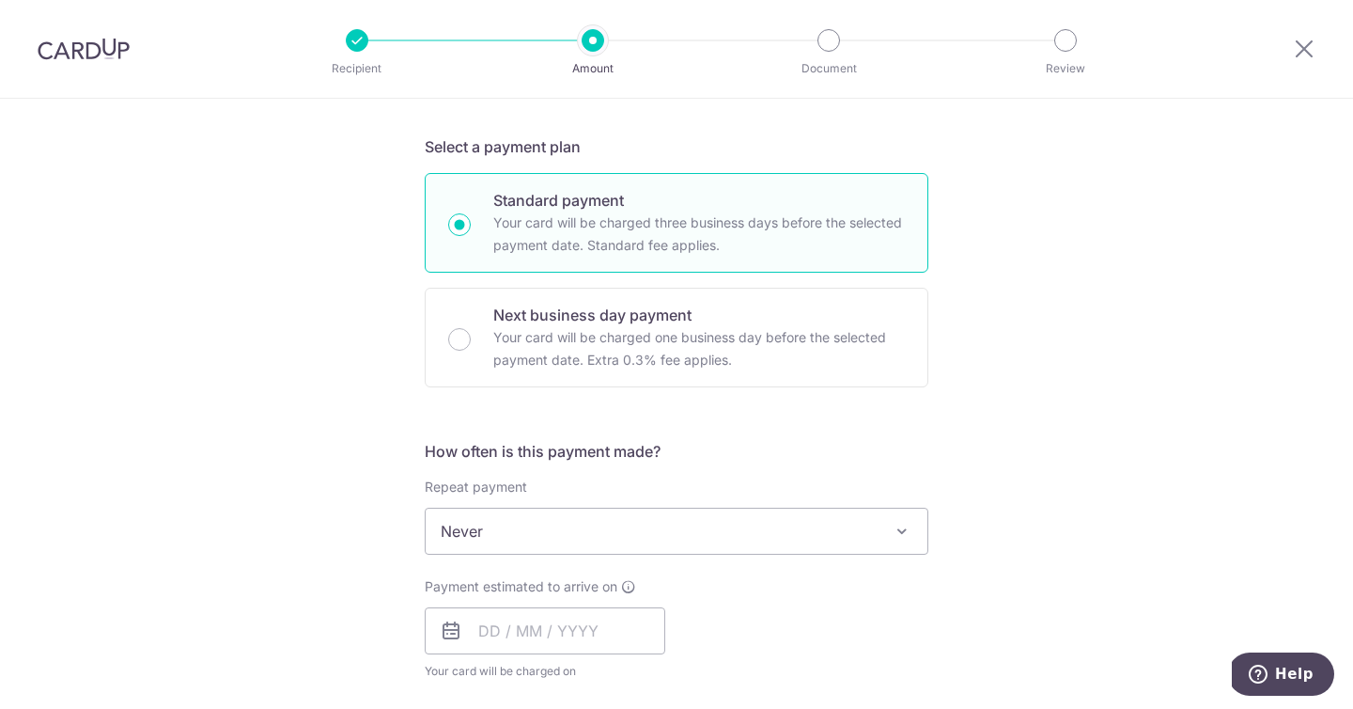
scroll to position [666, 0]
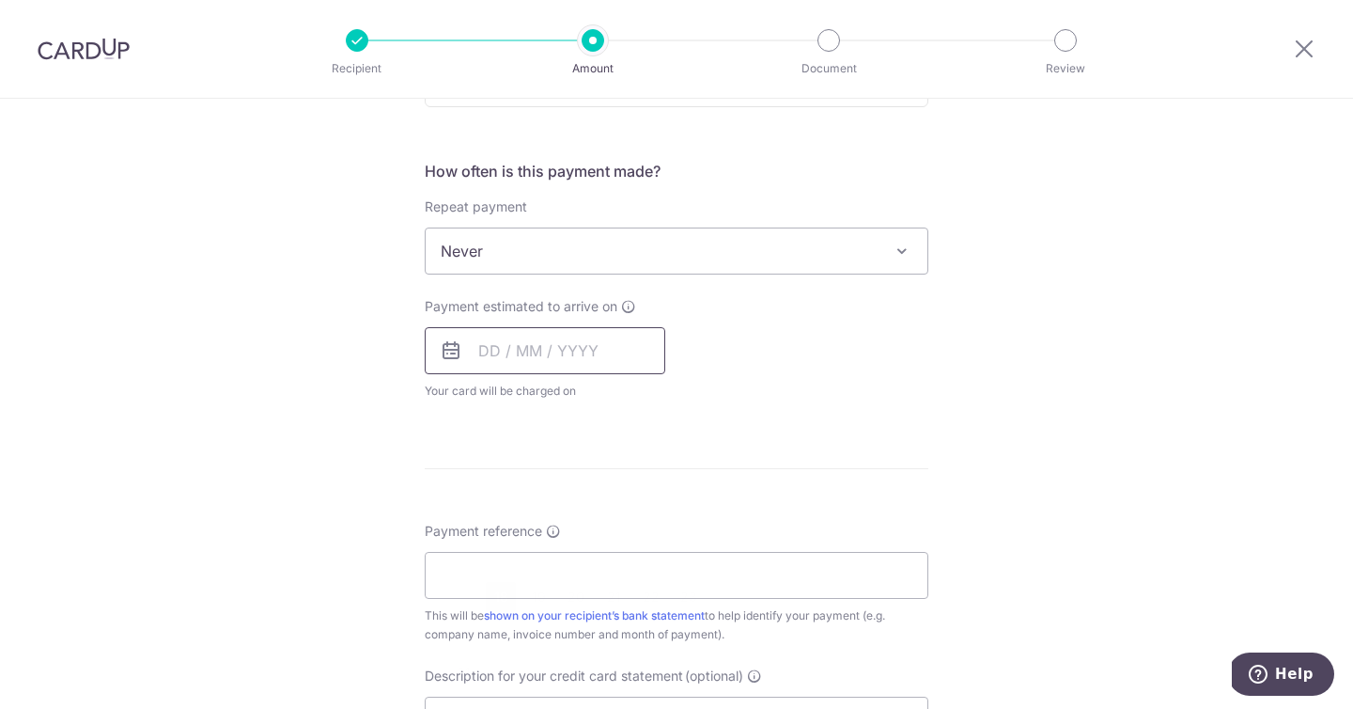
click at [492, 344] on input "text" at bounding box center [545, 350] width 241 height 47
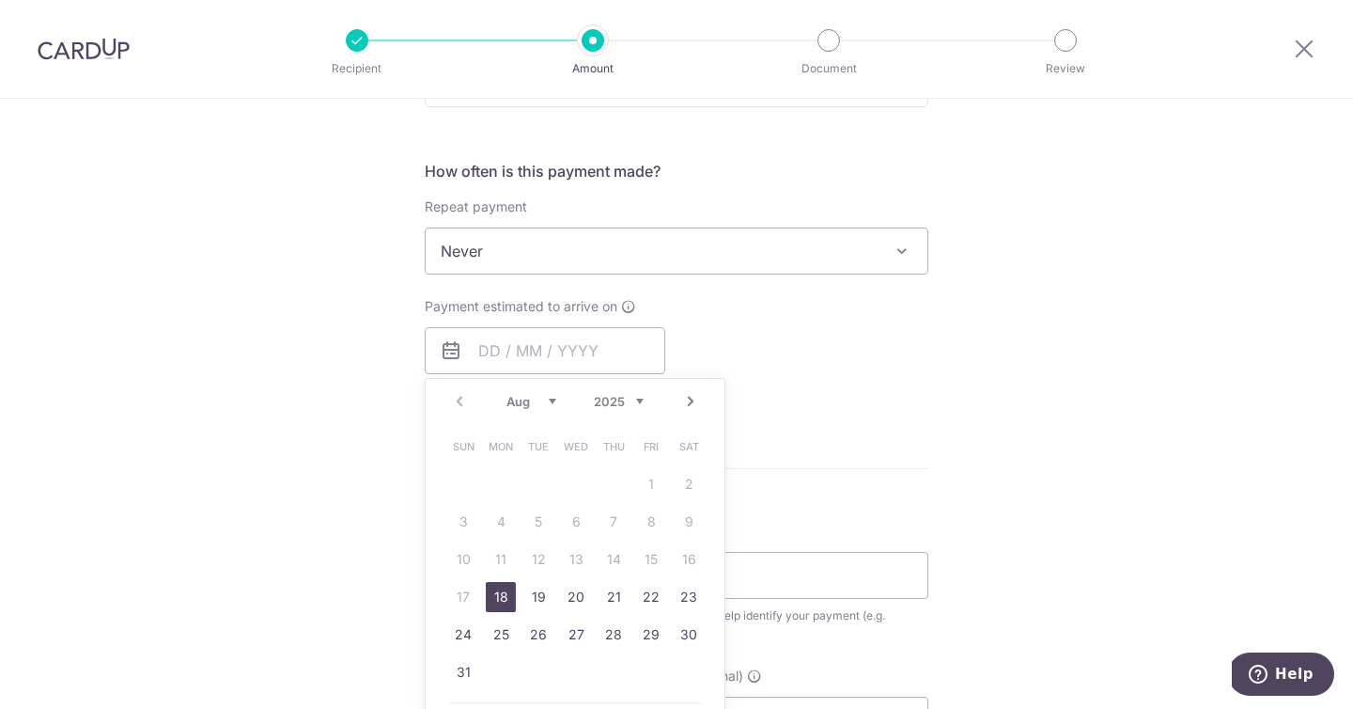
click at [497, 600] on link "18" at bounding box center [501, 597] width 30 height 30
type input "[DATE]"
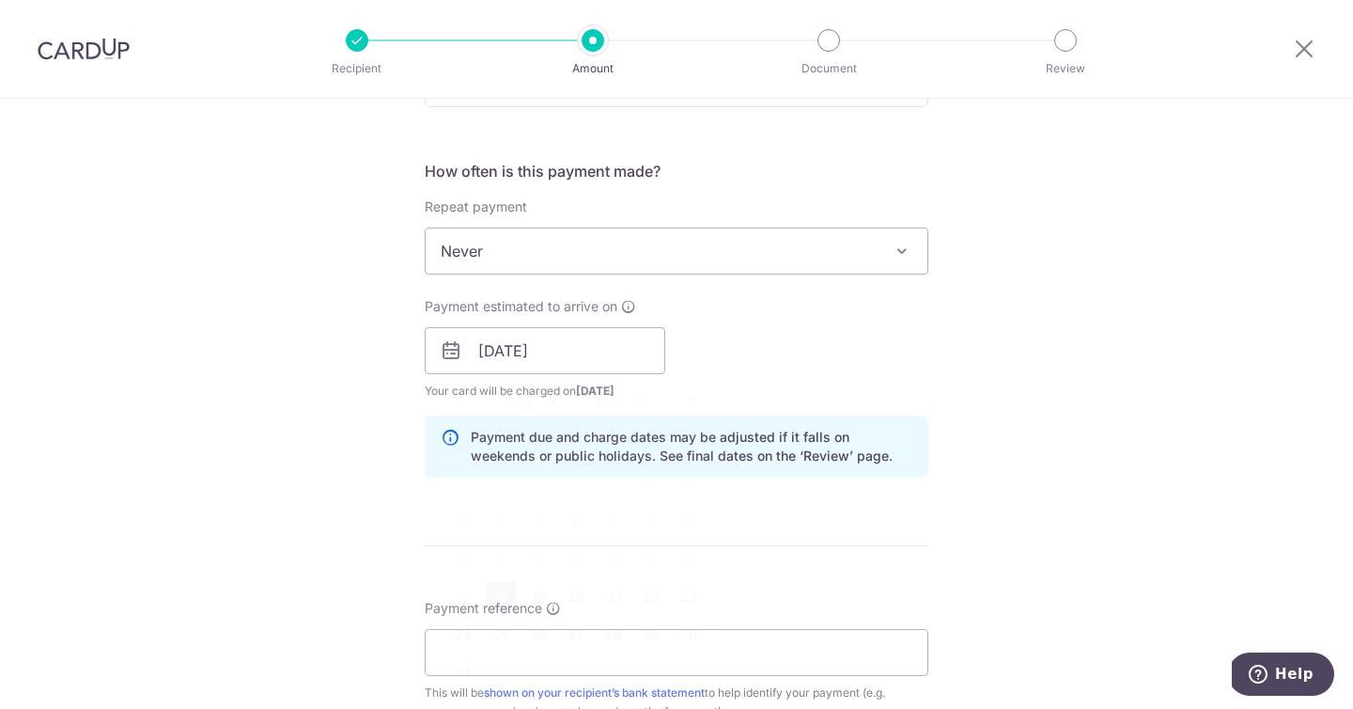
click at [330, 477] on div "Tell us more about your payment Enter payment amount SGD 11,382.00 11382.00 GST…" at bounding box center [676, 383] width 1353 height 1903
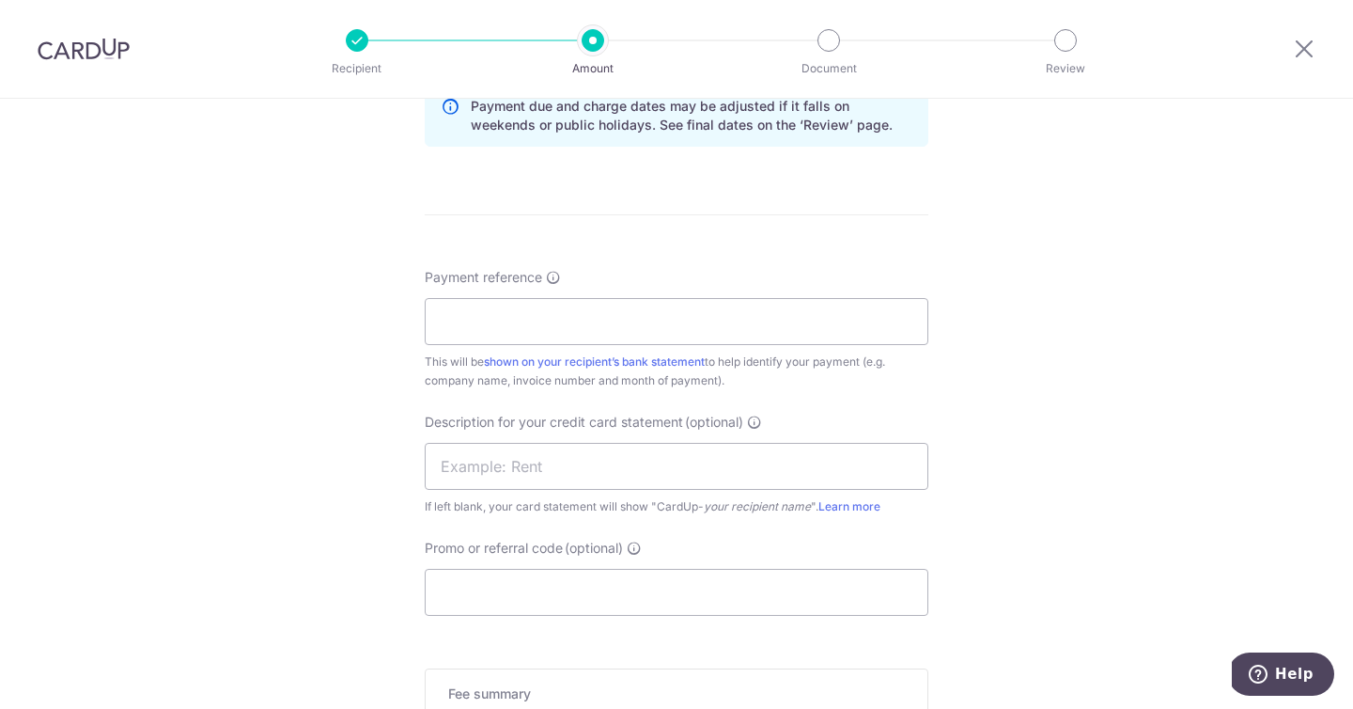
scroll to position [1028, 0]
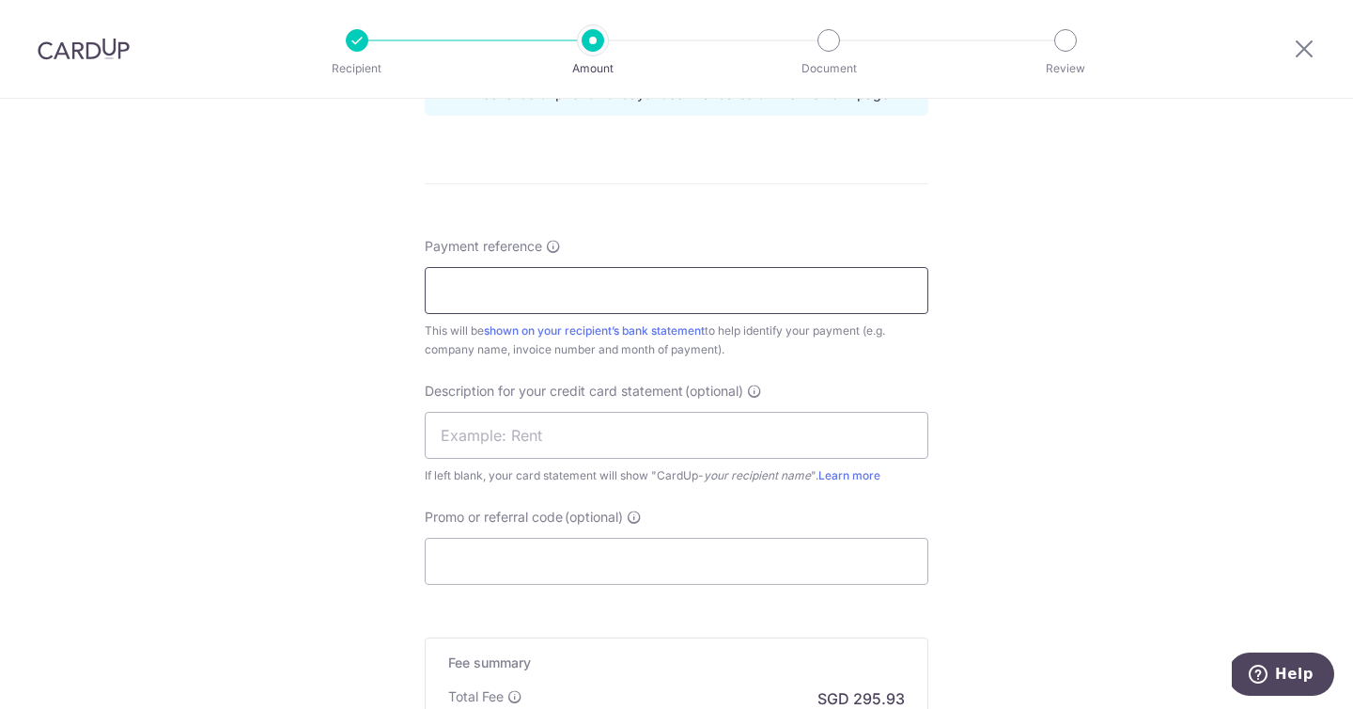
click at [526, 296] on input "Payment reference" at bounding box center [677, 290] width 504 height 47
click at [555, 308] on input "YEK 2nd DEPOSIT" at bounding box center [677, 290] width 504 height 47
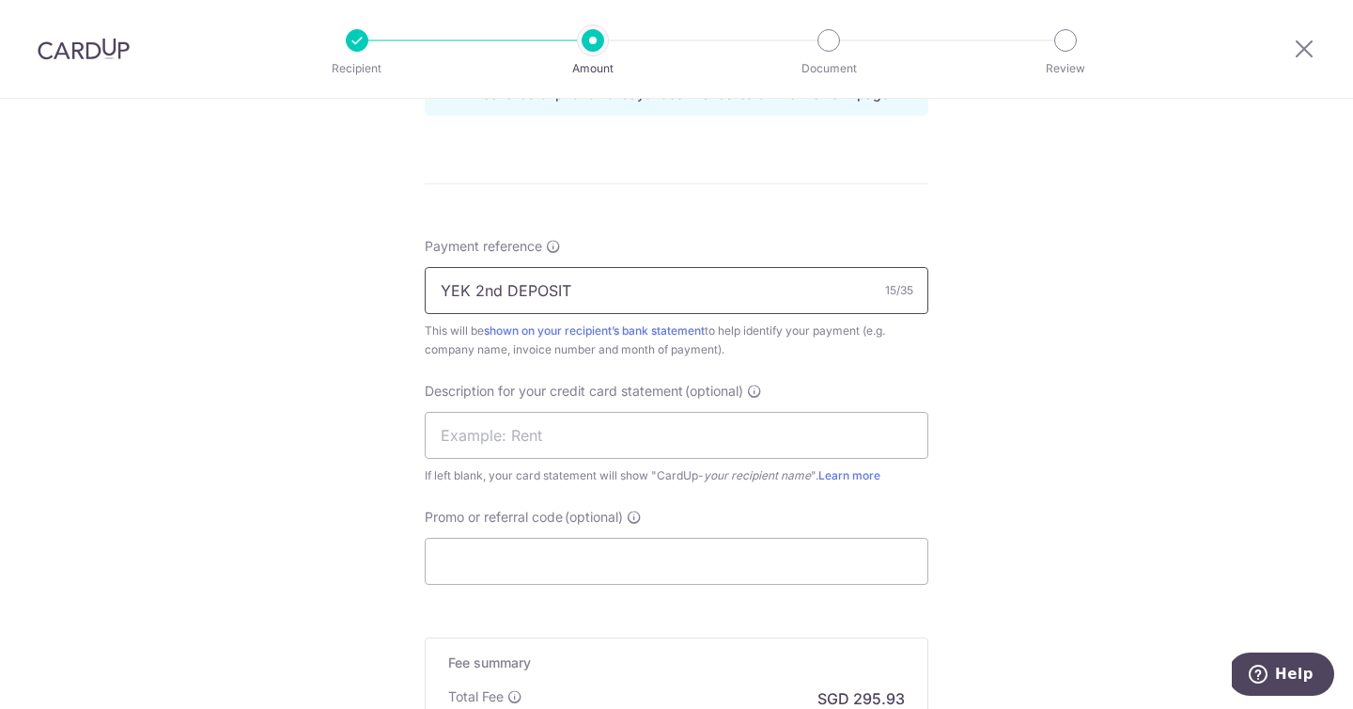
click at [555, 301] on input "YEK 2nd DEPOSIT" at bounding box center [677, 290] width 504 height 47
type input "YEK 2nd DEPOSIT"
click at [512, 441] on input "text" at bounding box center [677, 435] width 504 height 47
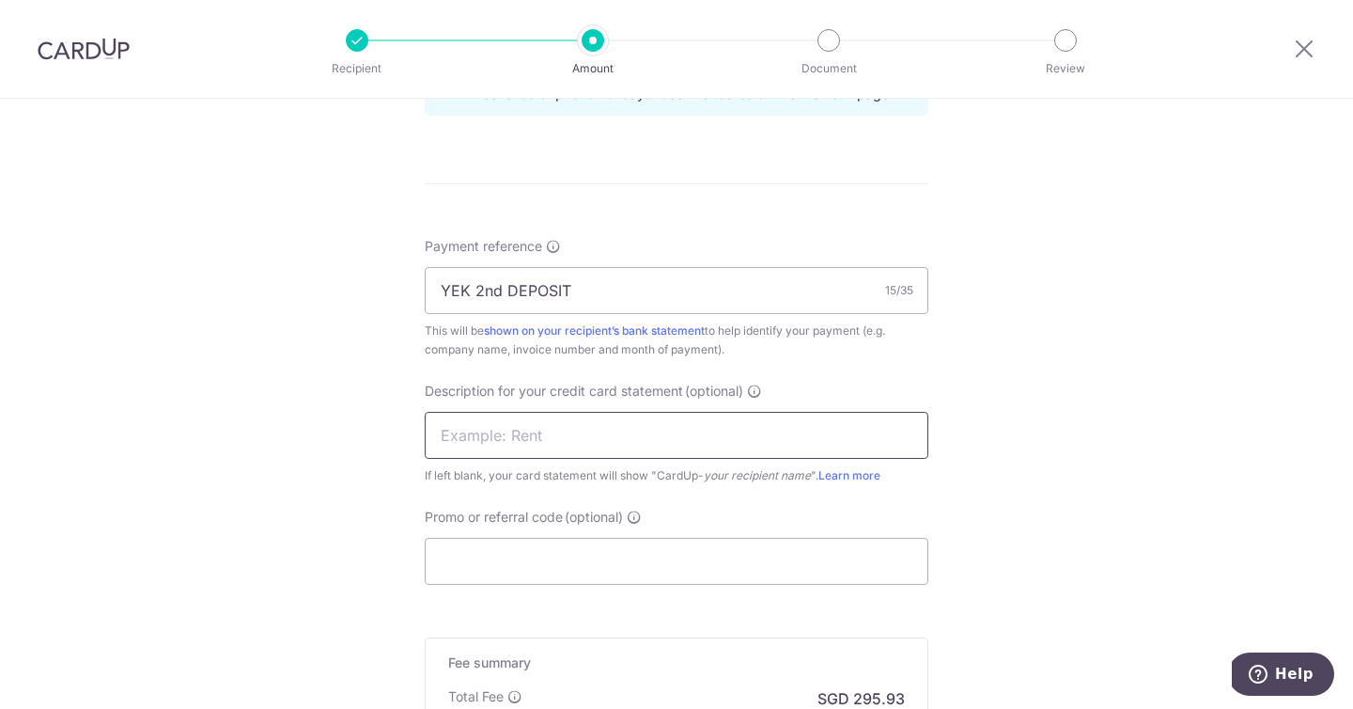
paste input "YEK 2nd DEPOSIT"
click at [495, 429] on input "YEK 2nd DEPOSIT" at bounding box center [677, 435] width 504 height 47
type input "YEK 2nd DEPOSIT"
click at [496, 551] on input "Promo or referral code (optional)" at bounding box center [677, 561] width 504 height 47
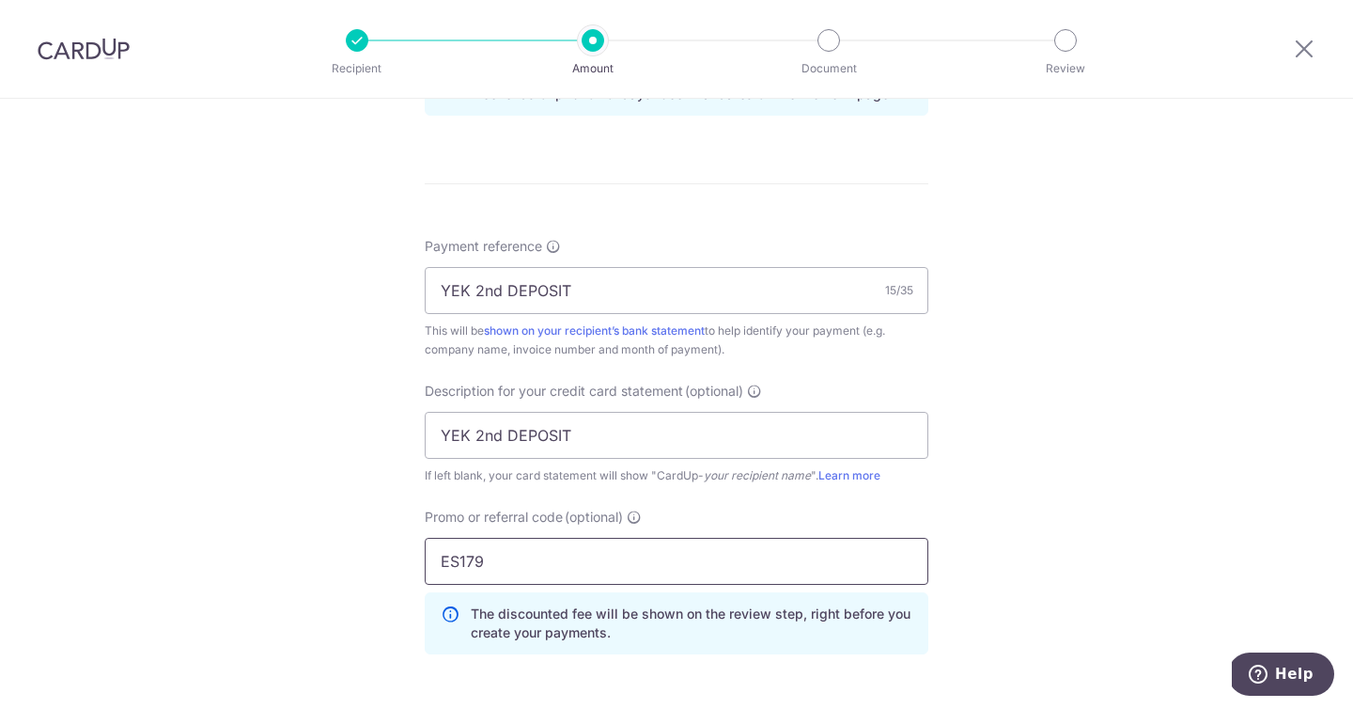
type input "ES179"
click at [1047, 494] on div "Tell us more about your payment Enter payment amount SGD 11,382.00 11382.00 GST…" at bounding box center [676, 65] width 1353 height 1988
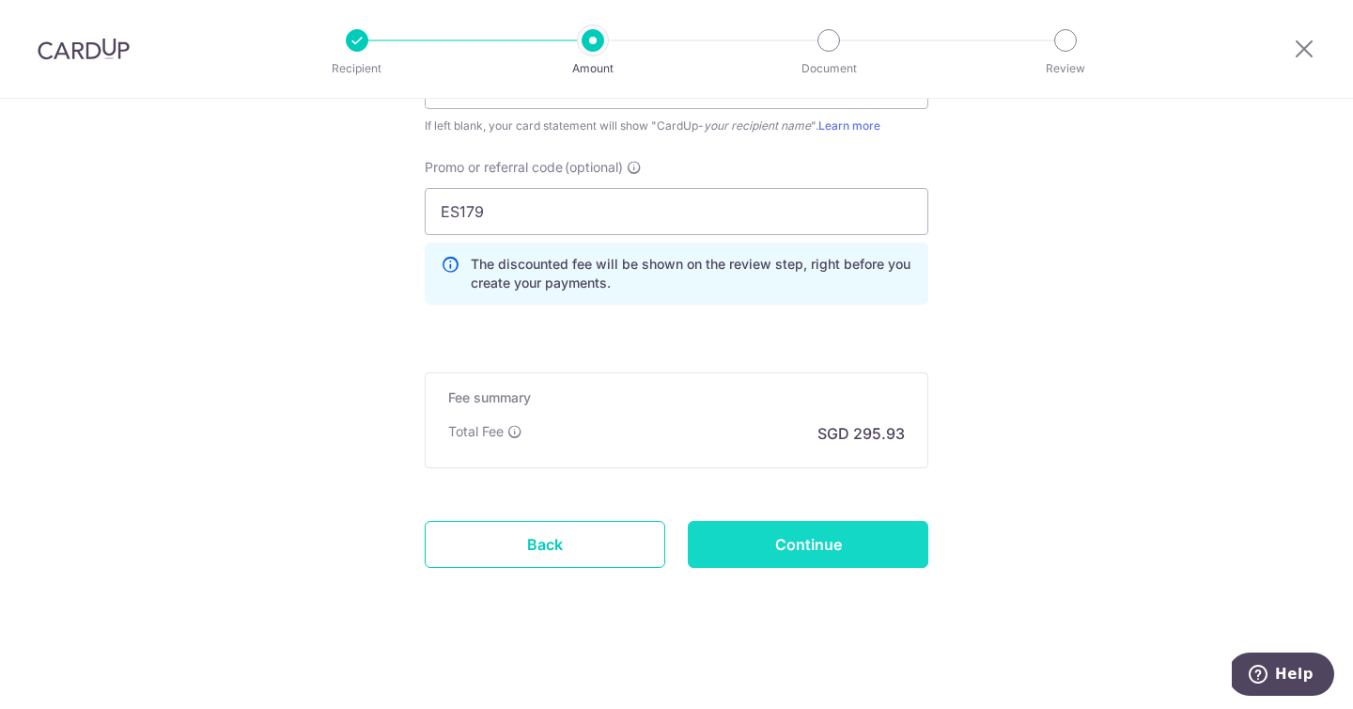
click at [856, 537] on input "Continue" at bounding box center [808, 544] width 241 height 47
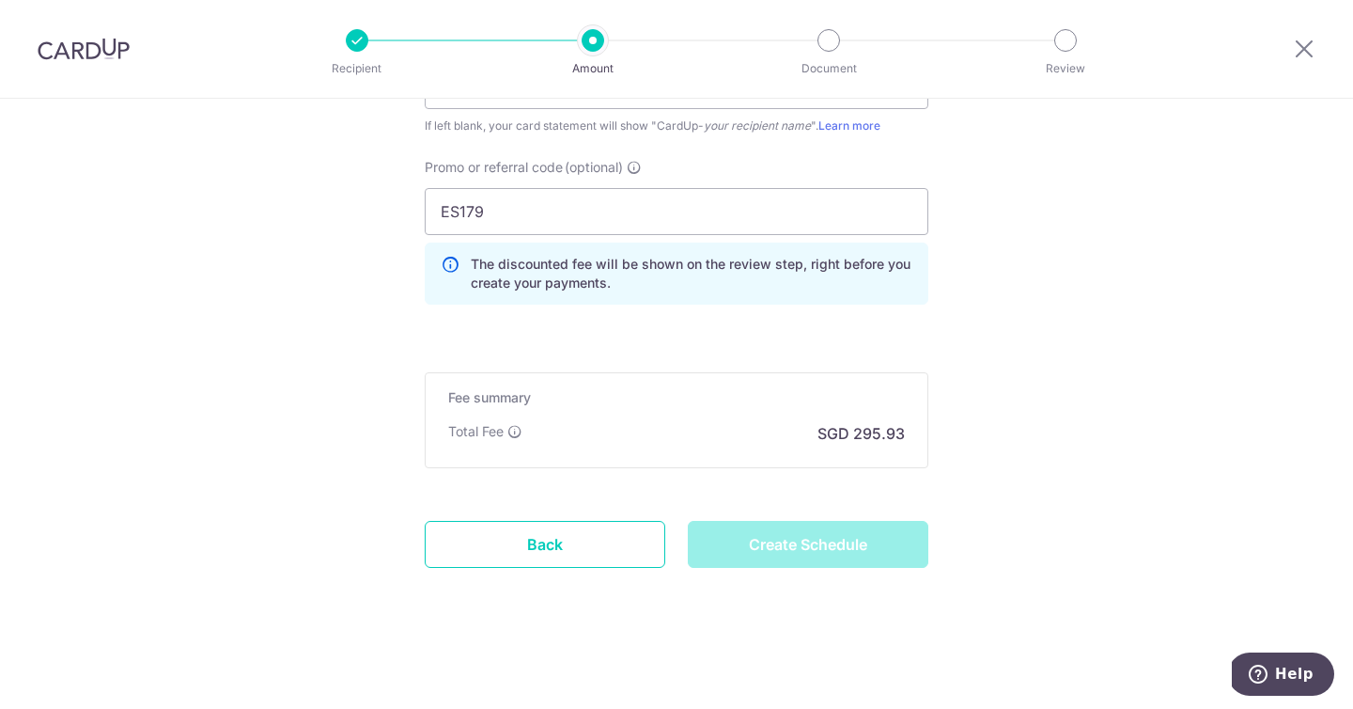
type input "Create Schedule"
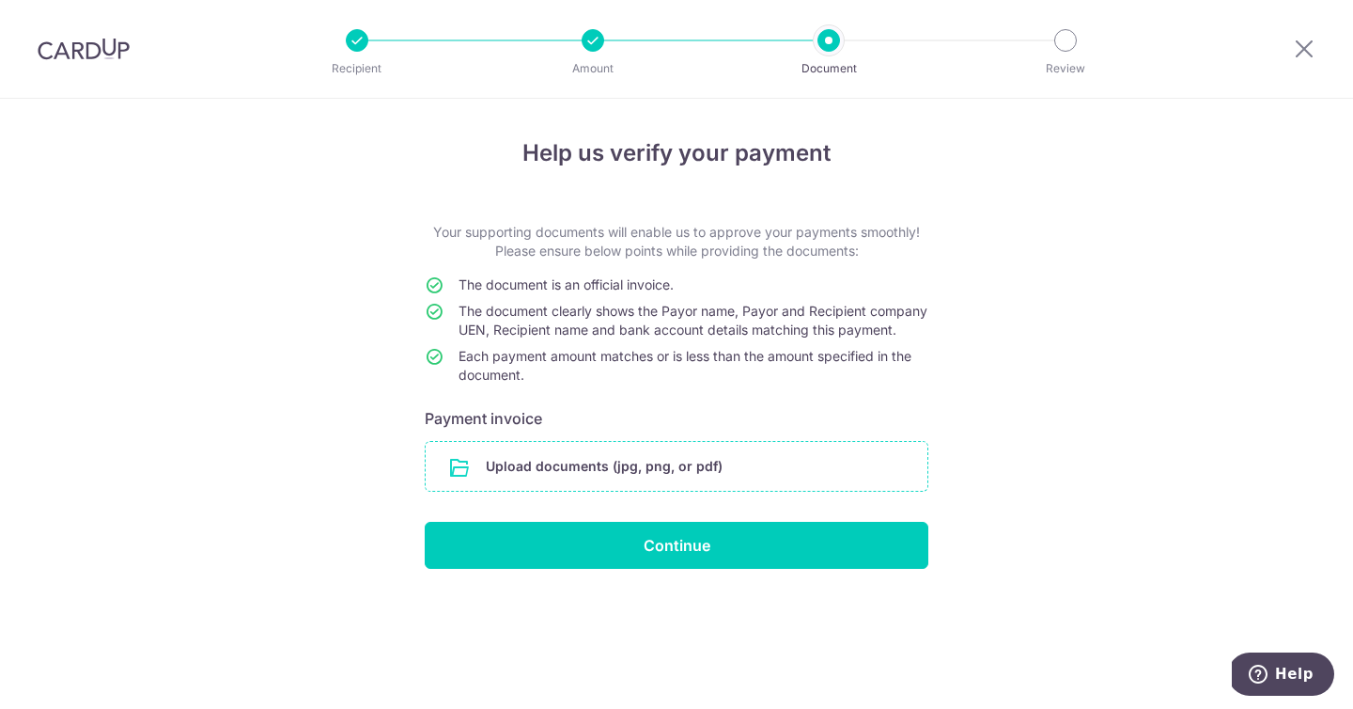
click at [670, 491] on input "file" at bounding box center [677, 466] width 502 height 49
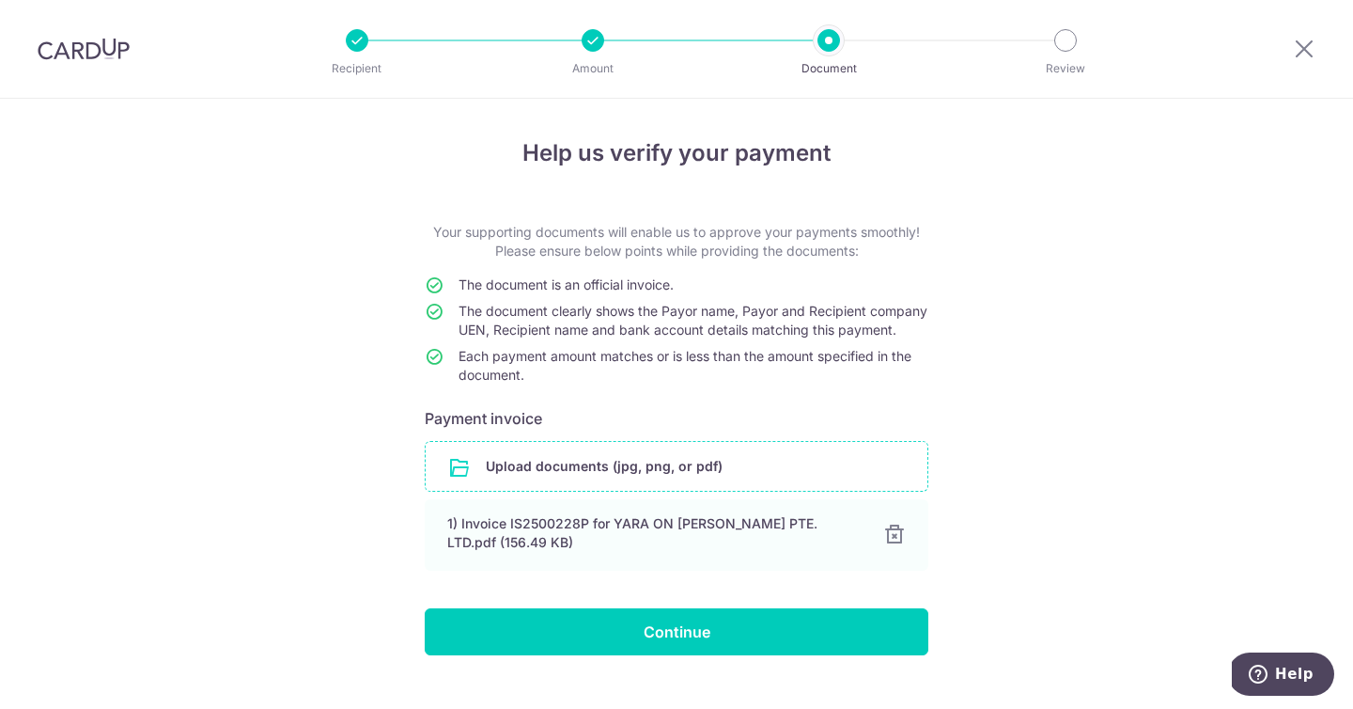
scroll to position [54, 0]
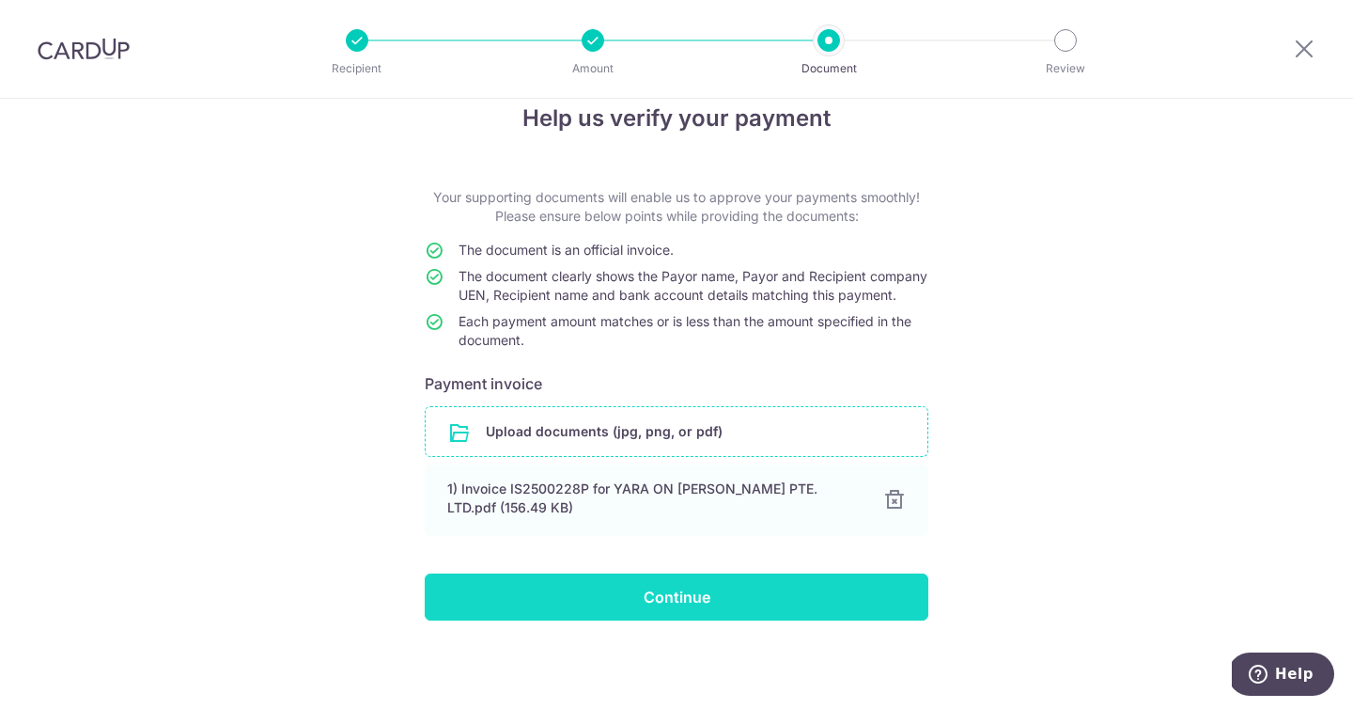
click at [708, 580] on input "Continue" at bounding box center [677, 596] width 504 height 47
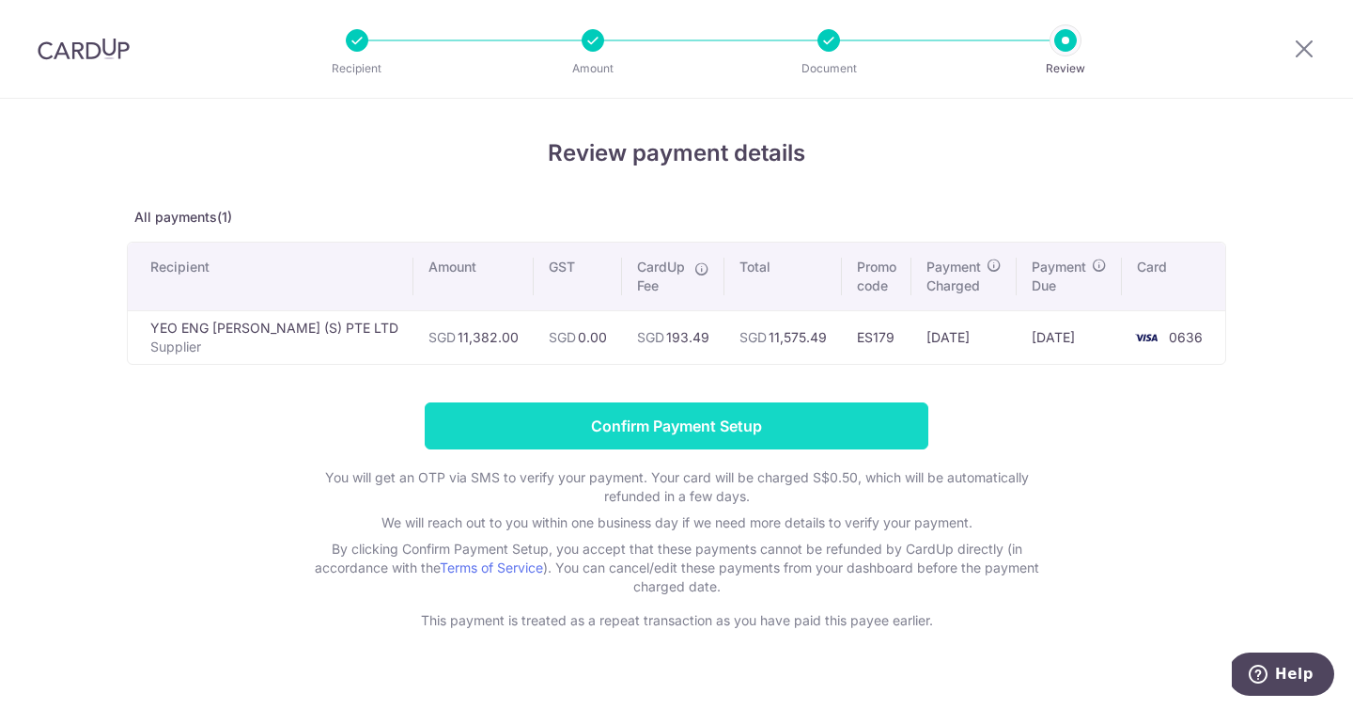
click at [748, 428] on input "Confirm Payment Setup" at bounding box center [677, 425] width 504 height 47
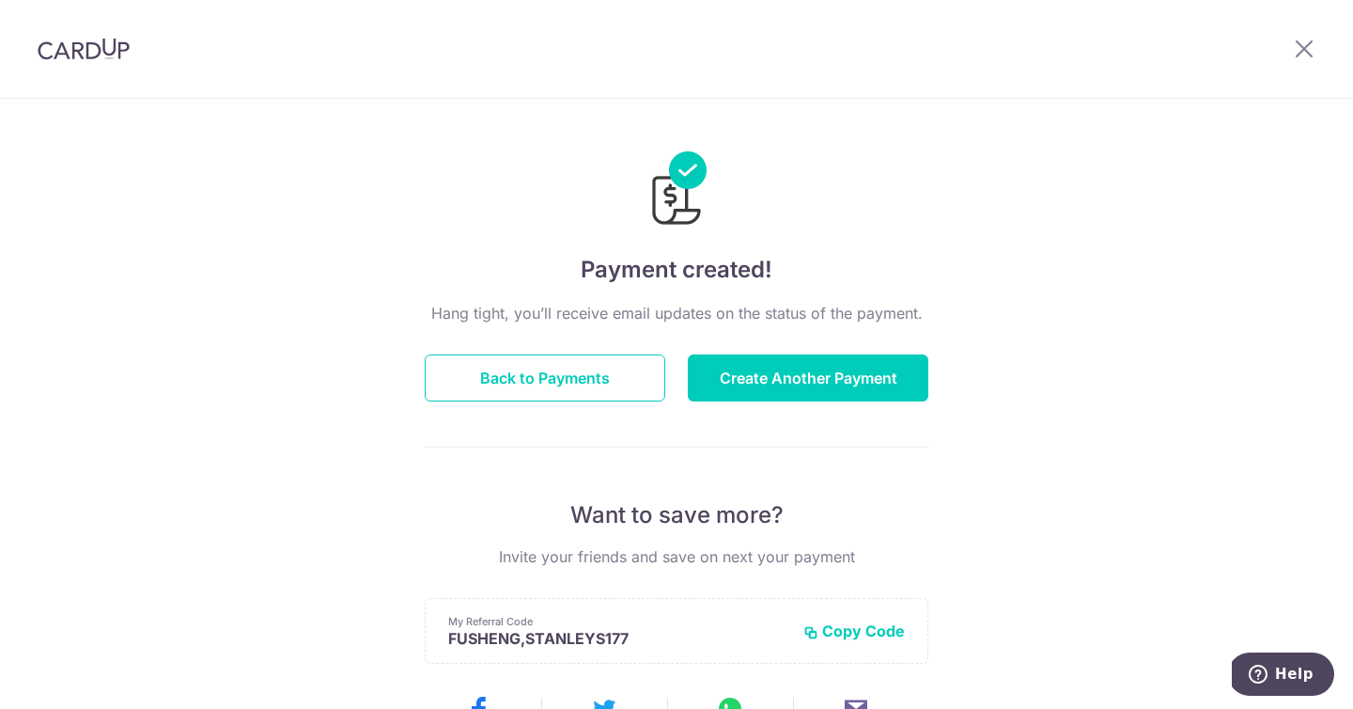
click at [531, 350] on div "Hang tight, you’ll receive email updates on the status of the payment. Back to …" at bounding box center [677, 658] width 504 height 712
click at [528, 395] on button "Back to Payments" at bounding box center [545, 377] width 241 height 47
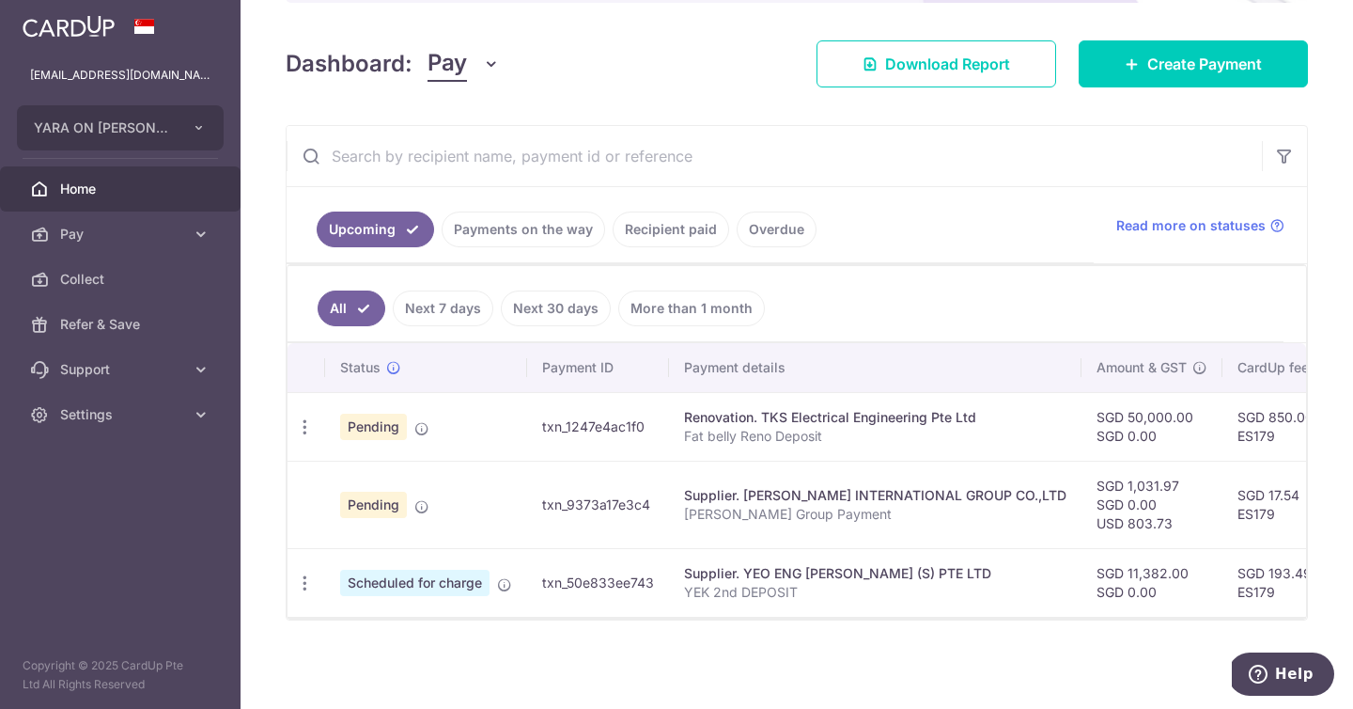
scroll to position [248, 0]
